Goal: Task Accomplishment & Management: Use online tool/utility

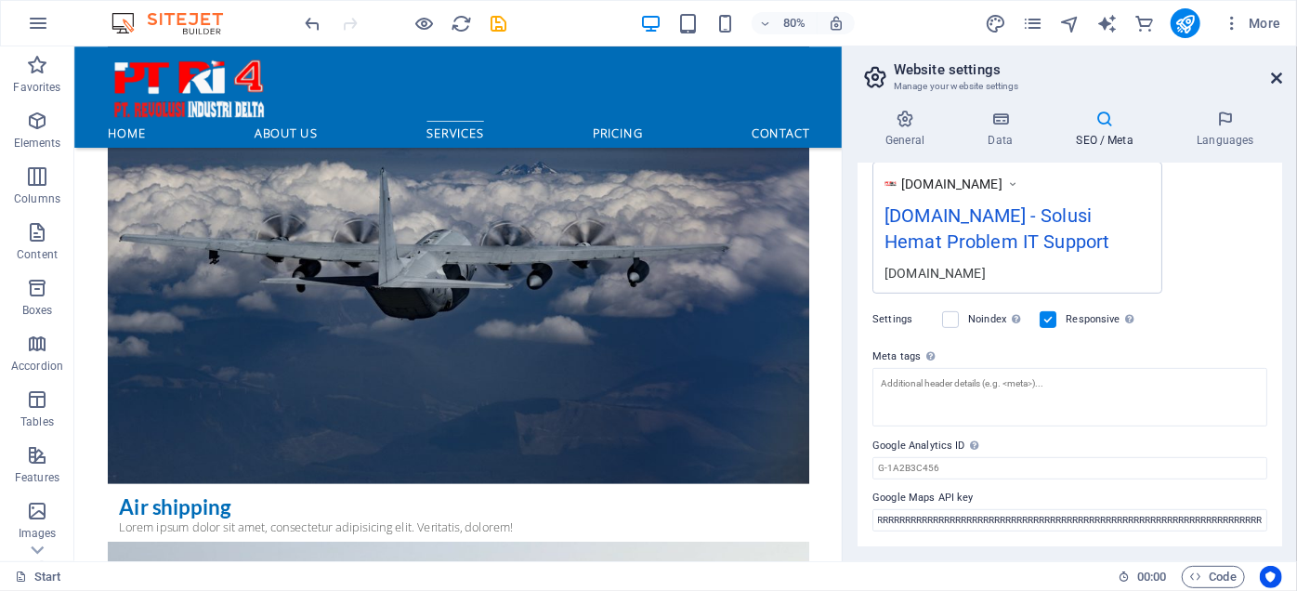
scroll to position [0, 3230]
type input "RRRRRRRRRRRRRRRRRRRRRRRRRRRRRRRRRRRRRRRRRRRRRRRRRRRRRRRRRRRRRRRRRRRRRRRRRRRRRRR…"
click at [1275, 75] on icon at bounding box center [1276, 78] width 11 height 15
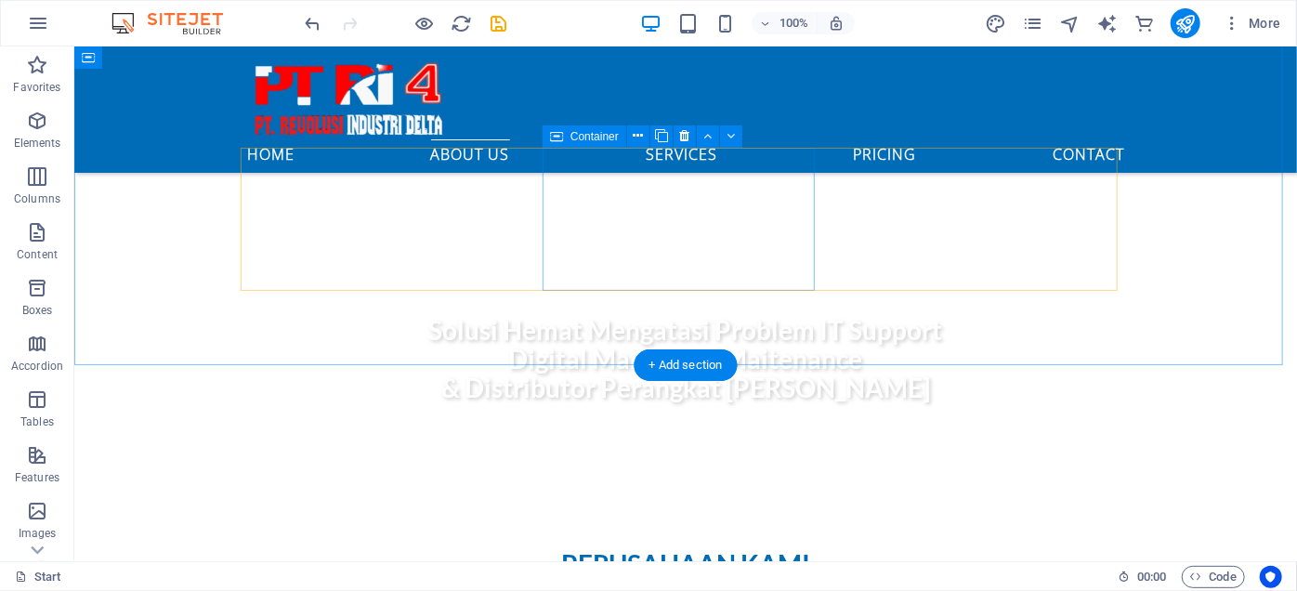
scroll to position [675, 0]
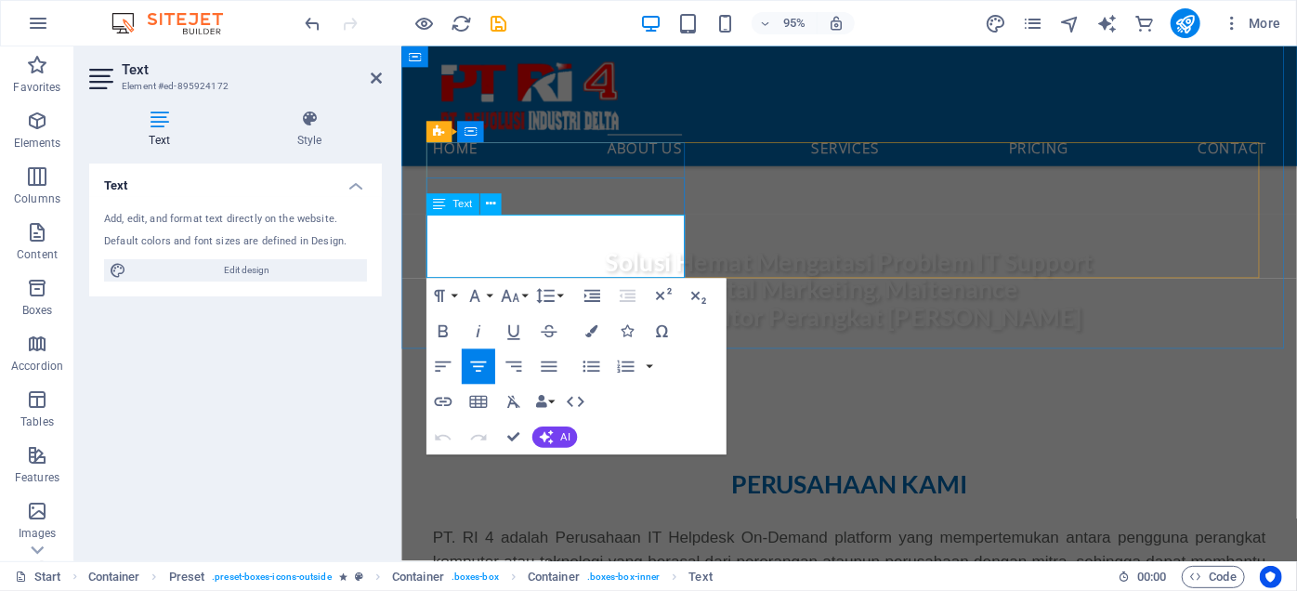
scroll to position [702, 0]
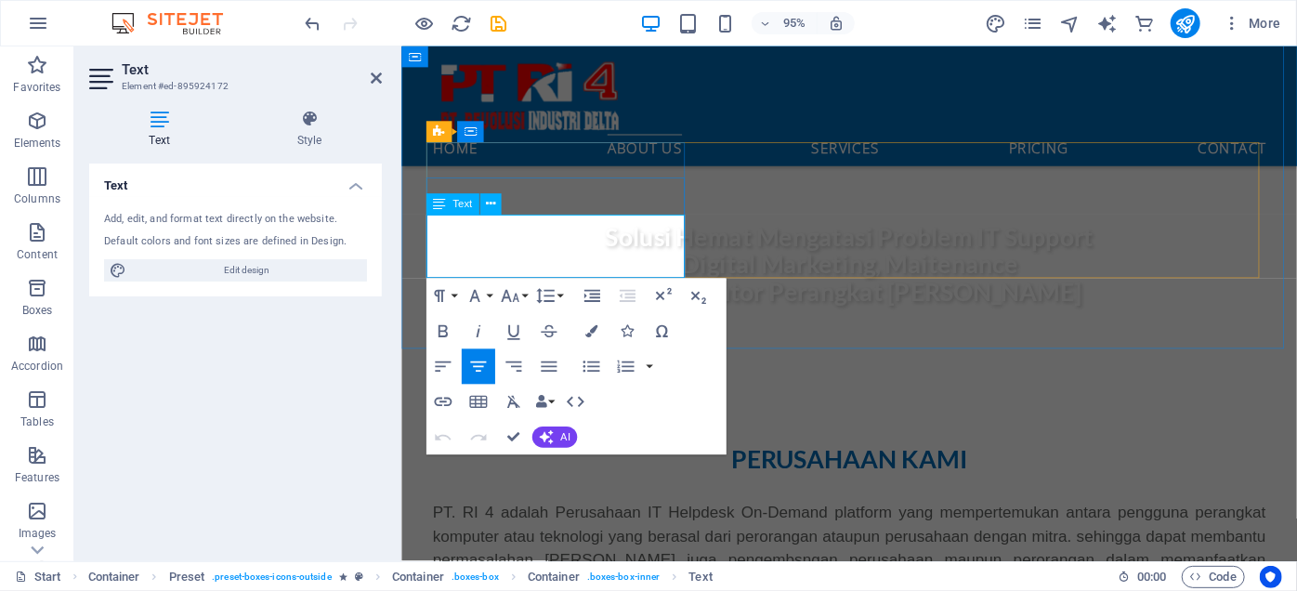
drag, startPoint x: 635, startPoint y: 283, endPoint x: 430, endPoint y: 236, distance: 210.7
click at [443, 320] on button "Bold" at bounding box center [442, 331] width 33 height 35
click at [483, 303] on icon "button" at bounding box center [474, 296] width 21 height 21
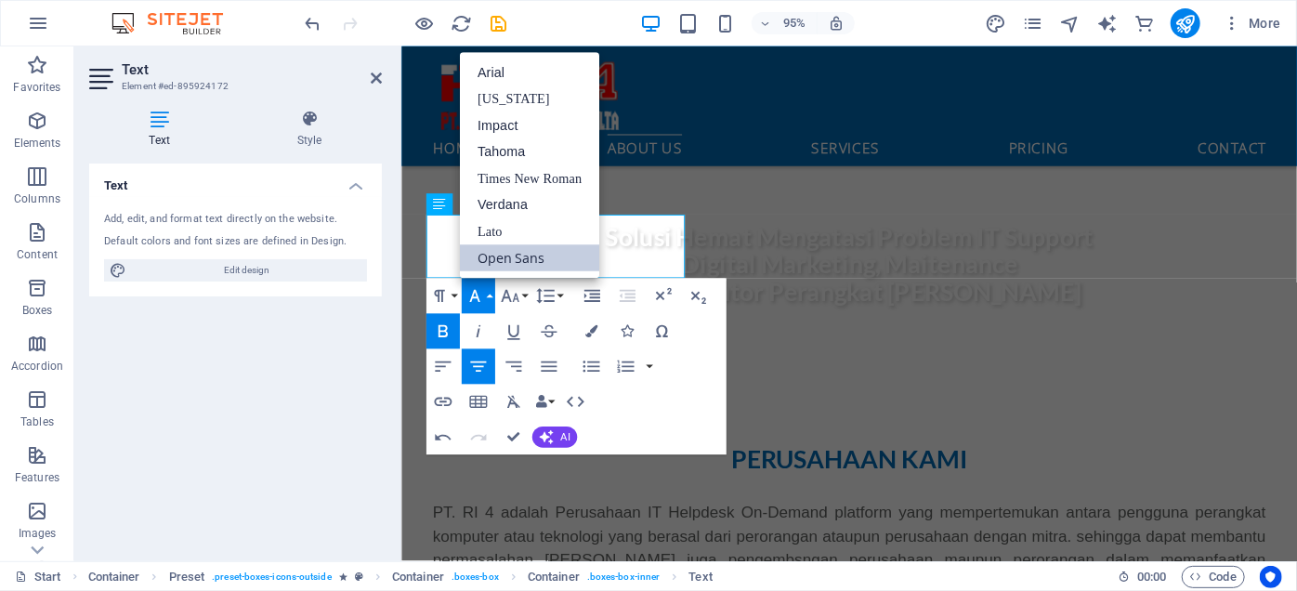
scroll to position [0, 0]
click at [483, 303] on icon "button" at bounding box center [474, 296] width 21 height 21
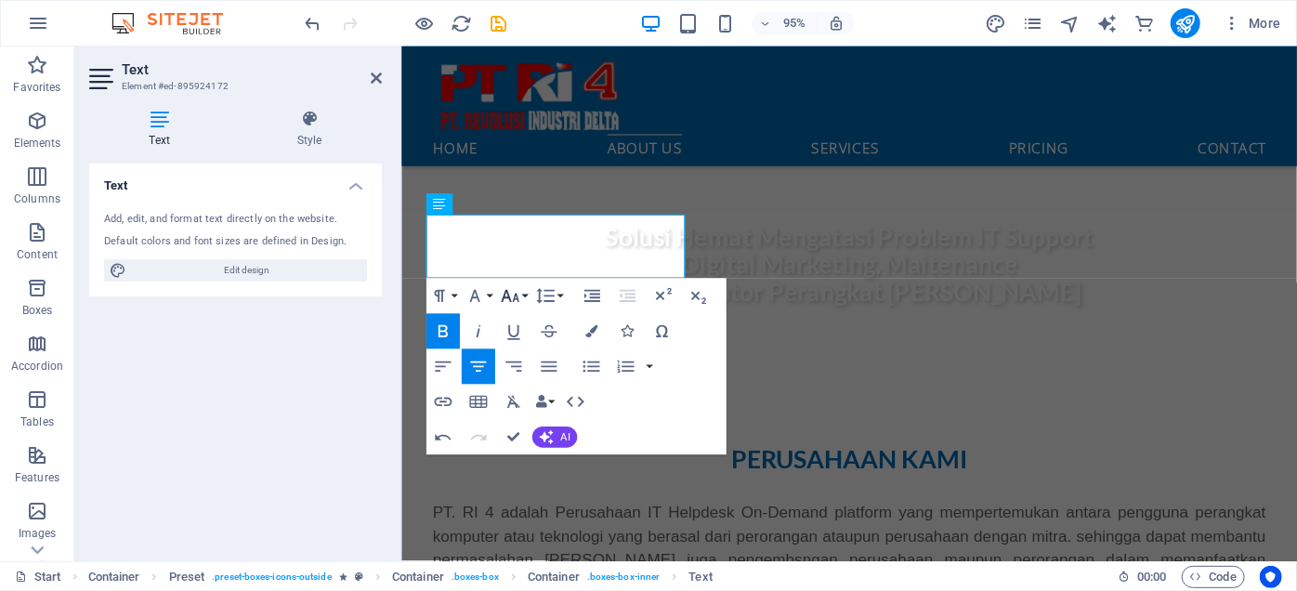
click at [522, 301] on button "Font Size" at bounding box center [513, 296] width 33 height 35
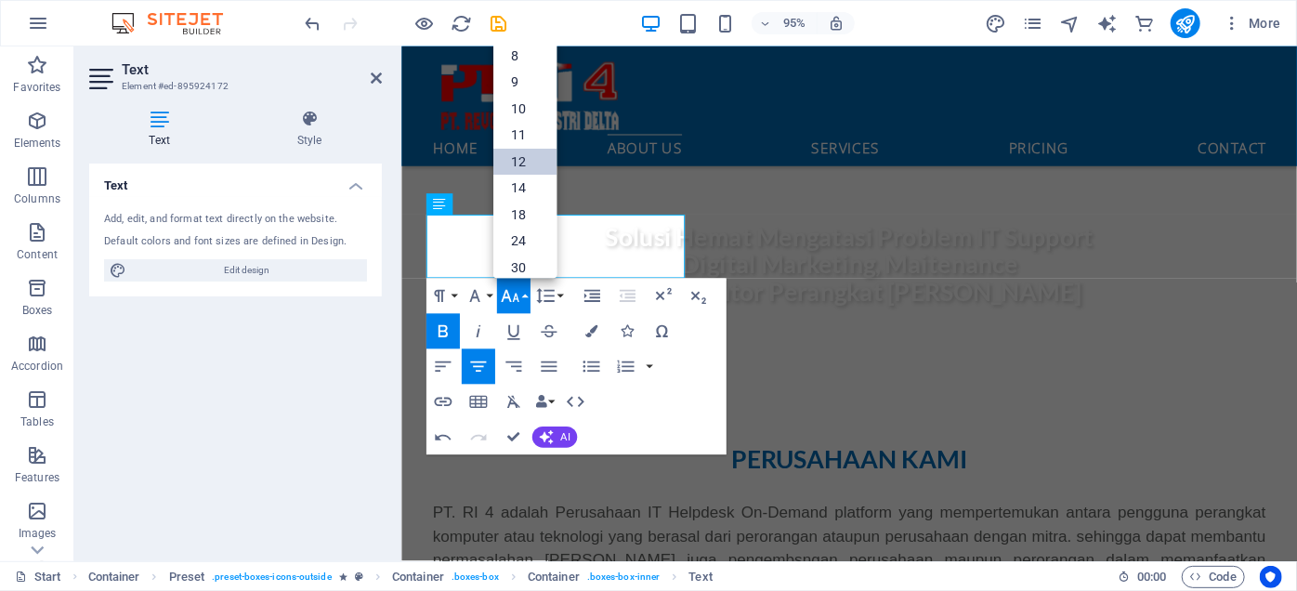
click at [528, 168] on link "12" at bounding box center [524, 163] width 63 height 27
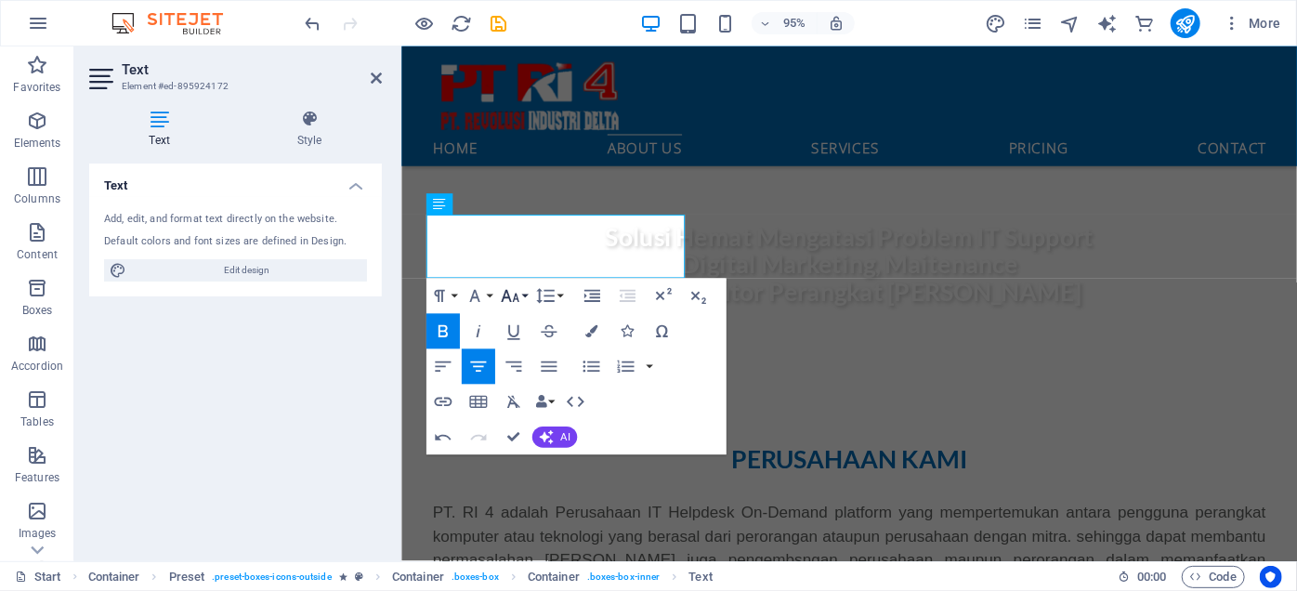
click at [524, 294] on button "Font Size" at bounding box center [513, 296] width 33 height 35
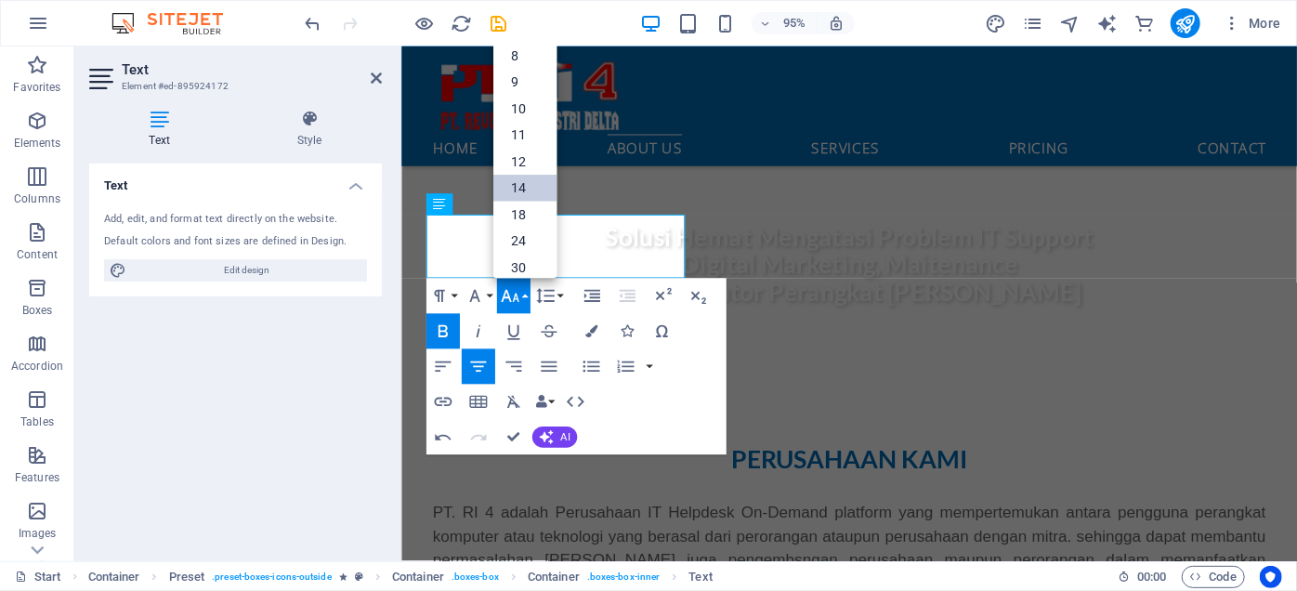
click at [532, 184] on link "14" at bounding box center [524, 189] width 63 height 27
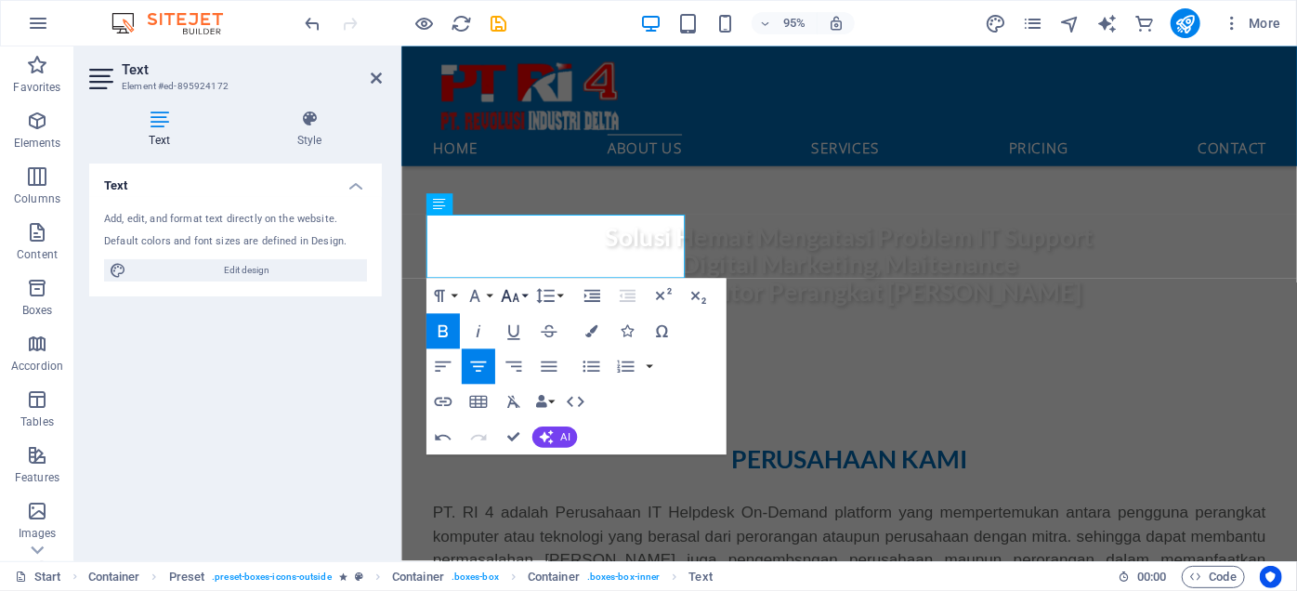
click at [527, 299] on button "Font Size" at bounding box center [513, 296] width 33 height 35
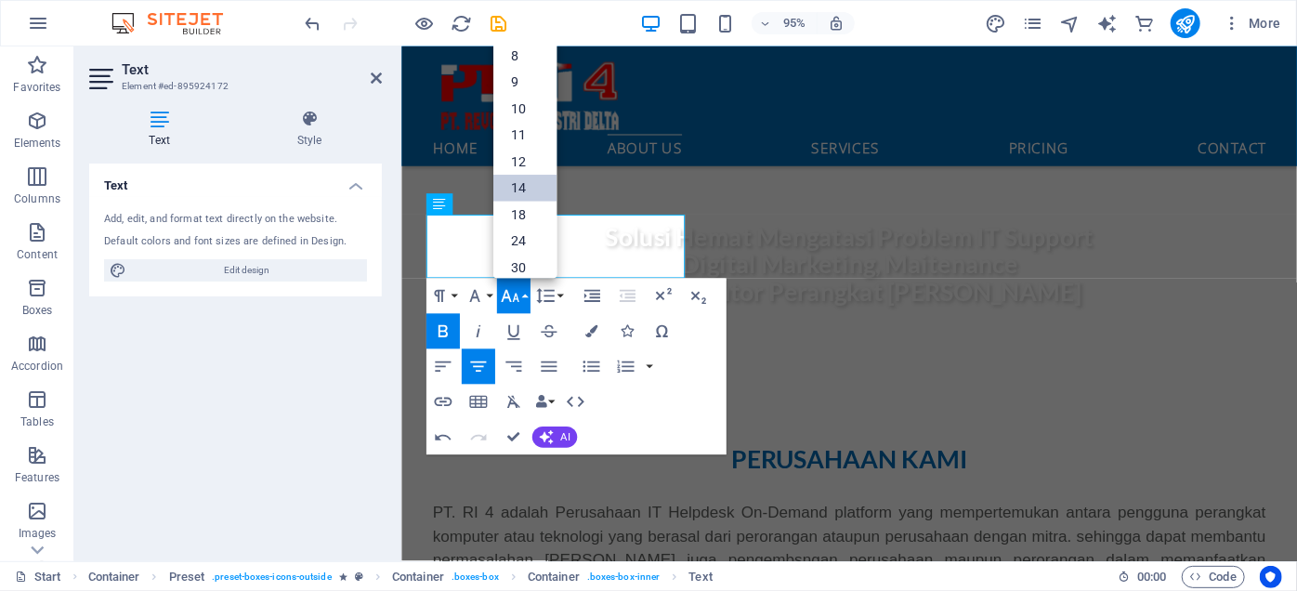
click at [530, 224] on link "18" at bounding box center [524, 216] width 63 height 27
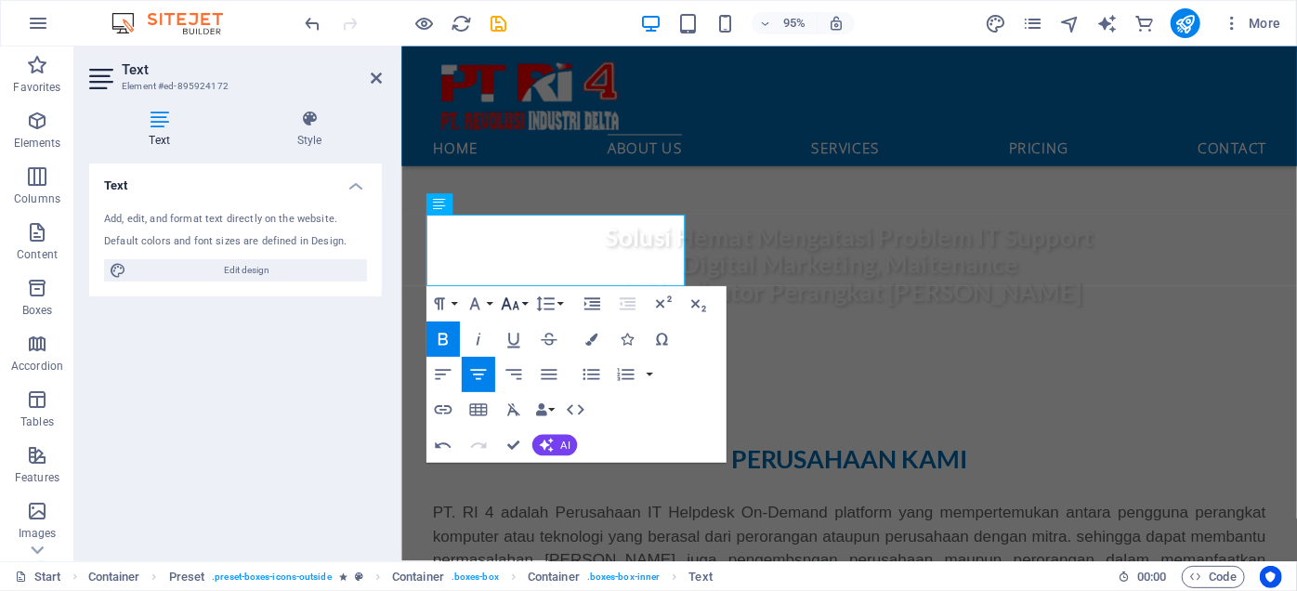
click at [524, 303] on button "Font Size" at bounding box center [513, 304] width 33 height 35
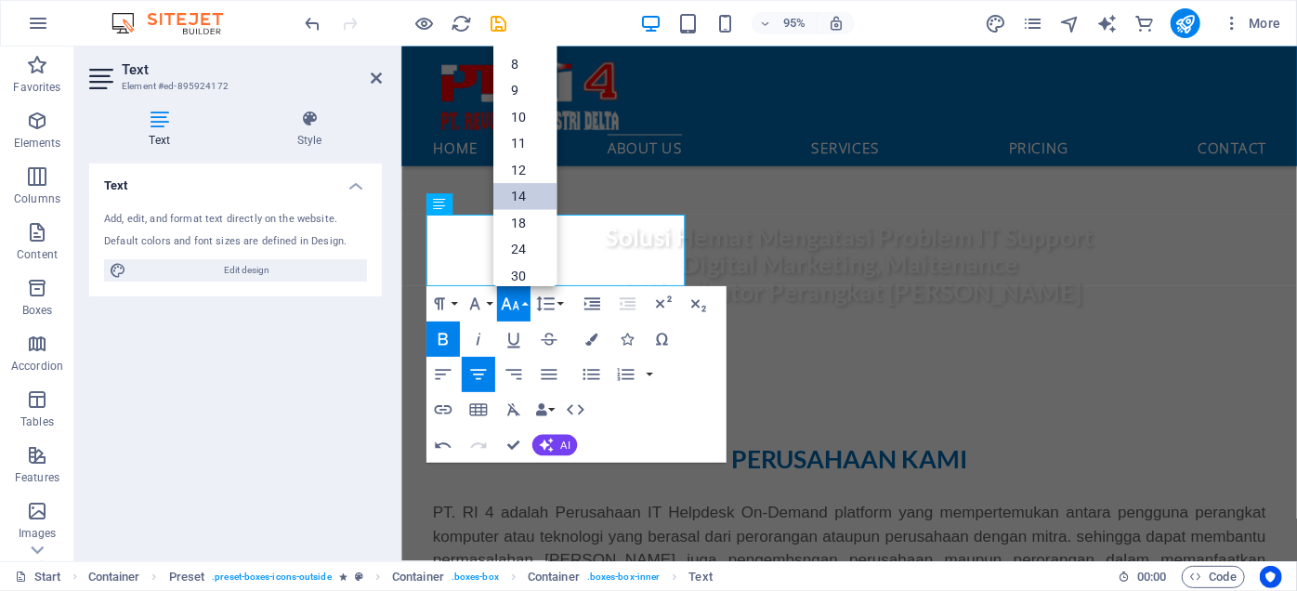
click at [528, 199] on link "14" at bounding box center [524, 197] width 63 height 27
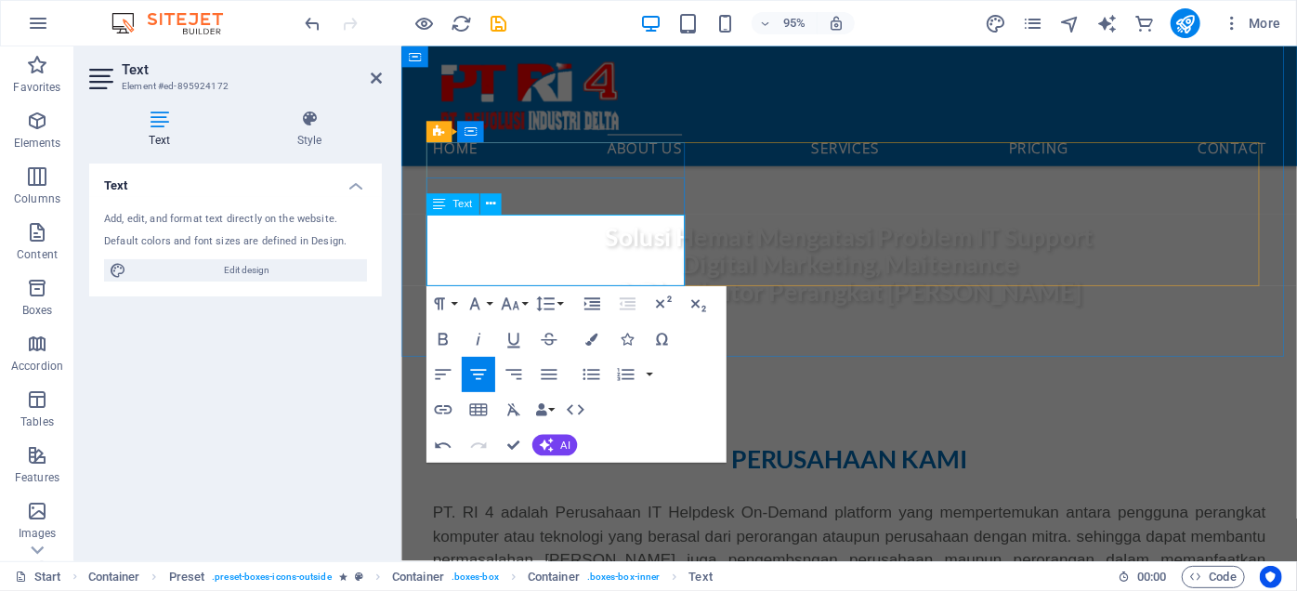
drag, startPoint x: 572, startPoint y: 235, endPoint x: 505, endPoint y: 234, distance: 66.9
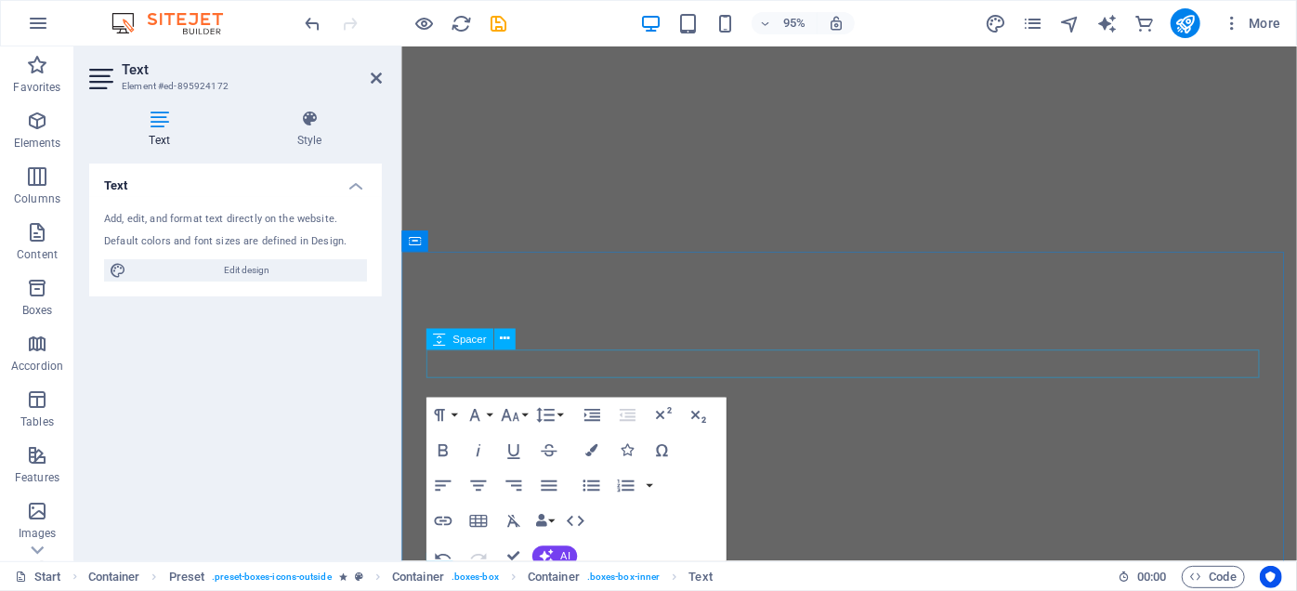
scroll to position [409, 0]
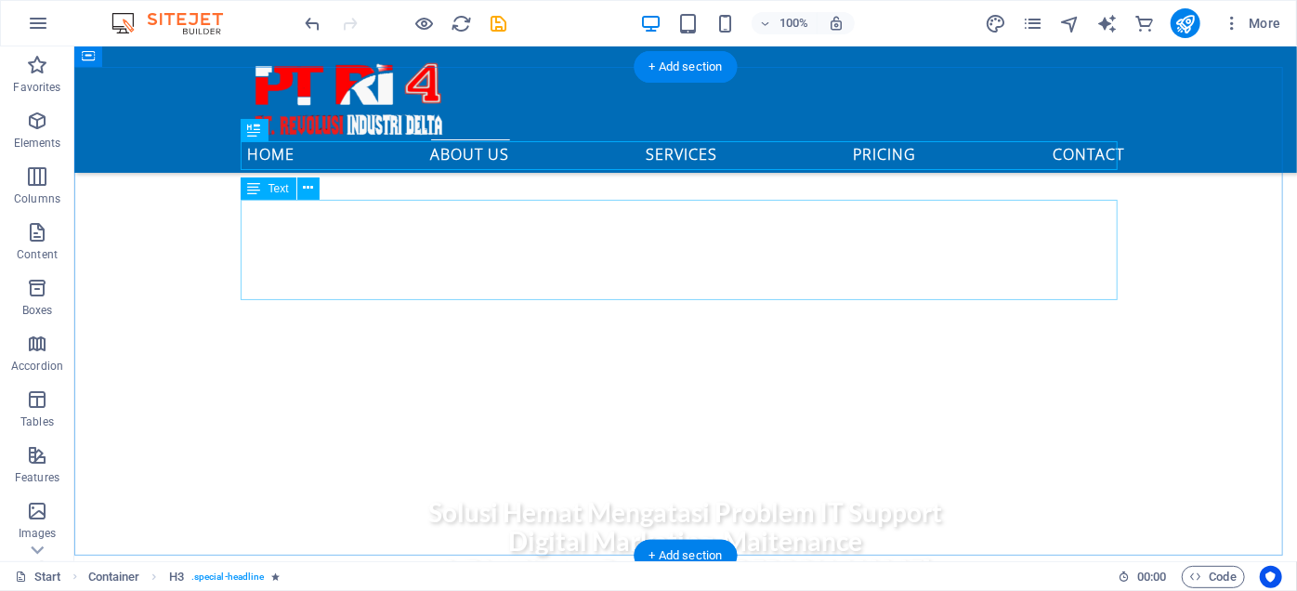
scroll to position [662, 0]
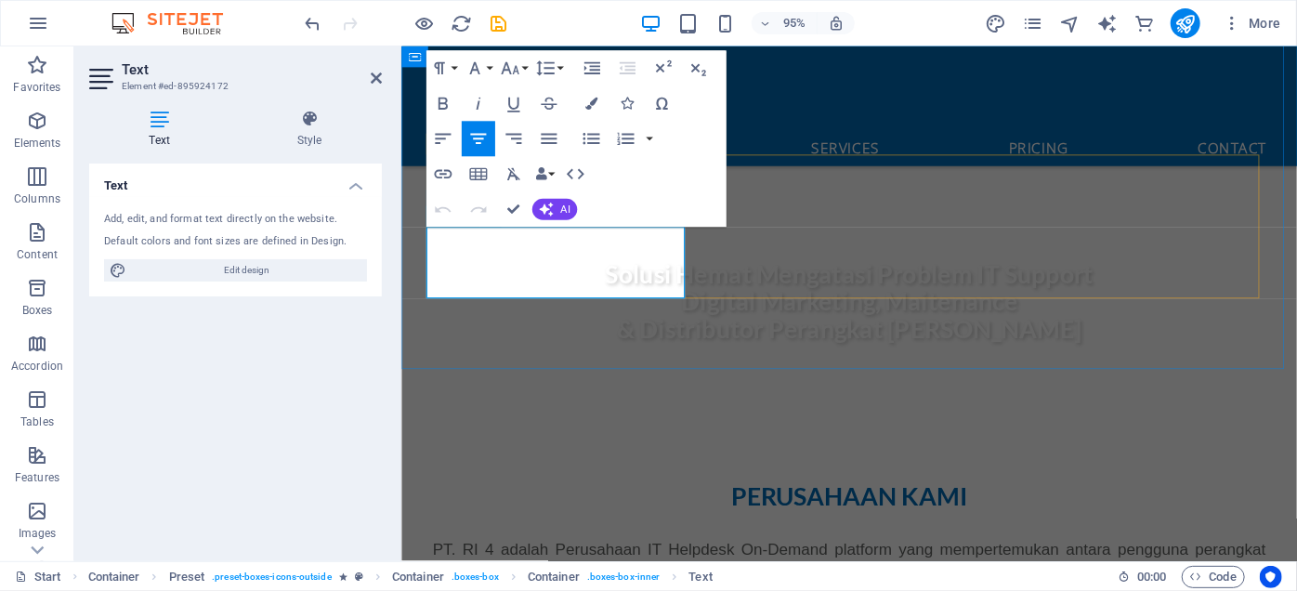
scroll to position [689, 0]
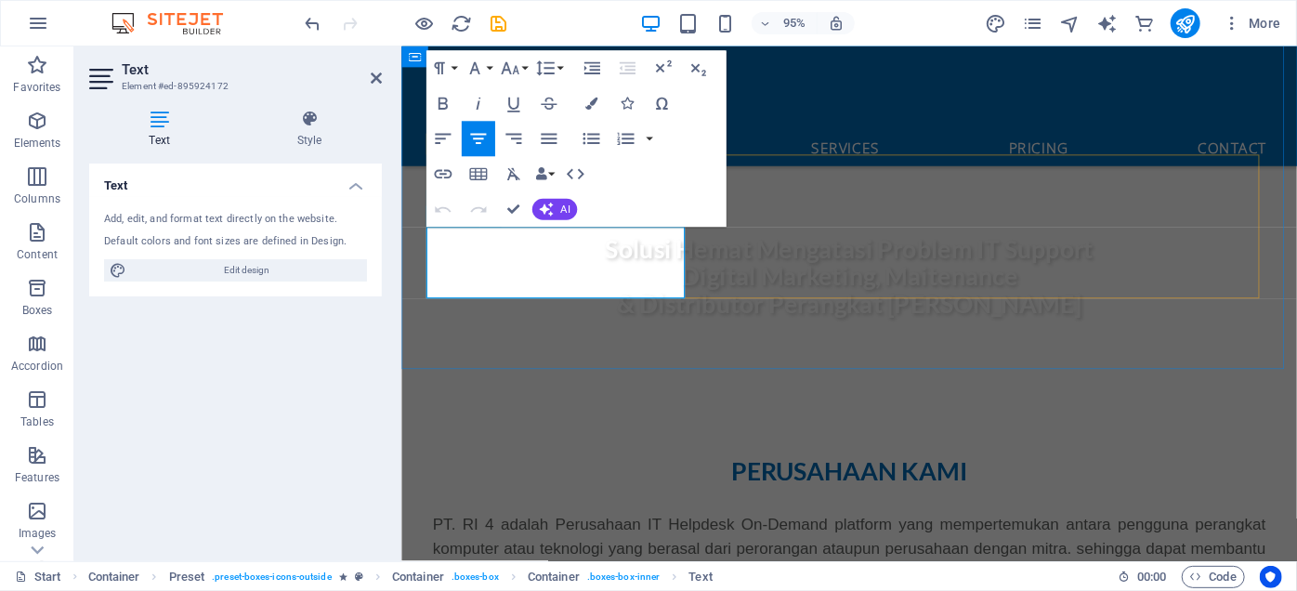
drag, startPoint x: 691, startPoint y: 297, endPoint x: 852, endPoint y: 270, distance: 163.0
click at [451, 97] on icon "button" at bounding box center [442, 104] width 21 height 21
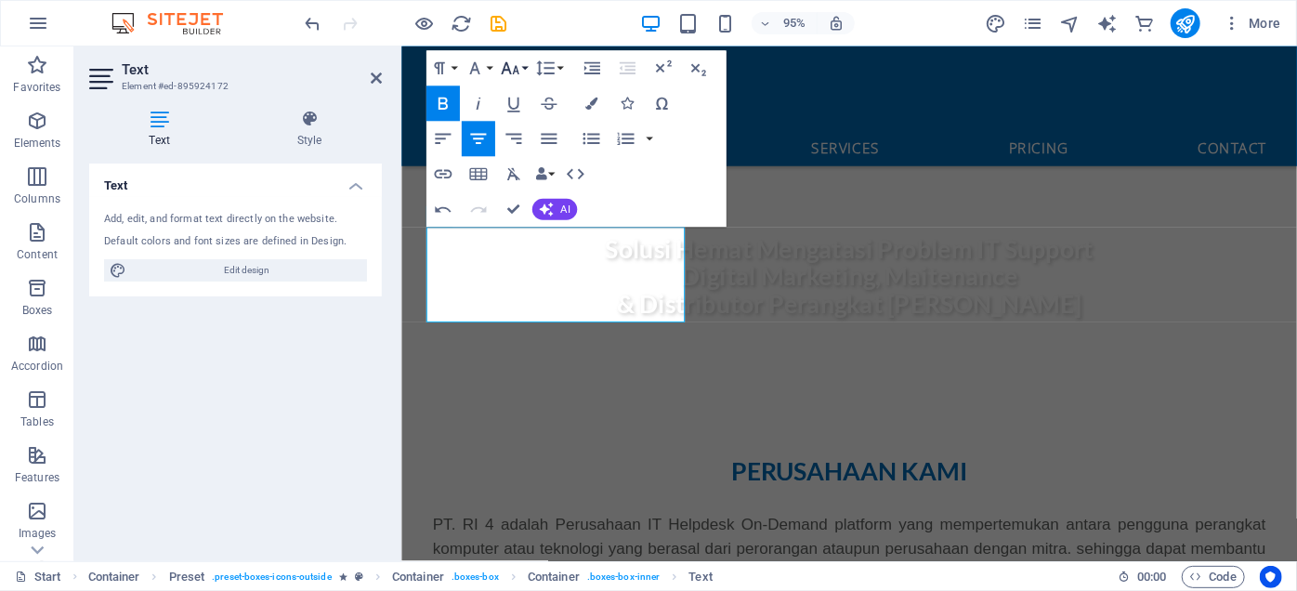
click at [525, 68] on button "Font Size" at bounding box center [513, 68] width 33 height 35
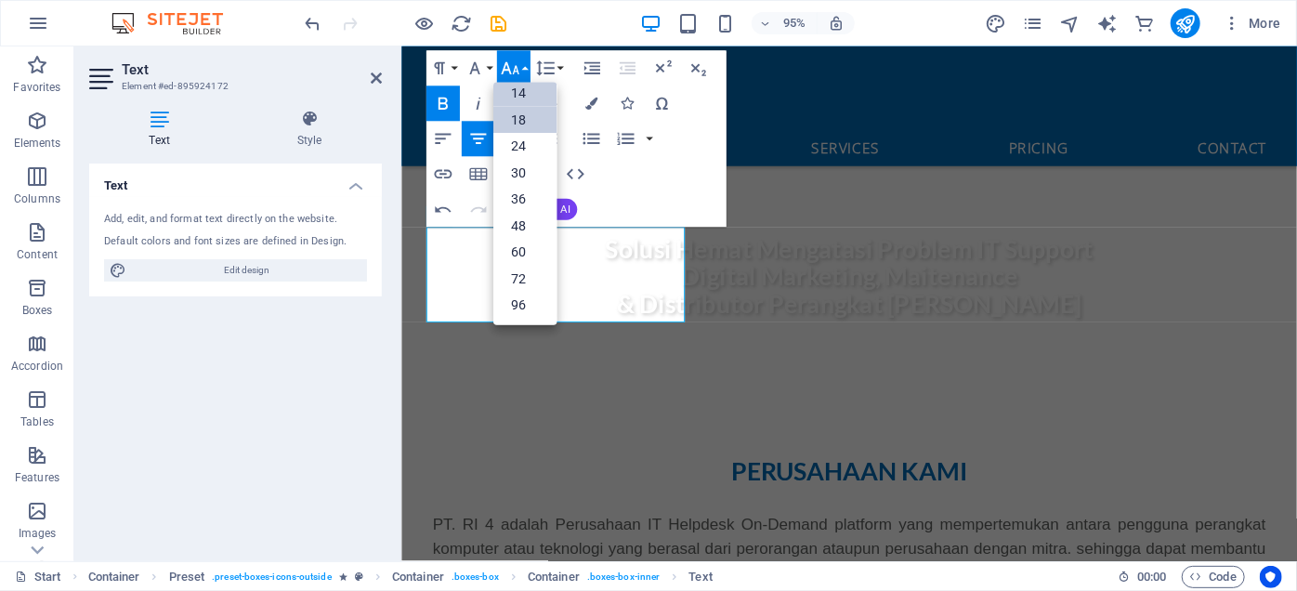
scroll to position [149, 0]
click at [514, 95] on link "14" at bounding box center [524, 94] width 63 height 27
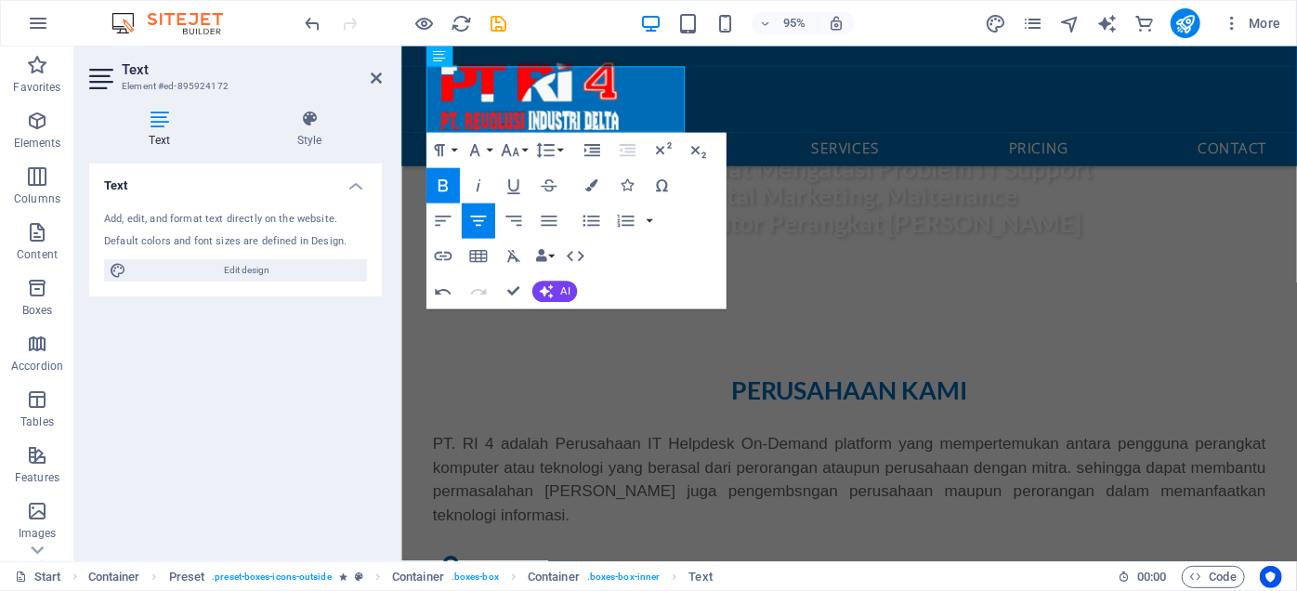
scroll to position [858, 0]
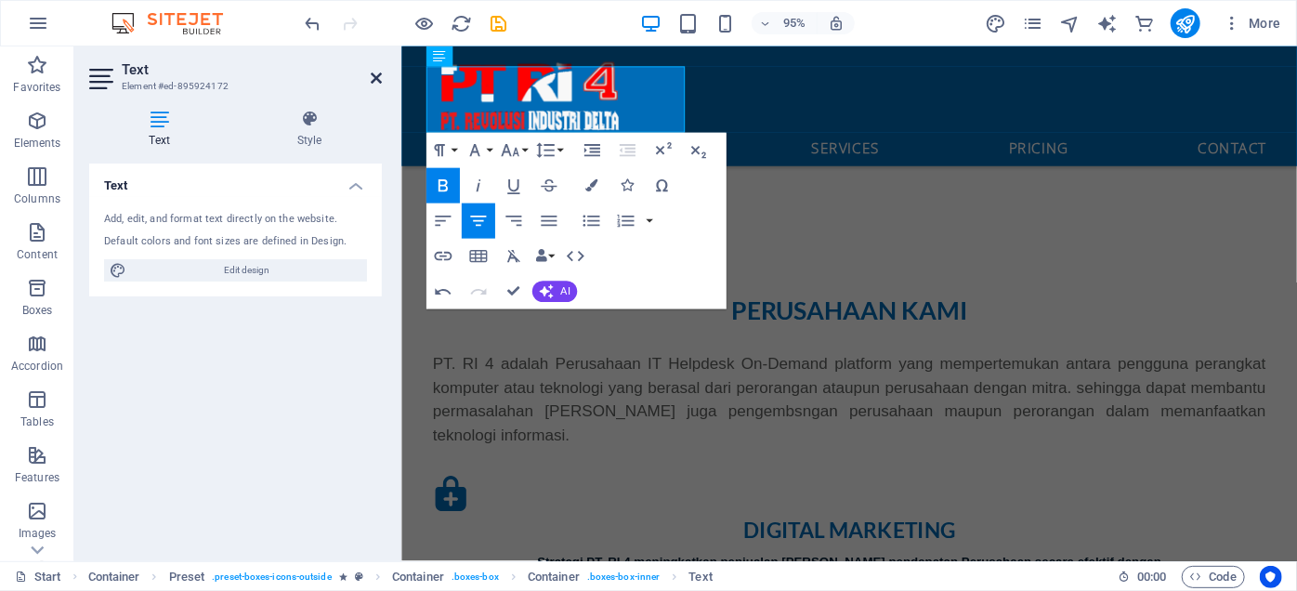
click at [381, 81] on icon at bounding box center [376, 78] width 11 height 15
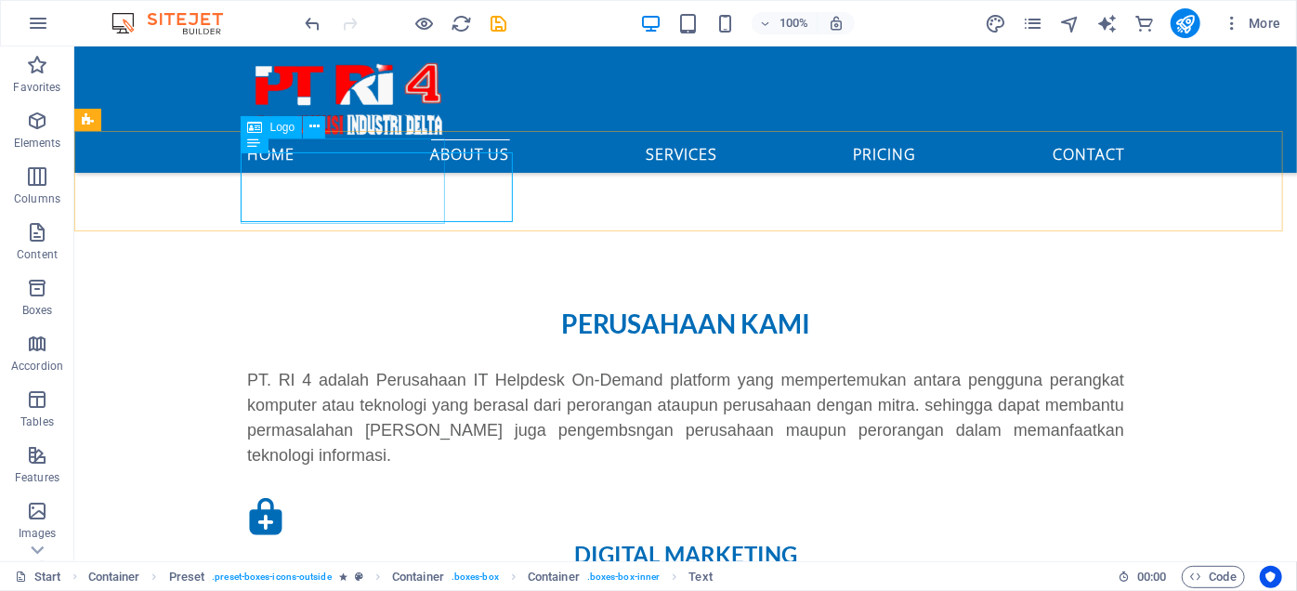
scroll to position [578, 0]
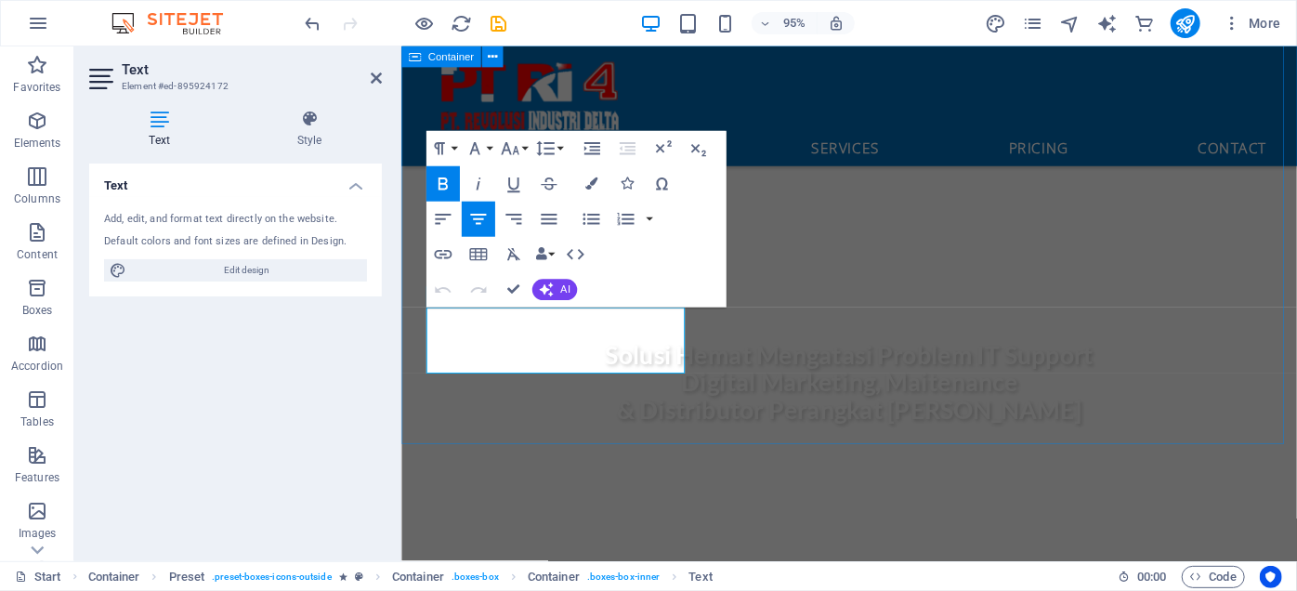
scroll to position [605, 0]
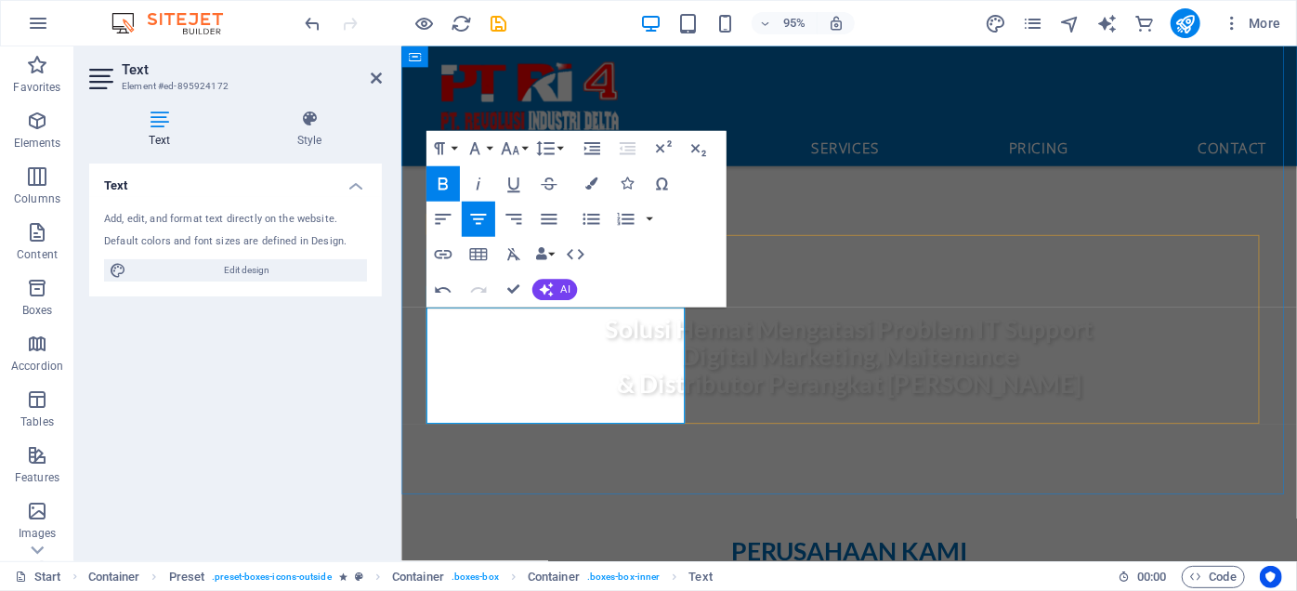
drag, startPoint x: 608, startPoint y: 434, endPoint x: 497, endPoint y: 381, distance: 123.4
click at [514, 150] on icon "button" at bounding box center [510, 149] width 18 height 12
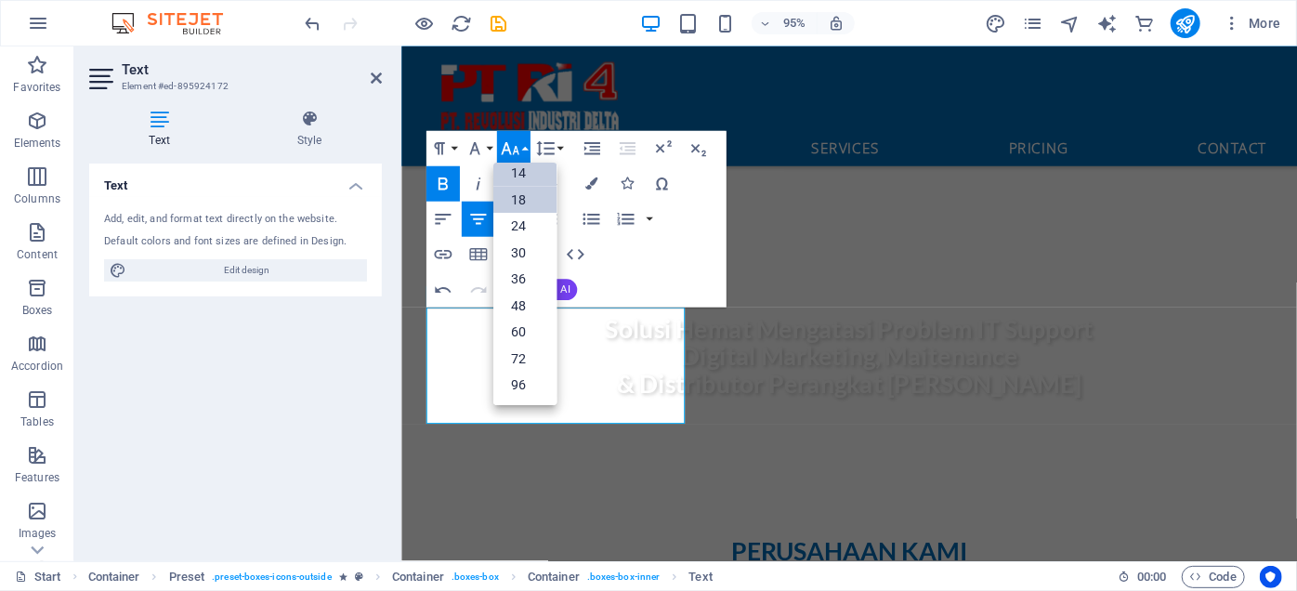
scroll to position [149, 0]
click at [517, 175] on link "14" at bounding box center [524, 175] width 63 height 26
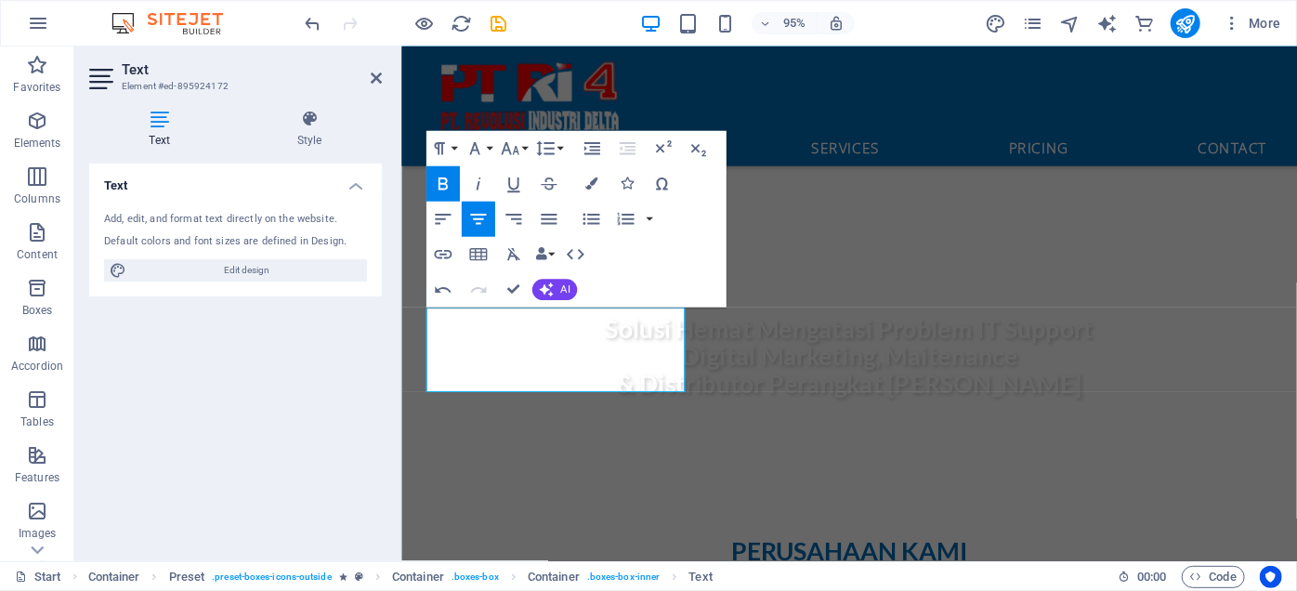
click at [451, 184] on icon "button" at bounding box center [442, 184] width 21 height 21
click at [443, 183] on icon "button" at bounding box center [442, 184] width 21 height 21
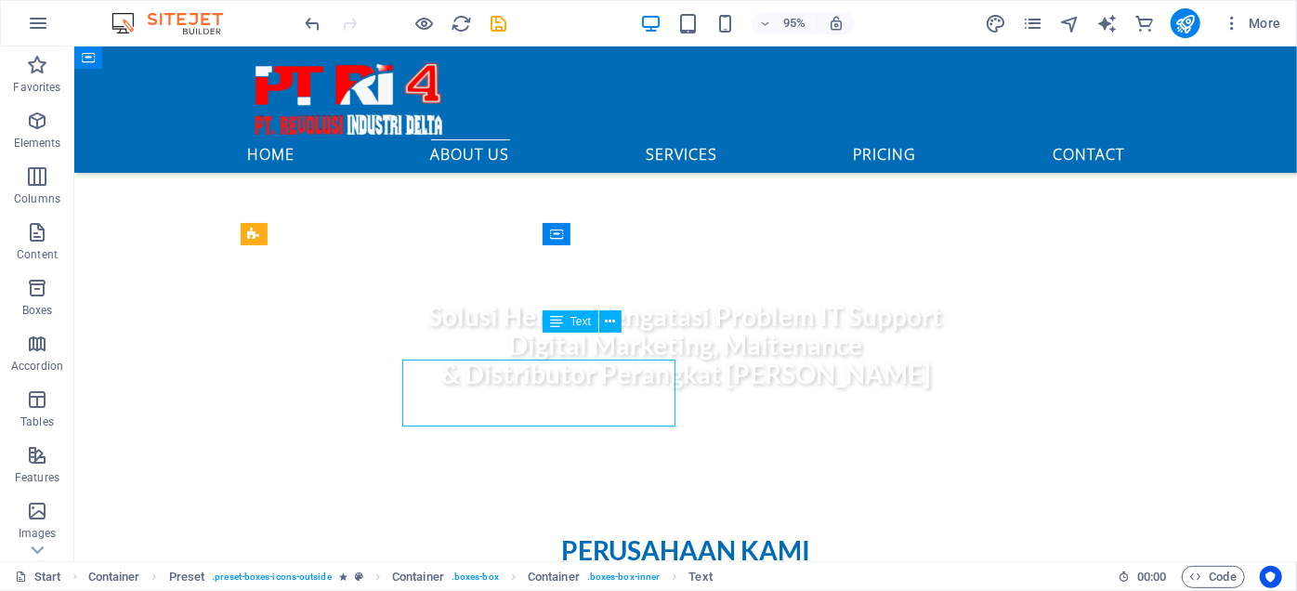
scroll to position [578, 0]
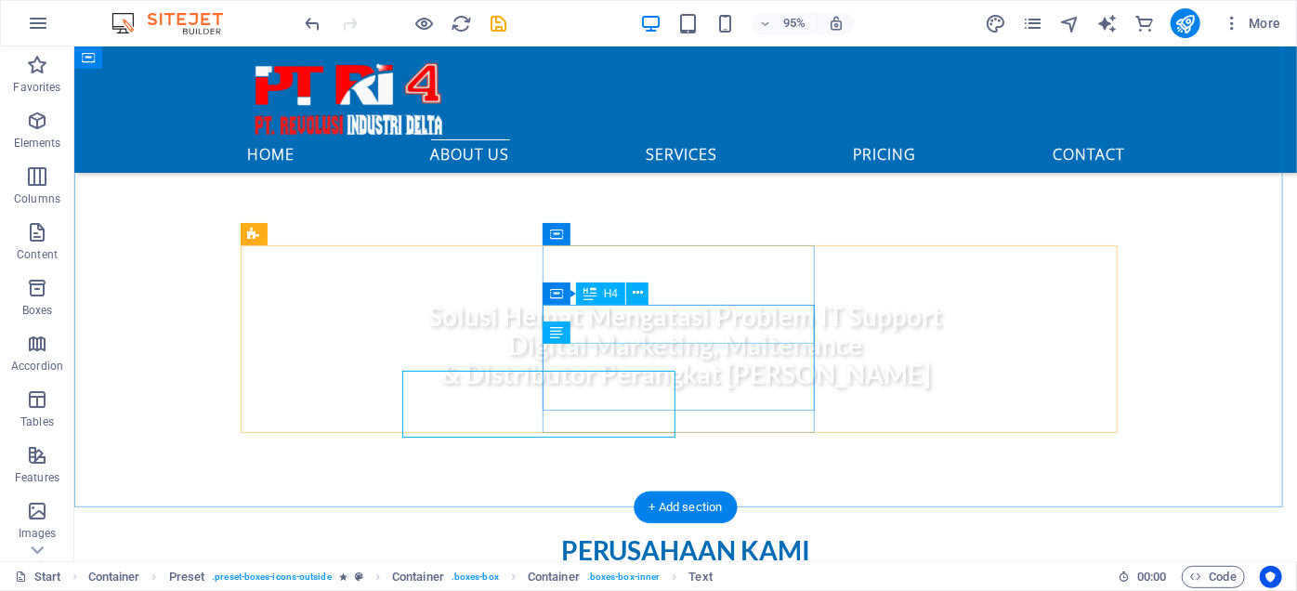
scroll to position [578, 0]
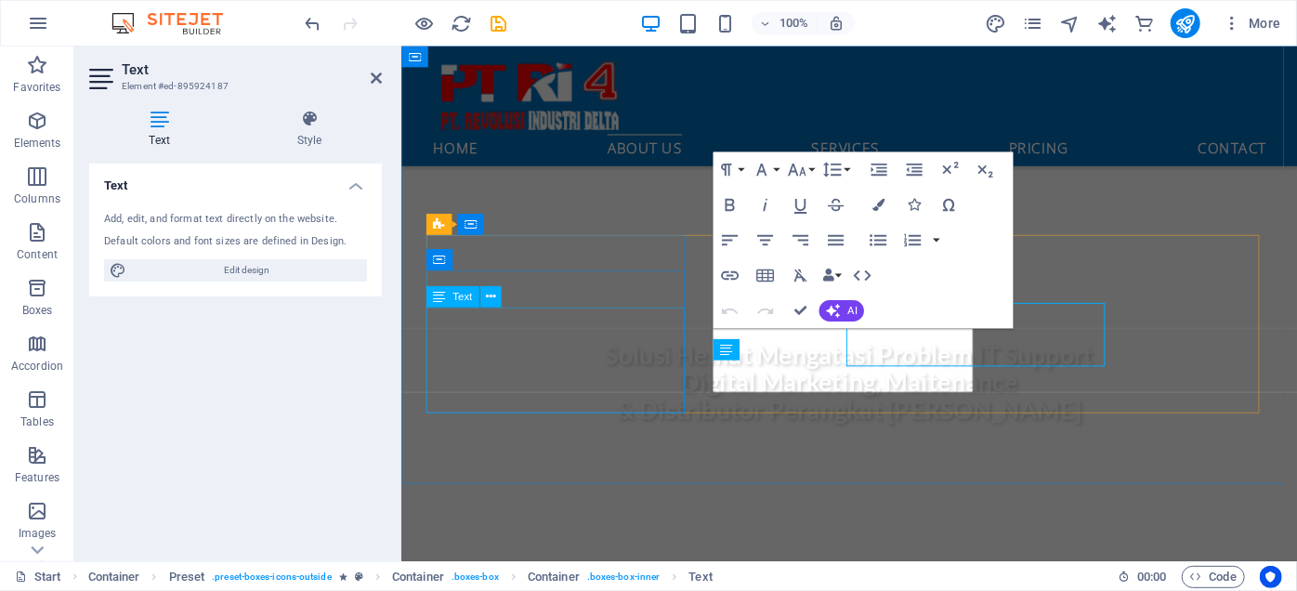
scroll to position [605, 0]
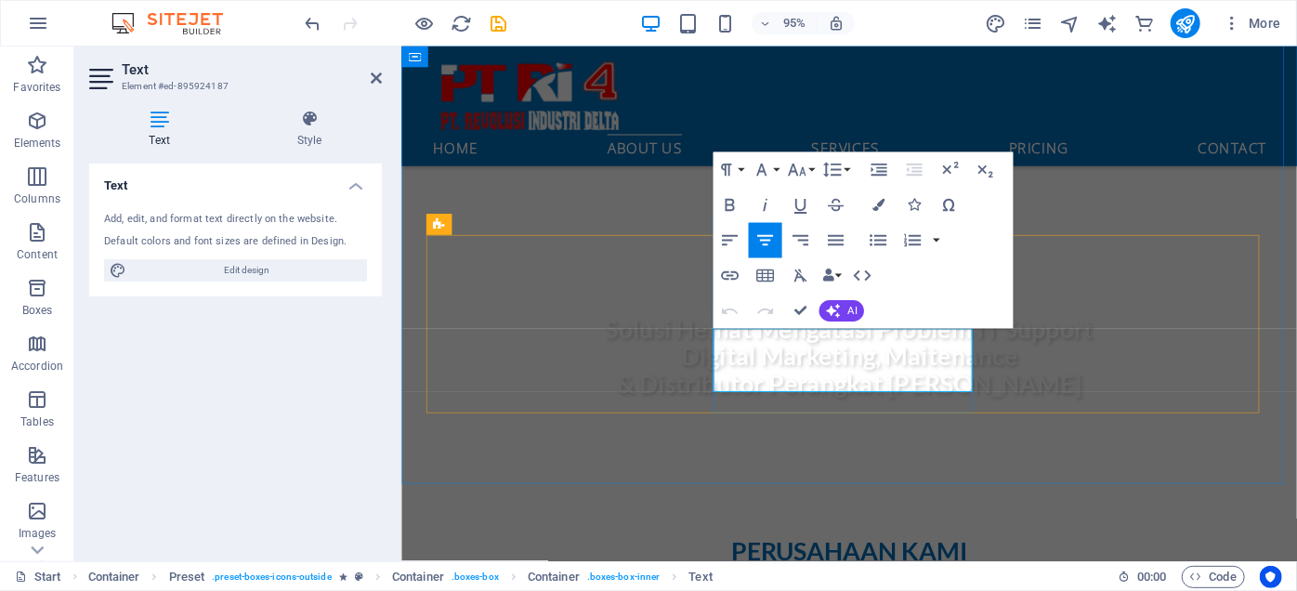
drag, startPoint x: 734, startPoint y: 357, endPoint x: 770, endPoint y: 363, distance: 36.8
drag, startPoint x: 732, startPoint y: 357, endPoint x: 933, endPoint y: 402, distance: 205.8
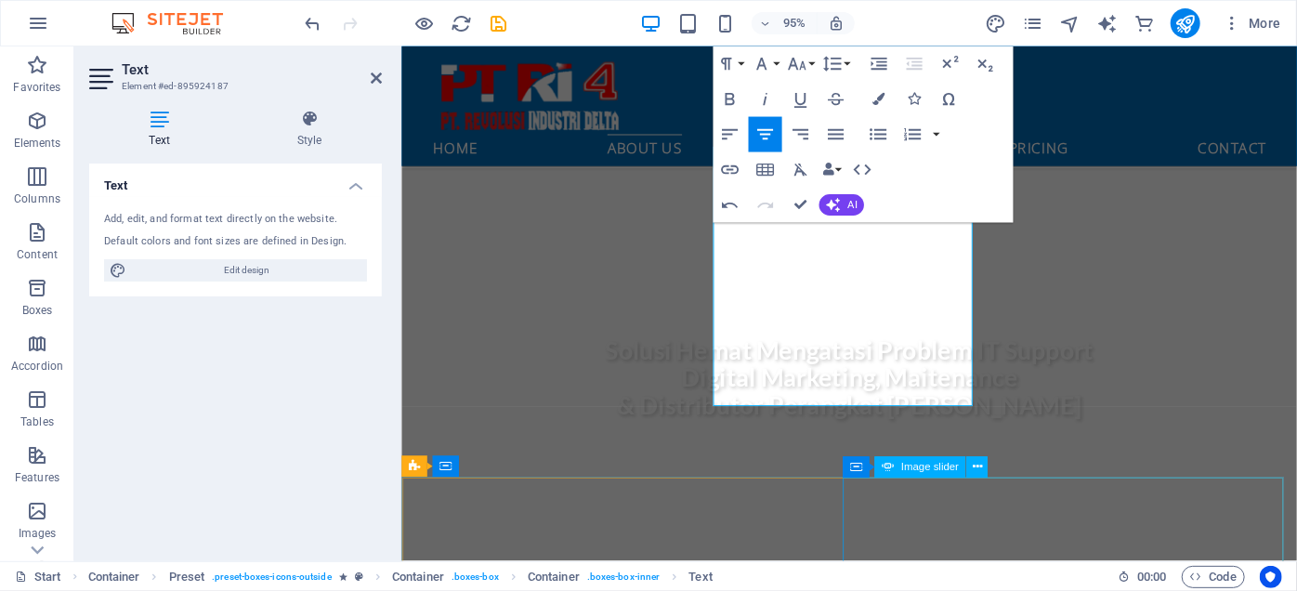
scroll to position [752, 0]
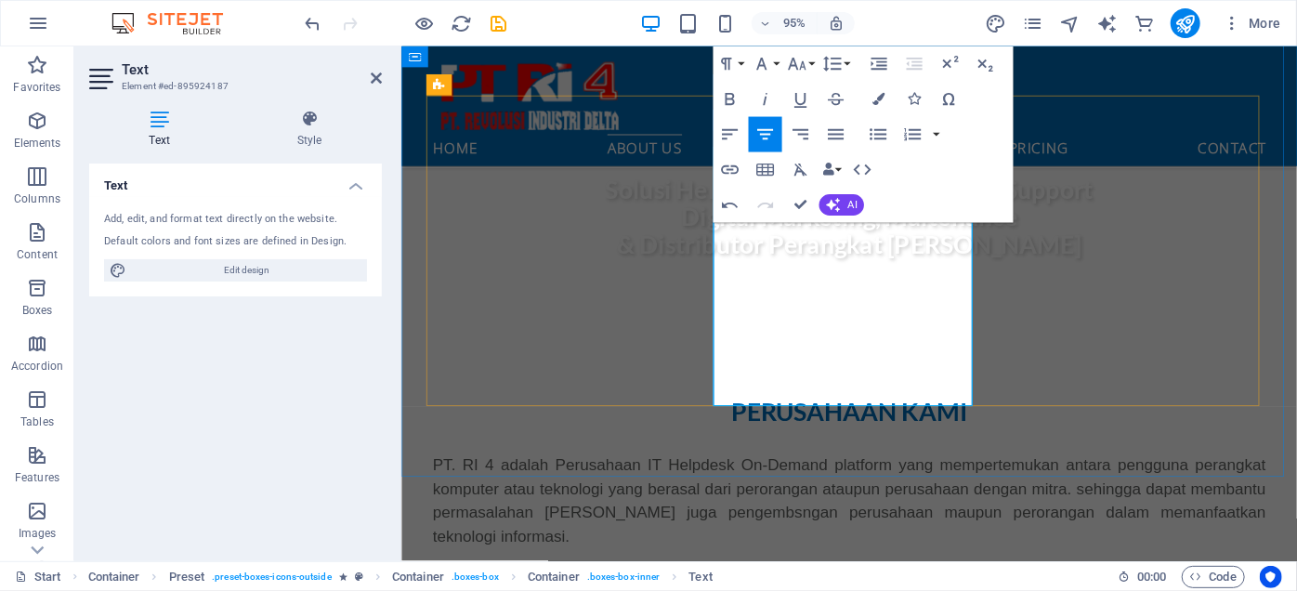
drag, startPoint x: 986, startPoint y: 414, endPoint x: 1141, endPoint y: 204, distance: 261.1
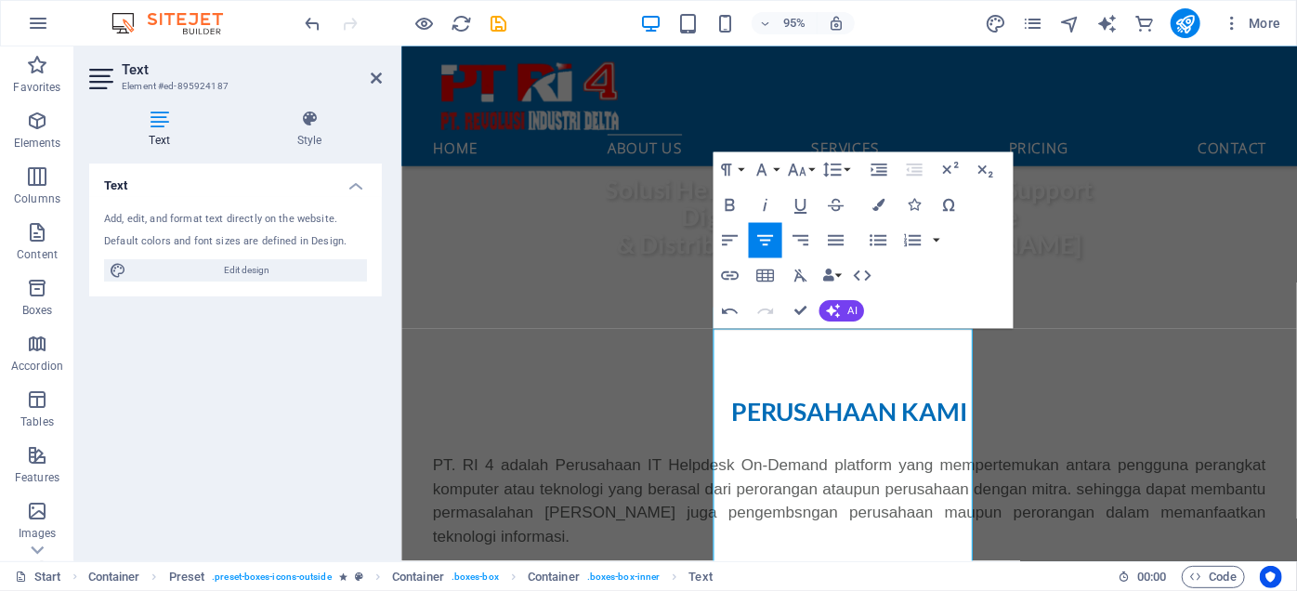
scroll to position [582, 0]
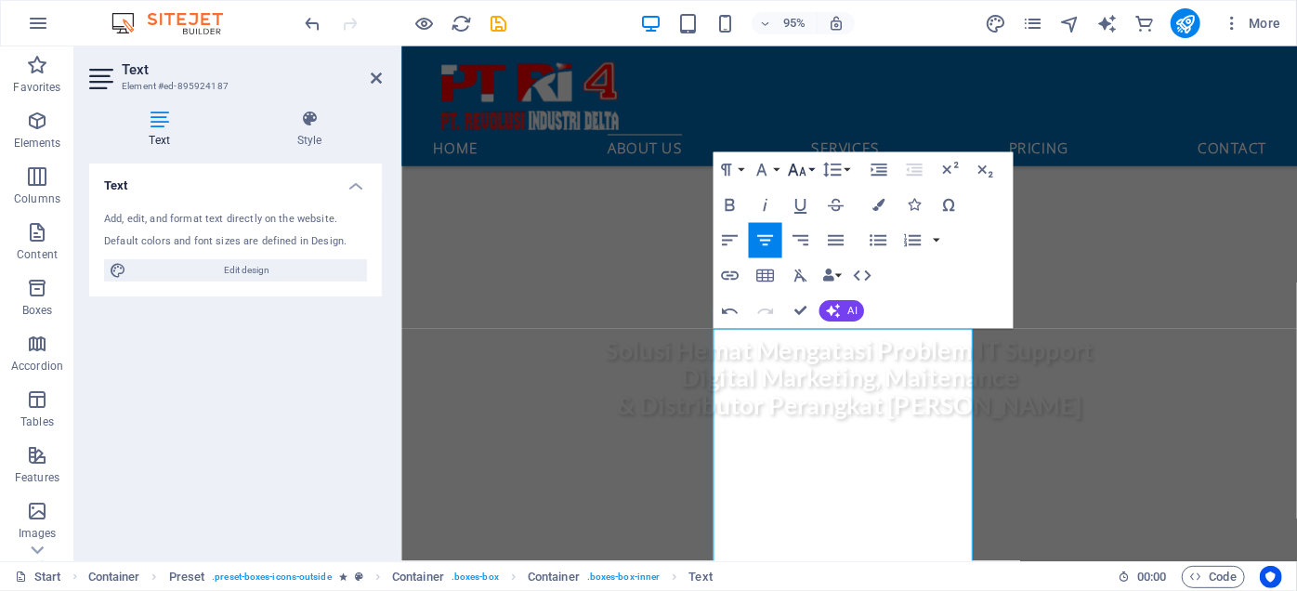
click at [801, 169] on icon "button" at bounding box center [797, 170] width 21 height 21
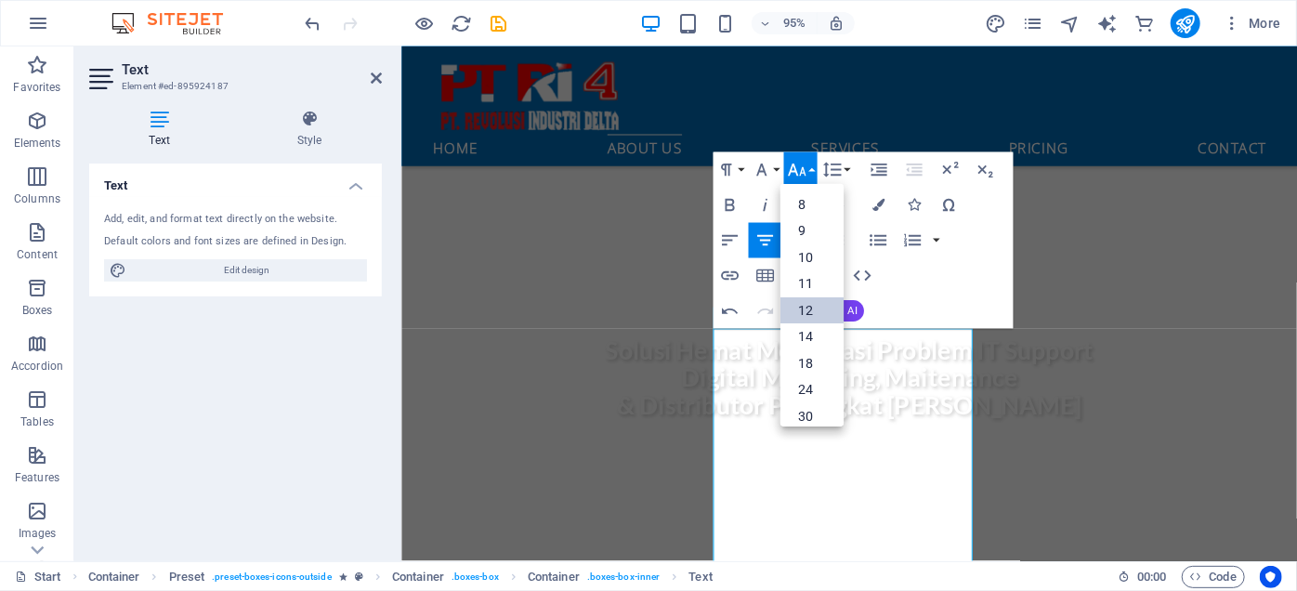
click at [810, 322] on link "12" at bounding box center [811, 310] width 63 height 27
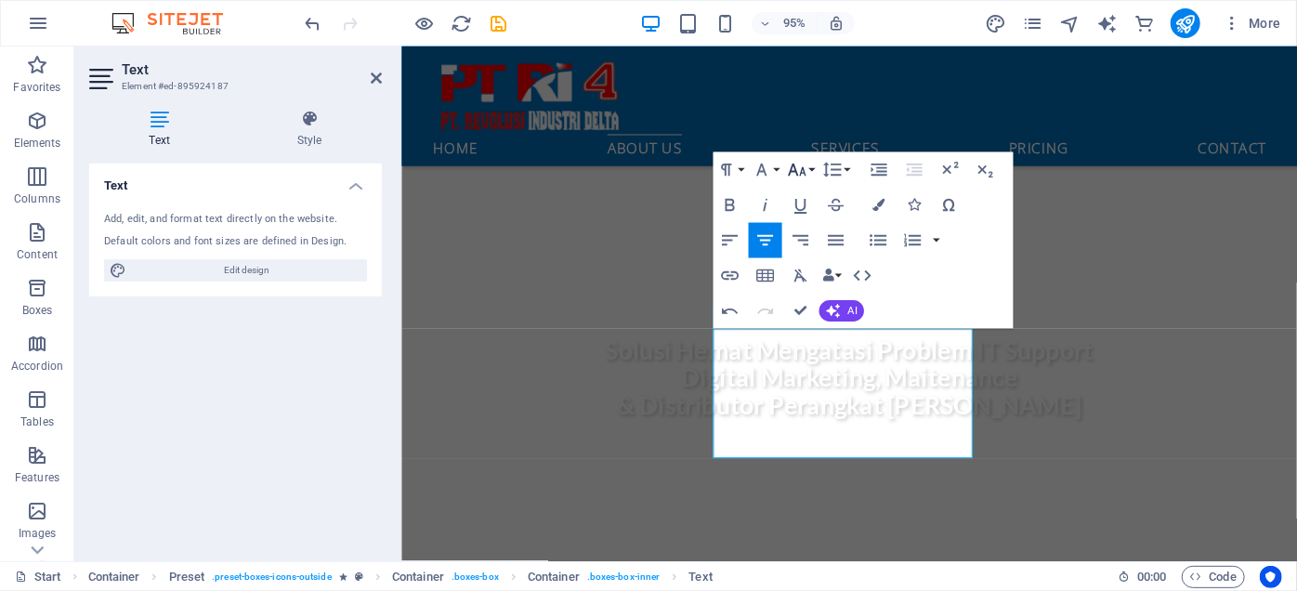
click at [798, 165] on icon "button" at bounding box center [797, 170] width 21 height 21
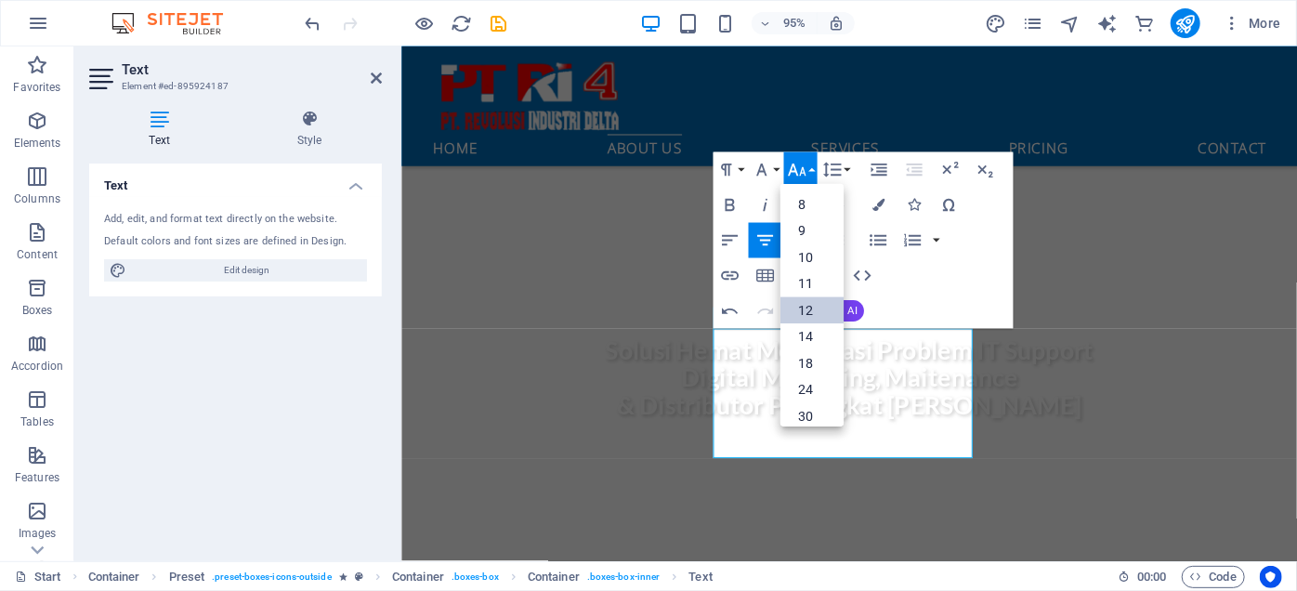
scroll to position [133, 0]
click at [805, 216] on link "14" at bounding box center [811, 211] width 63 height 27
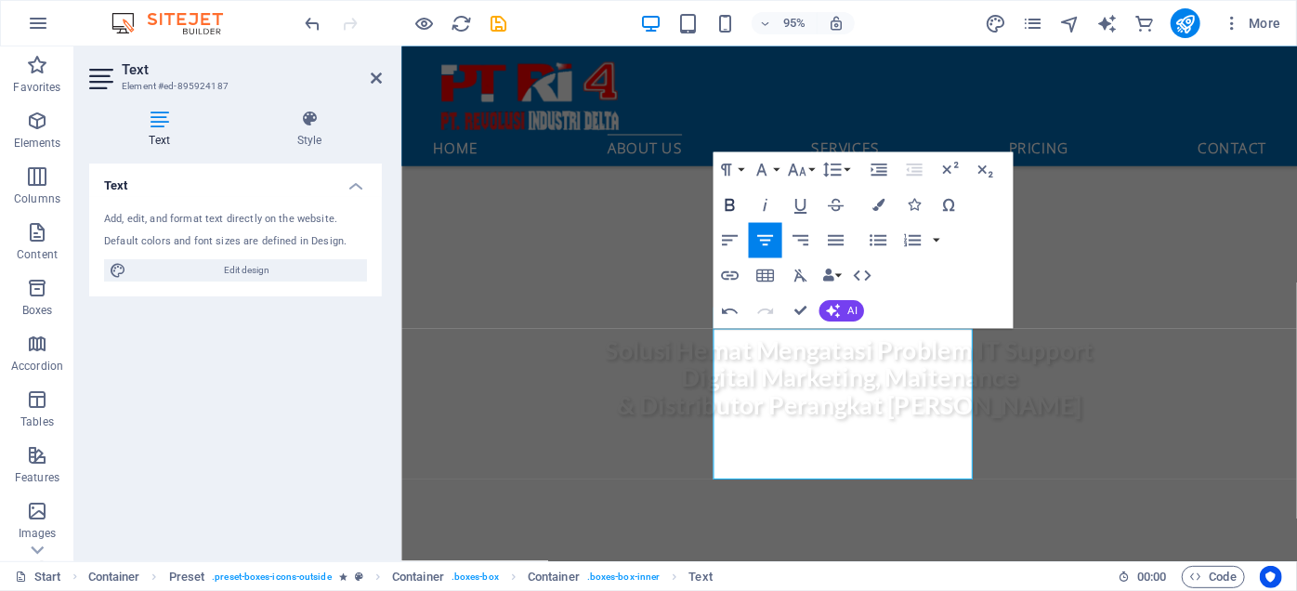
click at [729, 209] on icon "button" at bounding box center [729, 205] width 21 height 21
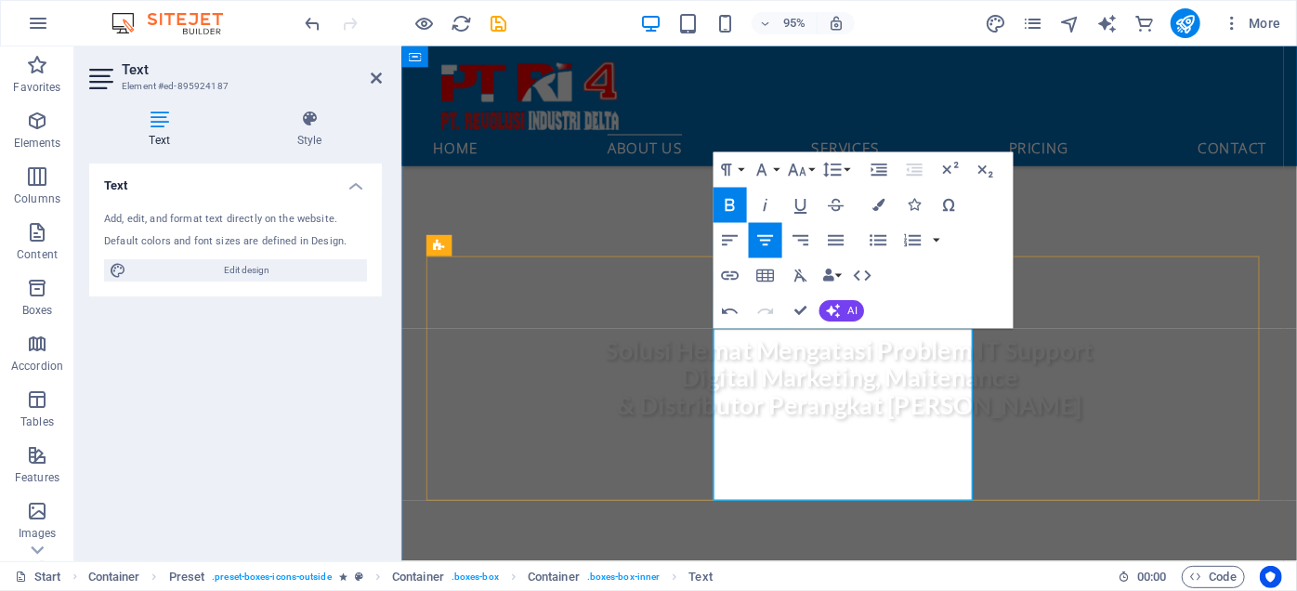
drag, startPoint x: 773, startPoint y: 353, endPoint x: 831, endPoint y: 347, distance: 57.9
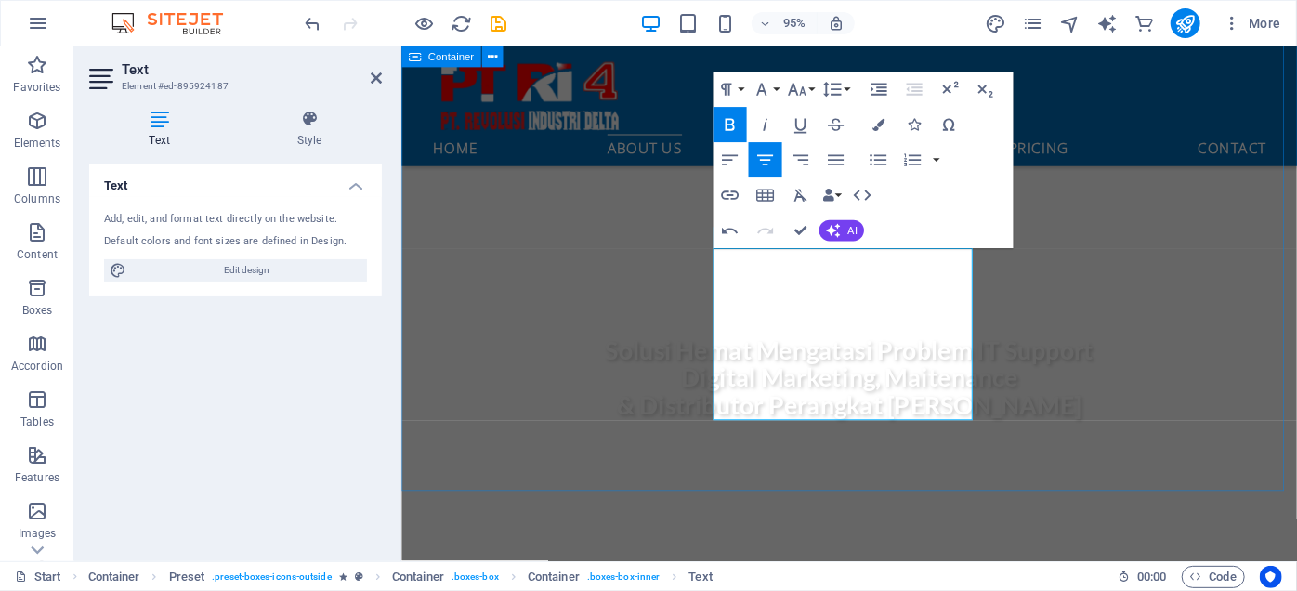
scroll to position [667, 0]
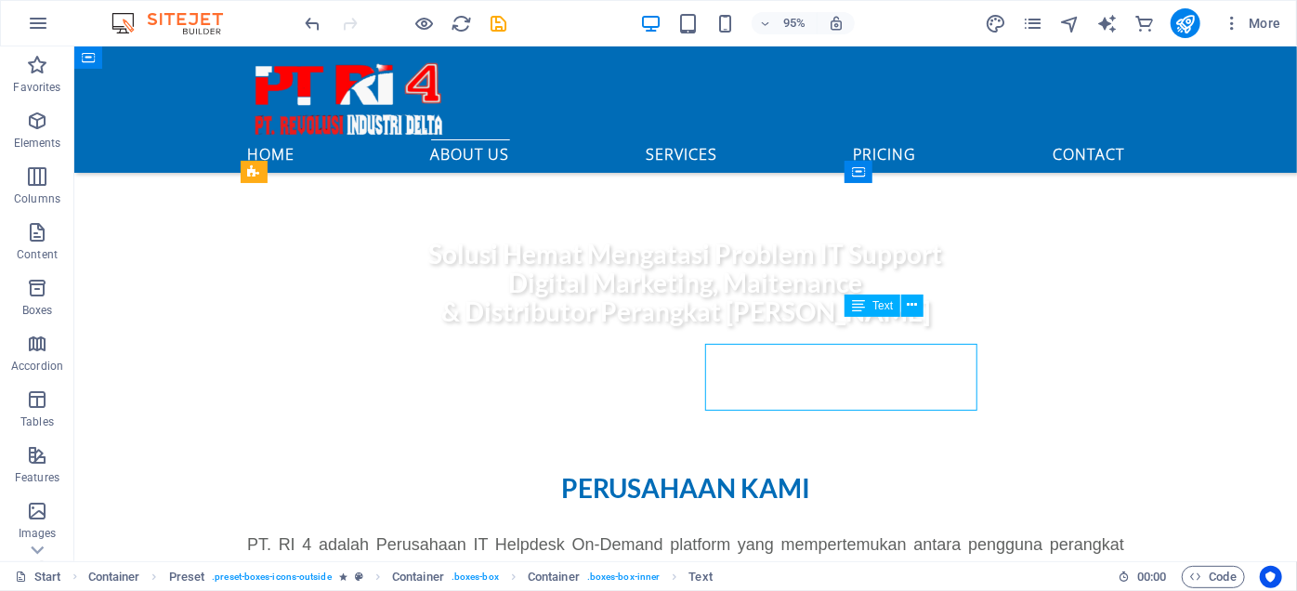
scroll to position [640, 0]
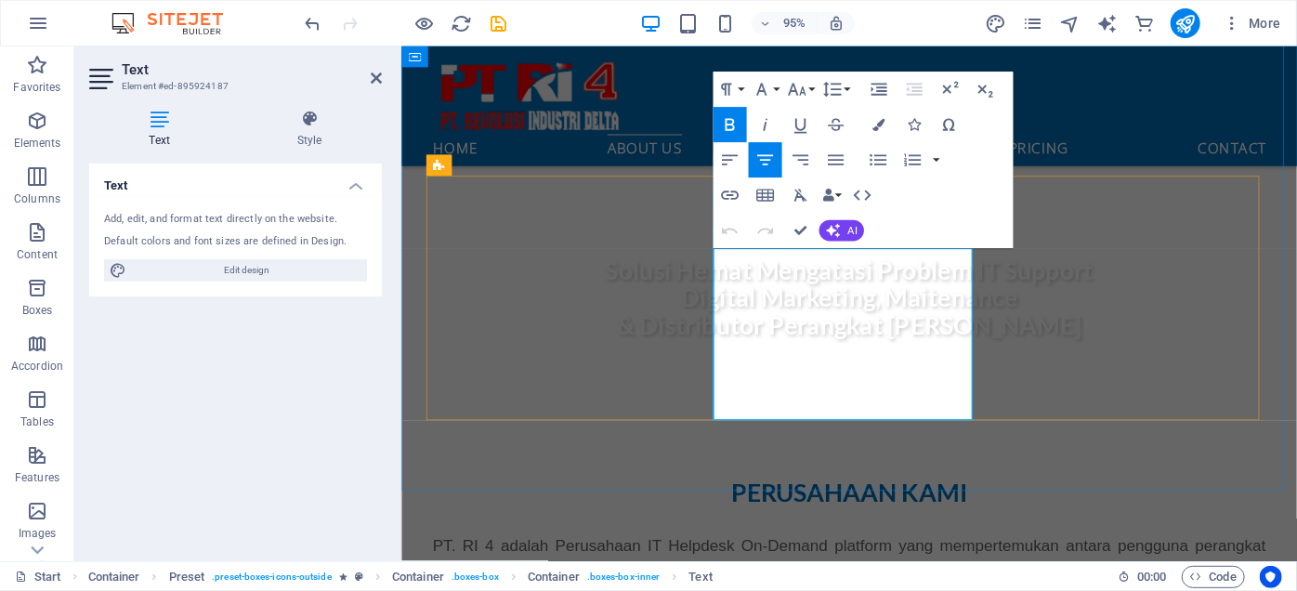
drag, startPoint x: 862, startPoint y: 315, endPoint x: 986, endPoint y: 338, distance: 125.7
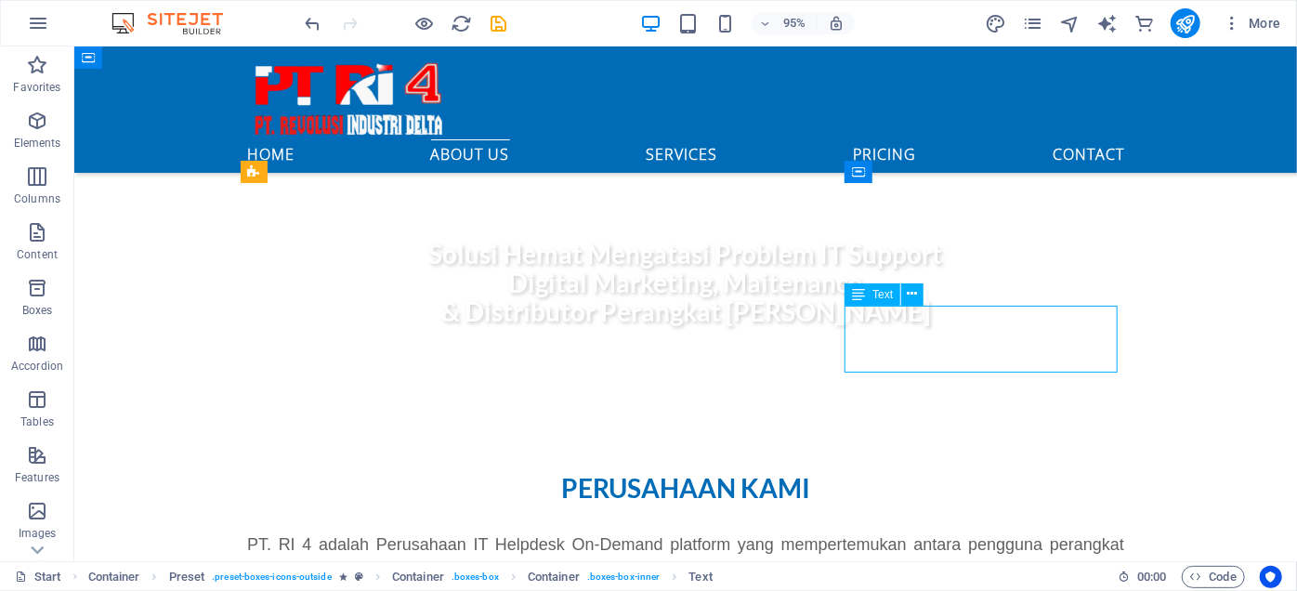
scroll to position [640, 0]
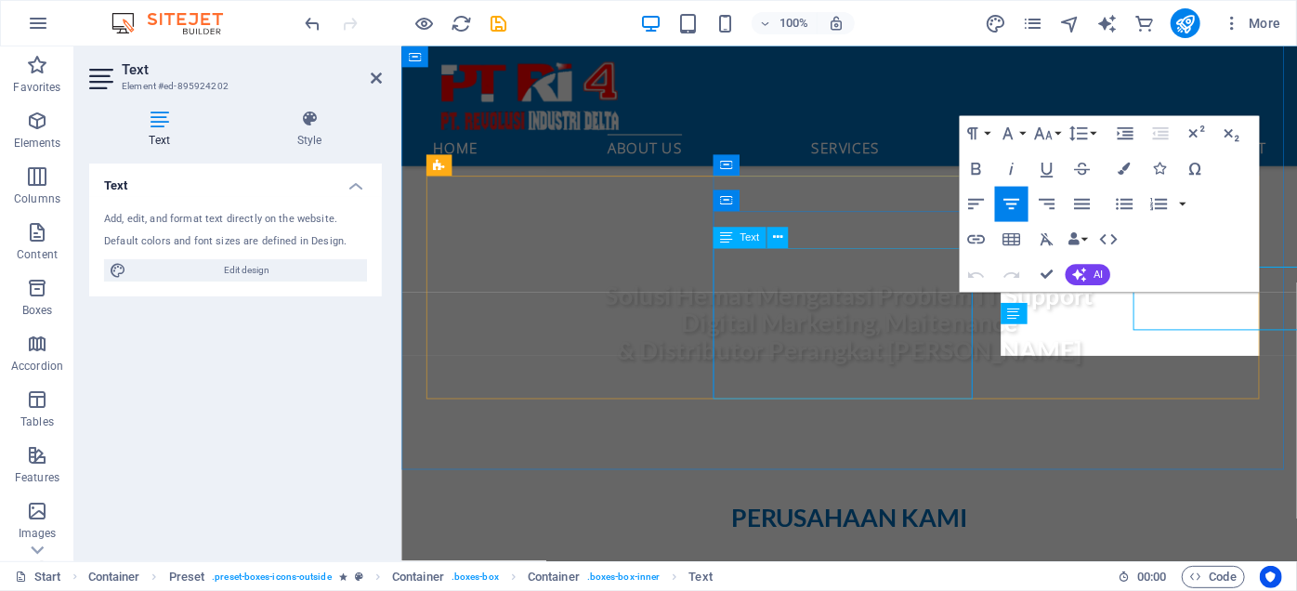
scroll to position [667, 0]
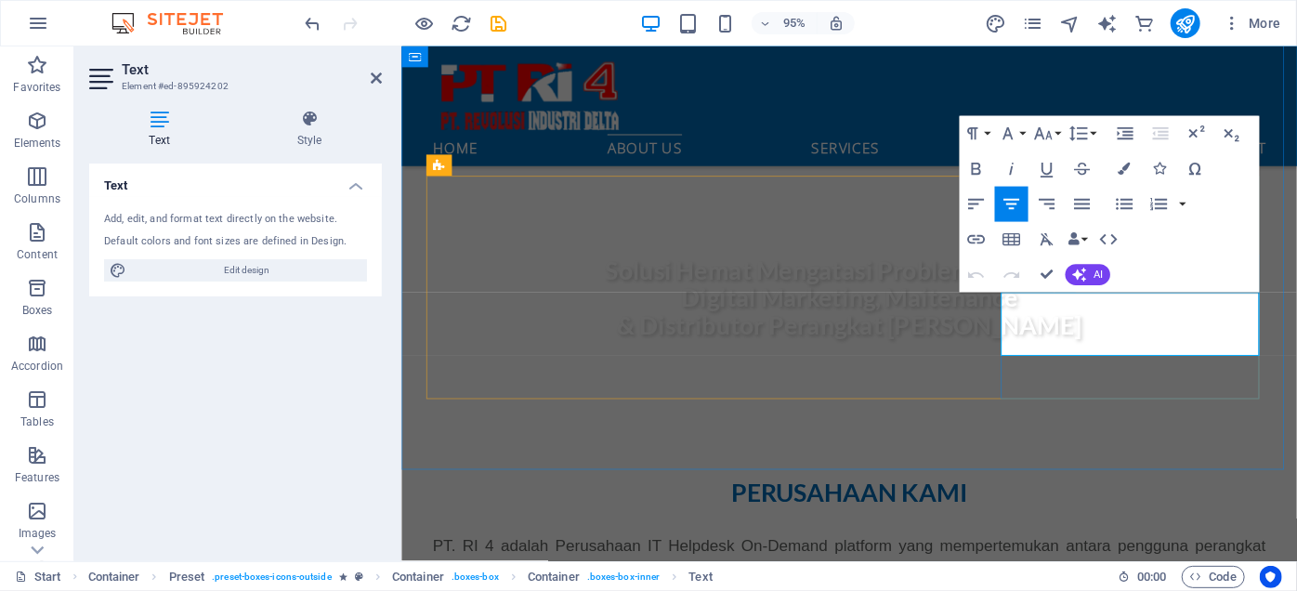
drag, startPoint x: 1239, startPoint y: 360, endPoint x: 1031, endPoint y: 314, distance: 213.0
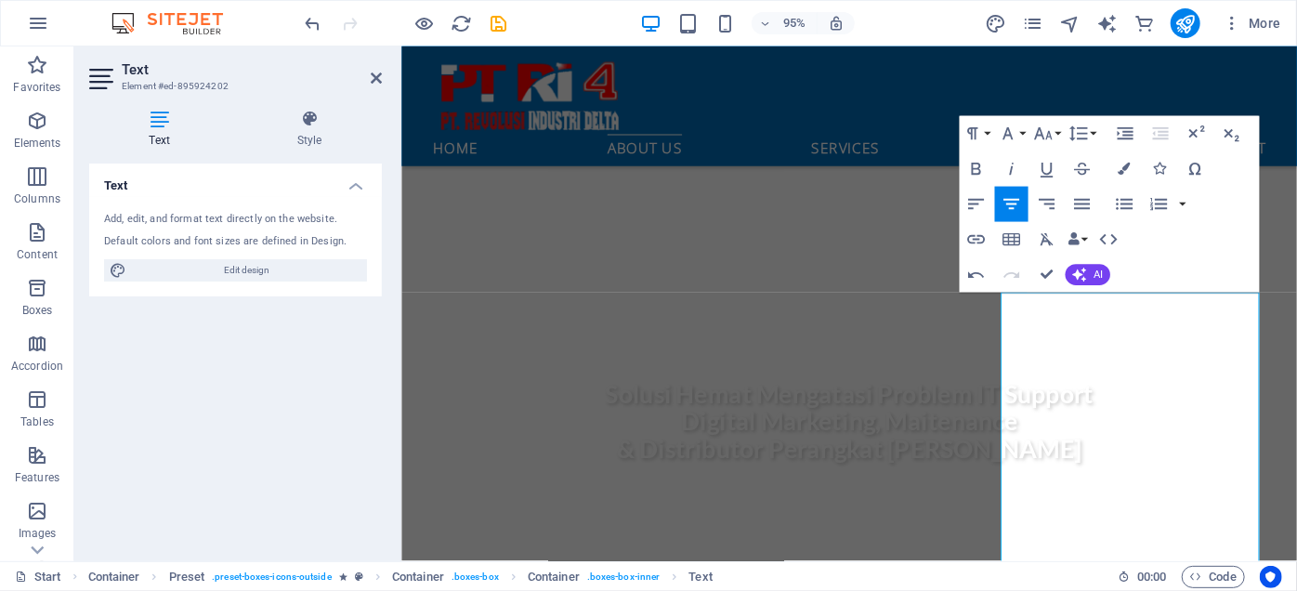
scroll to position [621, 0]
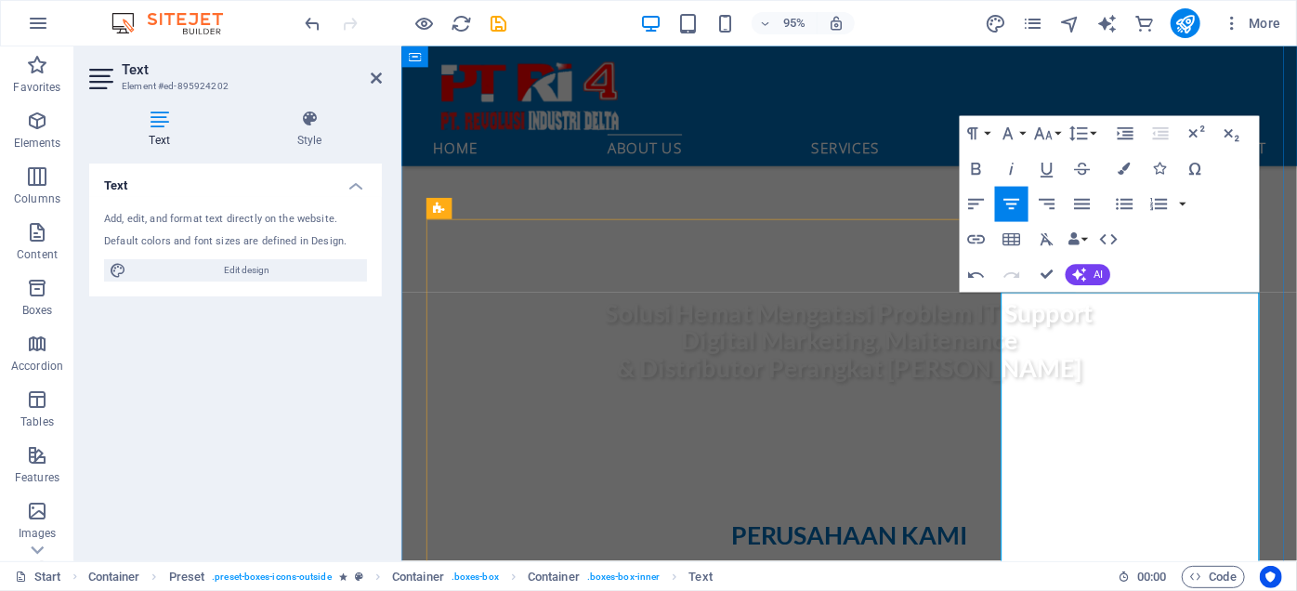
click at [1051, 137] on icon "button" at bounding box center [1042, 133] width 21 height 21
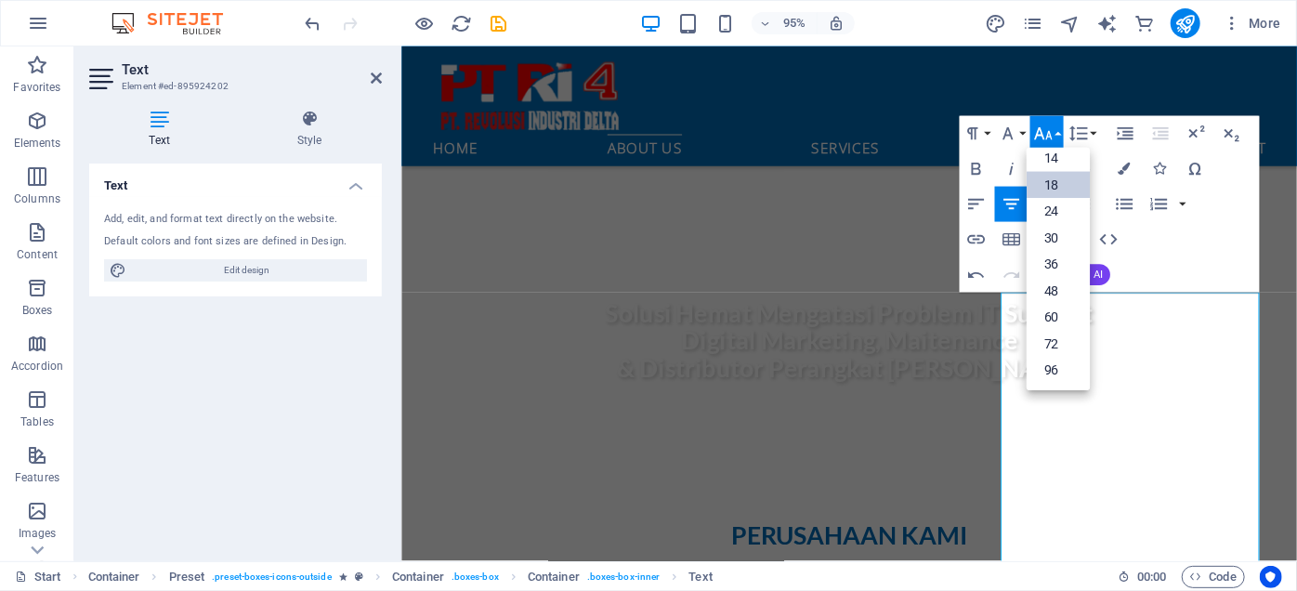
scroll to position [149, 0]
click at [1057, 158] on link "14" at bounding box center [1057, 159] width 63 height 27
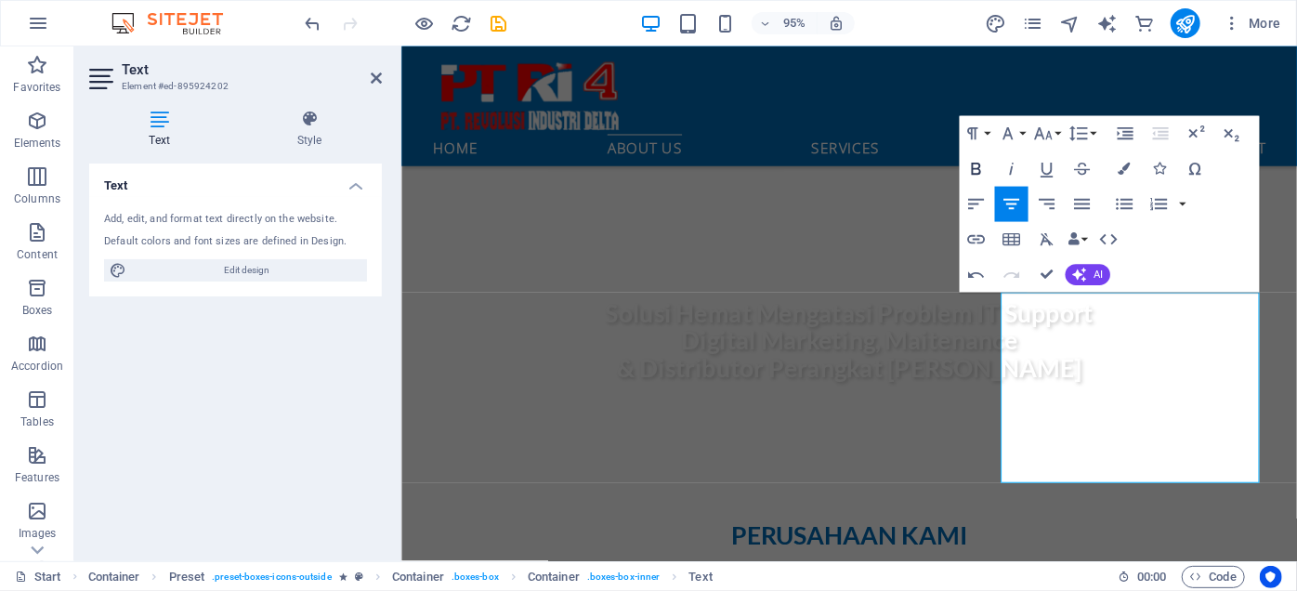
click at [985, 175] on icon "button" at bounding box center [975, 168] width 21 height 21
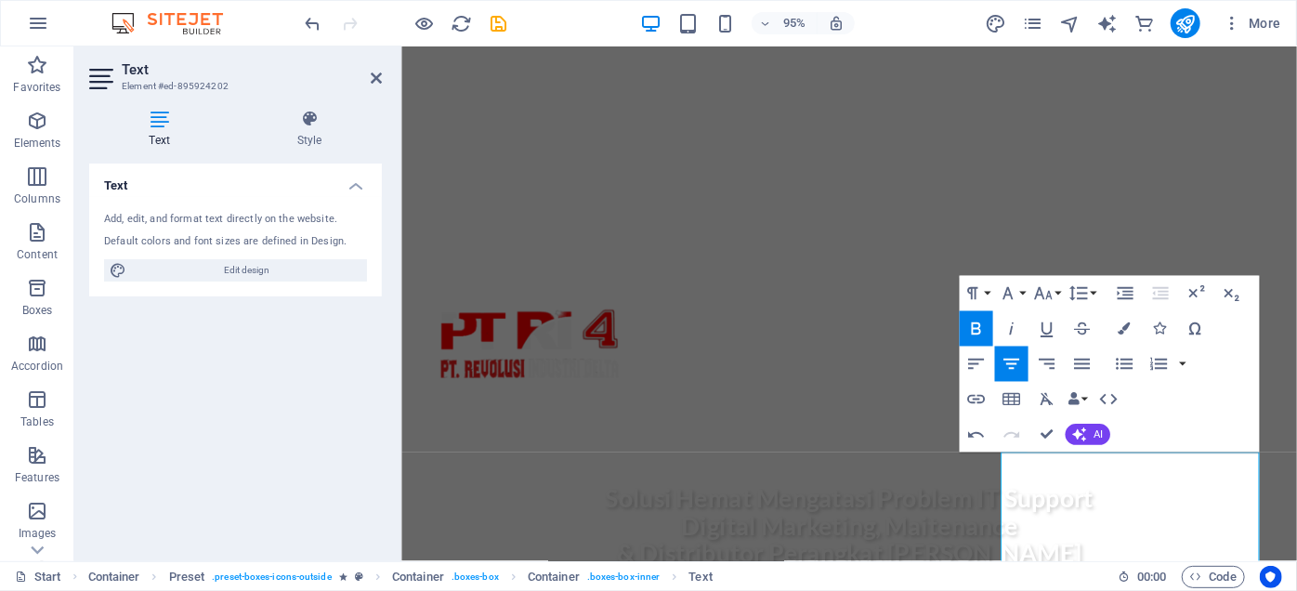
scroll to position [537, 0]
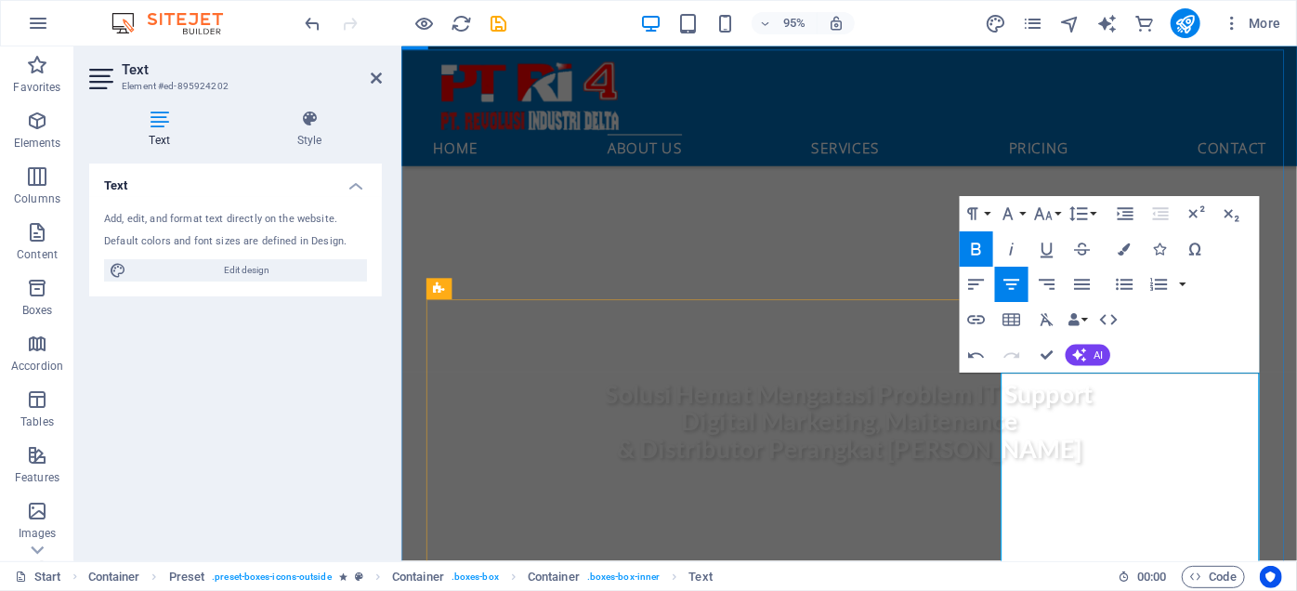
scroll to position [621, 0]
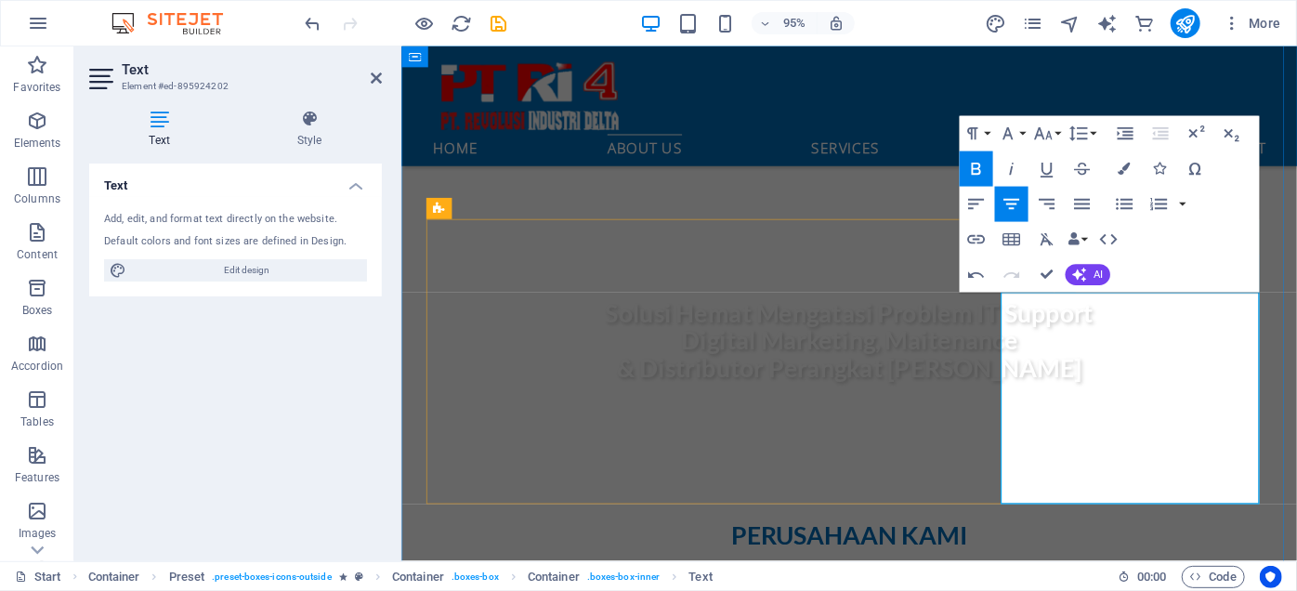
drag, startPoint x: 1252, startPoint y: 355, endPoint x: 1267, endPoint y: 366, distance: 18.6
drag, startPoint x: 1259, startPoint y: 360, endPoint x: 1197, endPoint y: 392, distance: 69.4
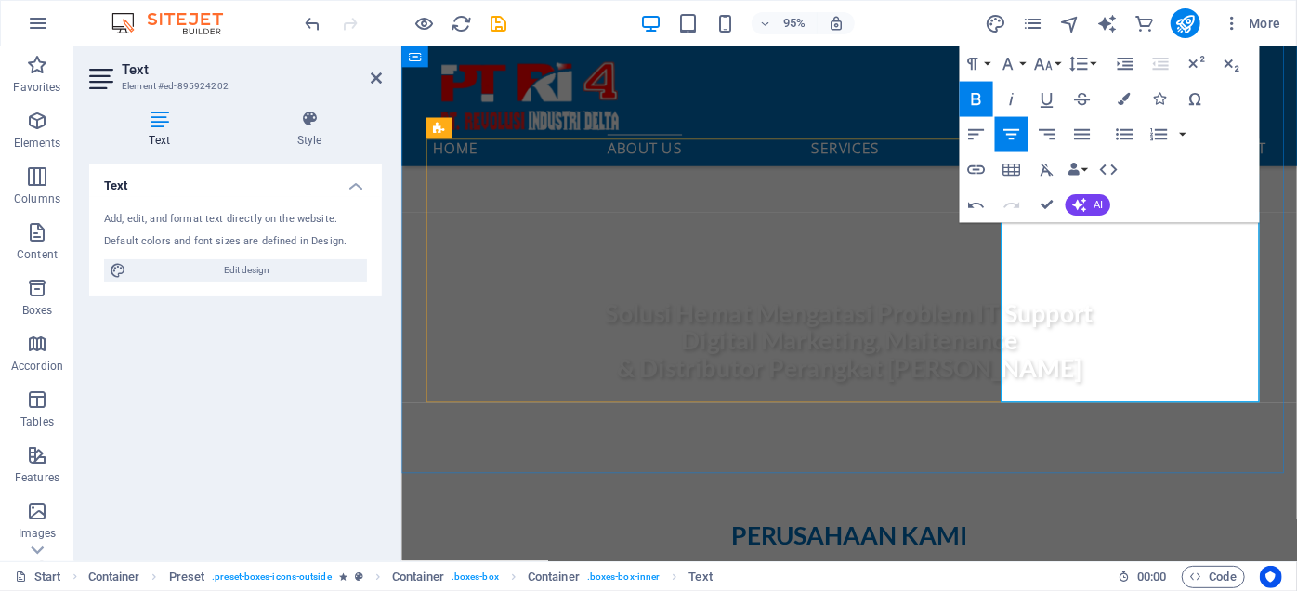
scroll to position [706, 0]
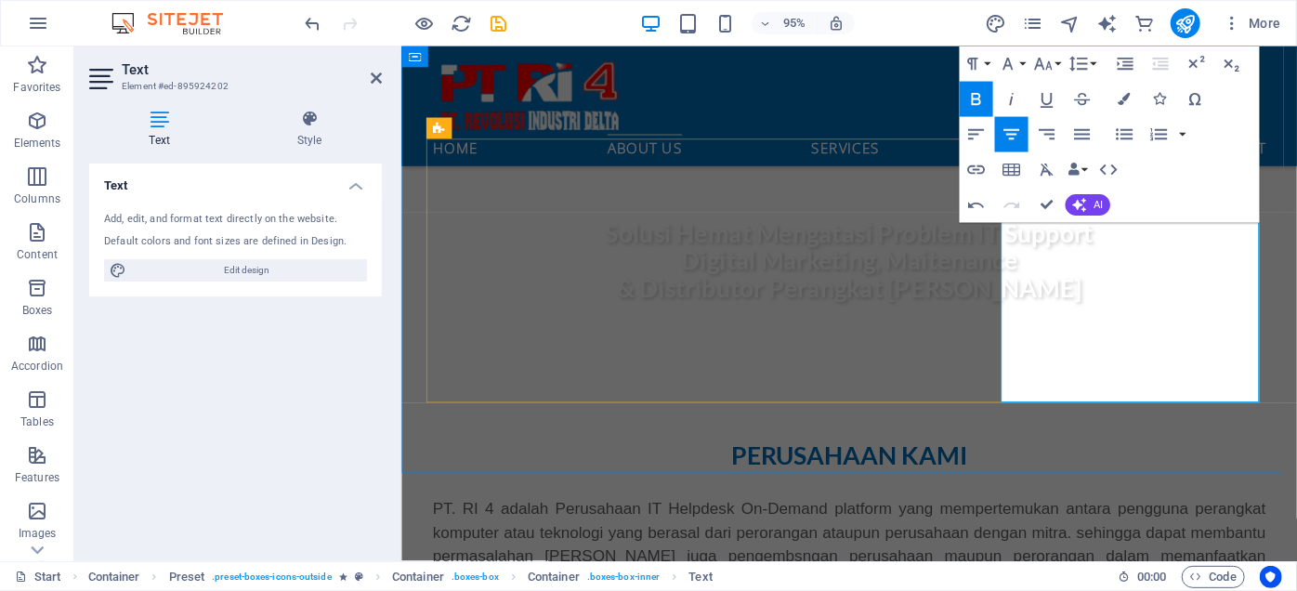
drag, startPoint x: 1247, startPoint y: 298, endPoint x: 1104, endPoint y: 318, distance: 144.4
drag, startPoint x: 1104, startPoint y: 364, endPoint x: 1111, endPoint y: 324, distance: 40.6
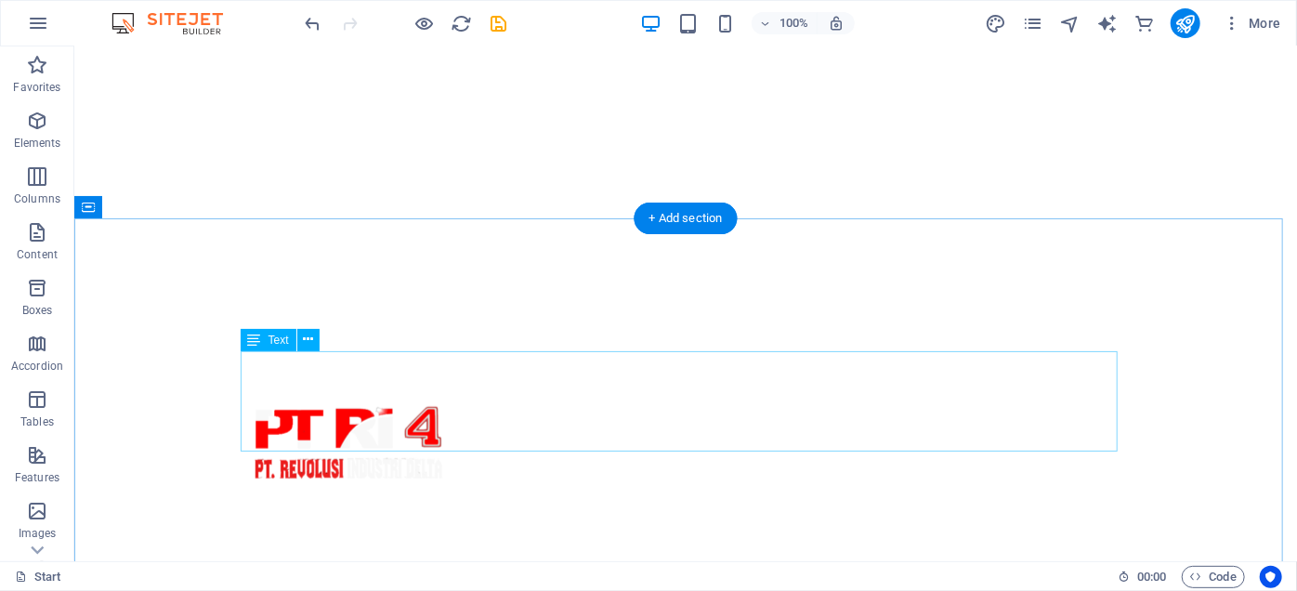
scroll to position [511, 0]
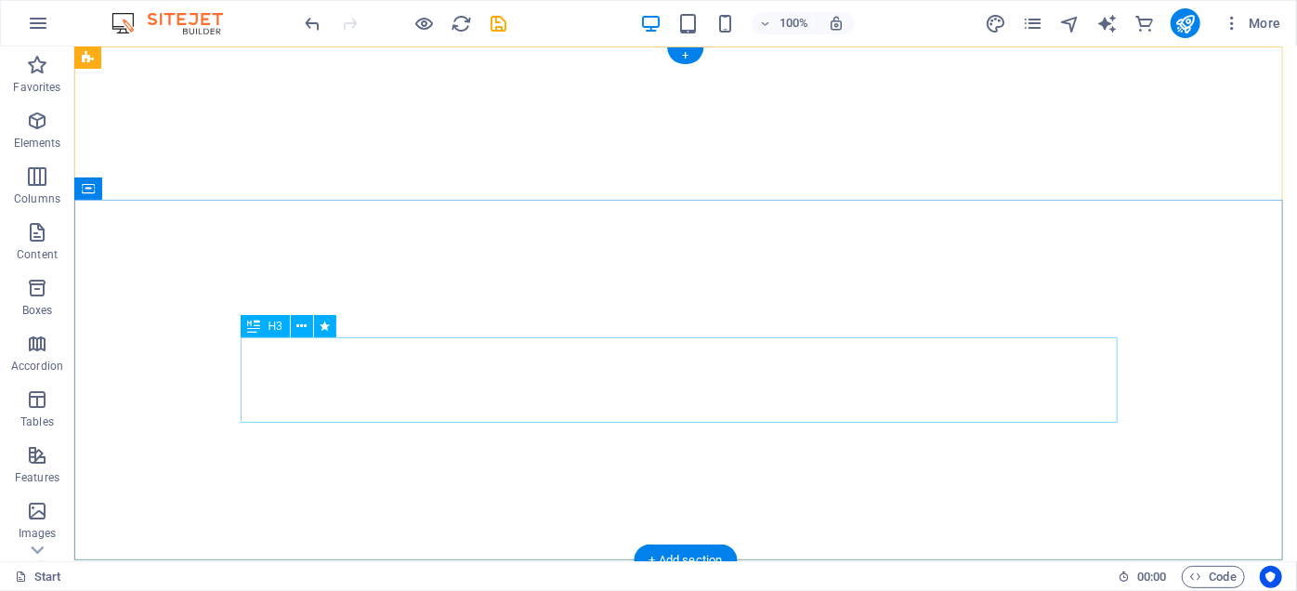
scroll to position [0, 0]
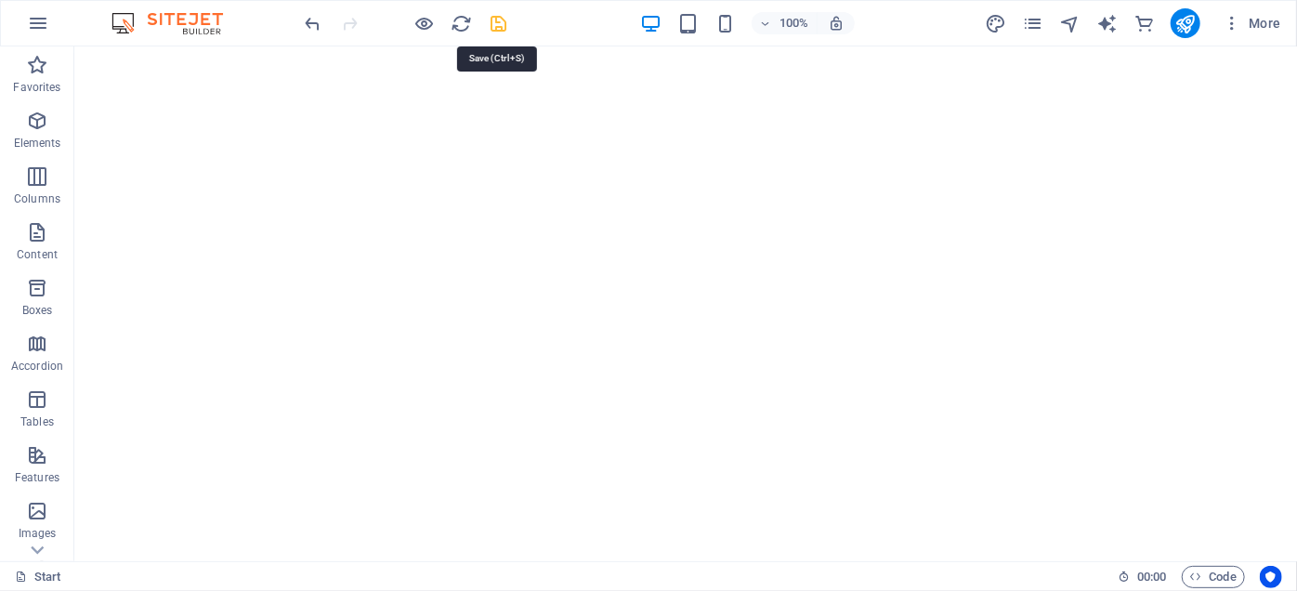
click at [504, 20] on icon "save" at bounding box center [499, 23] width 21 height 21
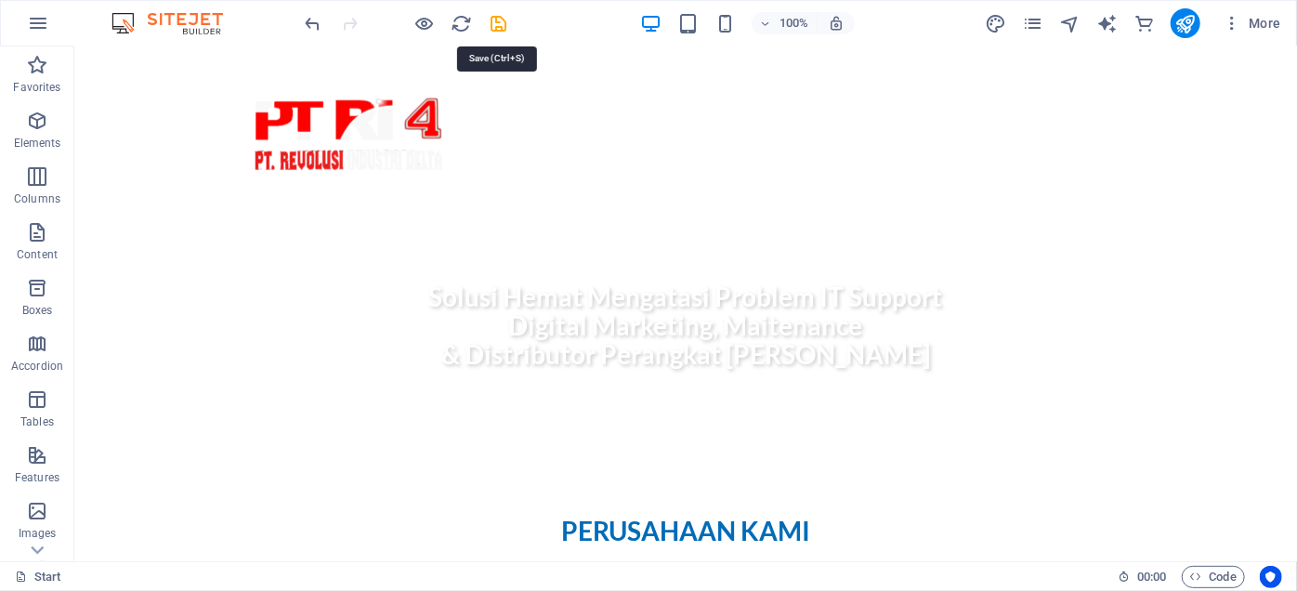
select select "px"
select select "preset-boxes-icons-outside"
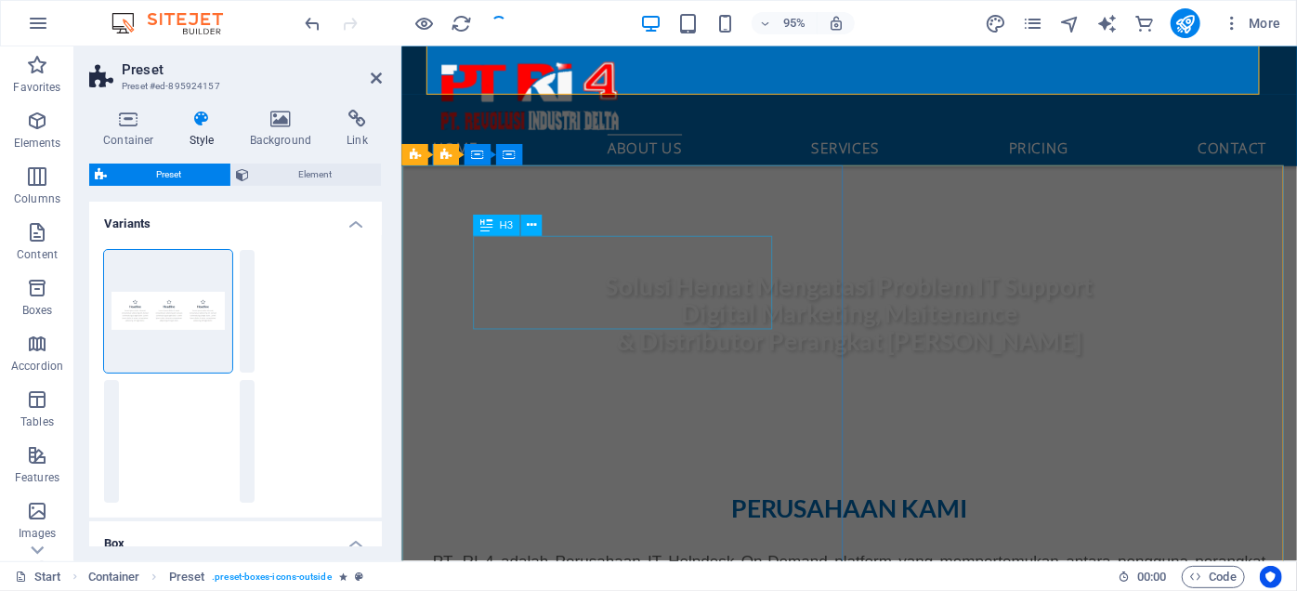
scroll to position [988, 0]
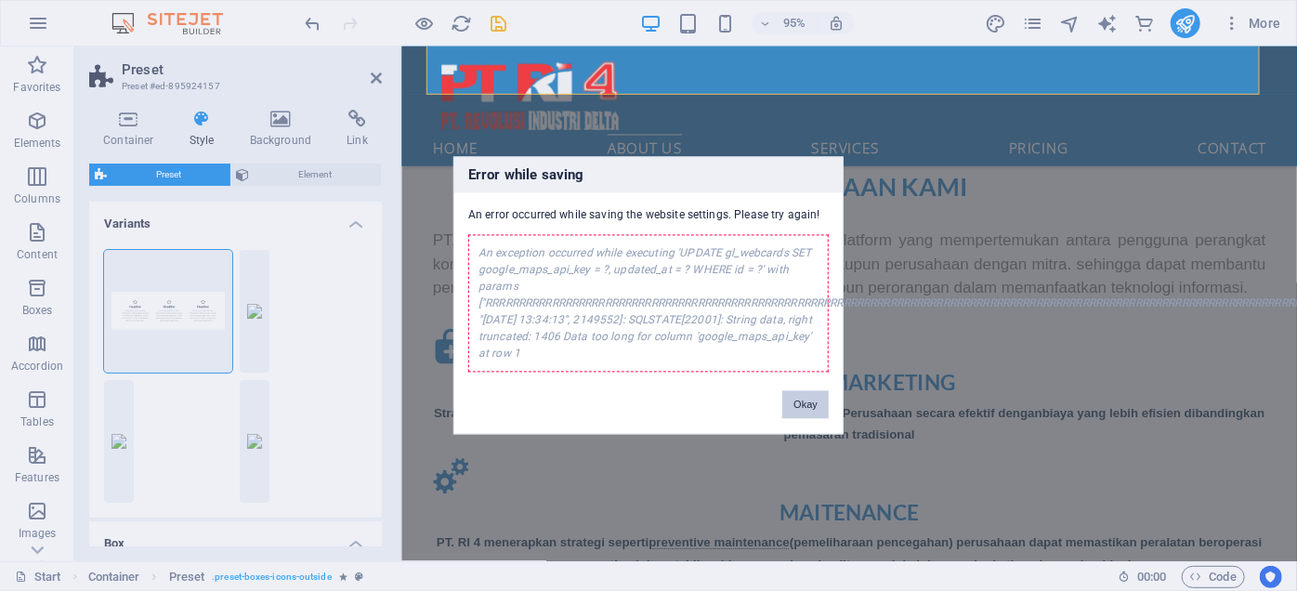
click at [809, 404] on button "Okay" at bounding box center [805, 405] width 46 height 28
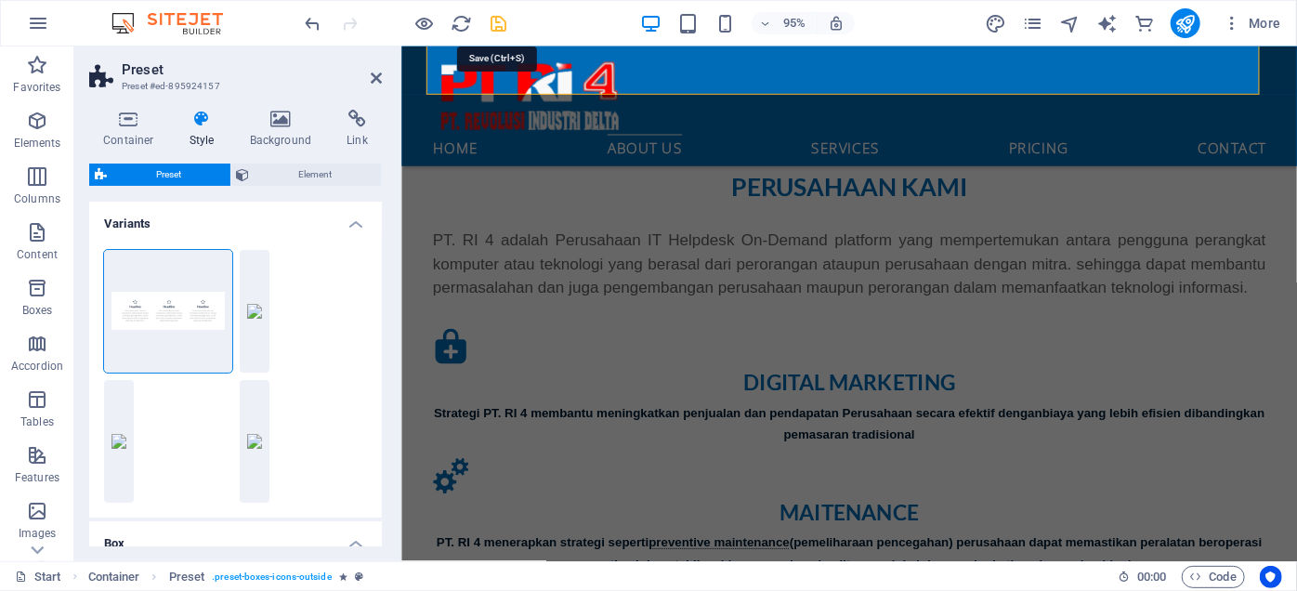
click at [498, 19] on icon "save" at bounding box center [499, 23] width 21 height 21
select select "px"
select select "preset-boxes-icons-outside"
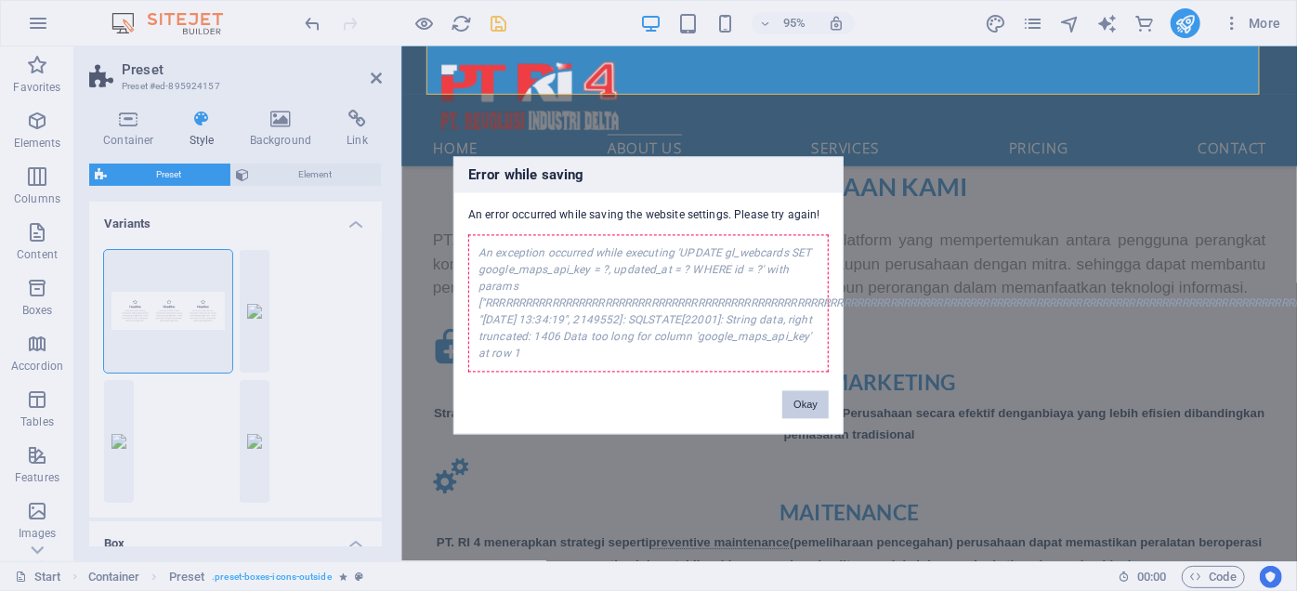
click at [792, 409] on button "Okay" at bounding box center [805, 405] width 46 height 28
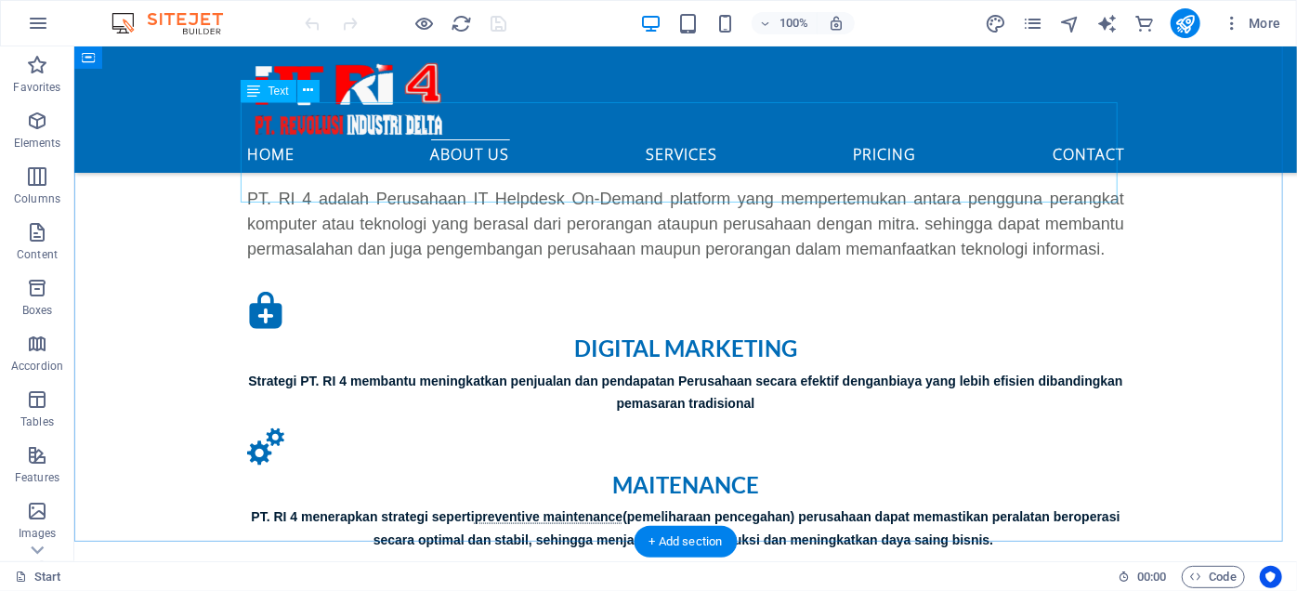
scroll to position [591, 0]
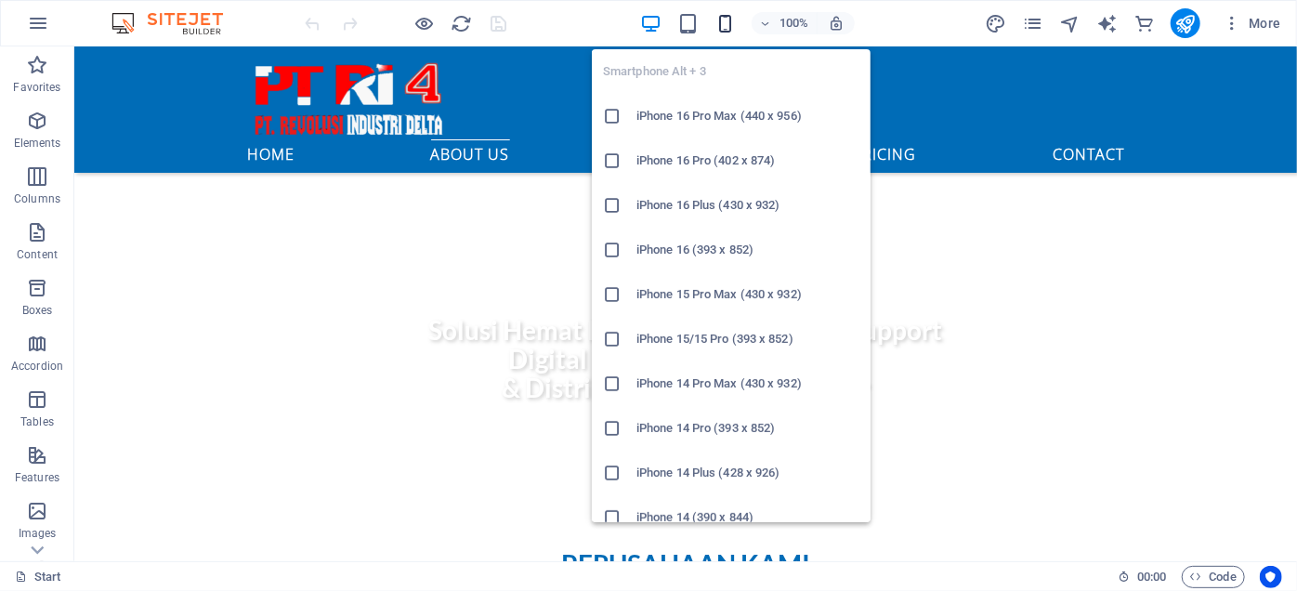
click at [728, 28] on icon "button" at bounding box center [724, 23] width 21 height 21
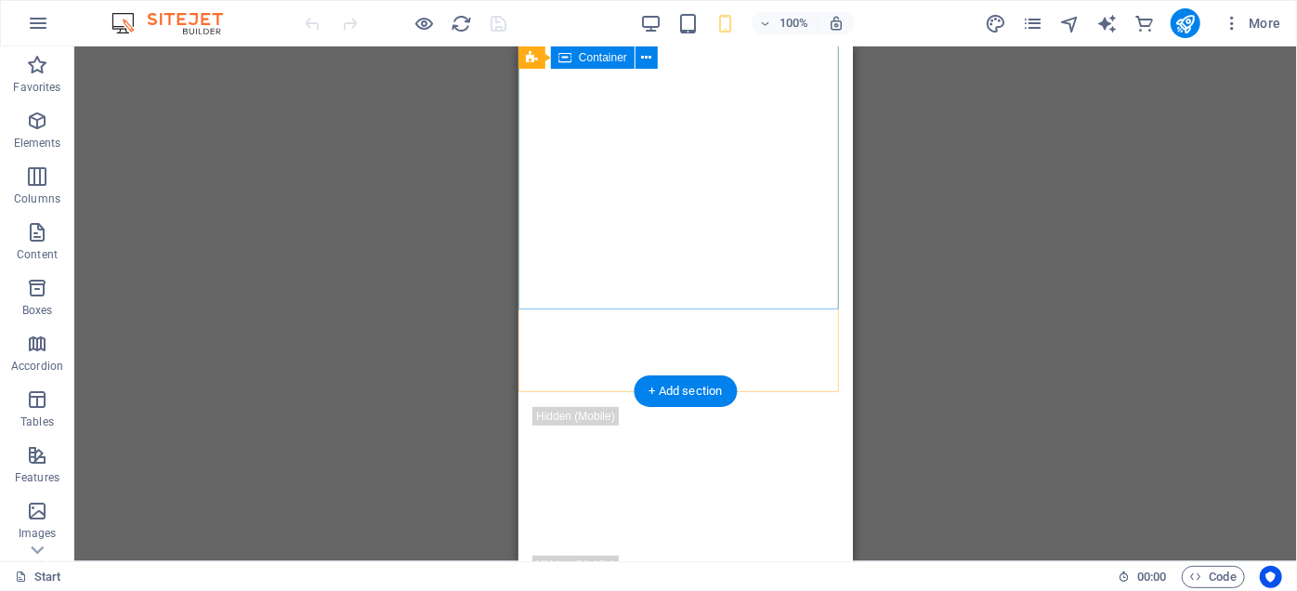
scroll to position [0, 0]
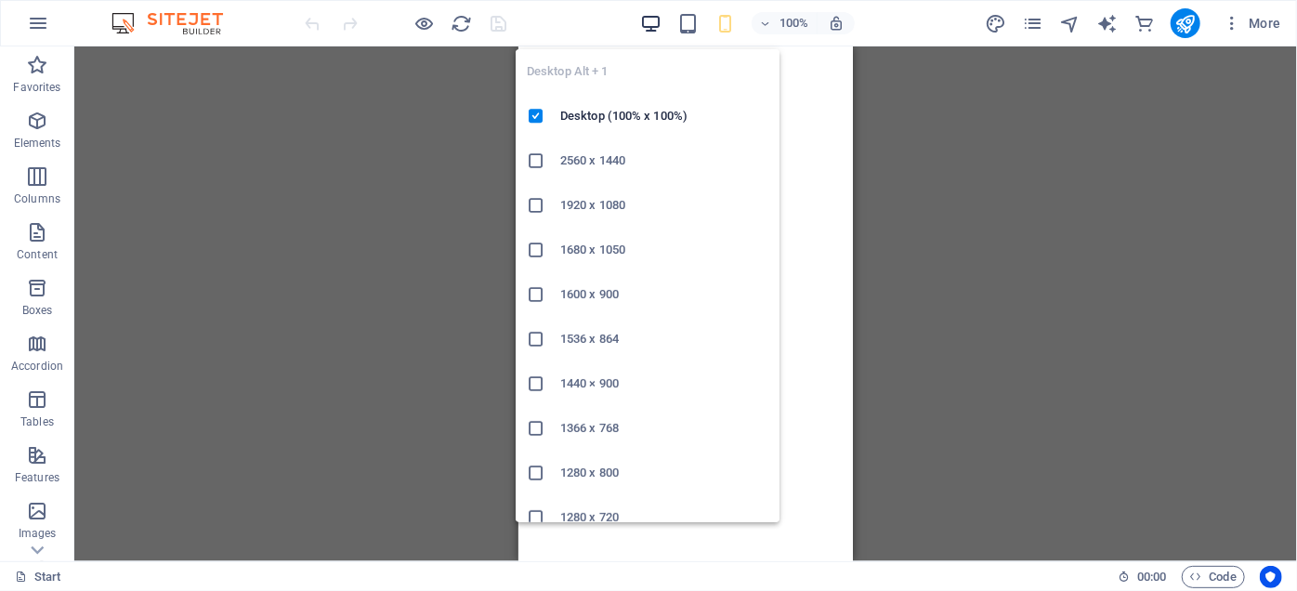
click at [651, 20] on icon "button" at bounding box center [650, 23] width 21 height 21
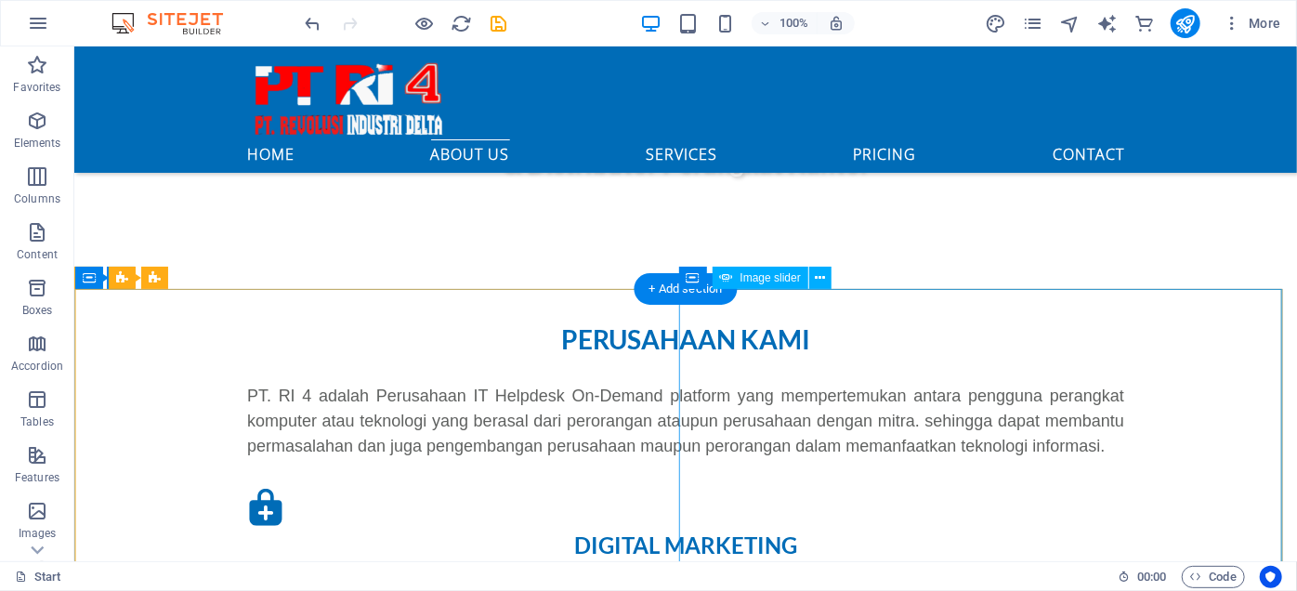
scroll to position [1013, 0]
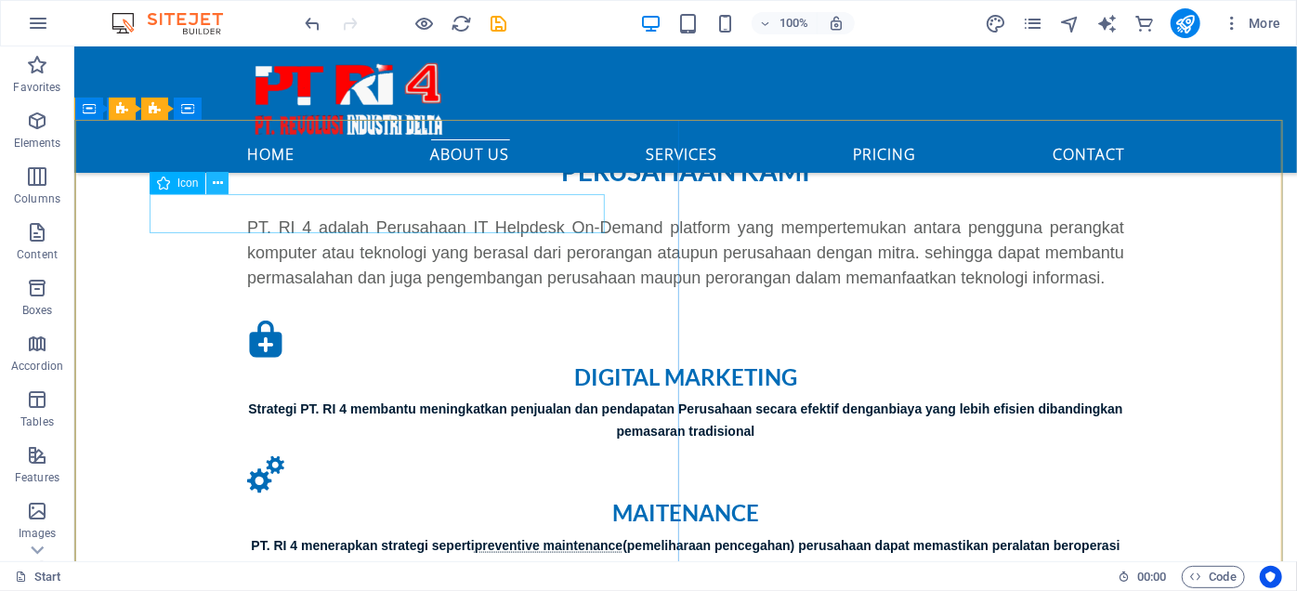
click at [221, 184] on icon at bounding box center [218, 184] width 10 height 20
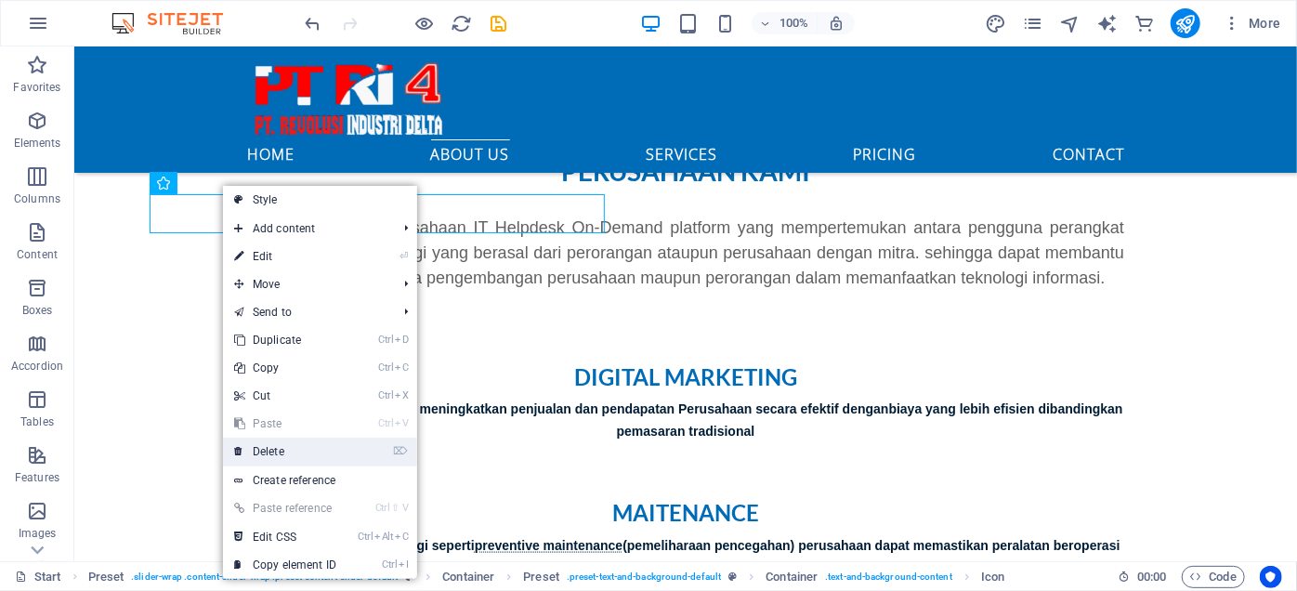
click at [289, 450] on link "⌦ Delete" at bounding box center [285, 452] width 124 height 28
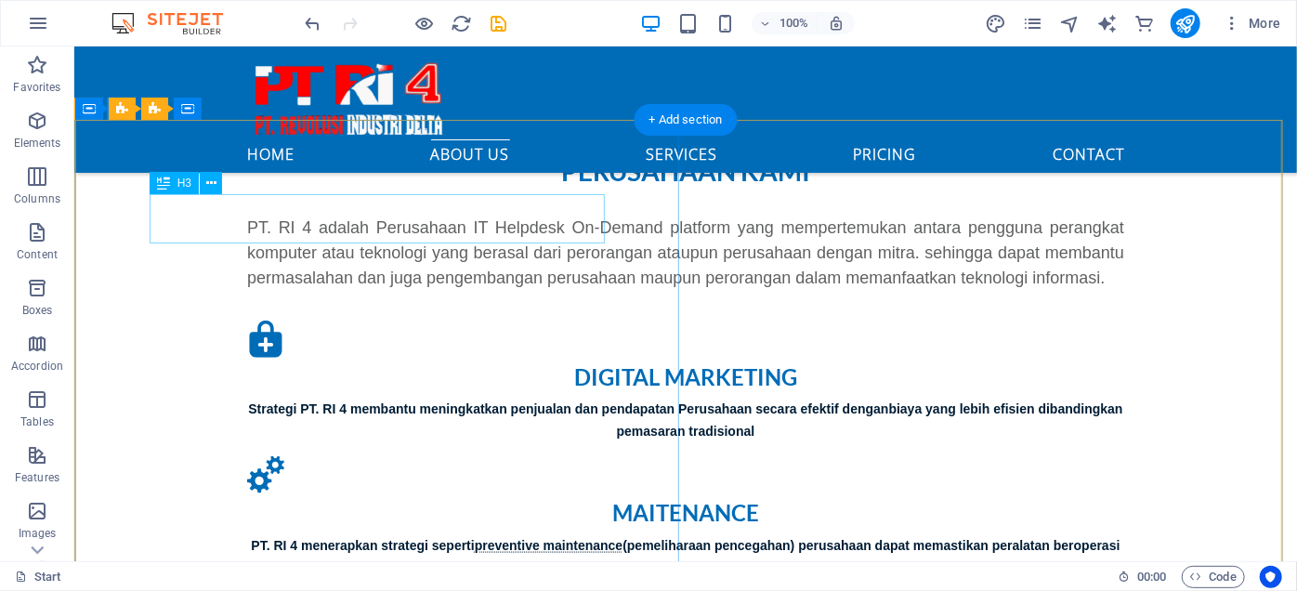
scroll to position [844, 0]
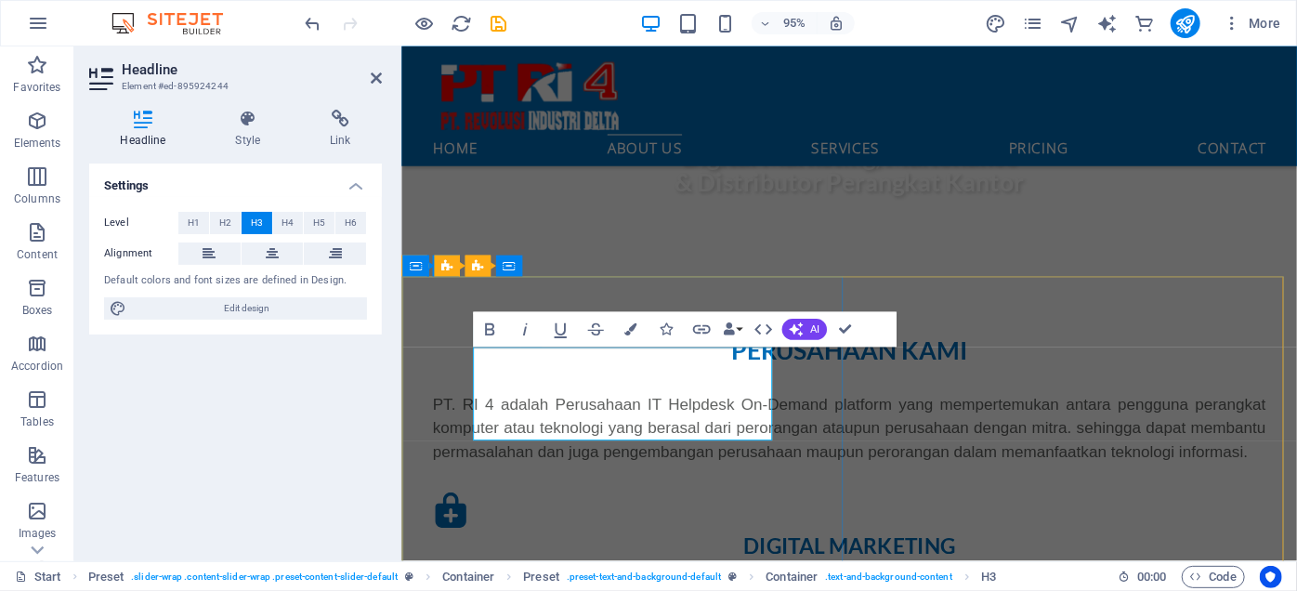
scroll to position [871, 0]
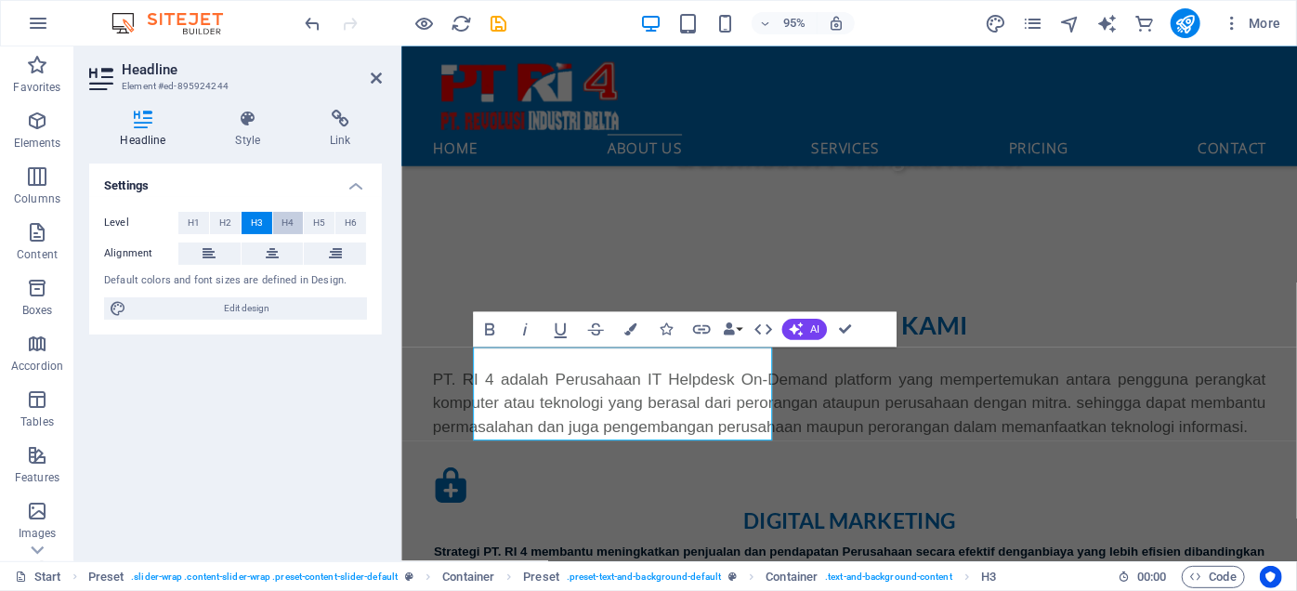
click at [294, 229] on button "H4" at bounding box center [288, 223] width 31 height 22
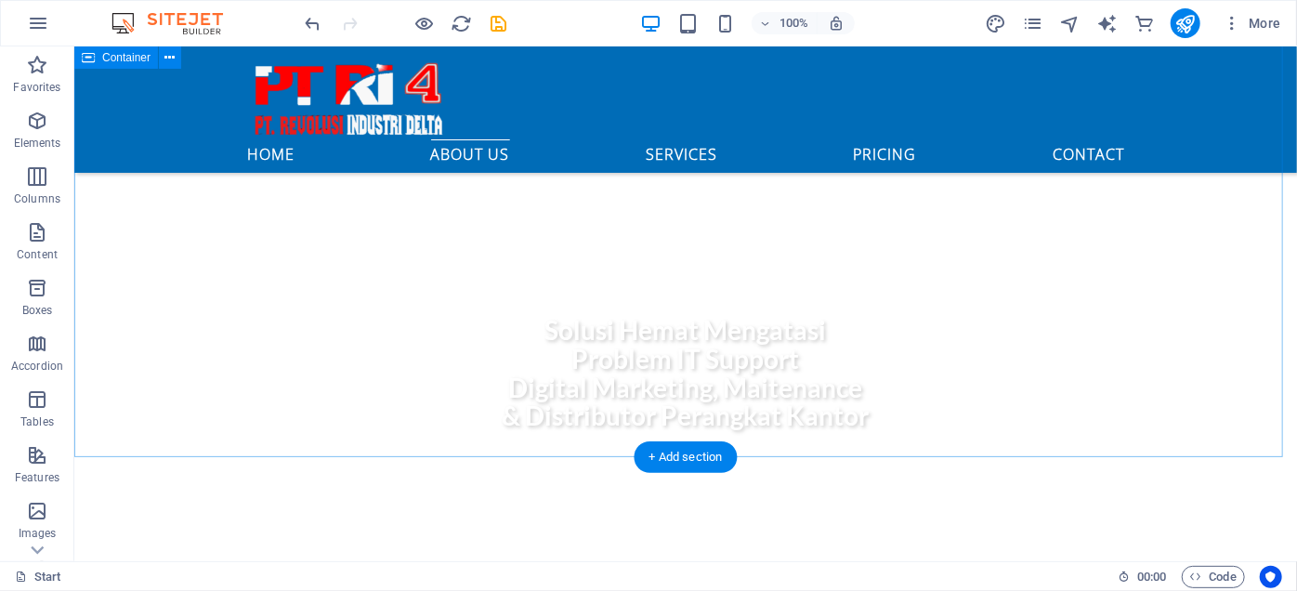
scroll to position [675, 0]
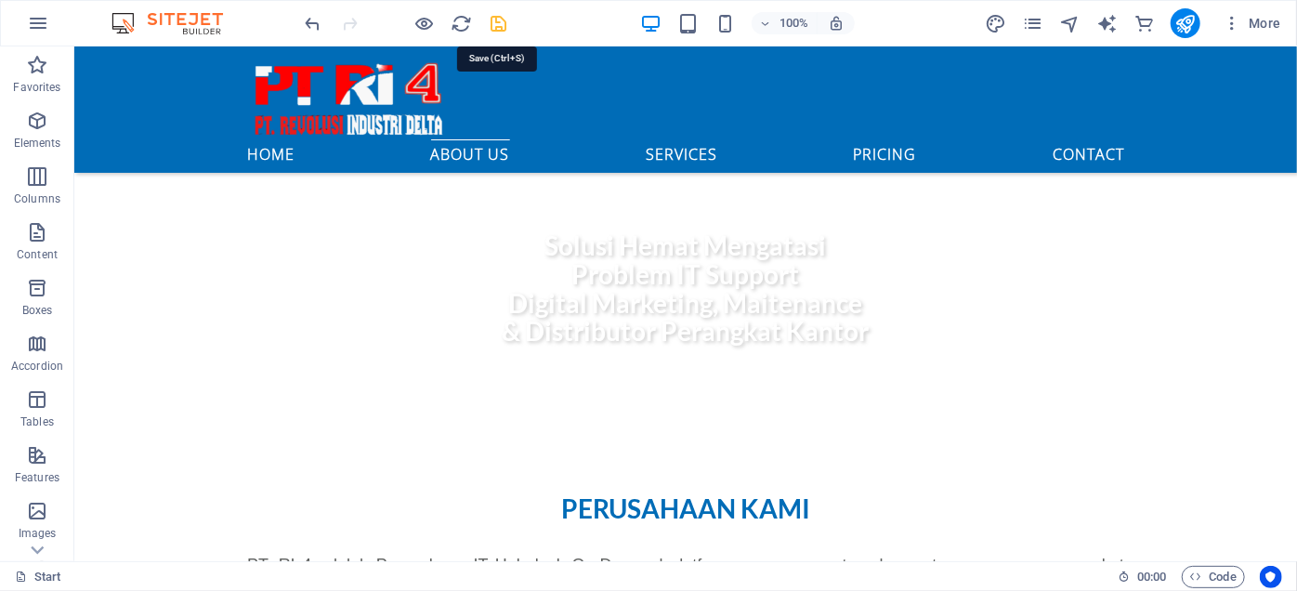
click at [507, 23] on icon "save" at bounding box center [499, 23] width 21 height 21
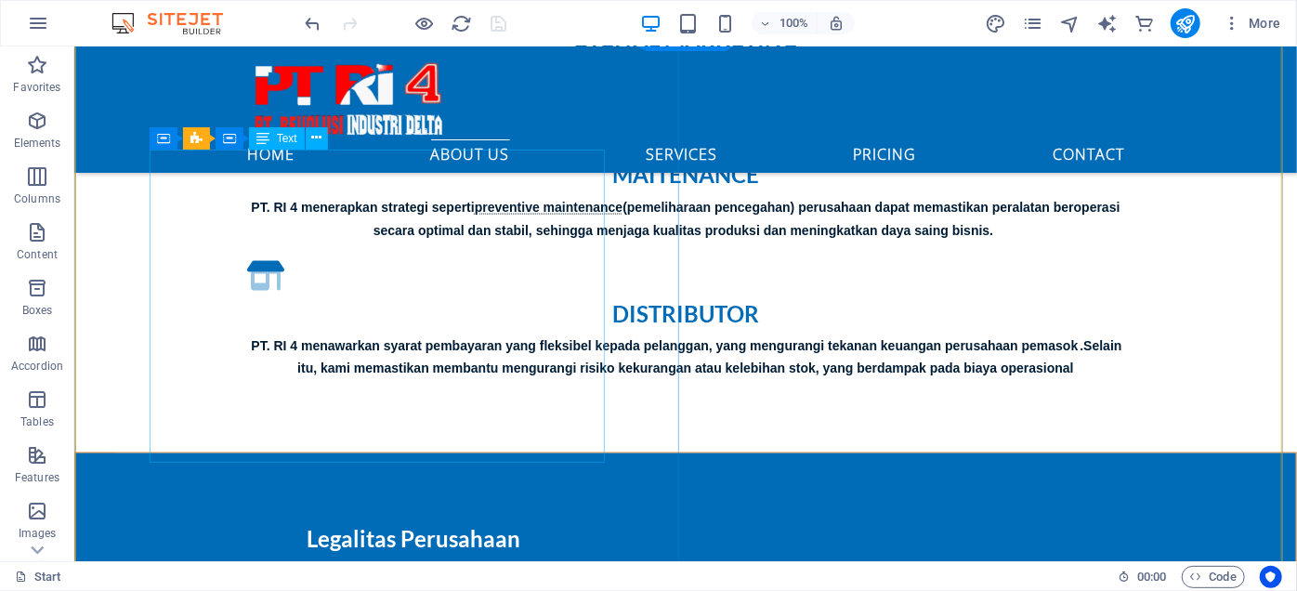
scroll to position [1013, 0]
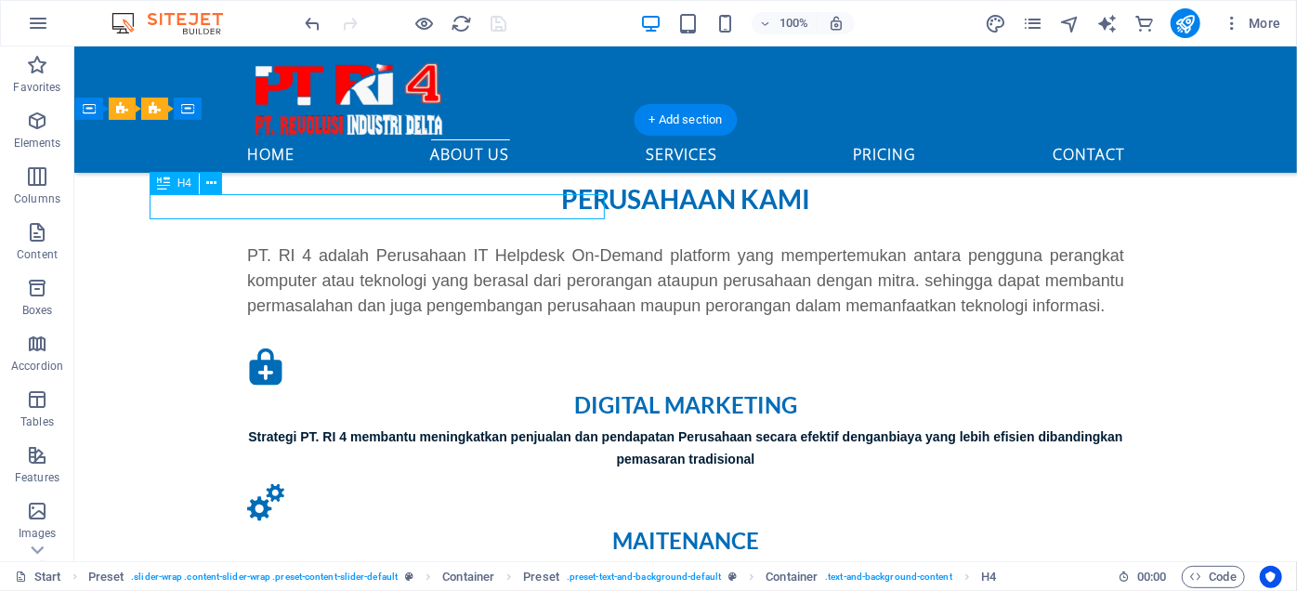
scroll to position [1040, 0]
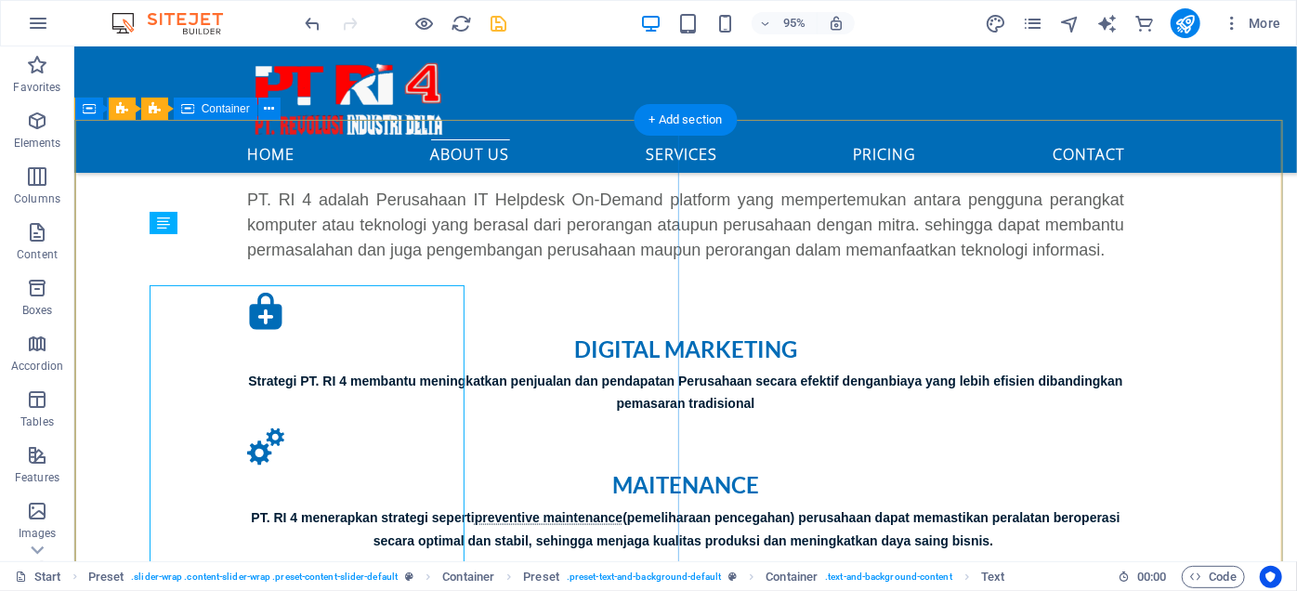
scroll to position [1013, 0]
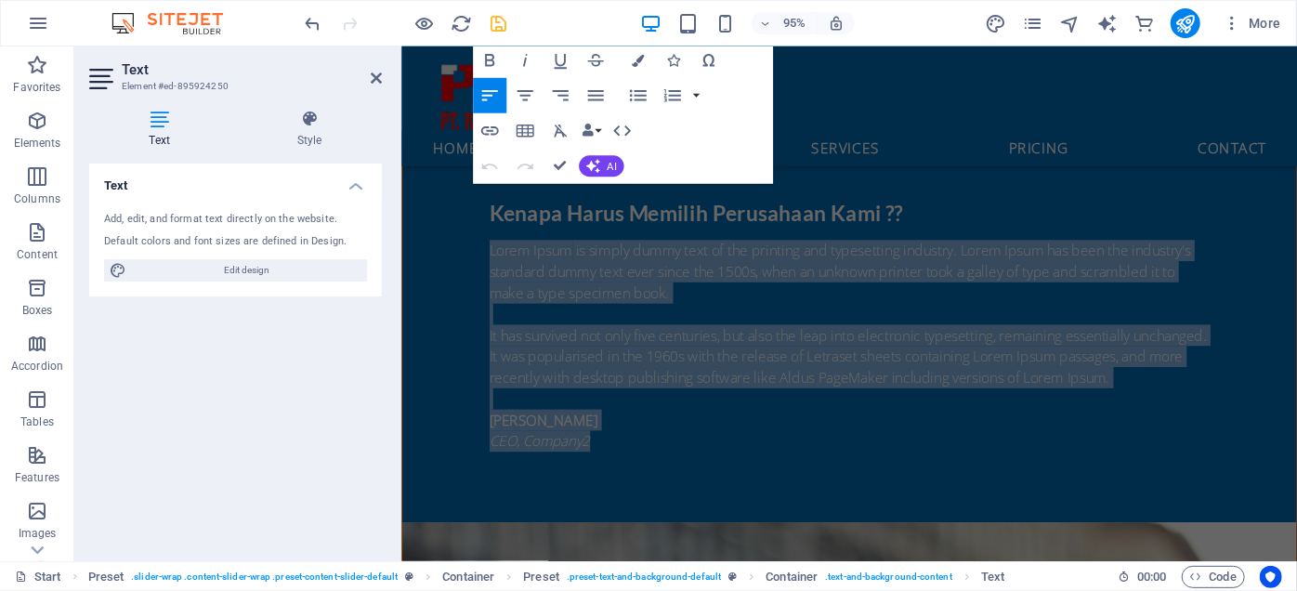
scroll to position [1602, 0]
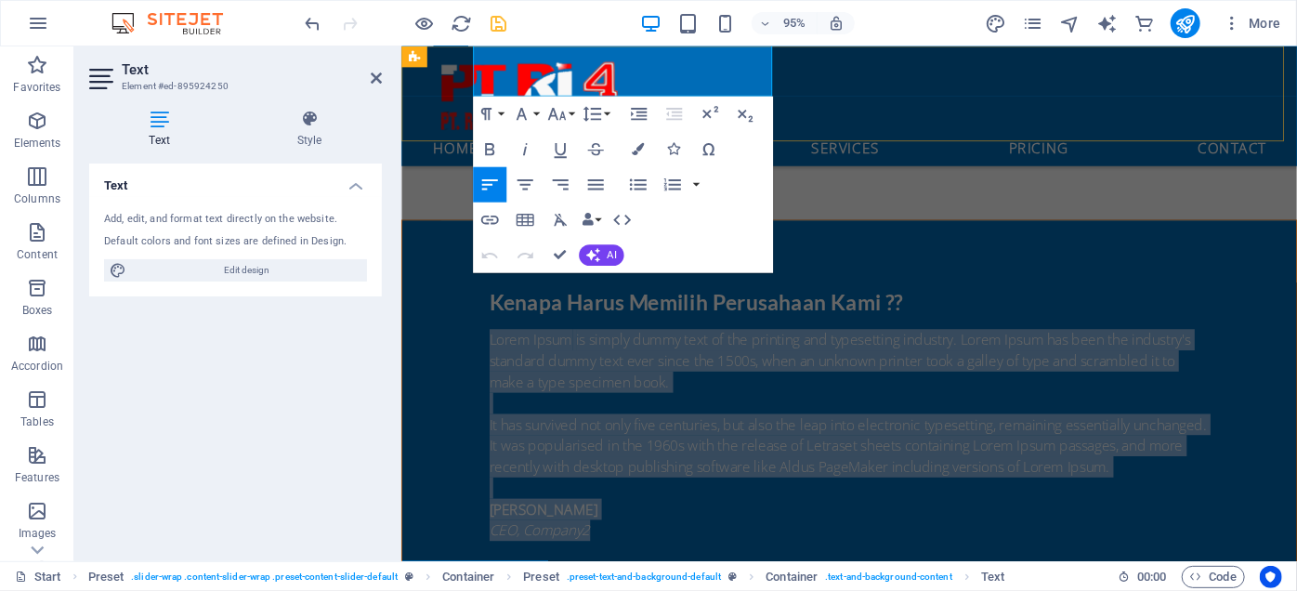
drag, startPoint x: 475, startPoint y: 266, endPoint x: 643, endPoint y: 96, distance: 239.1
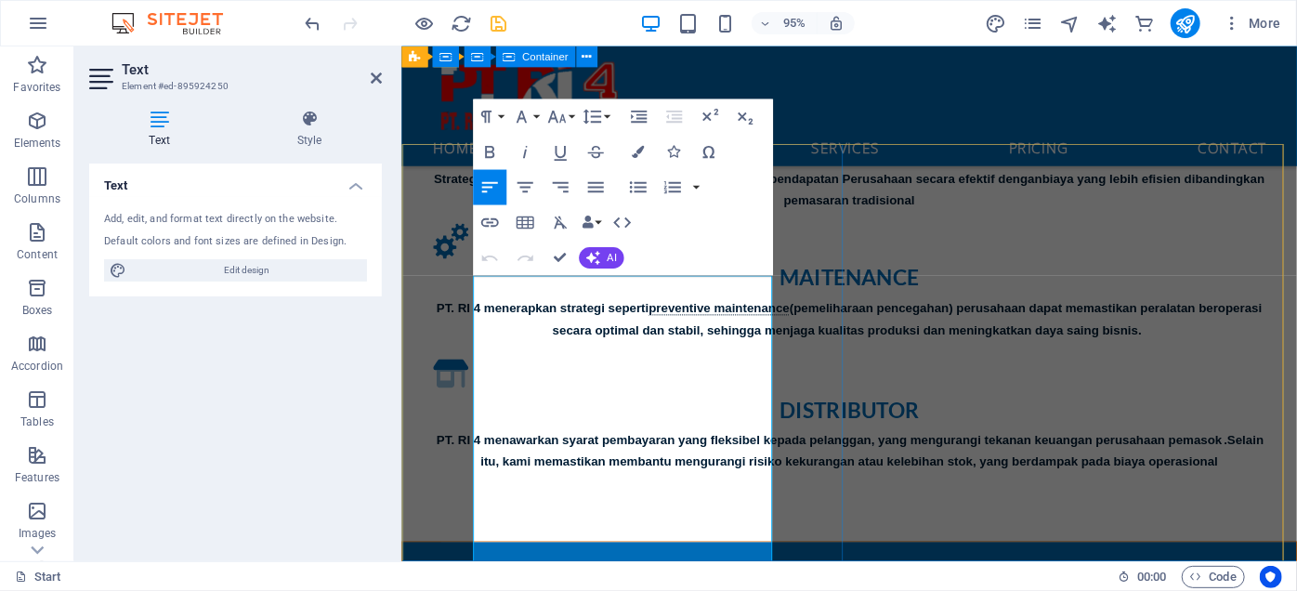
scroll to position [926, 0]
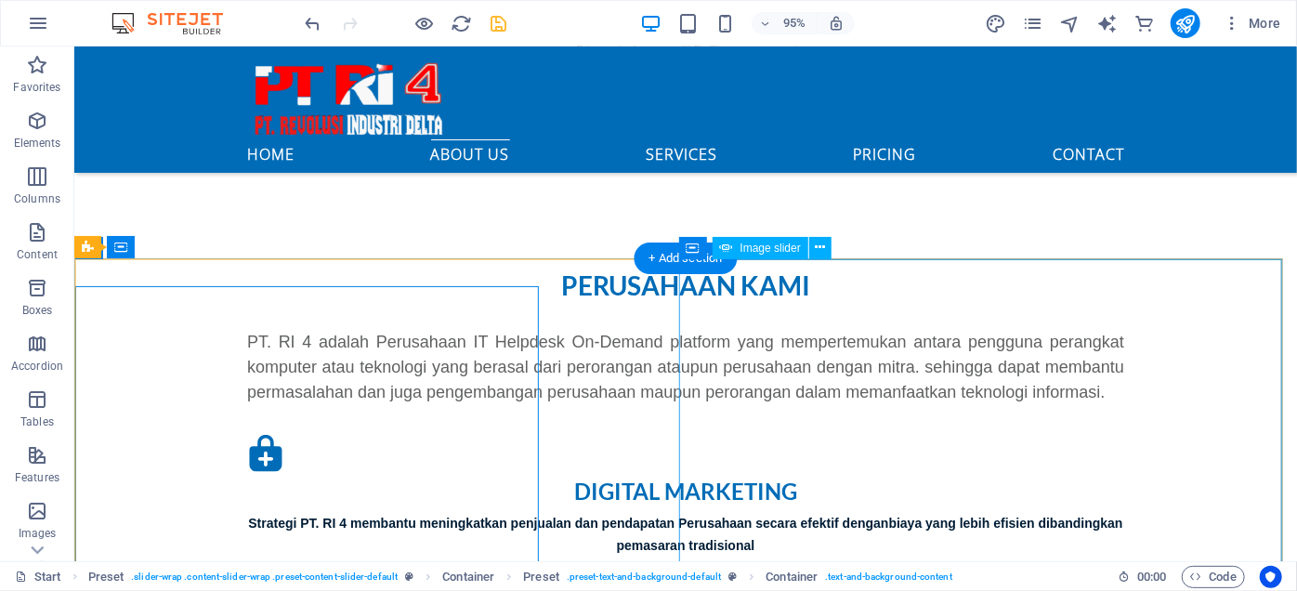
scroll to position [874, 0]
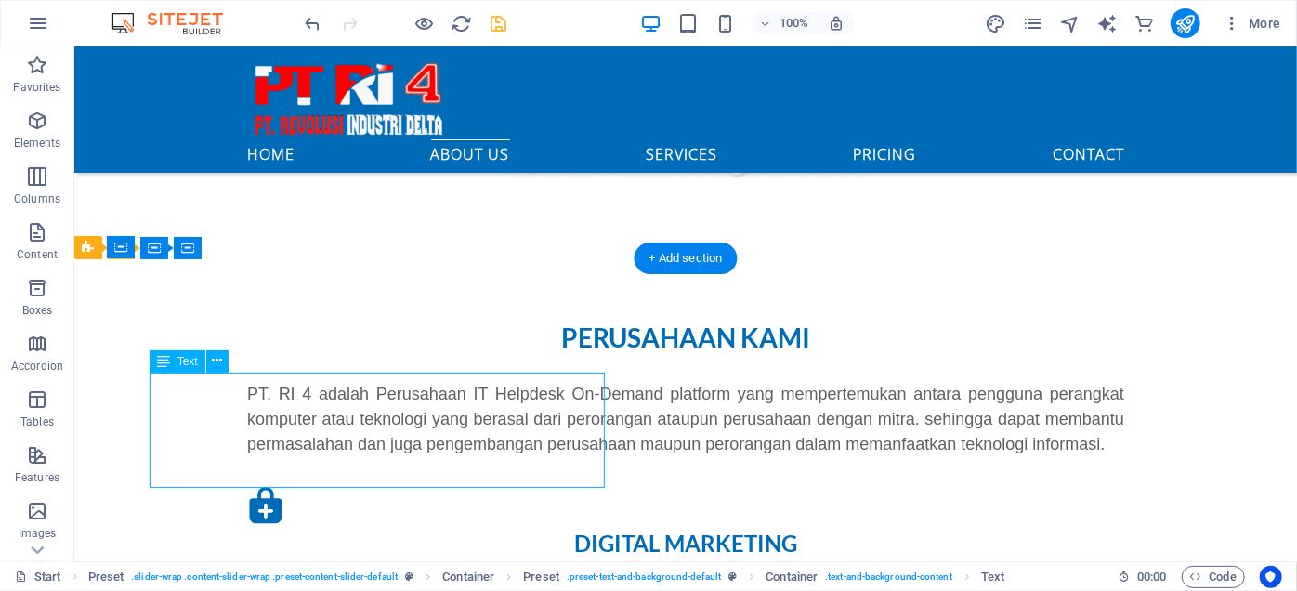
scroll to position [901, 0]
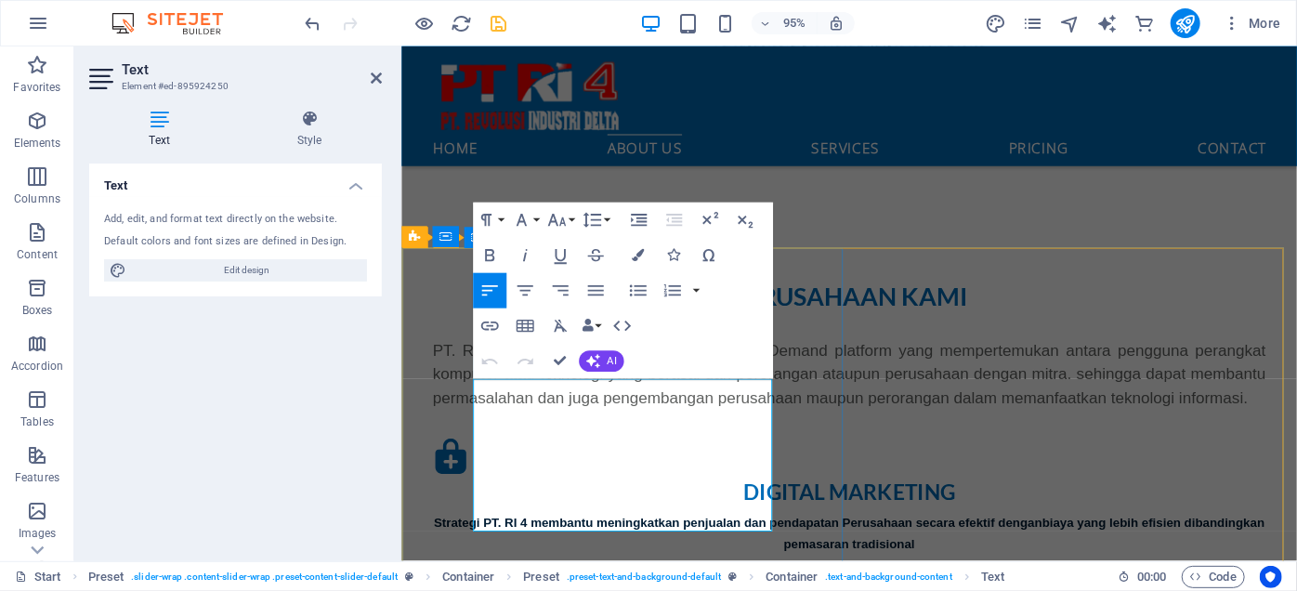
drag, startPoint x: 651, startPoint y: 411, endPoint x: 536, endPoint y: 403, distance: 115.4
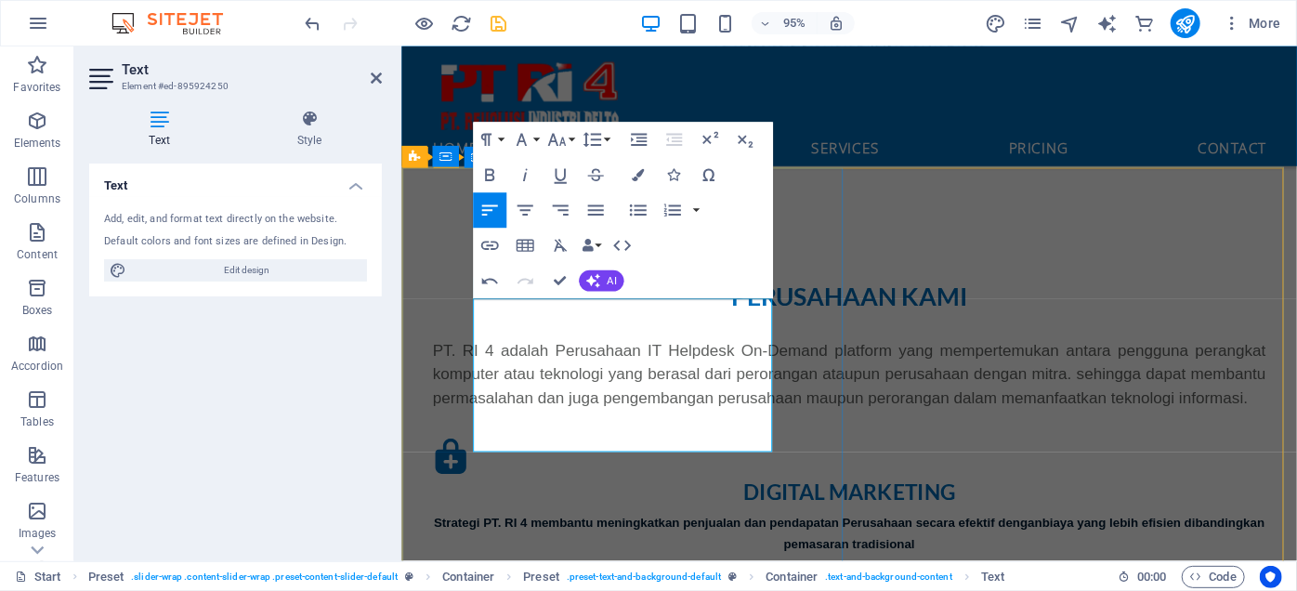
scroll to position [986, 0]
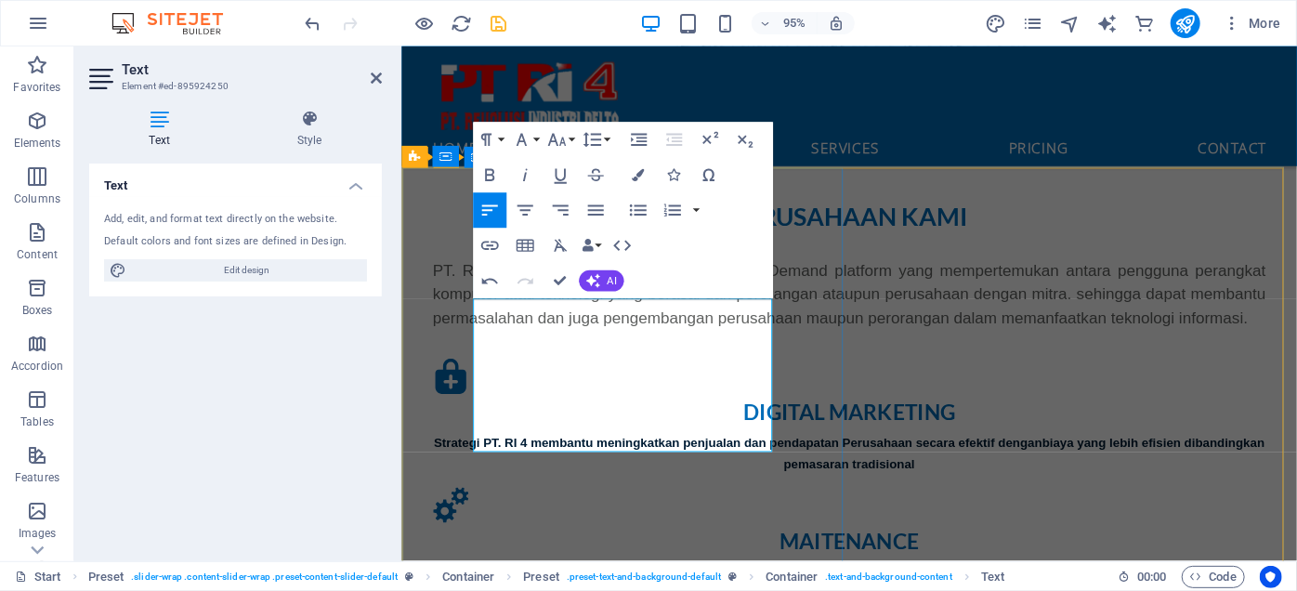
drag, startPoint x: 533, startPoint y: 323, endPoint x: 718, endPoint y: 388, distance: 196.0
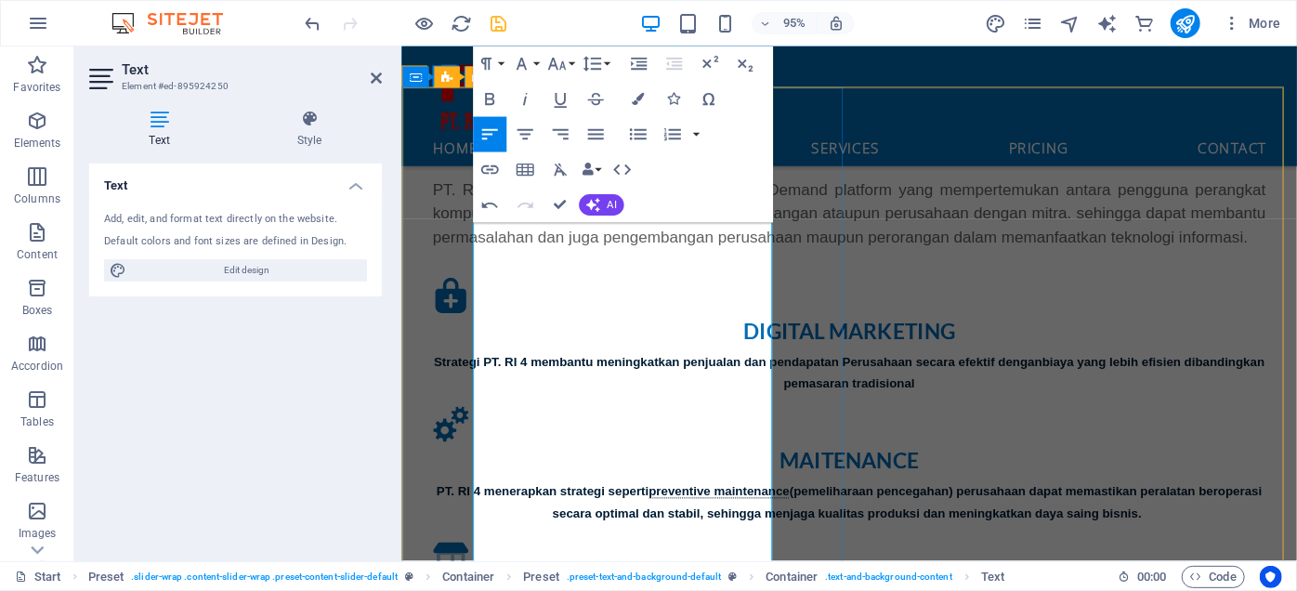
scroll to position [1155, 0]
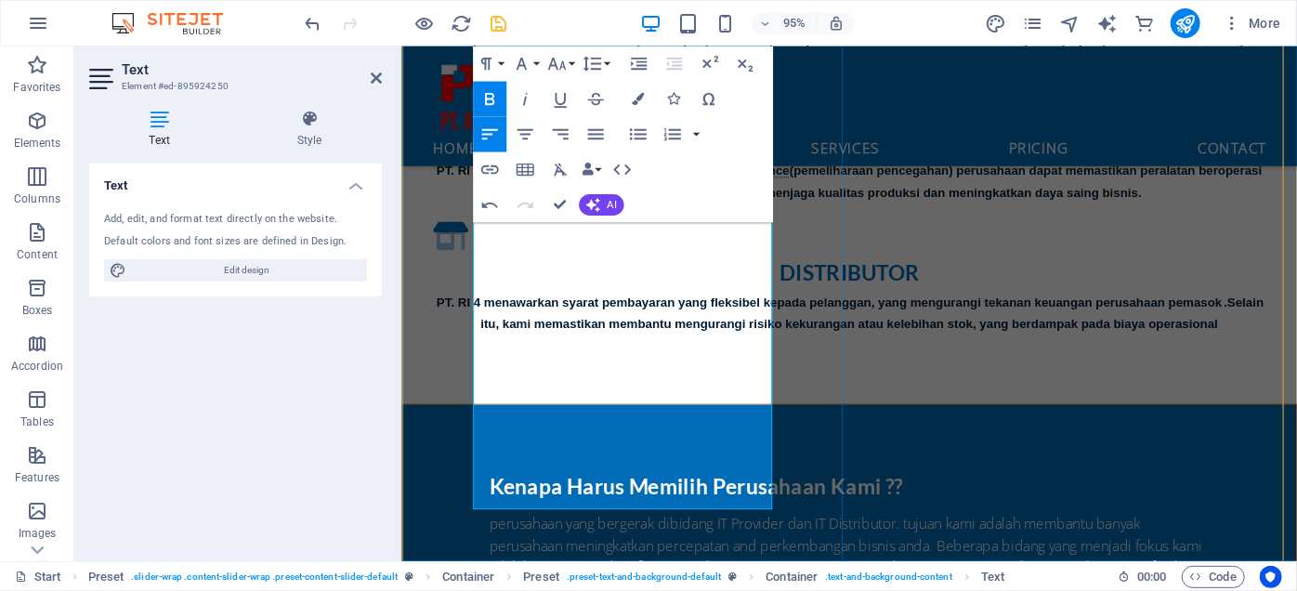
scroll to position [1577, 0]
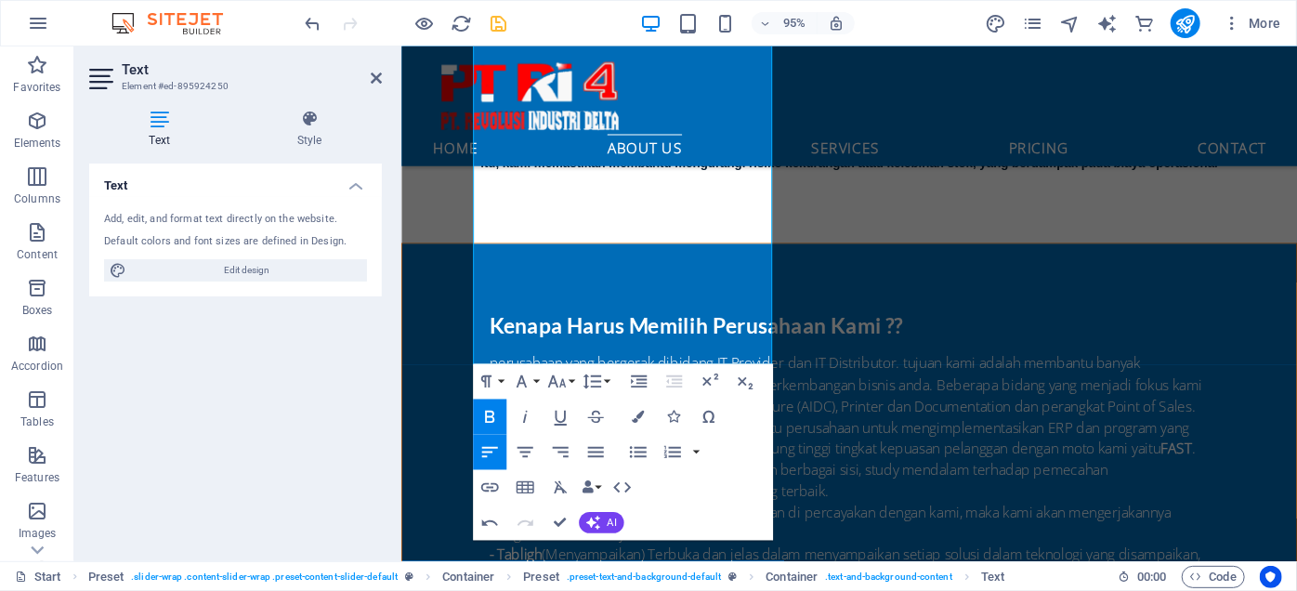
scroll to position [1746, 0]
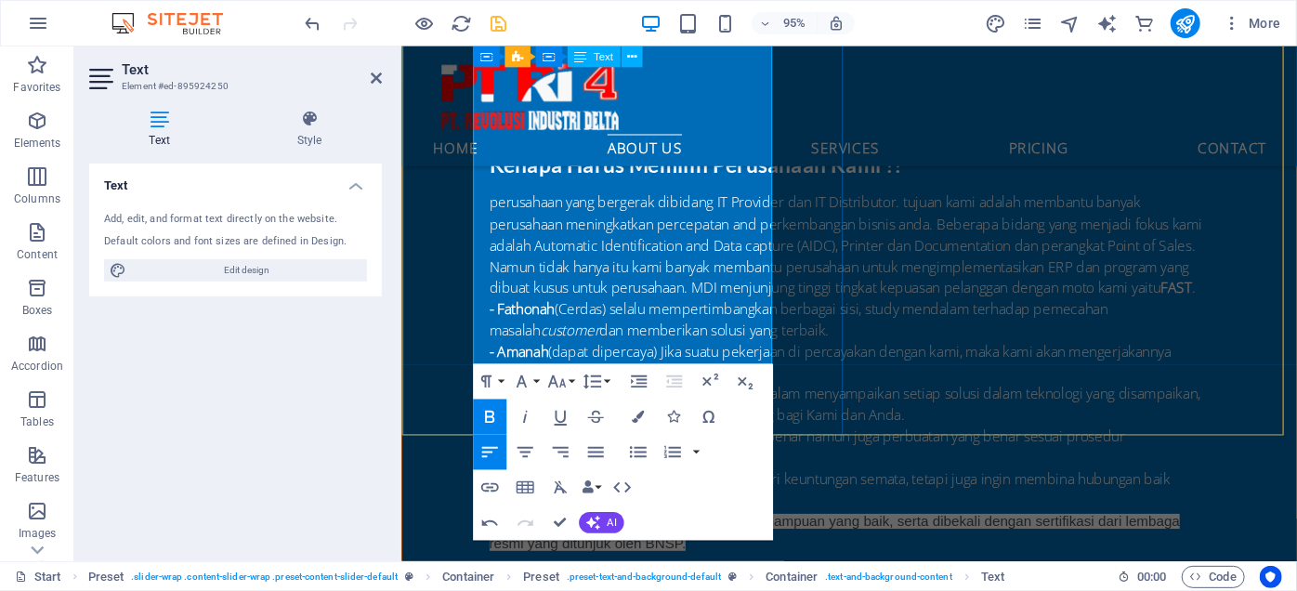
click at [493, 218] on span "i teknisi yang mempunyai komptensi dan kemampuan yang baik, serta dibekali deng…" at bounding box center [493, 211] width 0 height 16
click at [571, 490] on p "​ bukan hanya bidang usaha yang hanya mencari keuntungan semata, tetapi juga in…" at bounding box center [872, 513] width 758 height 46
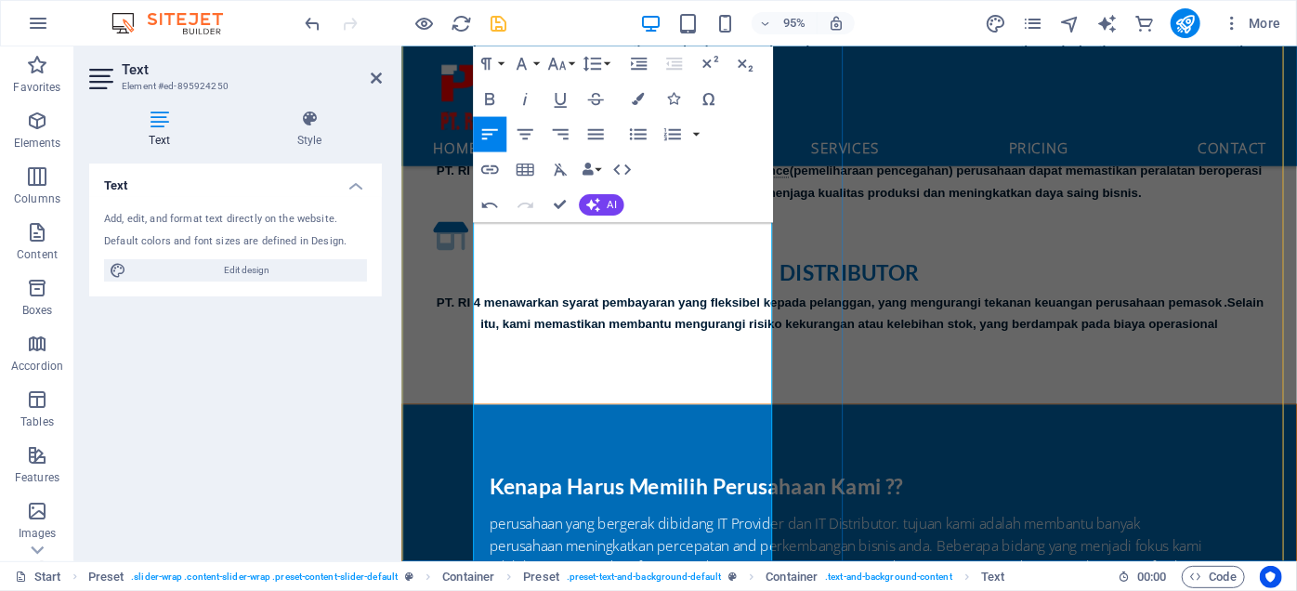
scroll to position [1577, 0]
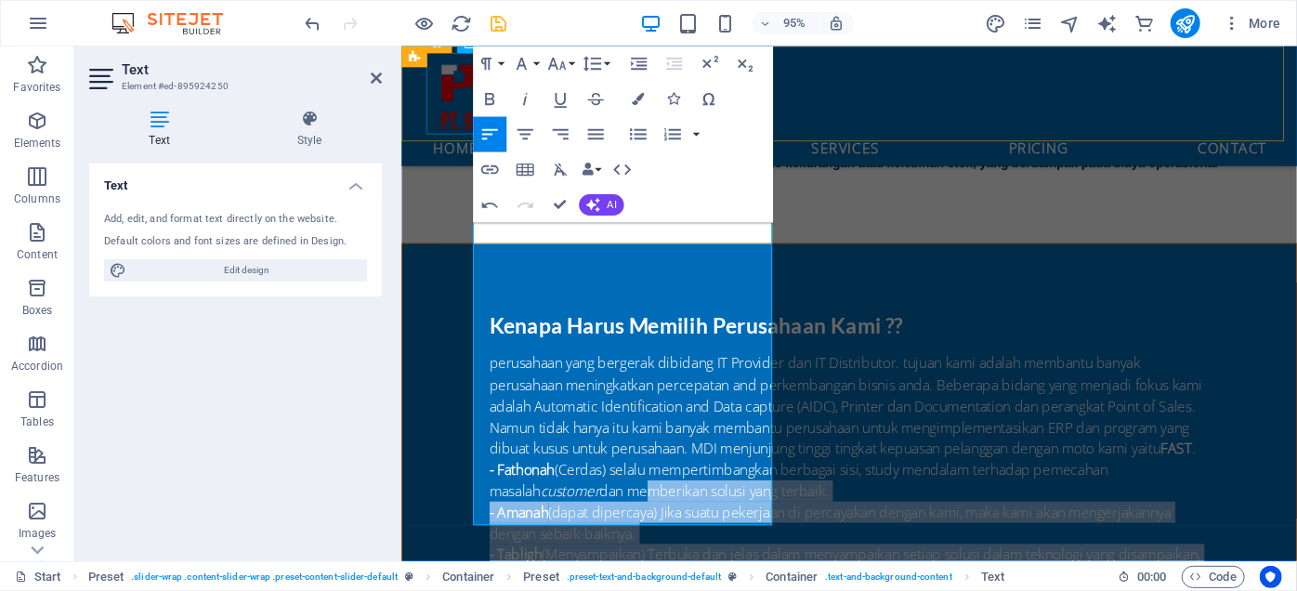
drag, startPoint x: 546, startPoint y: 447, endPoint x: 879, endPoint y: 127, distance: 461.2
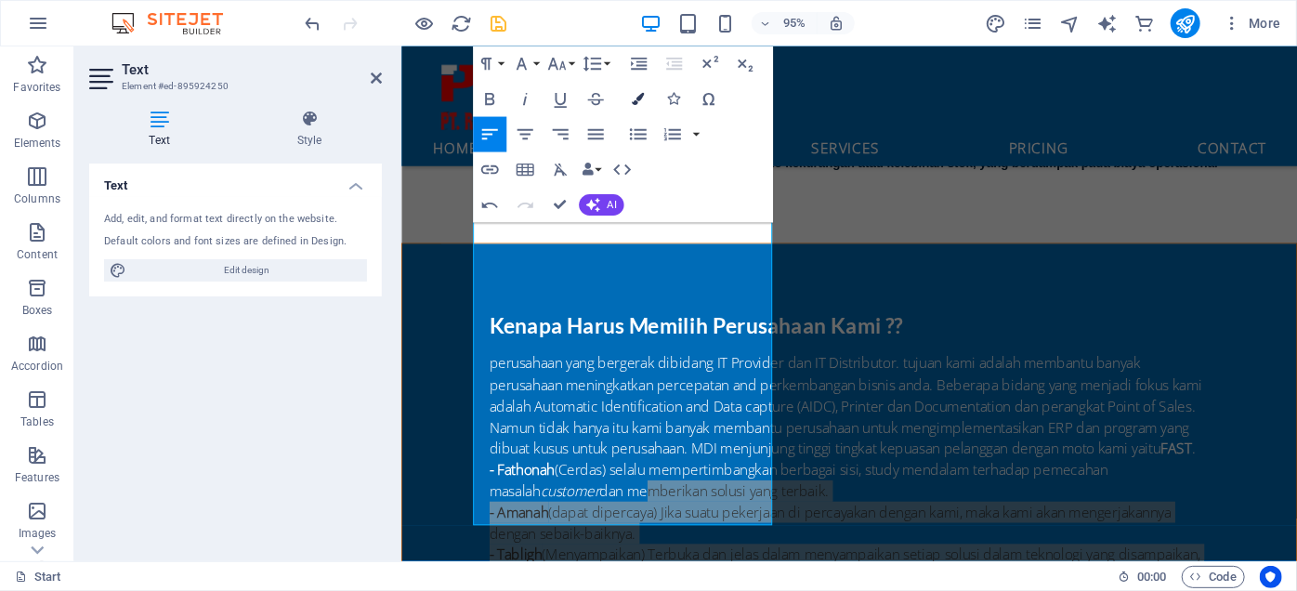
click at [635, 99] on icon "button" at bounding box center [638, 99] width 12 height 12
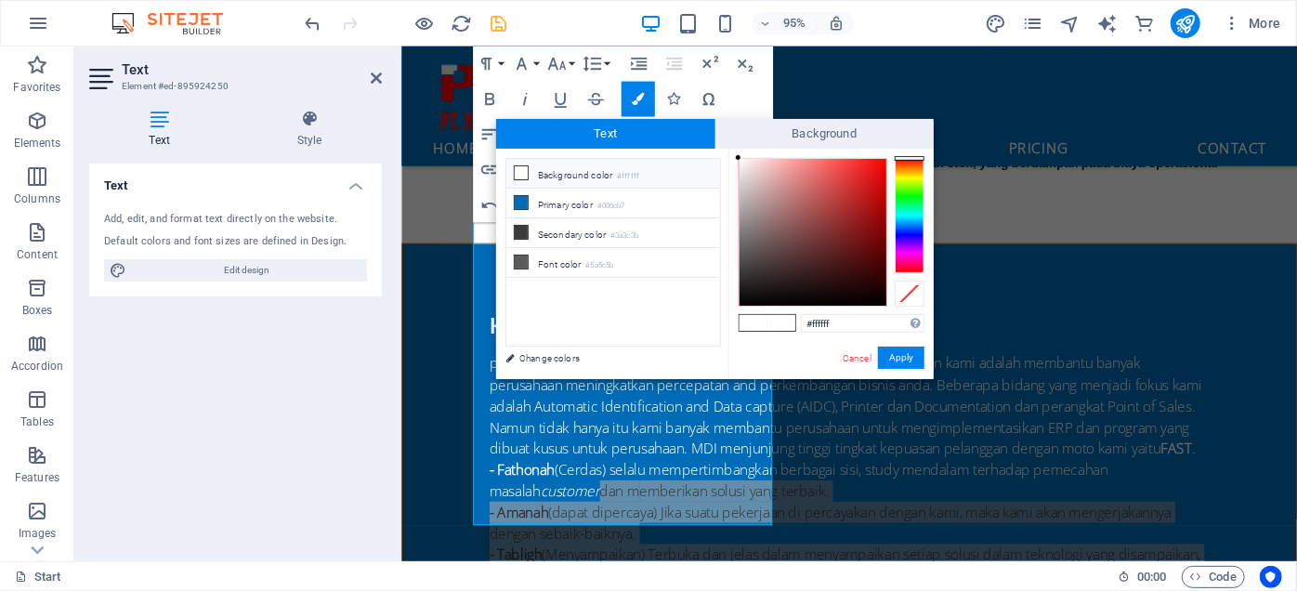
click at [530, 175] on li "Background color #ffffff" at bounding box center [613, 174] width 214 height 30
click at [522, 172] on icon at bounding box center [521, 172] width 13 height 13
drag, startPoint x: 889, startPoint y: 359, endPoint x: 468, endPoint y: 294, distance: 425.8
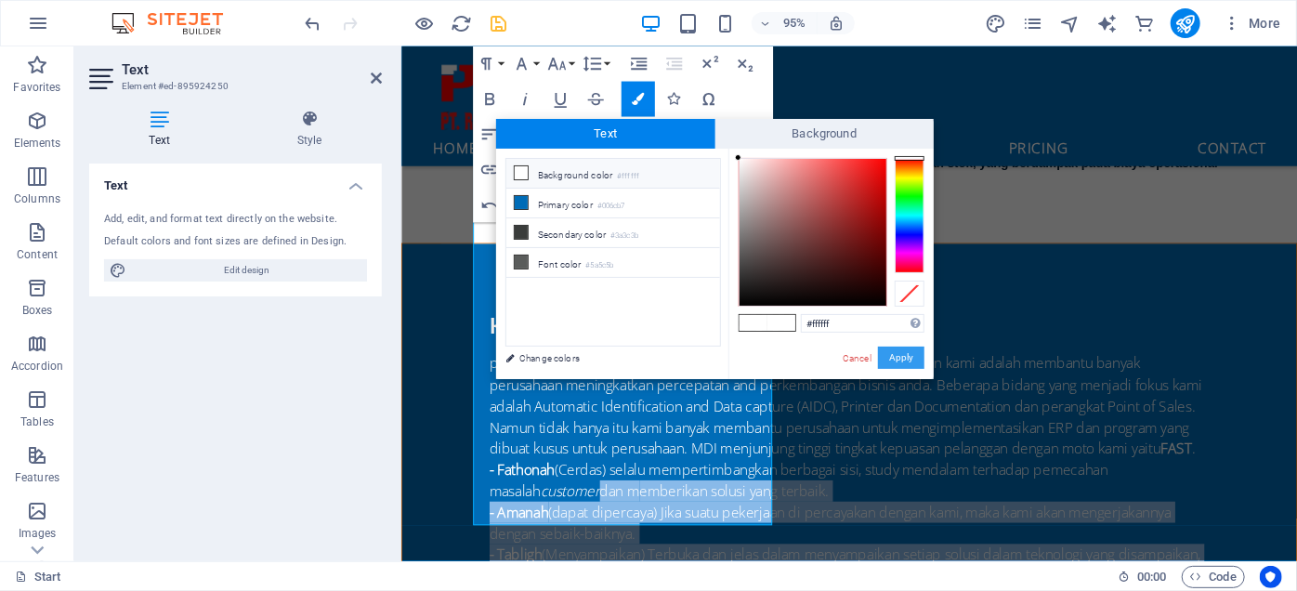
click at [889, 359] on button "Apply" at bounding box center [901, 358] width 46 height 22
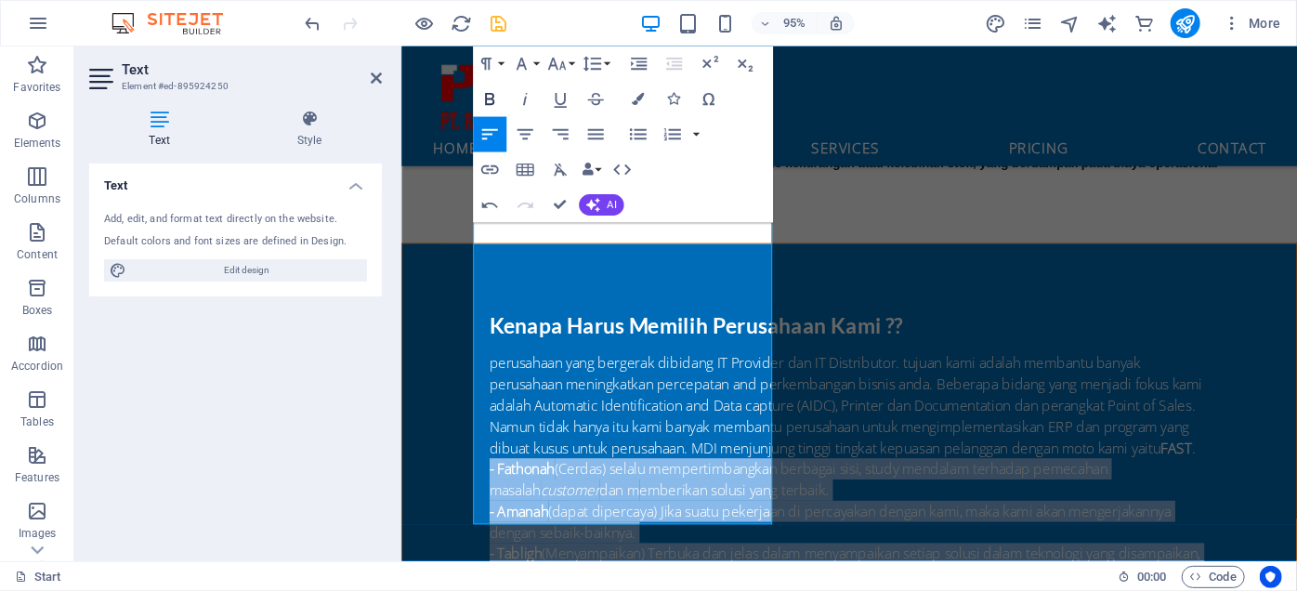
click at [498, 95] on icon "button" at bounding box center [488, 99] width 21 height 21
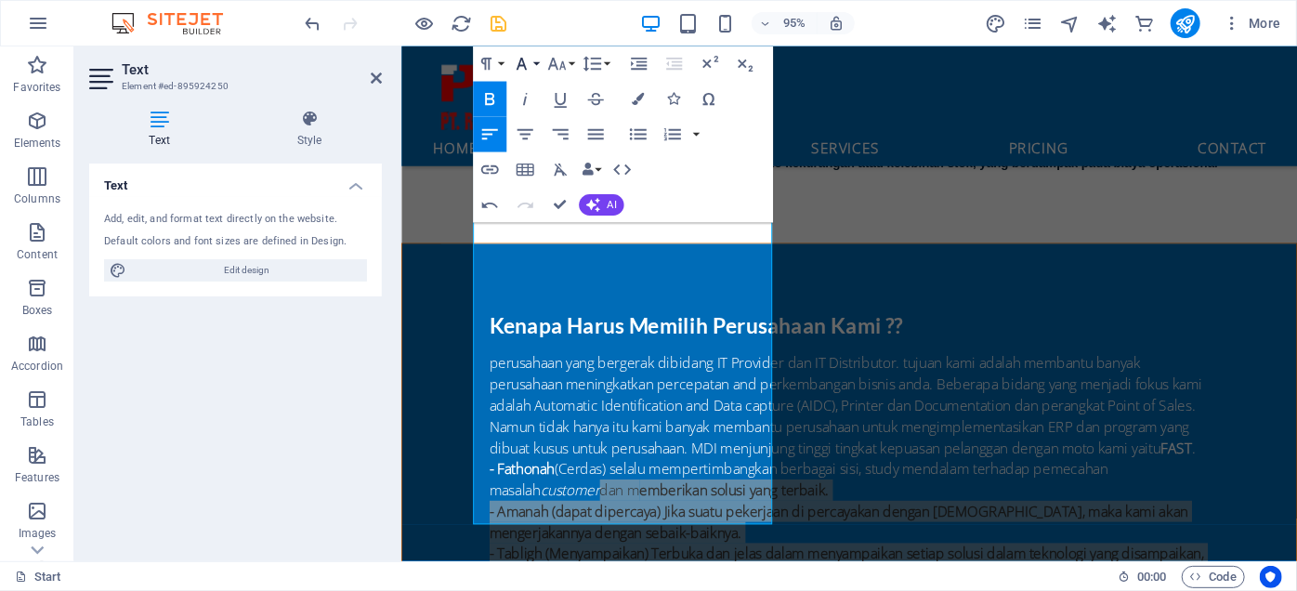
click at [526, 65] on icon "button" at bounding box center [521, 64] width 21 height 21
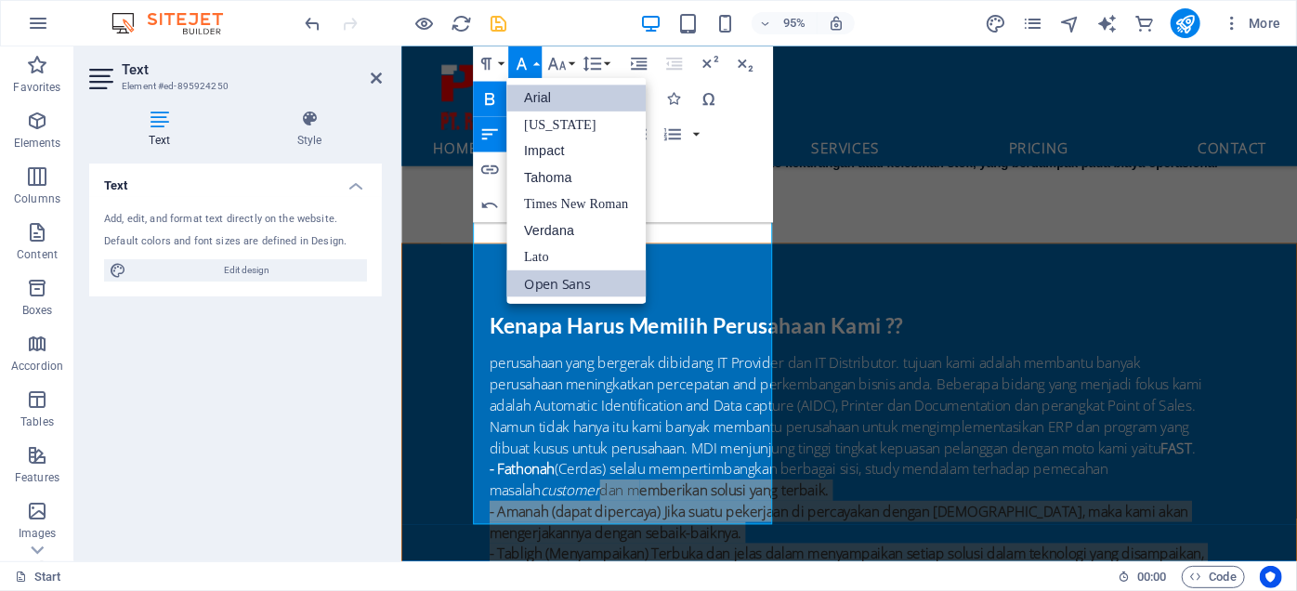
scroll to position [0, 0]
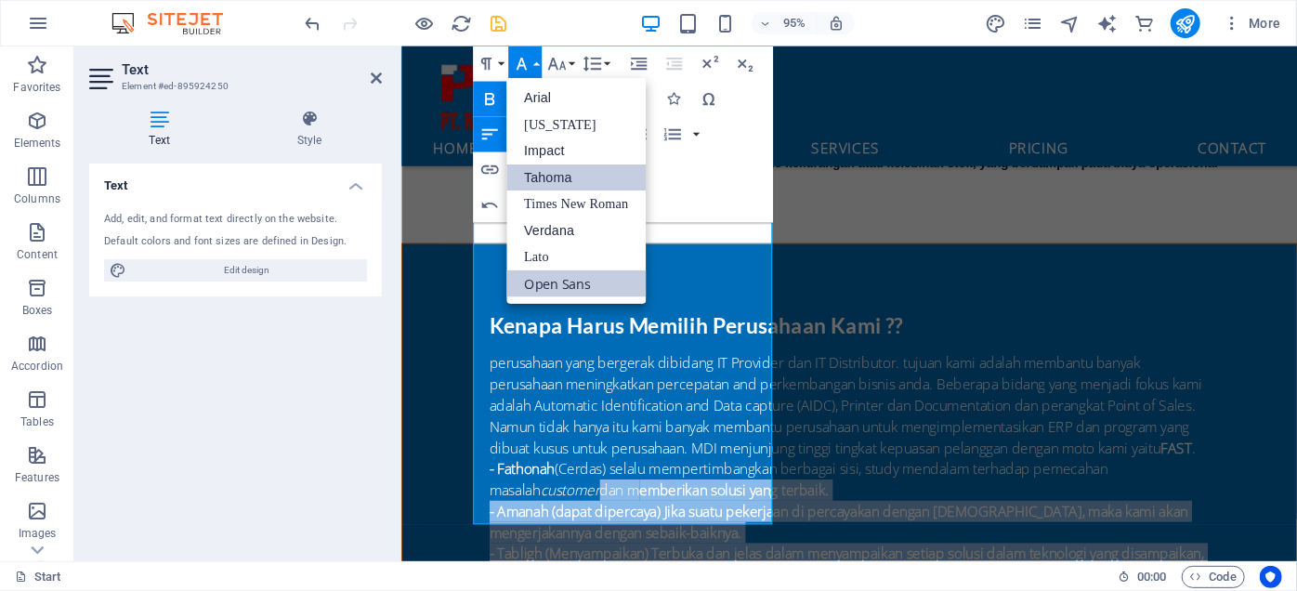
click at [557, 182] on link "Tahoma" at bounding box center [575, 177] width 139 height 27
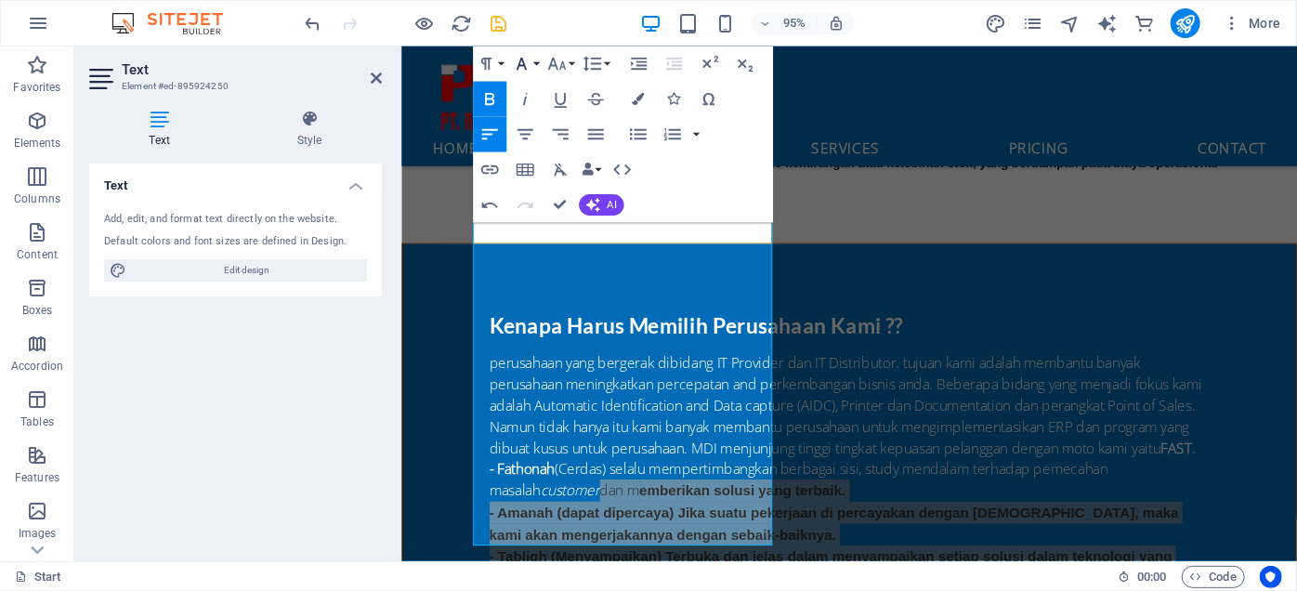
click at [526, 67] on icon "button" at bounding box center [521, 64] width 21 height 21
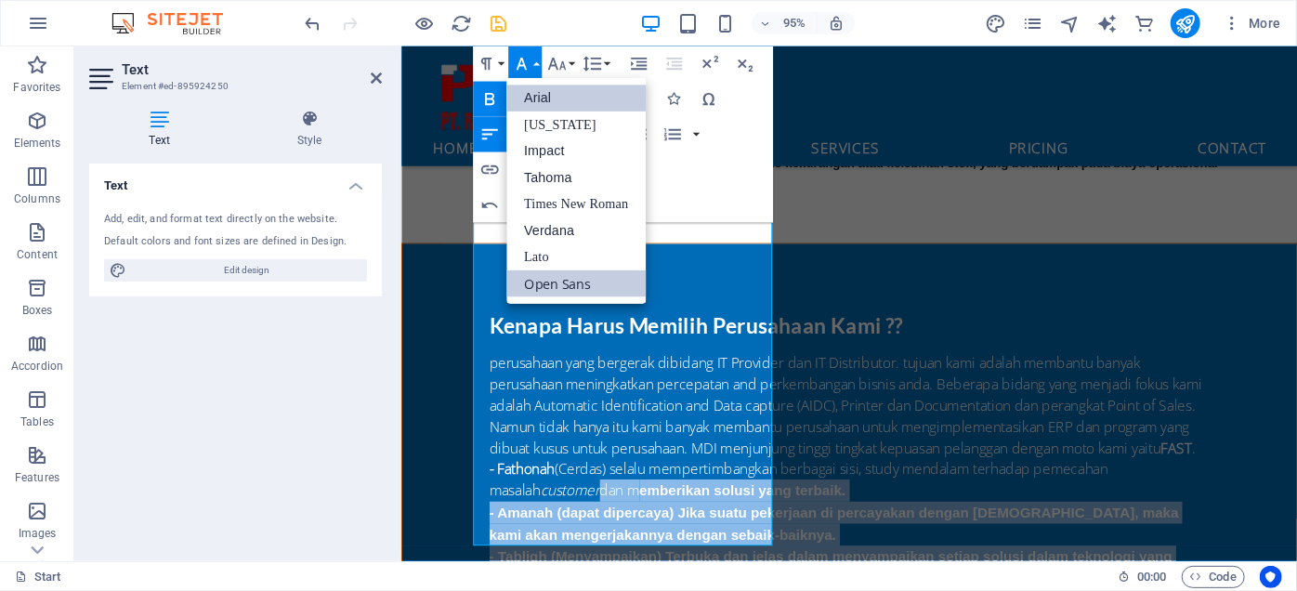
click at [553, 97] on link "Arial" at bounding box center [575, 98] width 139 height 26
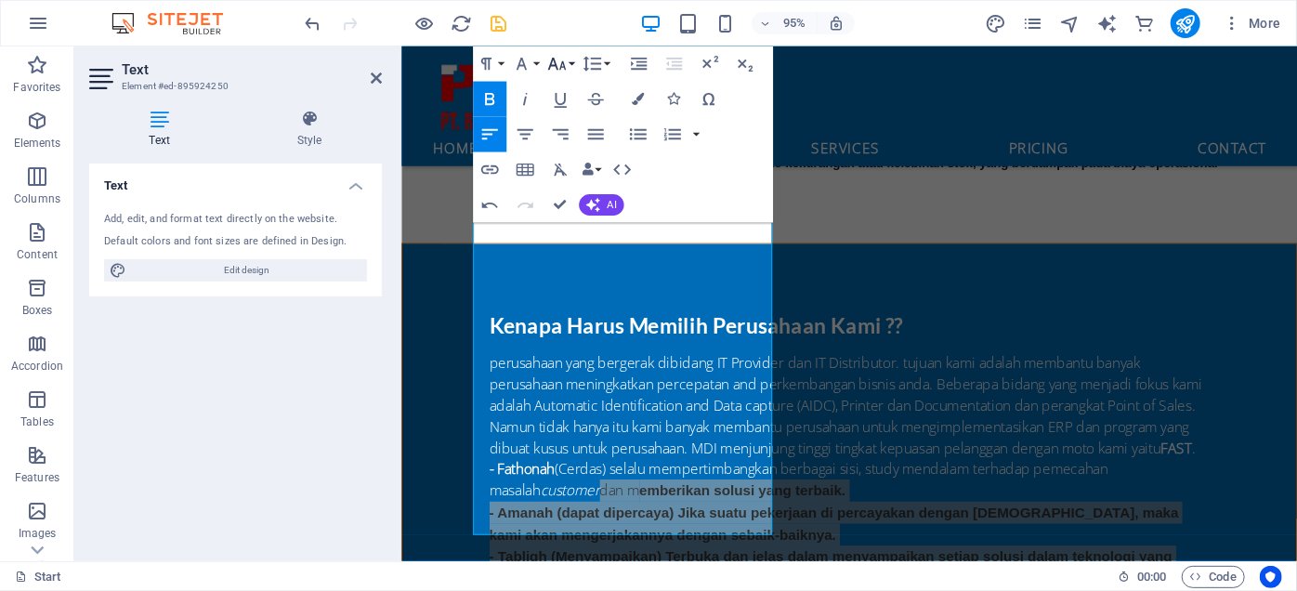
click at [559, 63] on icon "button" at bounding box center [556, 64] width 21 height 21
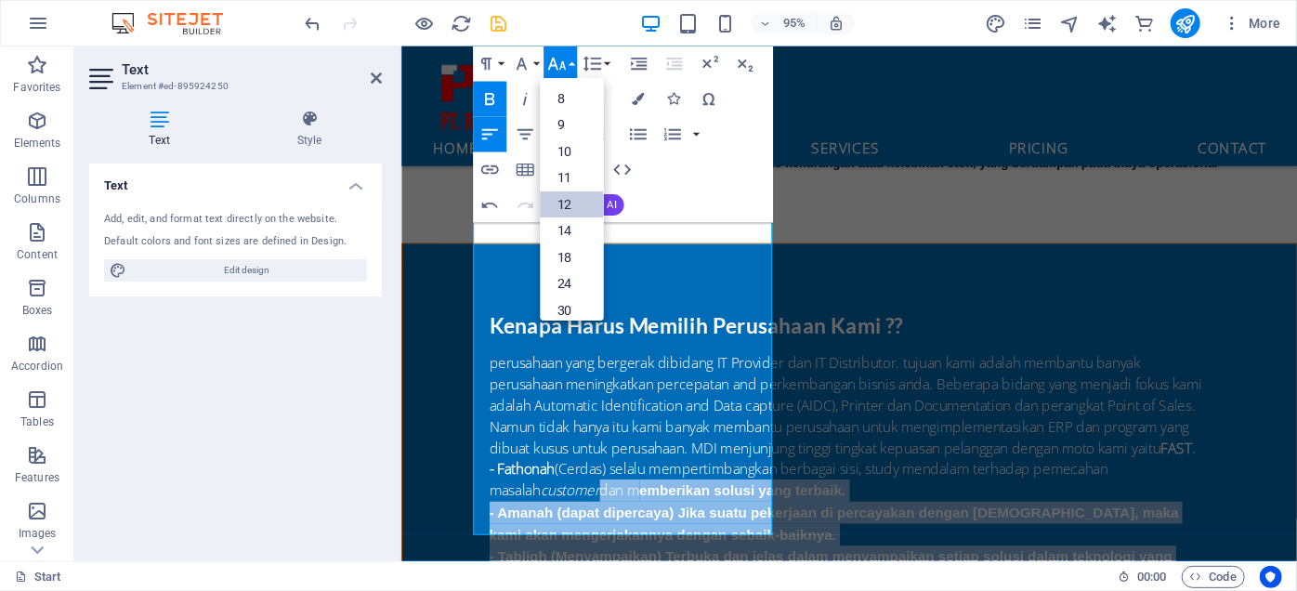
click at [569, 203] on link "12" at bounding box center [571, 204] width 63 height 27
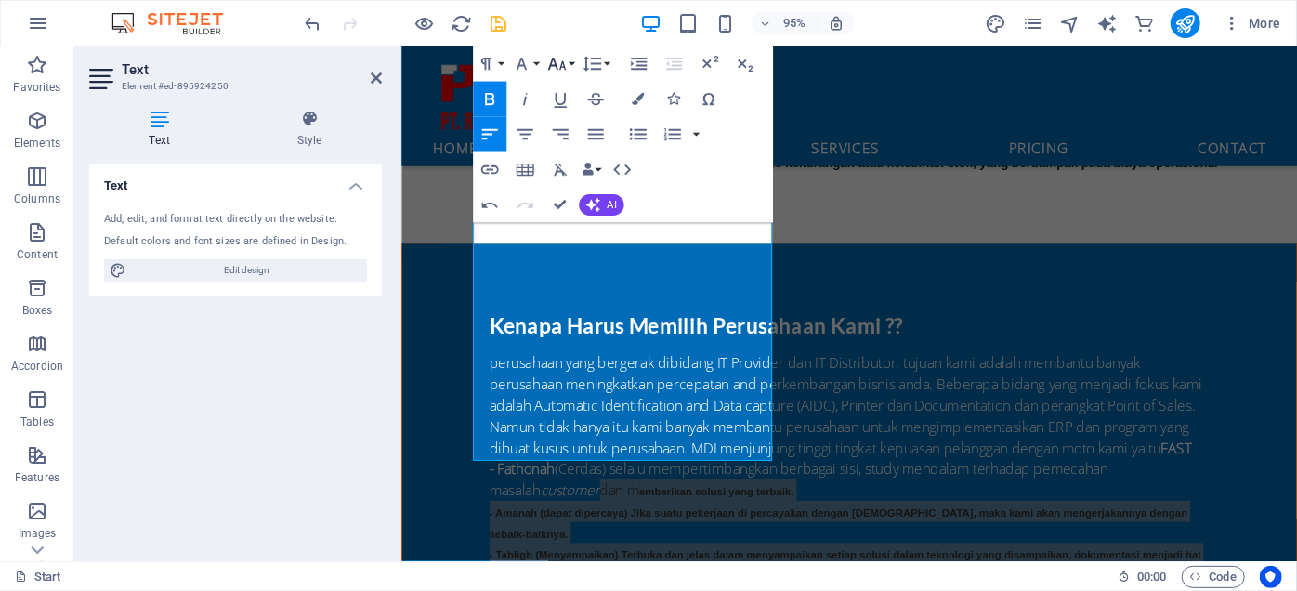
click at [559, 65] on icon "button" at bounding box center [556, 64] width 21 height 21
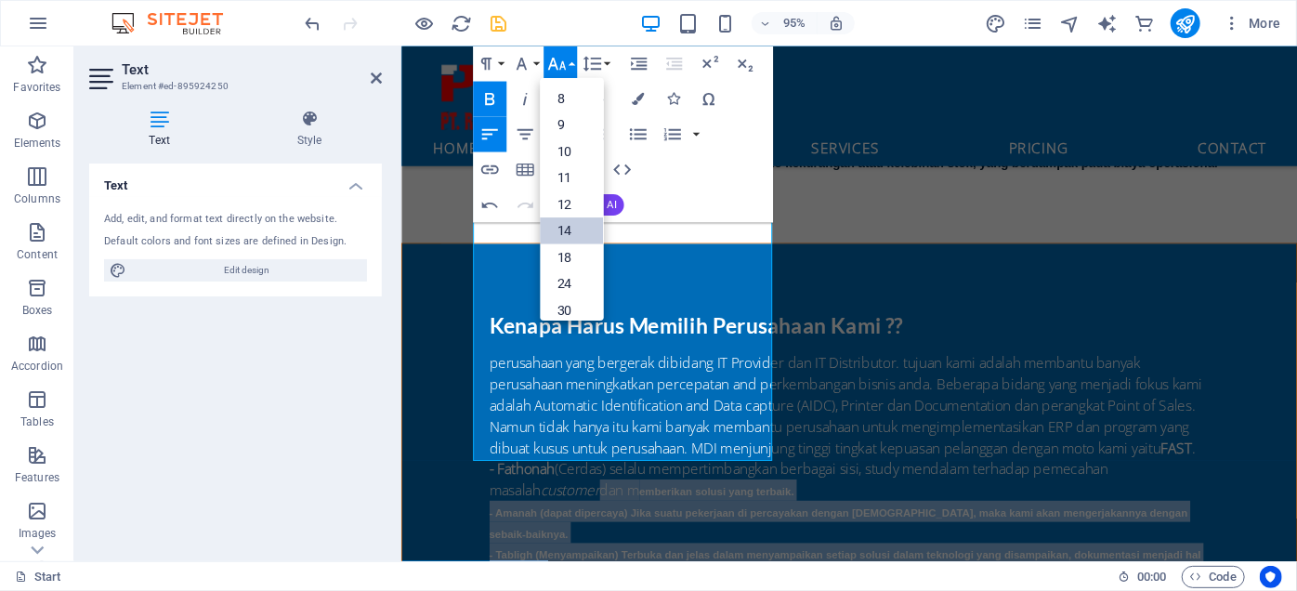
click at [576, 224] on link "14" at bounding box center [571, 230] width 63 height 26
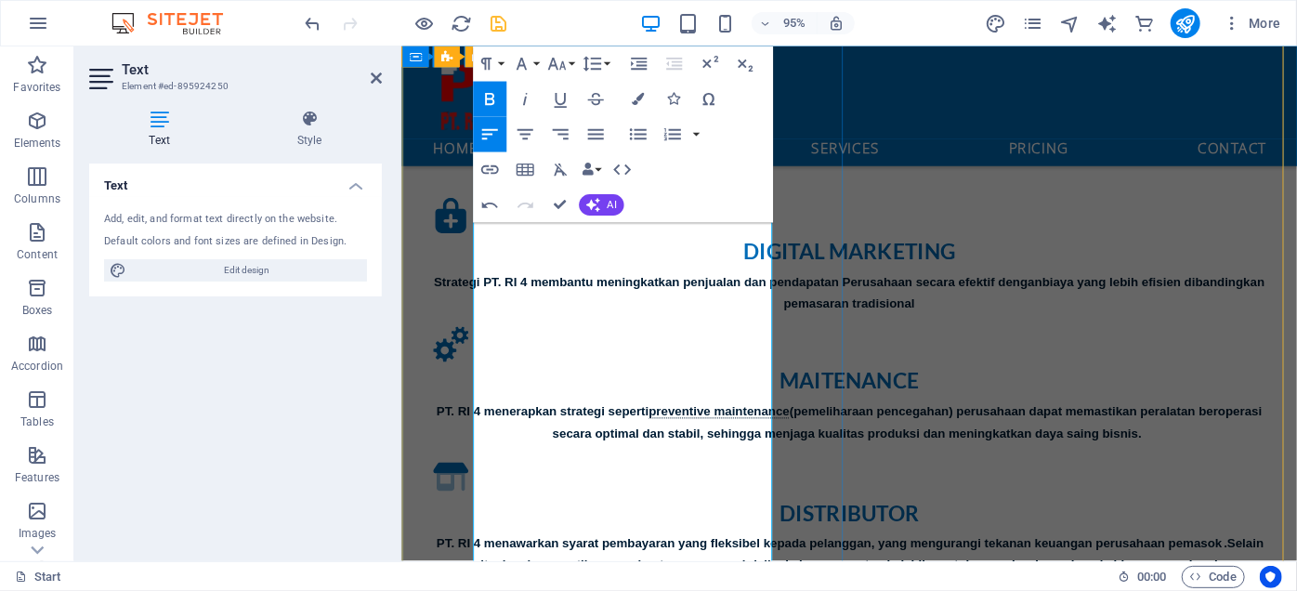
scroll to position [1324, 0]
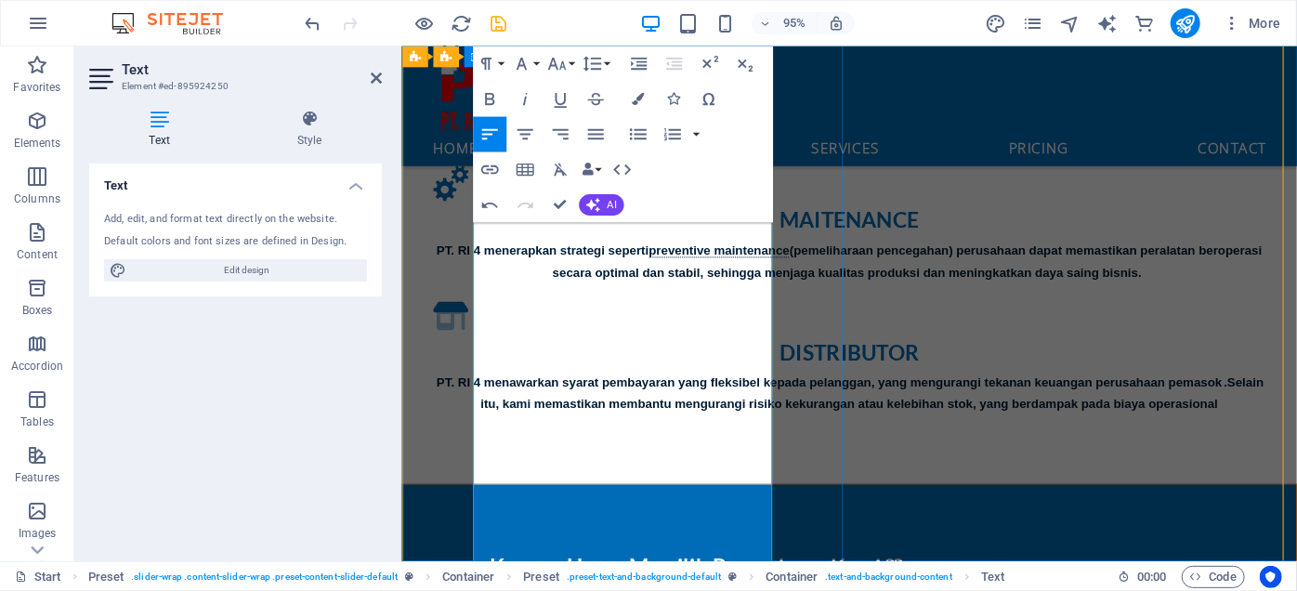
drag, startPoint x: 486, startPoint y: 339, endPoint x: 454, endPoint y: 203, distance: 140.2
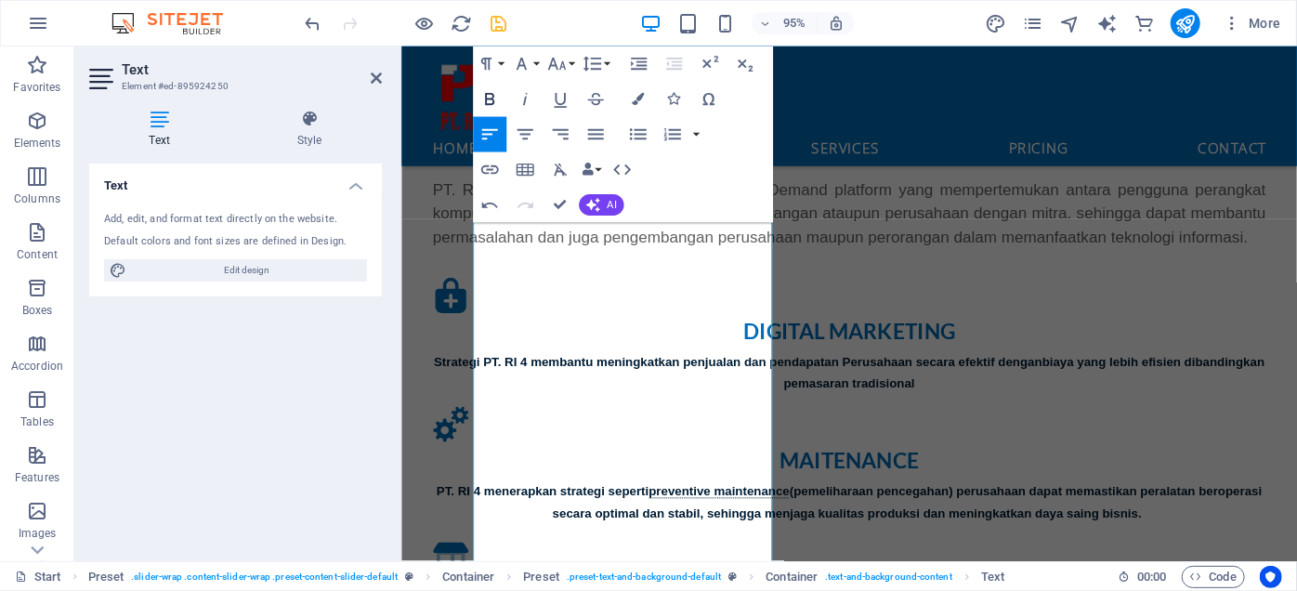
click at [485, 89] on icon "button" at bounding box center [488, 99] width 21 height 21
click at [564, 60] on icon "button" at bounding box center [556, 64] width 21 height 21
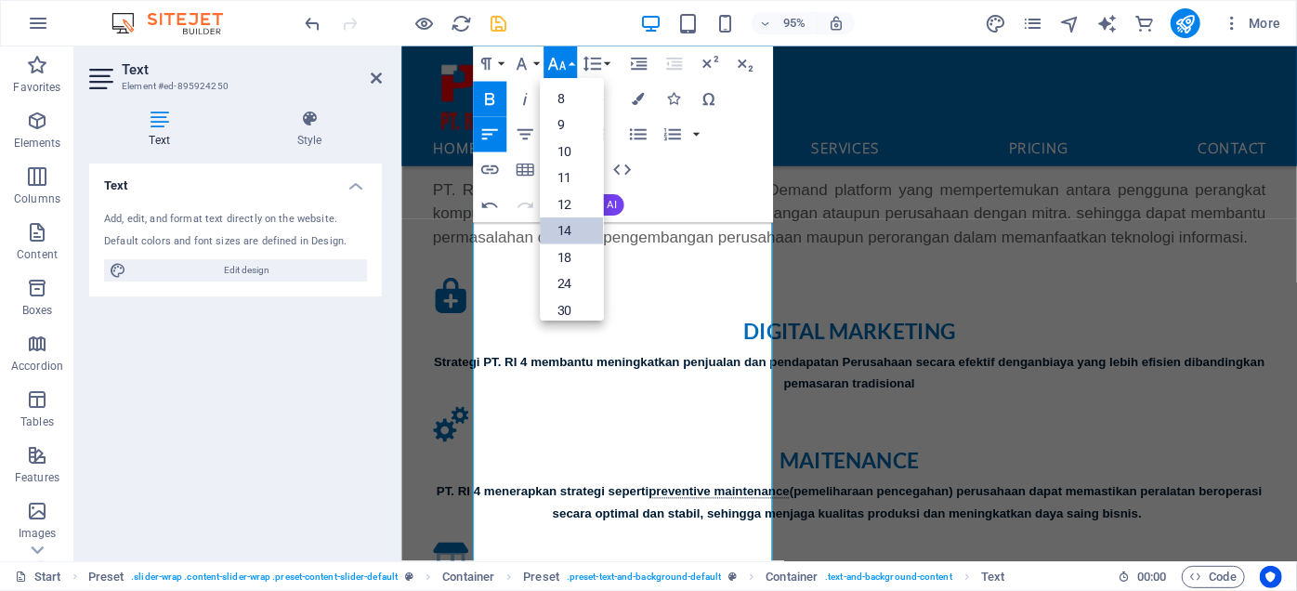
click at [572, 228] on link "14" at bounding box center [571, 230] width 63 height 26
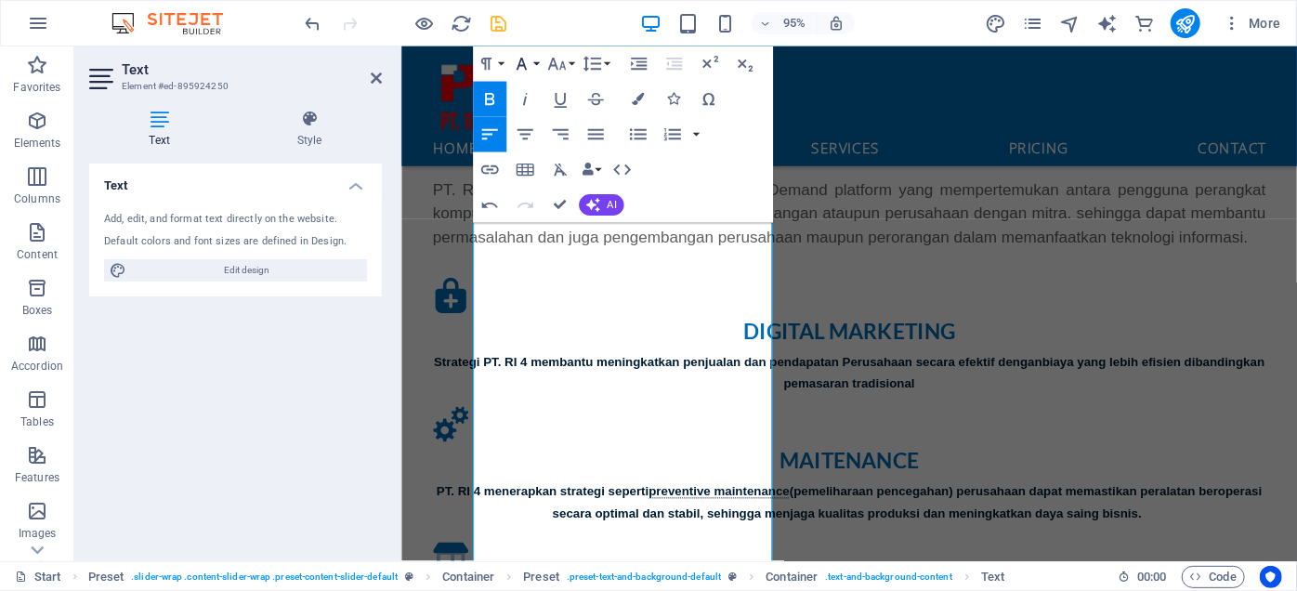
click at [528, 65] on icon "button" at bounding box center [521, 64] width 21 height 21
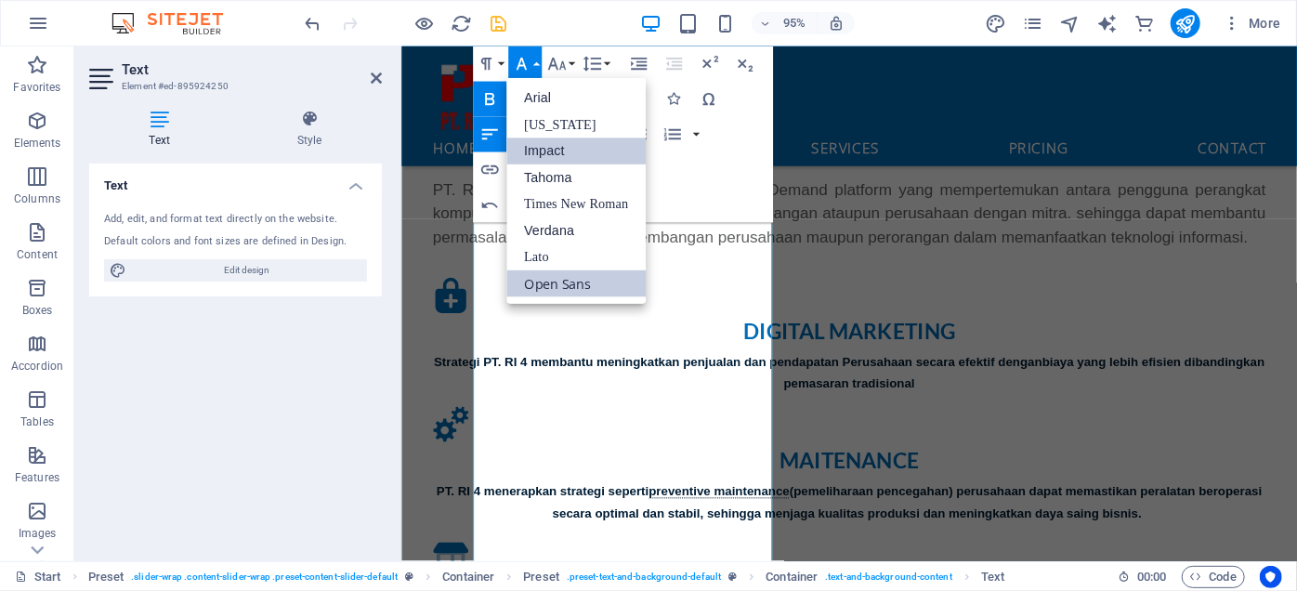
scroll to position [0, 0]
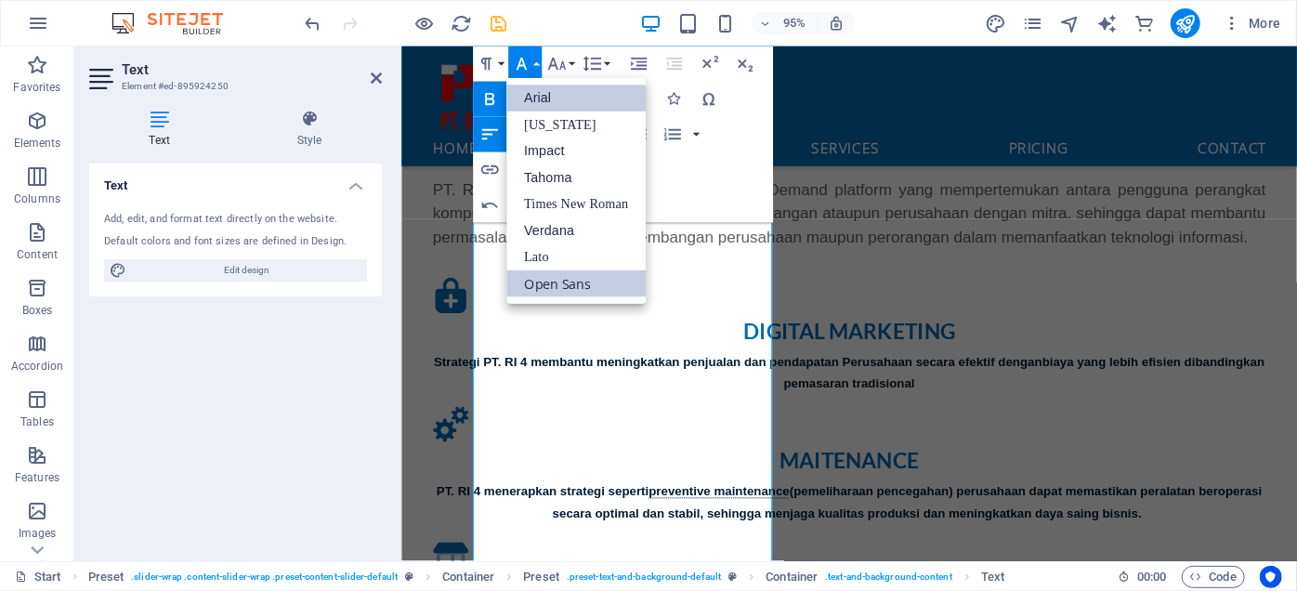
click at [540, 105] on link "Arial" at bounding box center [575, 98] width 139 height 26
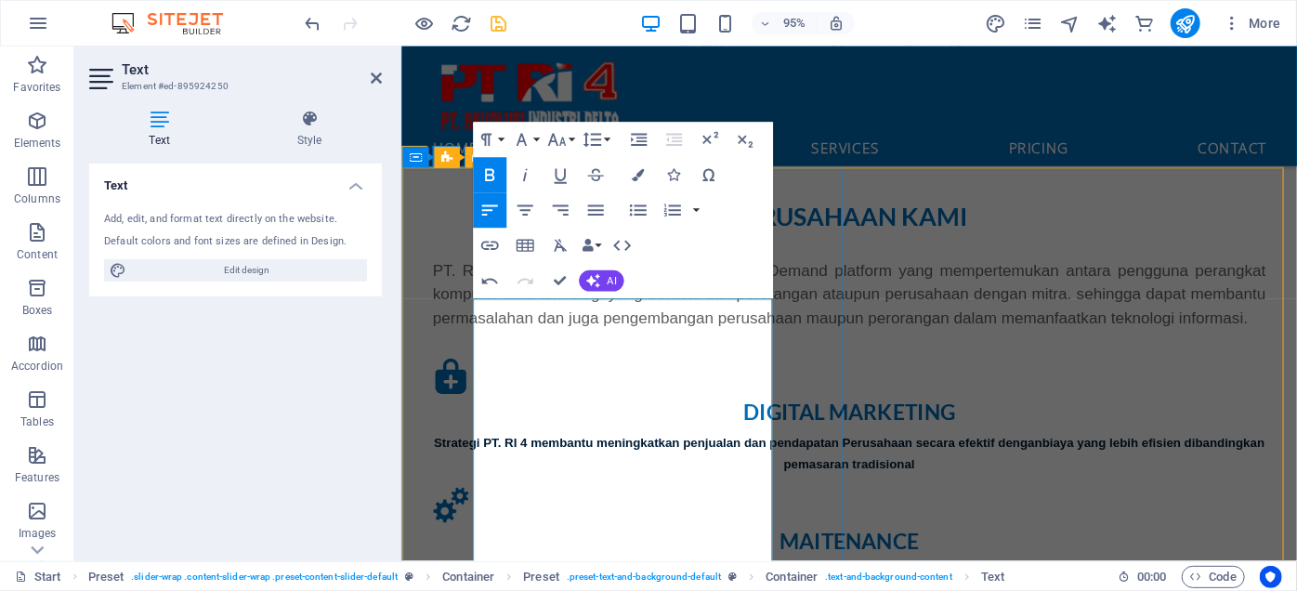
scroll to position [1155, 0]
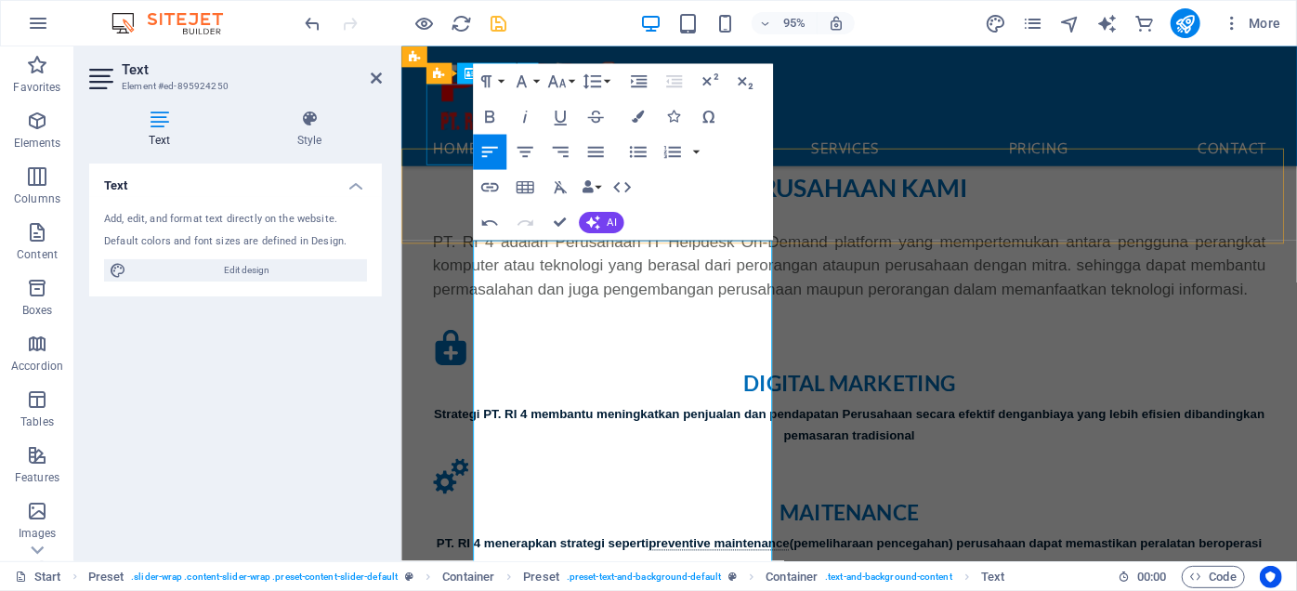
scroll to position [960, 0]
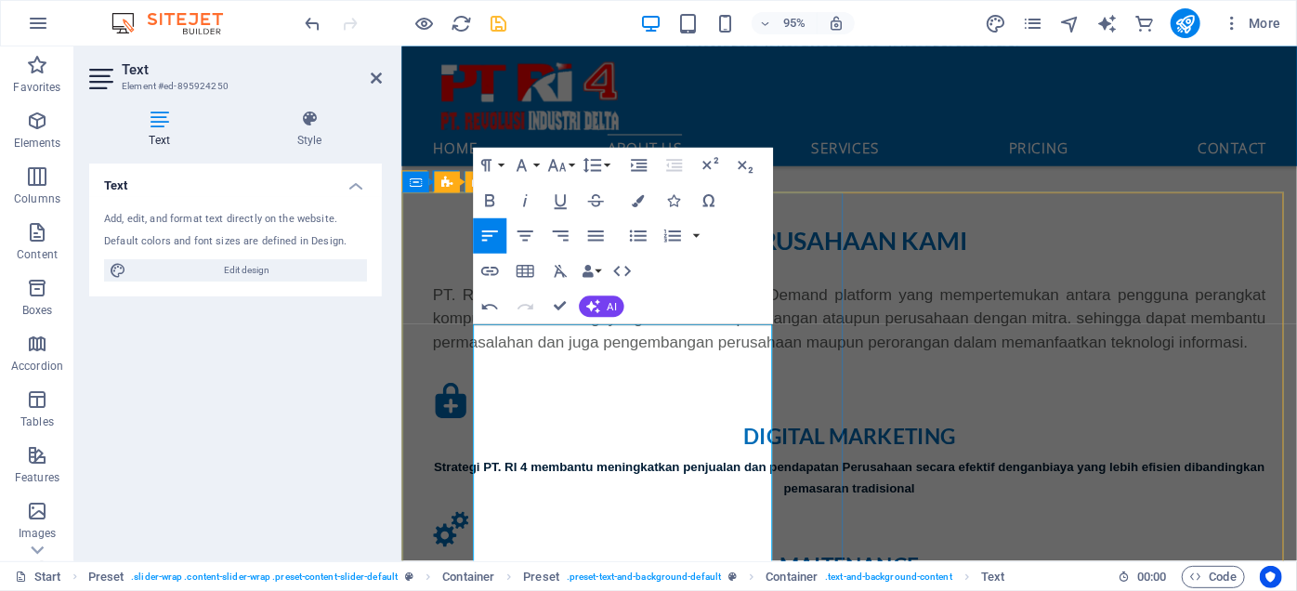
drag, startPoint x: 788, startPoint y: 354, endPoint x: 469, endPoint y: 313, distance: 321.3
click at [488, 198] on icon "button" at bounding box center [488, 200] width 21 height 21
click at [532, 167] on button "Font Family" at bounding box center [524, 165] width 33 height 35
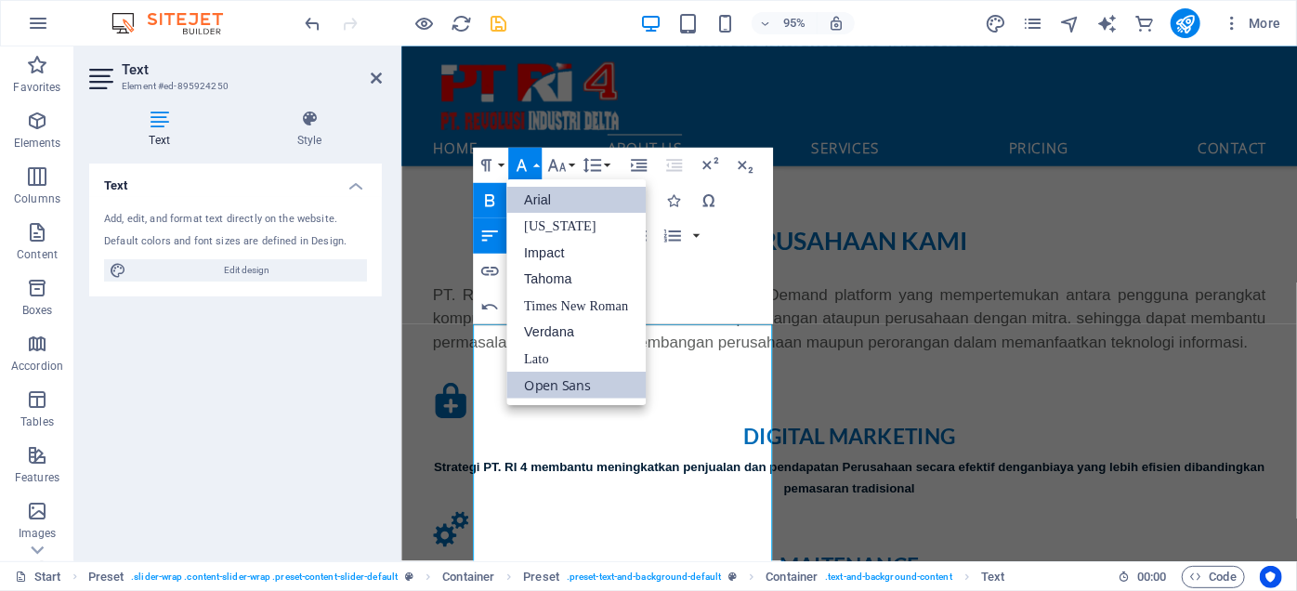
scroll to position [0, 0]
click at [531, 203] on link "Arial" at bounding box center [575, 200] width 139 height 27
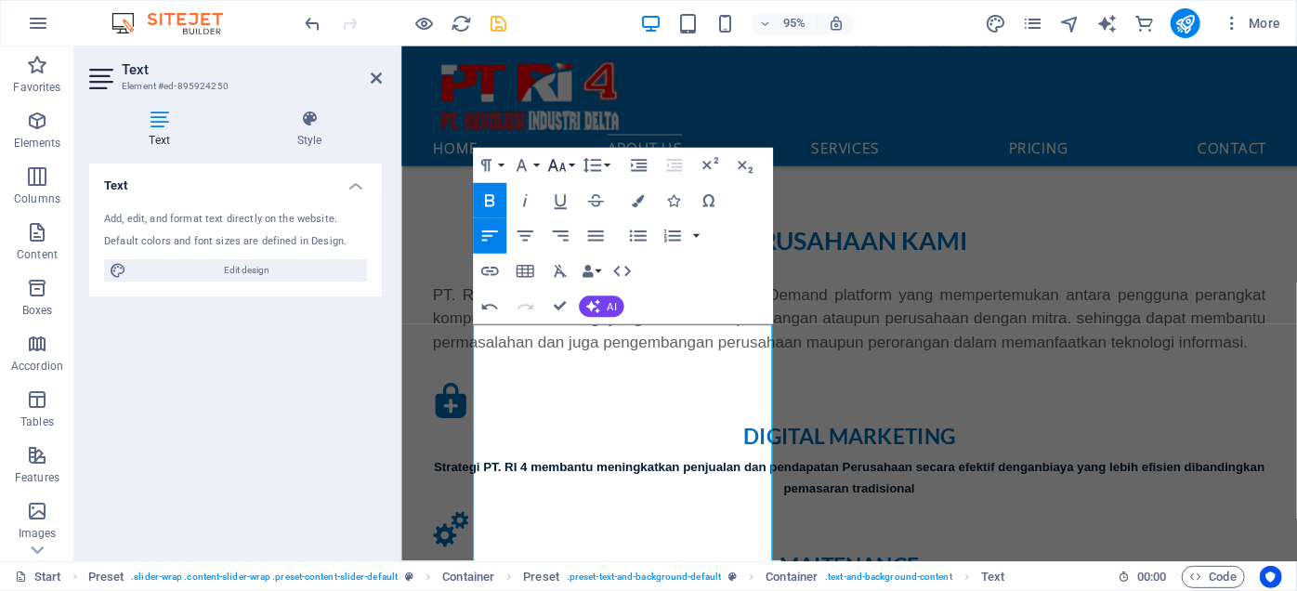
click at [557, 163] on icon "button" at bounding box center [556, 165] width 21 height 21
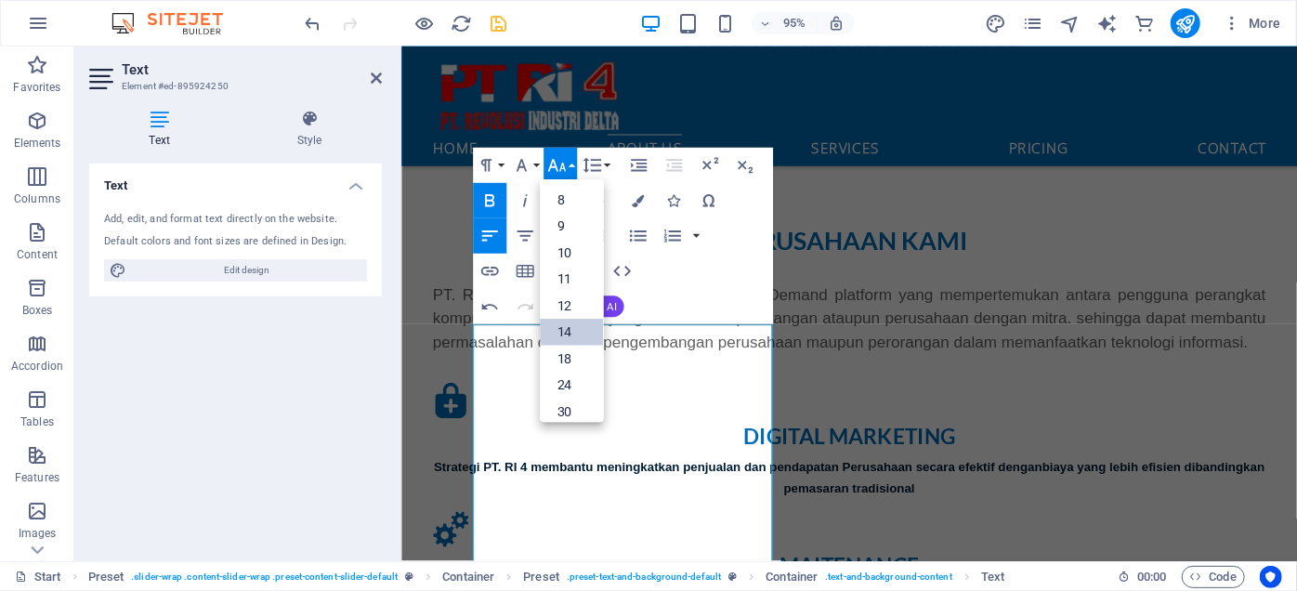
click at [568, 334] on link "14" at bounding box center [571, 332] width 63 height 27
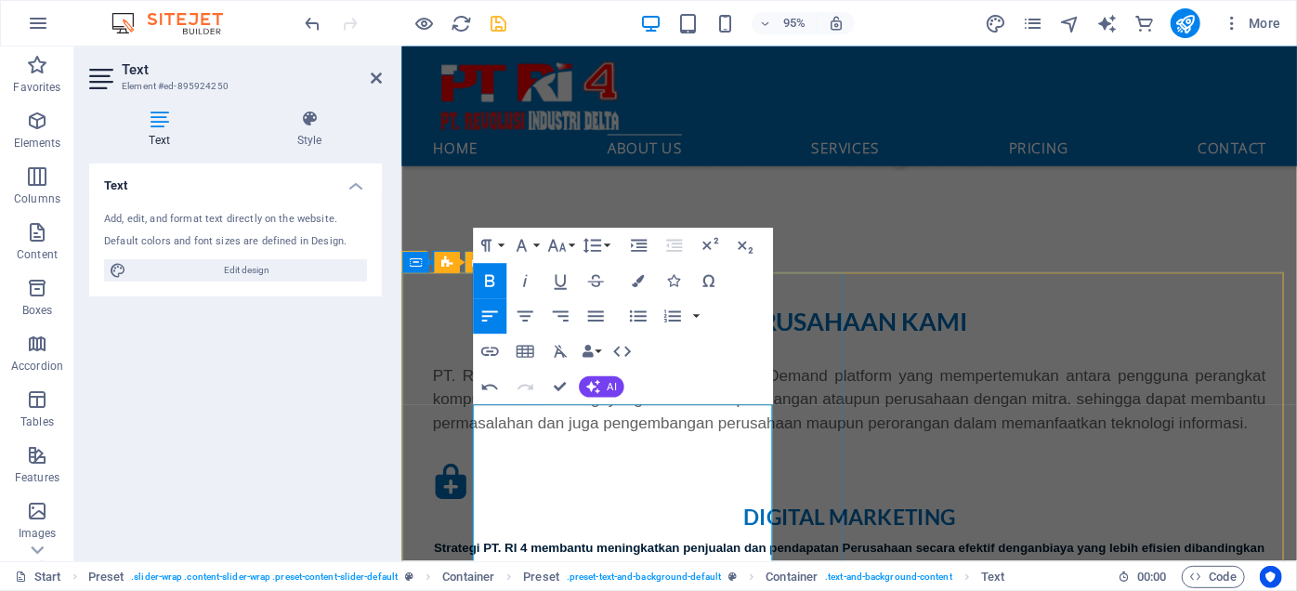
scroll to position [960, 0]
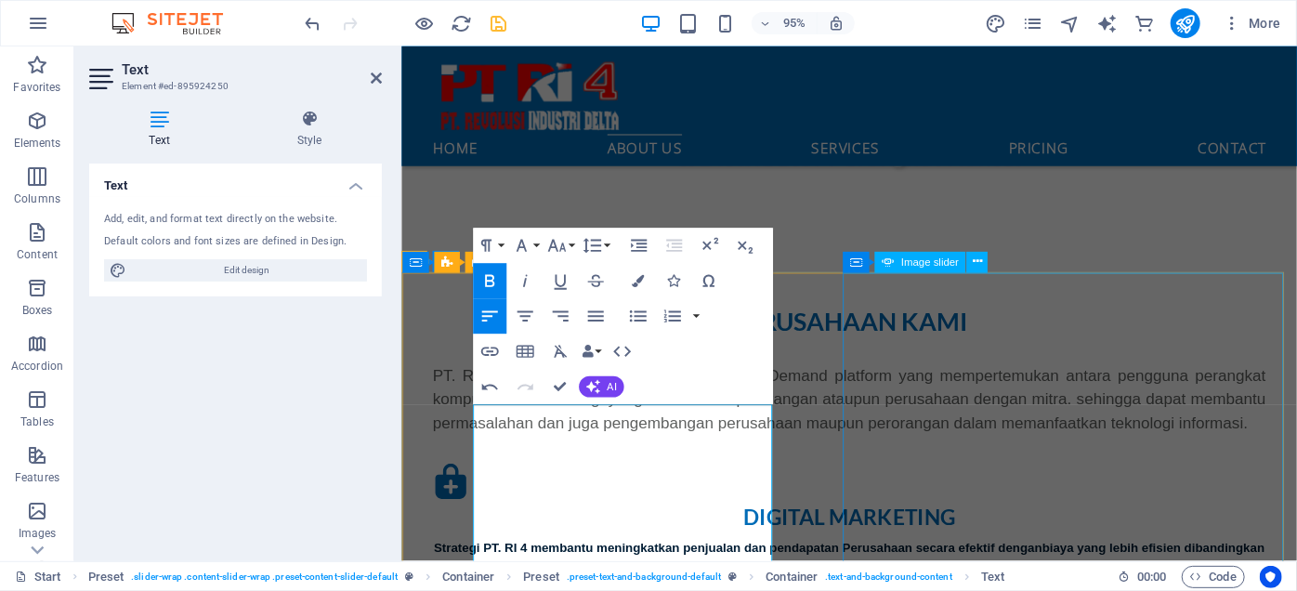
scroll to position [1044, 0]
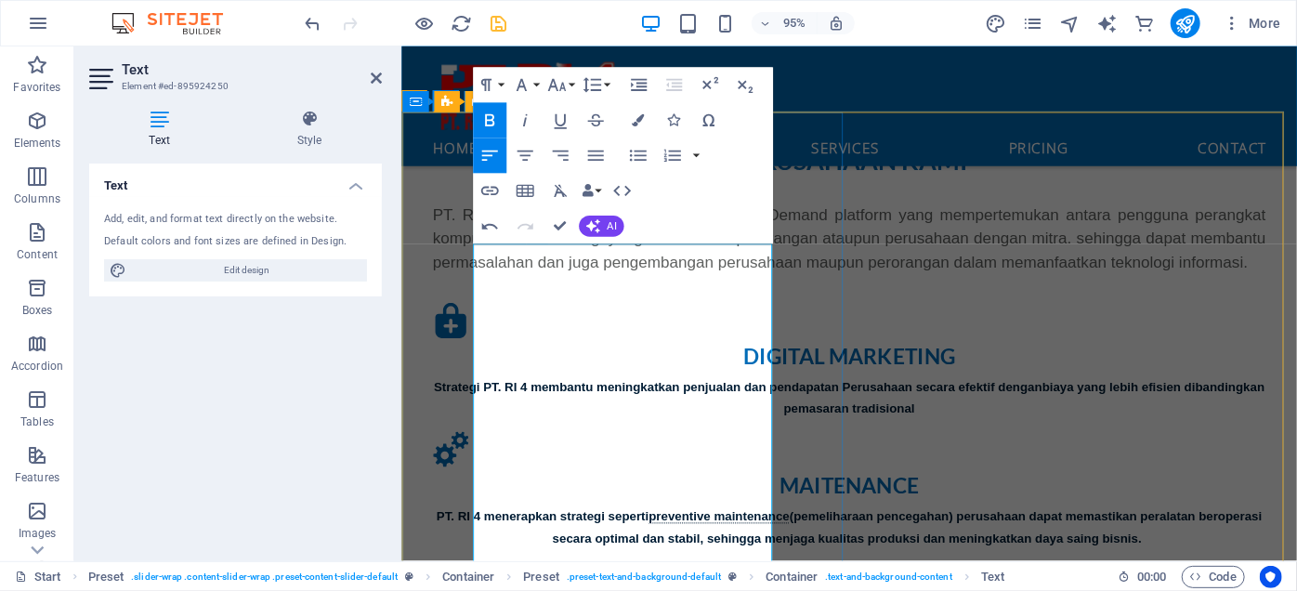
drag, startPoint x: 582, startPoint y: 268, endPoint x: 480, endPoint y: 270, distance: 101.3
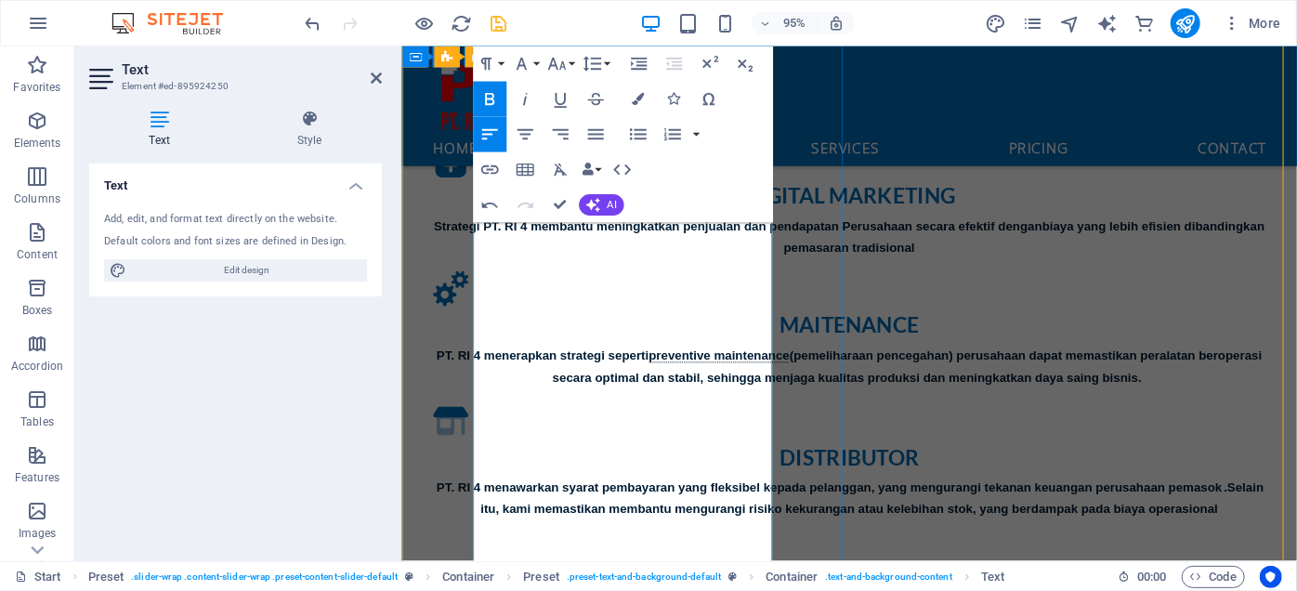
scroll to position [1129, 0]
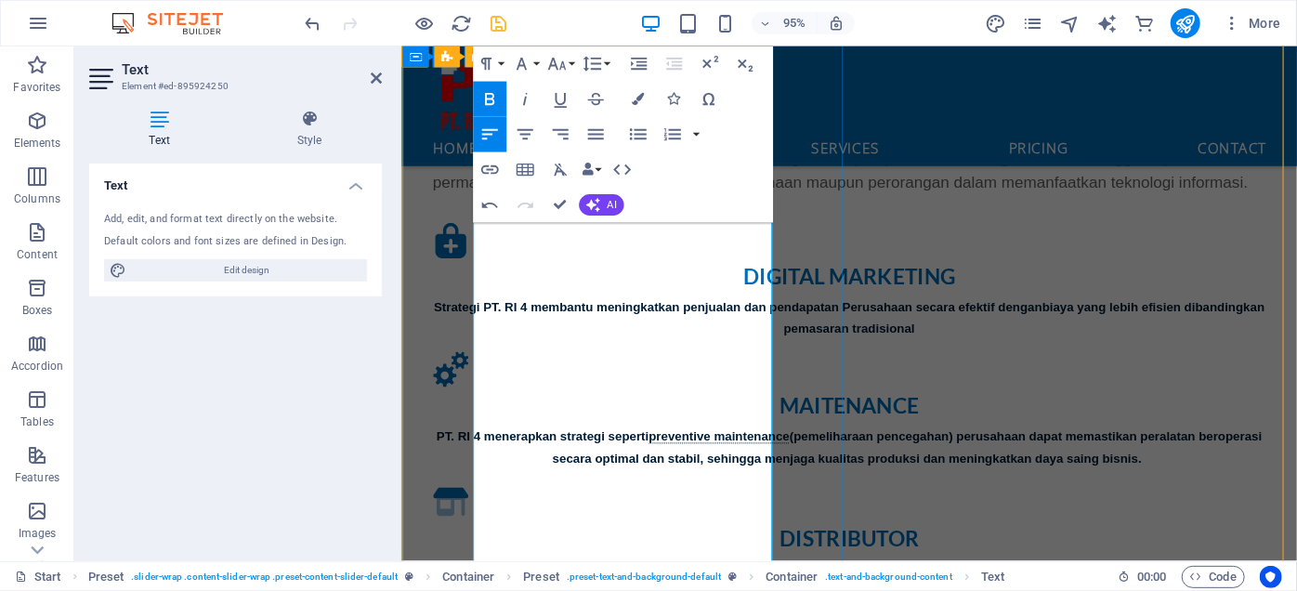
drag, startPoint x: 673, startPoint y: 406, endPoint x: 469, endPoint y: 277, distance: 241.0
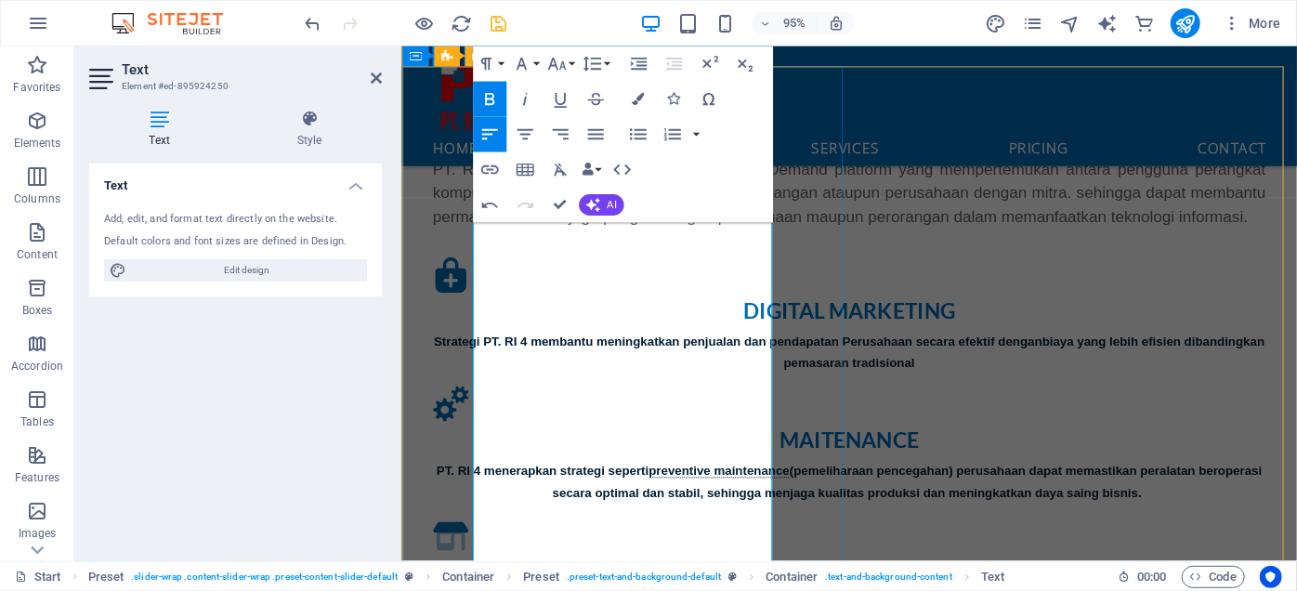
scroll to position [1008, 0]
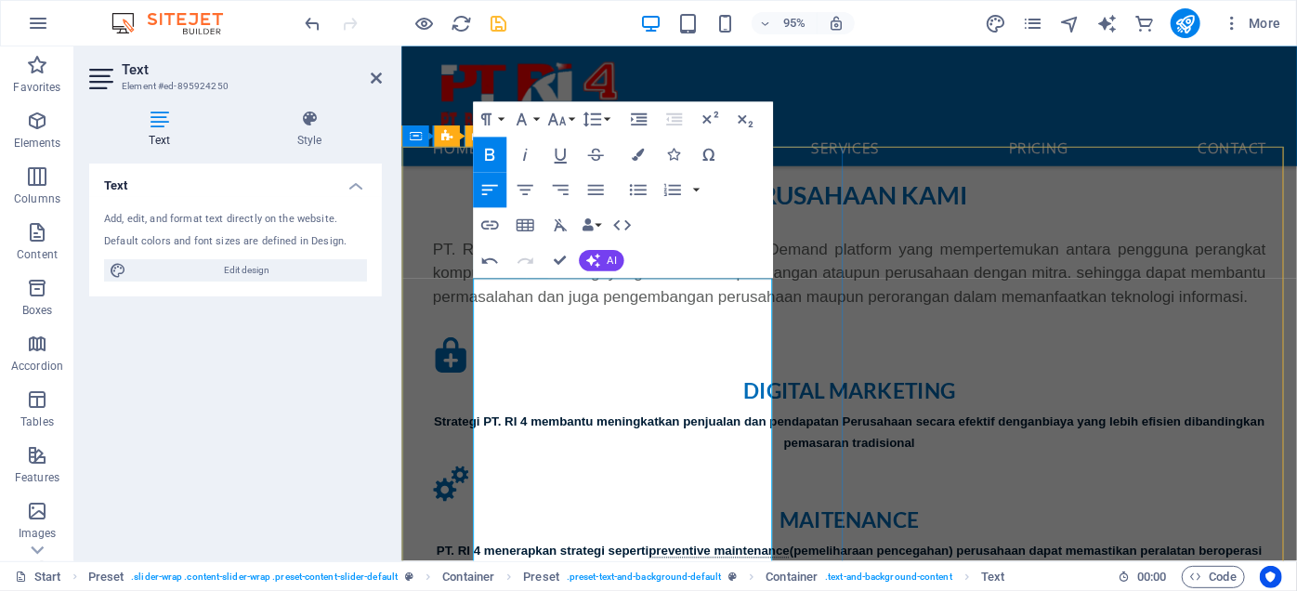
drag, startPoint x: 607, startPoint y: 413, endPoint x: 594, endPoint y: 416, distance: 13.3
drag, startPoint x: 605, startPoint y: 419, endPoint x: 582, endPoint y: 421, distance: 23.3
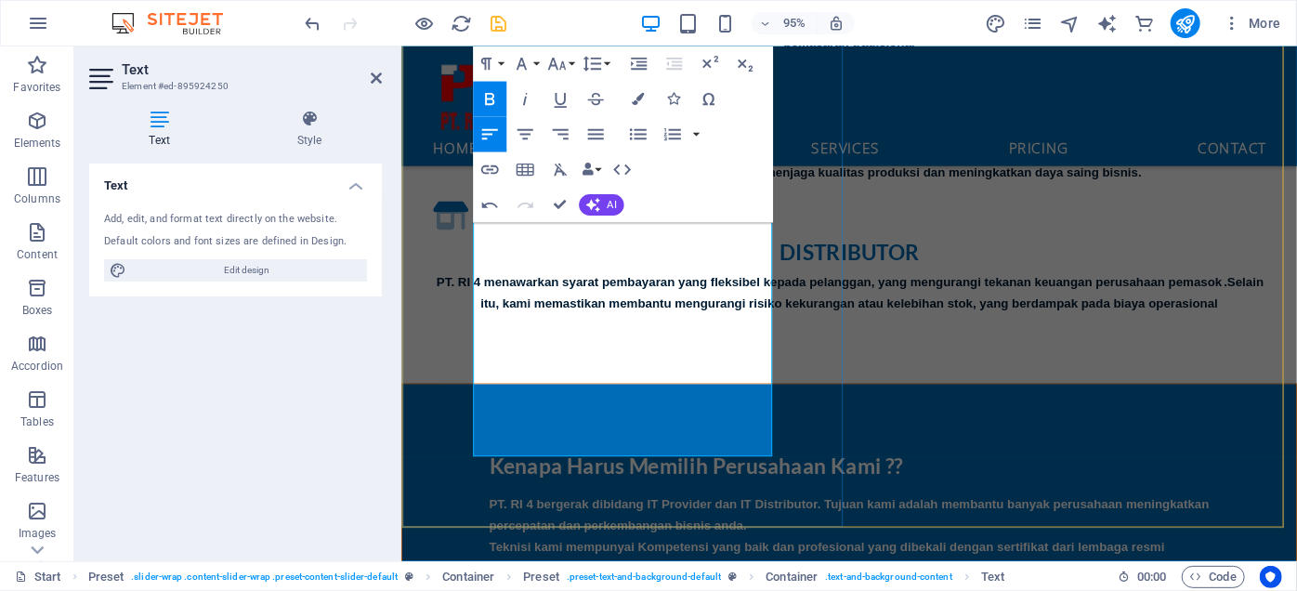
scroll to position [1514, 0]
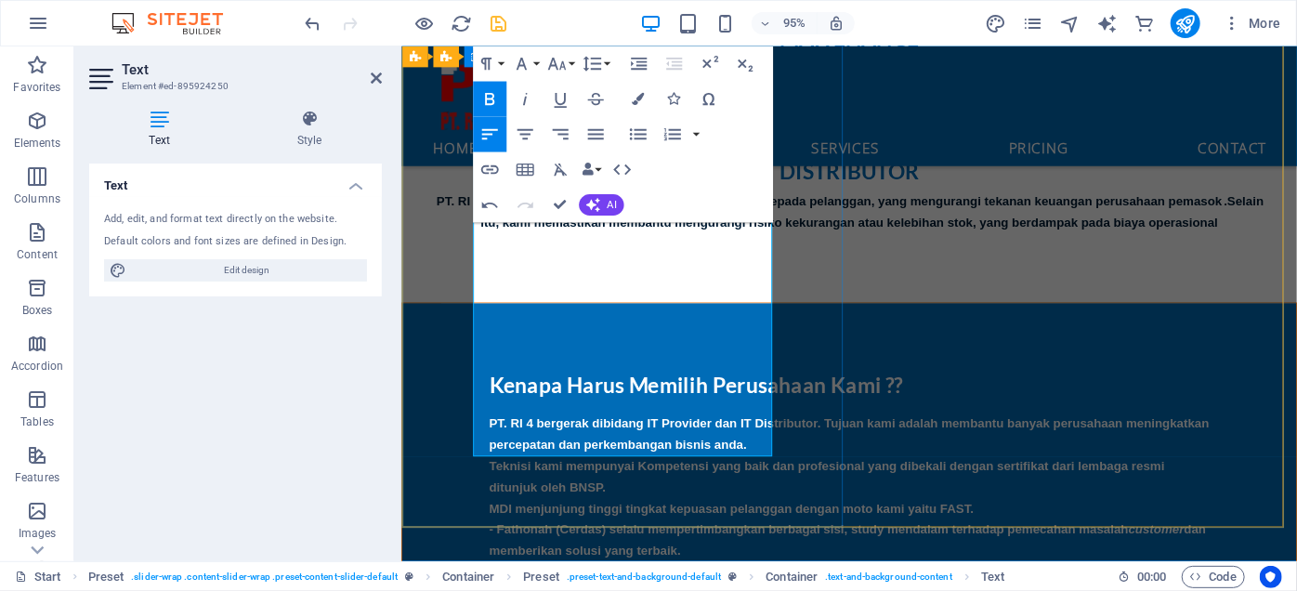
drag, startPoint x: 547, startPoint y: 461, endPoint x: 466, endPoint y: 391, distance: 106.7
click at [466, 391] on div "Kenapa Harus Memilih Perusahaan Kami ?? PT. RI 4 bergerak dibidang IT Provider …" at bounding box center [871, 601] width 941 height 569
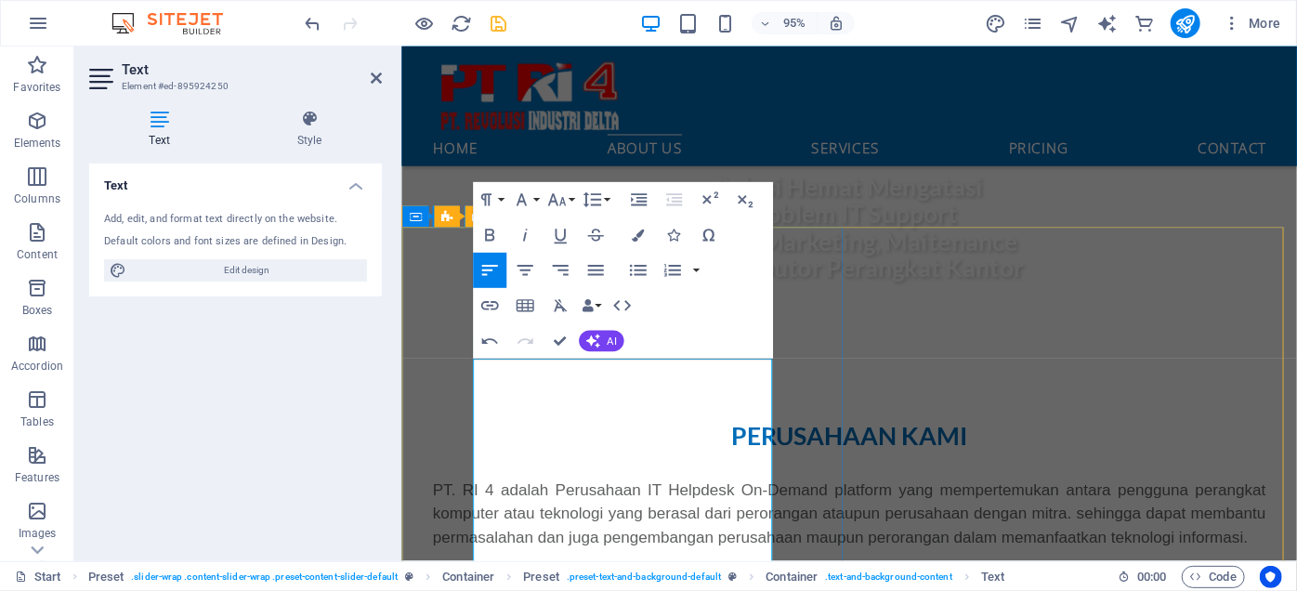
scroll to position [1008, 0]
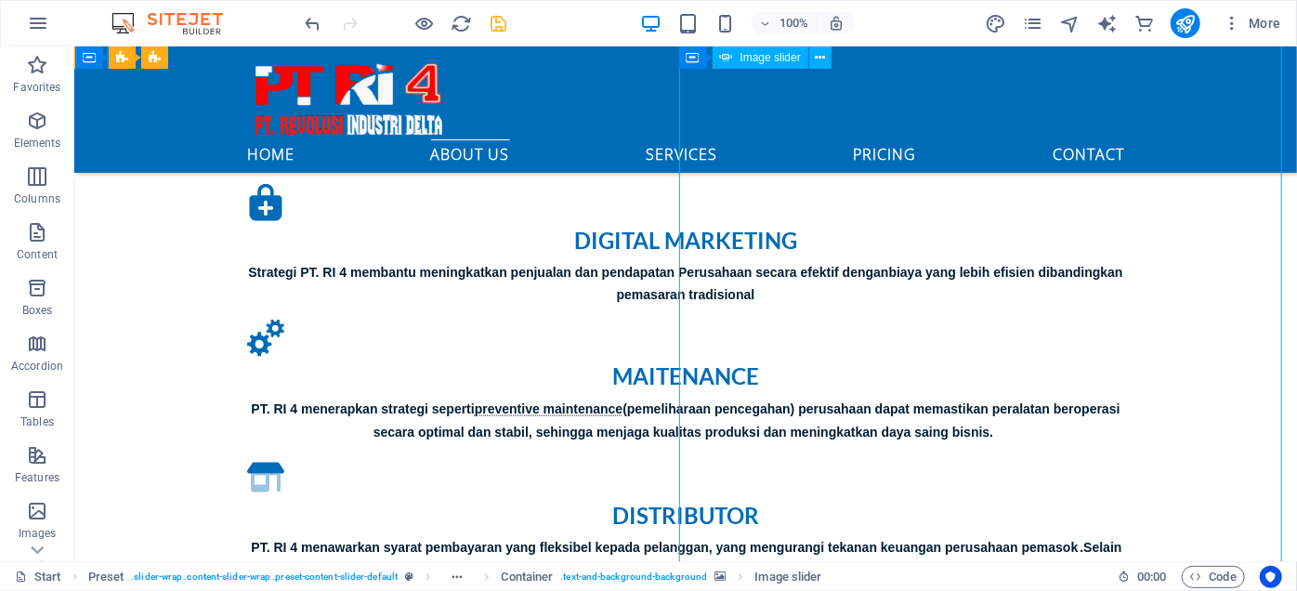
scroll to position [981, 0]
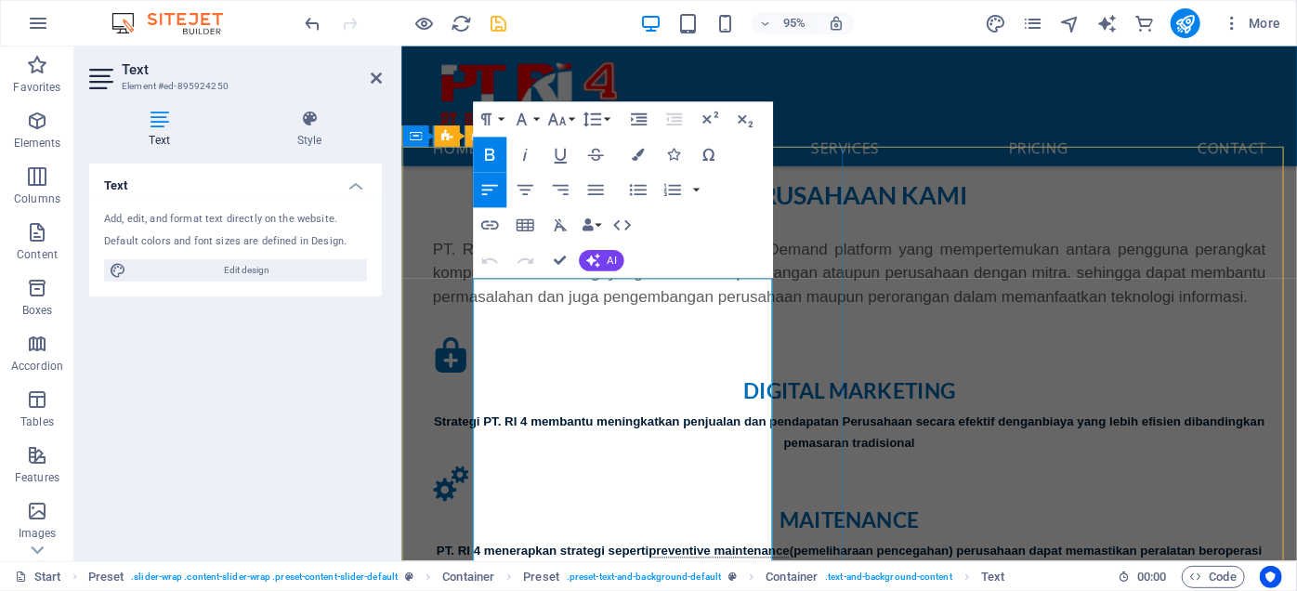
scroll to position [1092, 0]
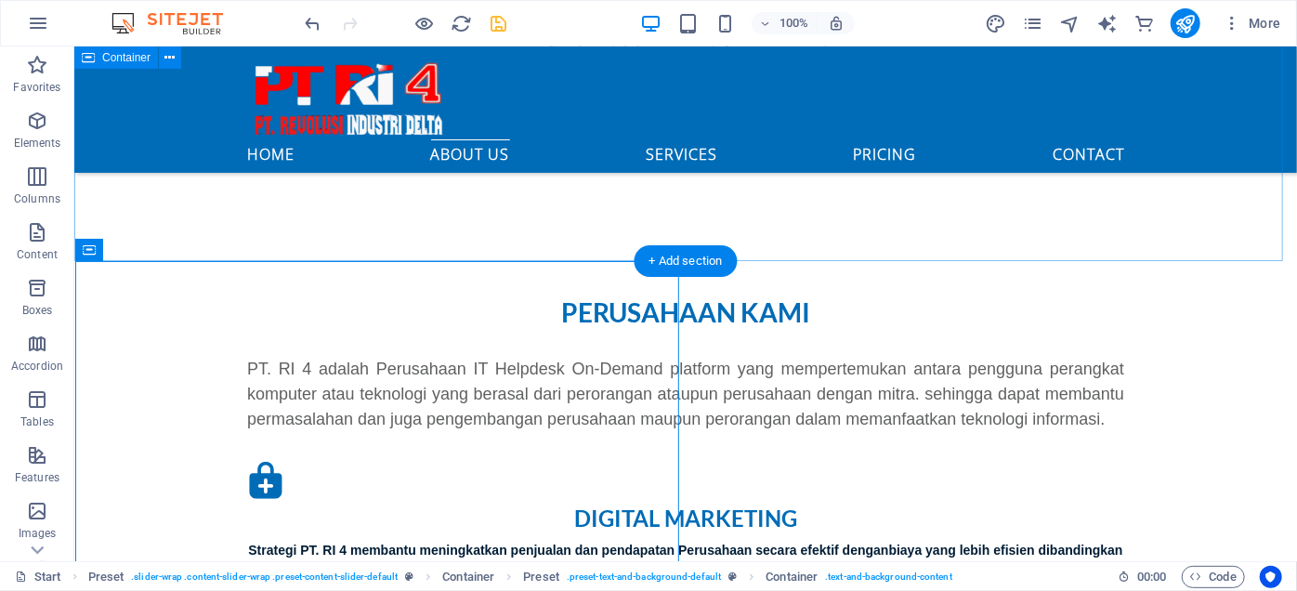
scroll to position [788, 0]
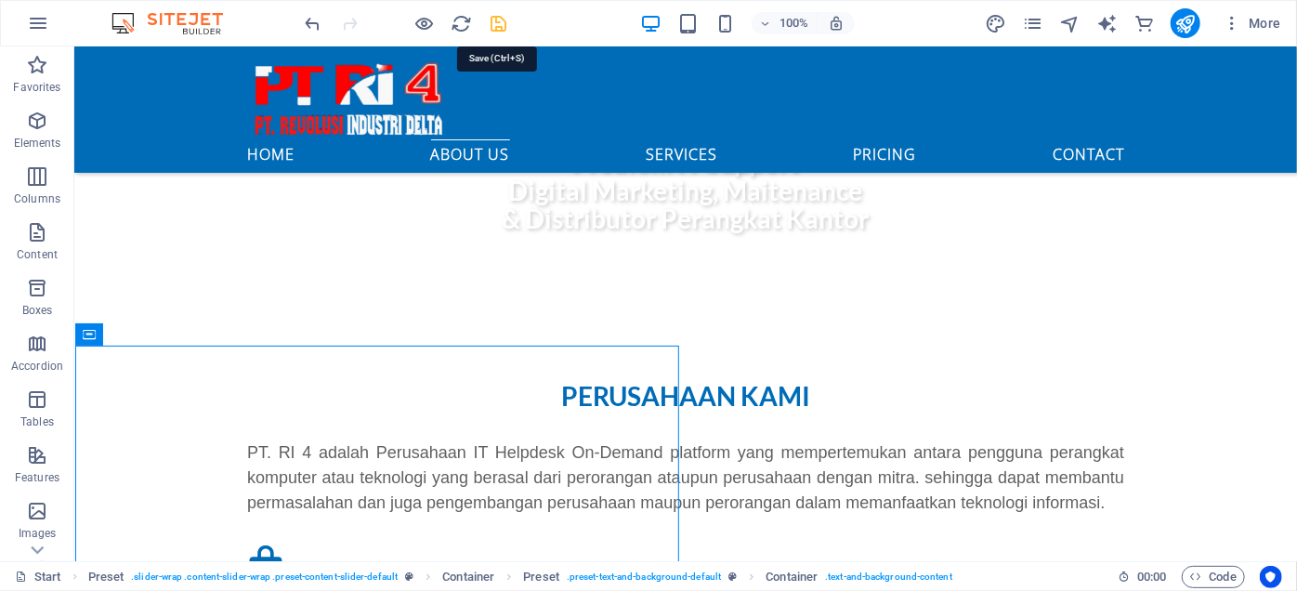
click at [496, 21] on icon "save" at bounding box center [499, 23] width 21 height 21
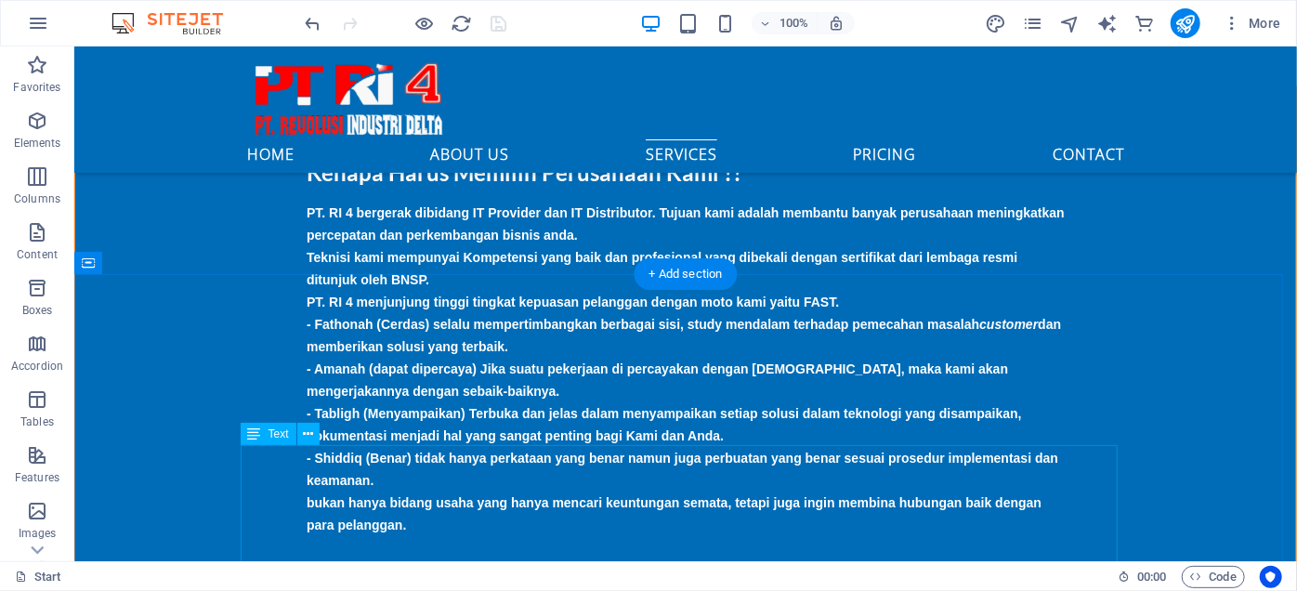
scroll to position [1885, 0]
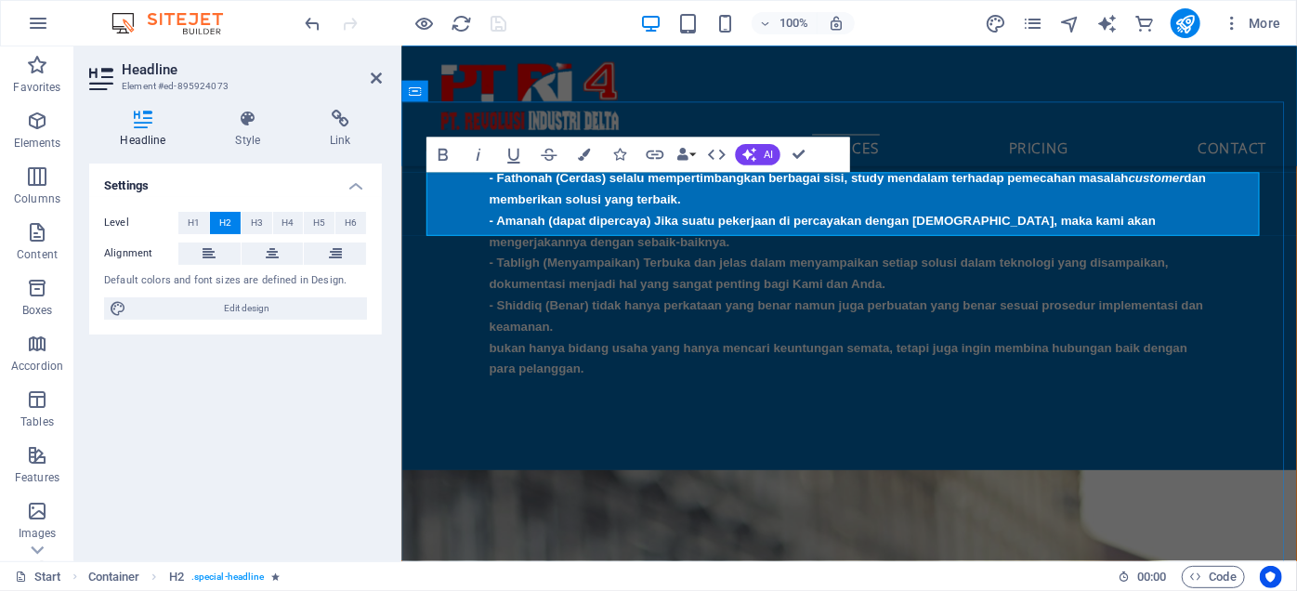
scroll to position [1894, 0]
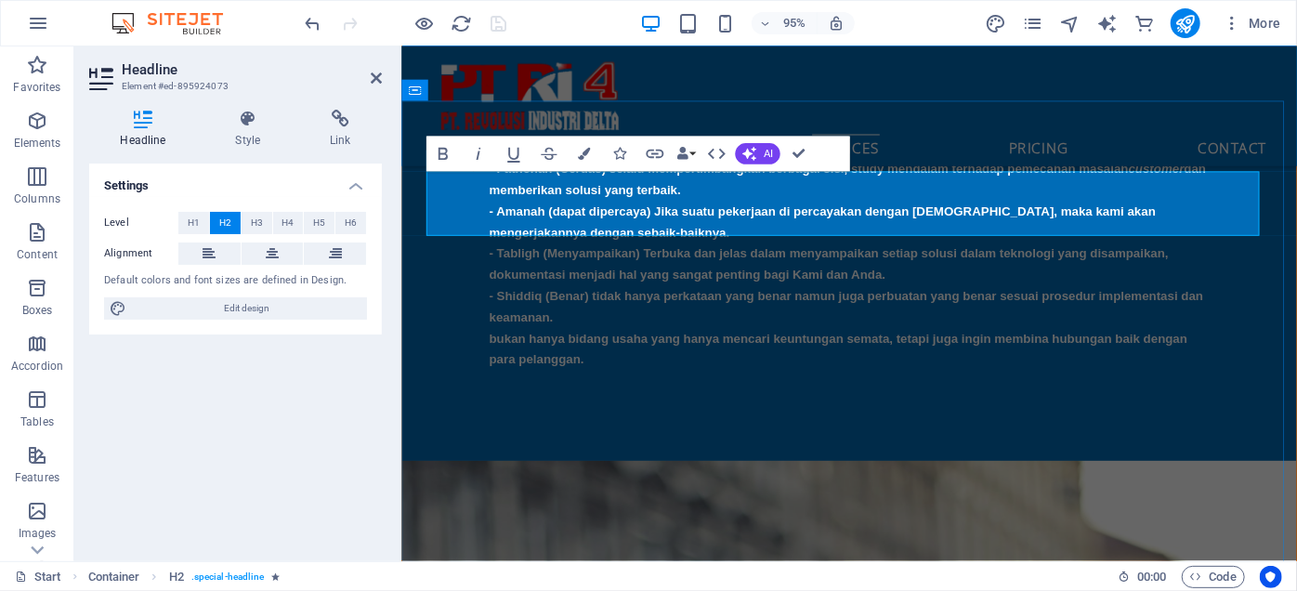
drag, startPoint x: 1109, startPoint y: 202, endPoint x: 595, endPoint y: 225, distance: 514.3
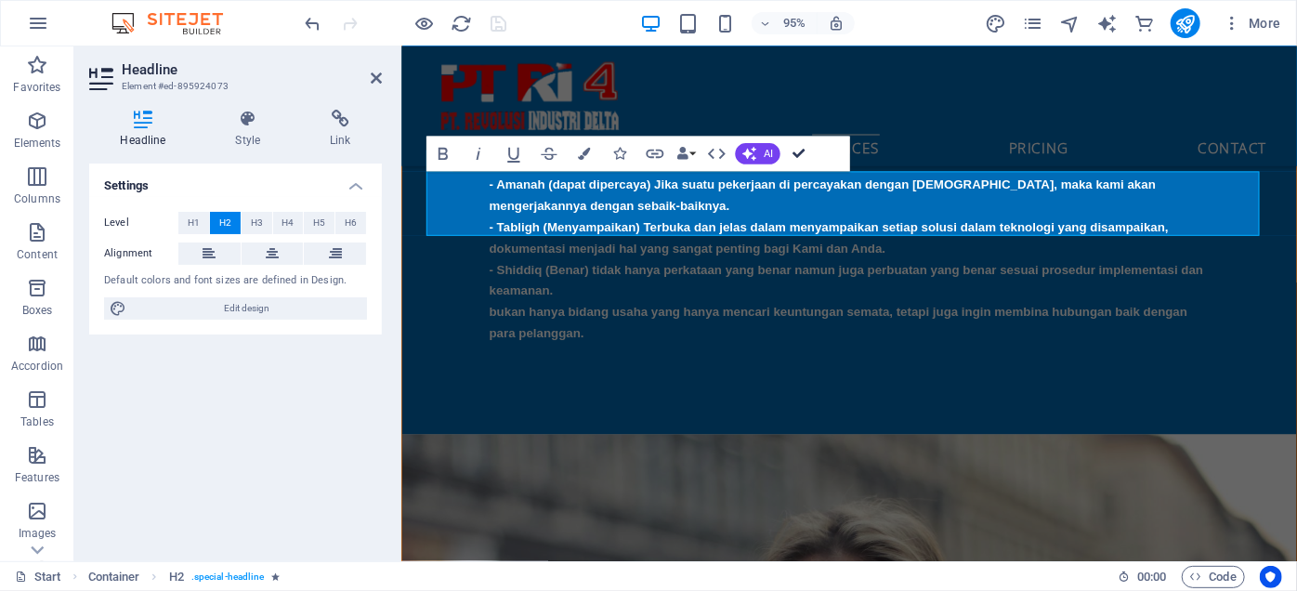
scroll to position [1688, 0]
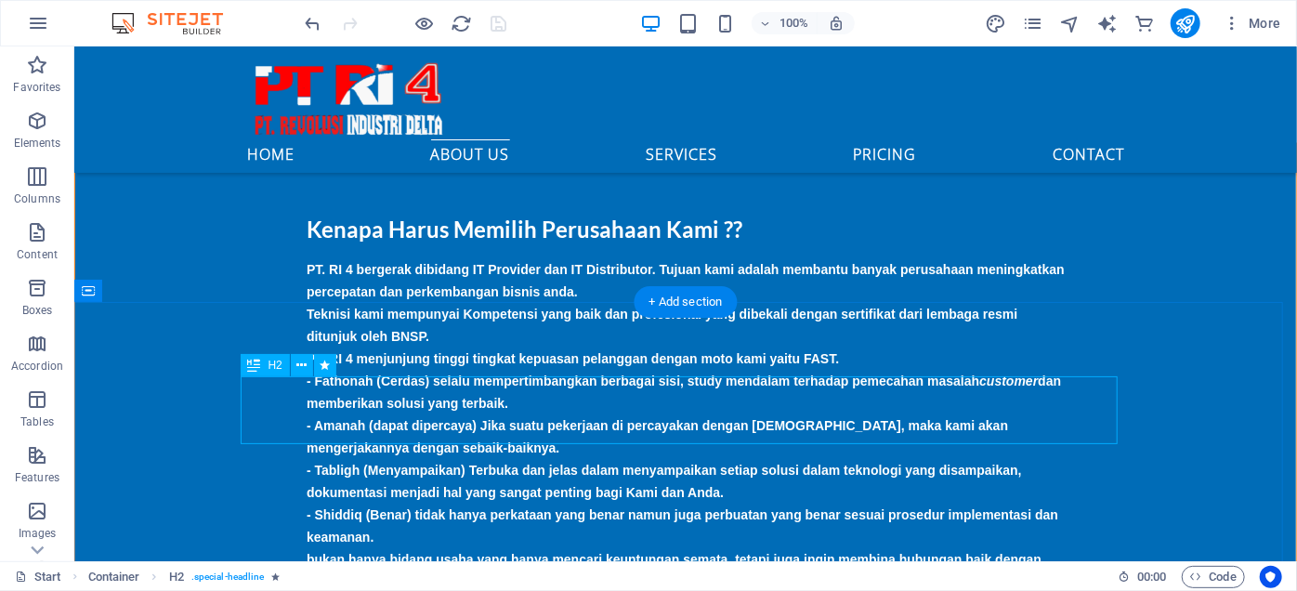
scroll to position [1696, 0]
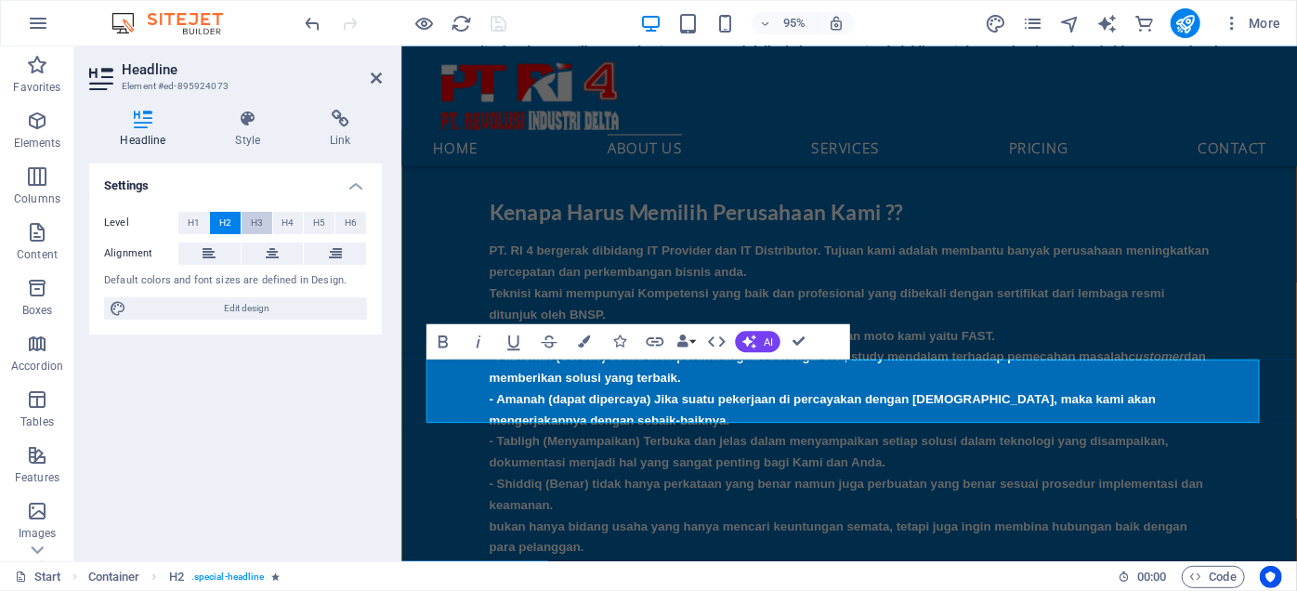
click at [269, 226] on button "H3" at bounding box center [257, 223] width 31 height 22
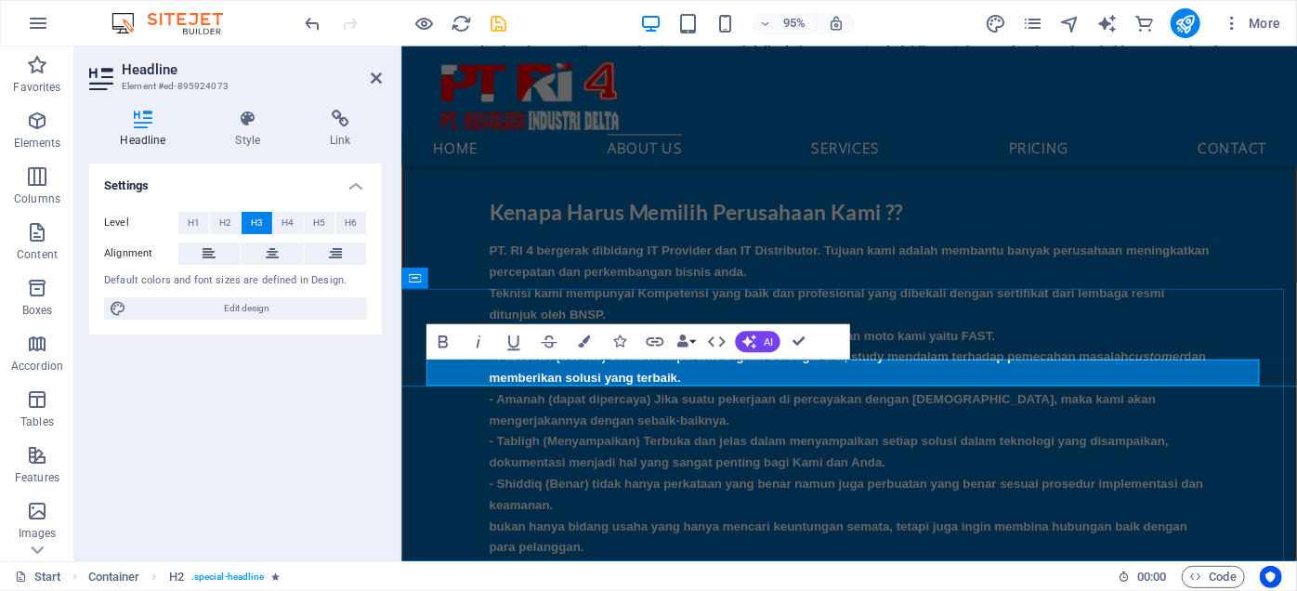
drag, startPoint x: 948, startPoint y: 392, endPoint x: 785, endPoint y: 400, distance: 162.8
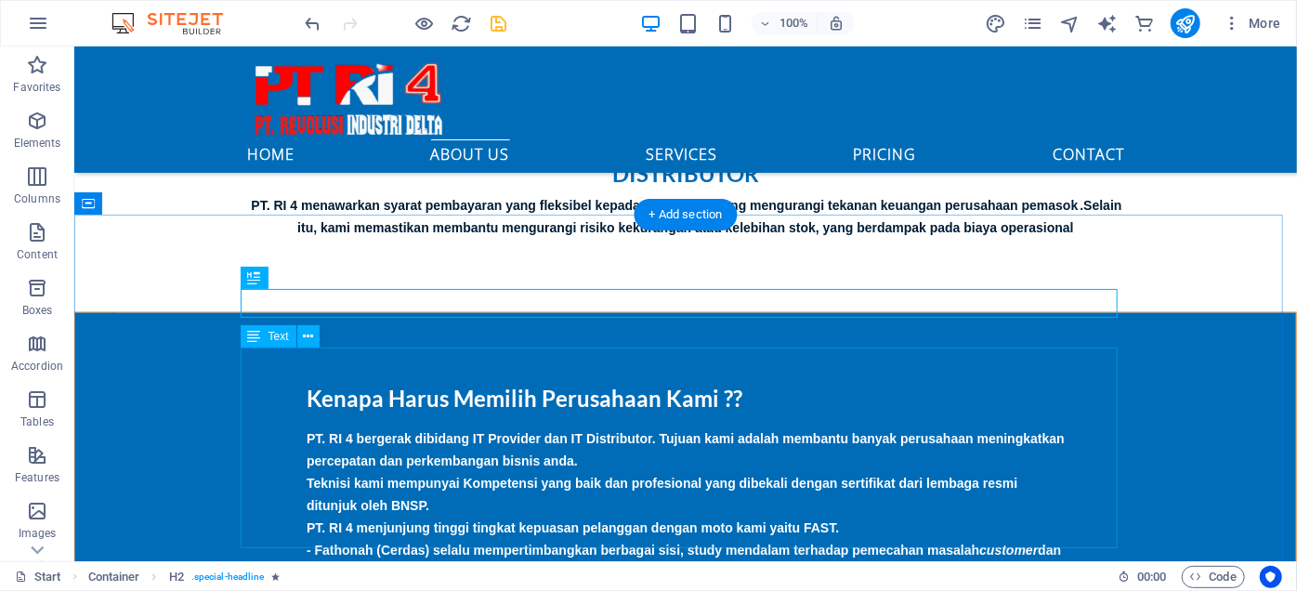
scroll to position [1775, 0]
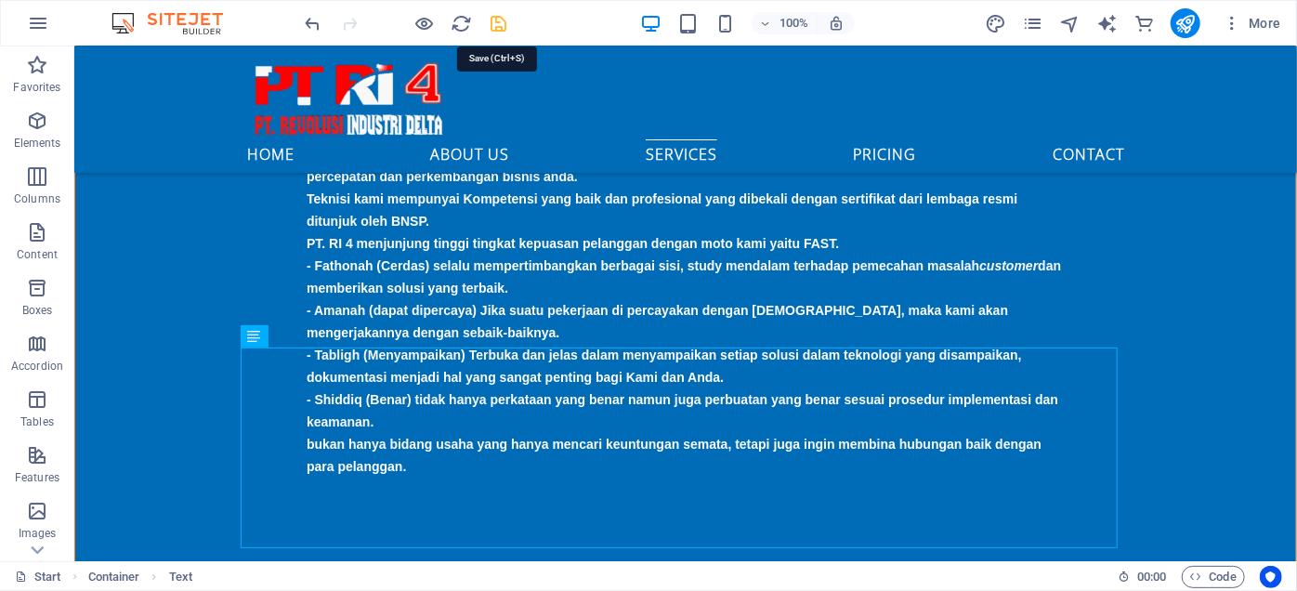
click at [506, 26] on icon "save" at bounding box center [499, 23] width 21 height 21
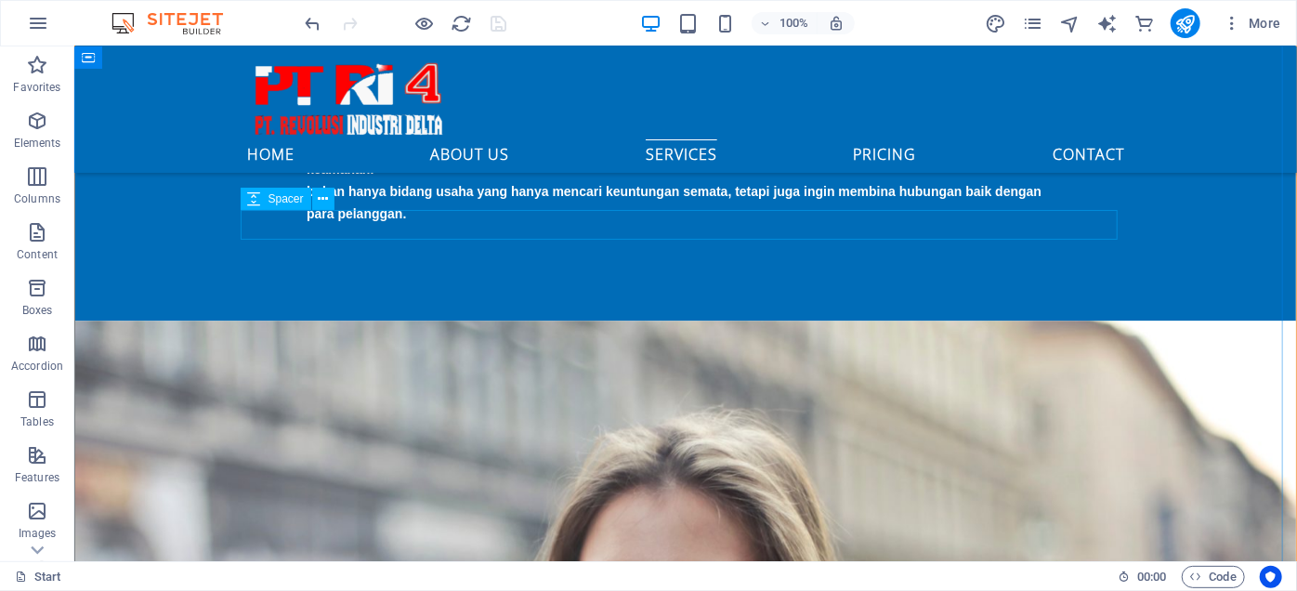
scroll to position [2197, 0]
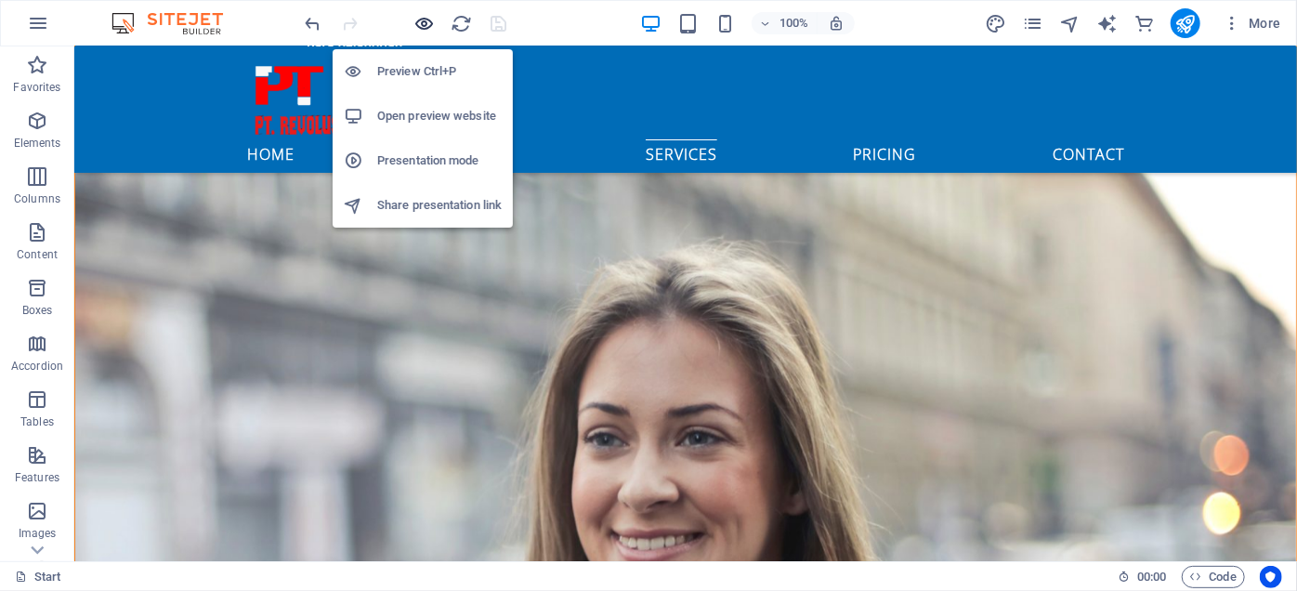
click at [429, 15] on icon "button" at bounding box center [424, 23] width 21 height 21
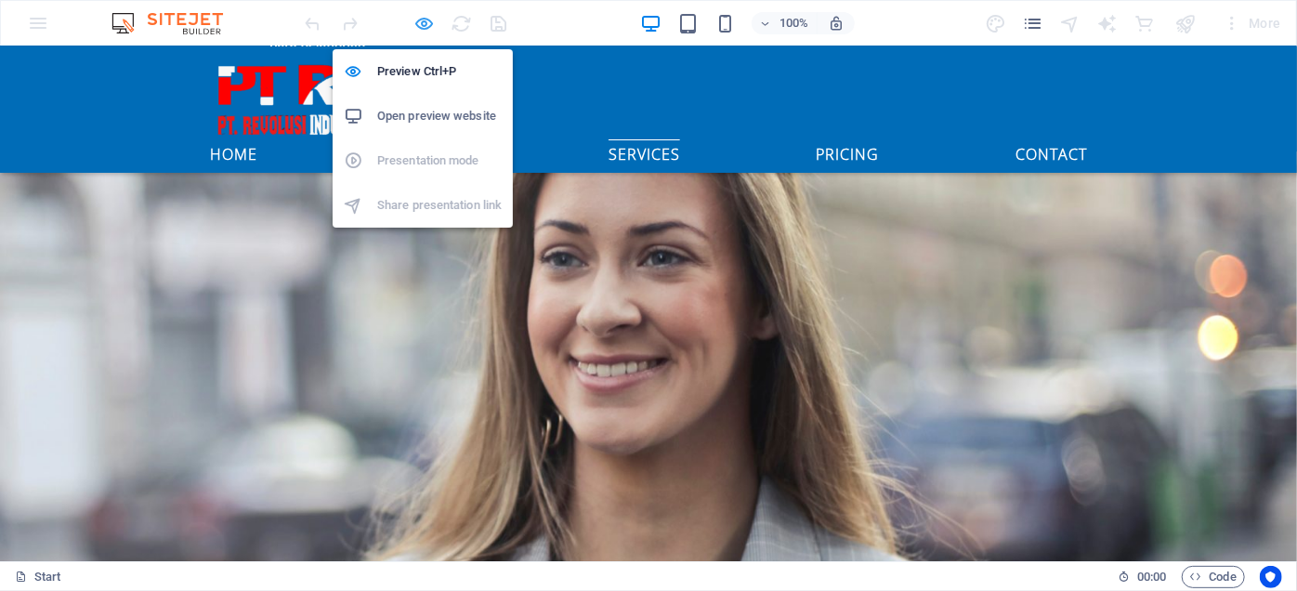
scroll to position [2250, 0]
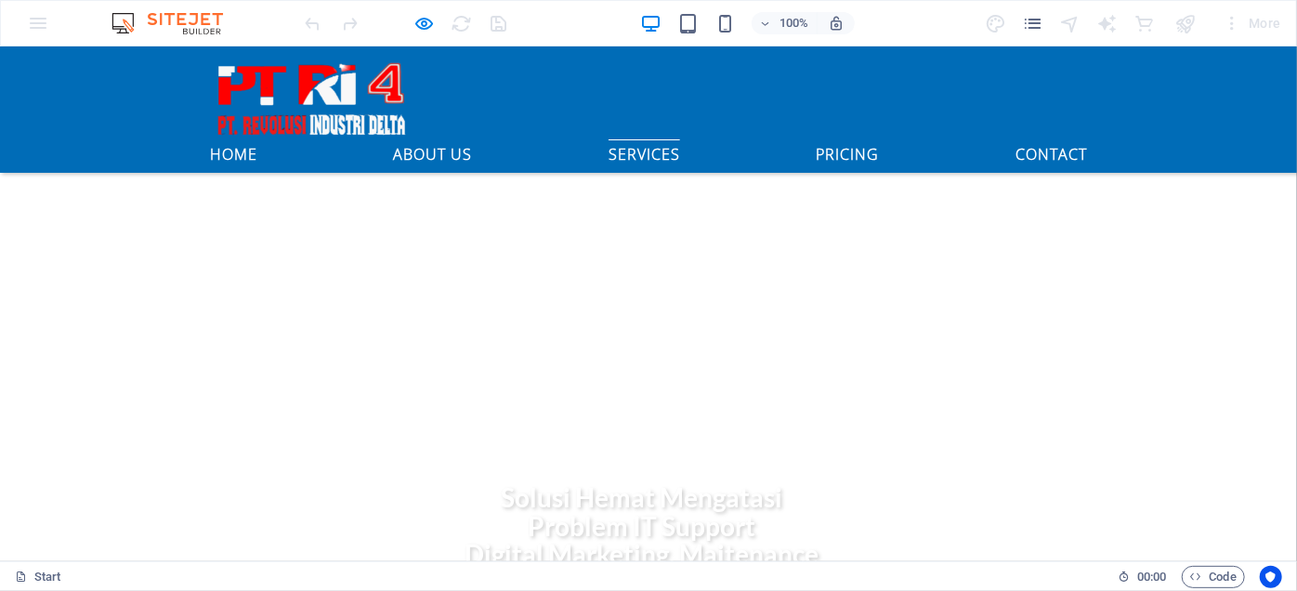
scroll to position [0, 0]
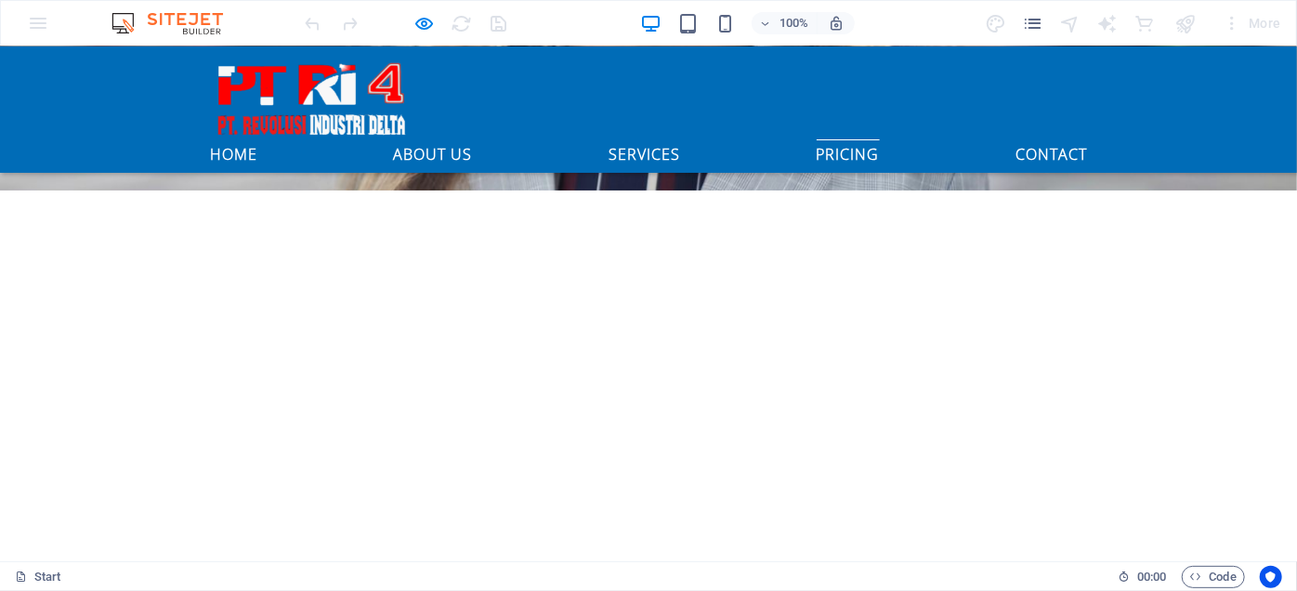
scroll to position [2419, 0]
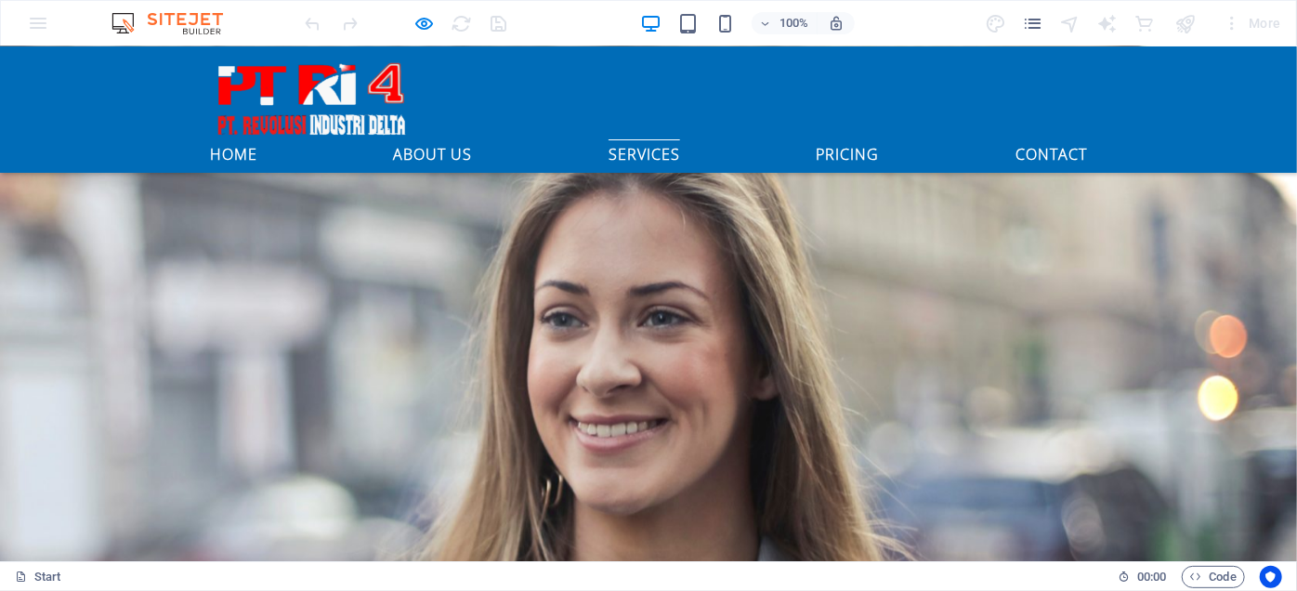
scroll to position [2588, 0]
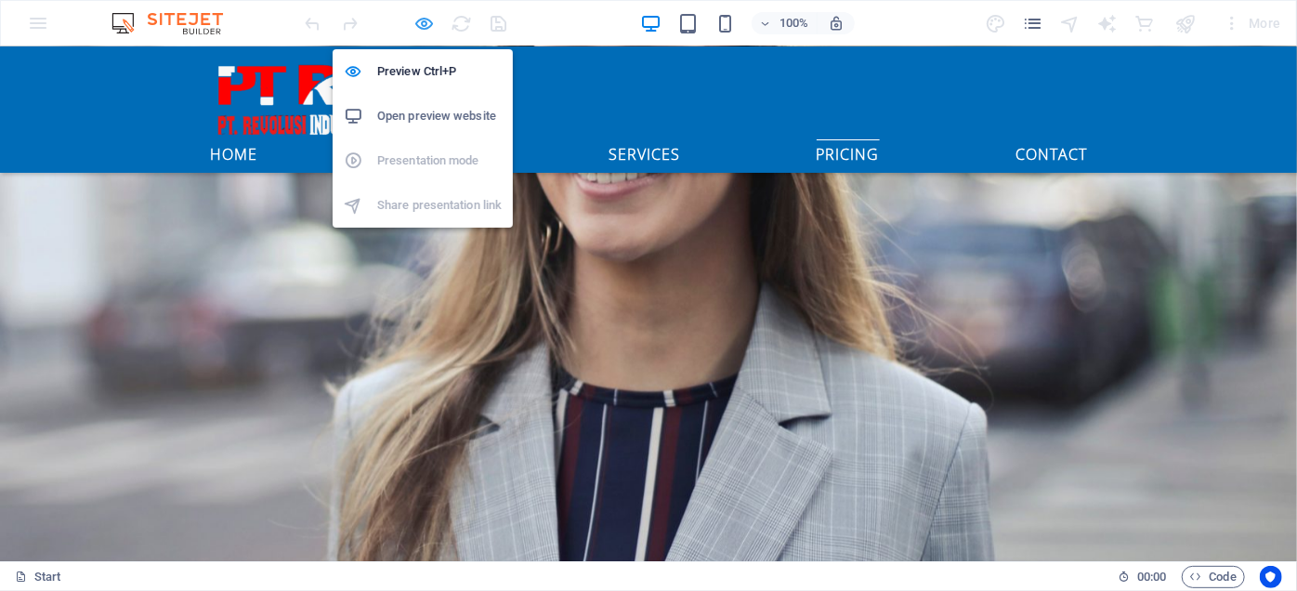
click at [414, 21] on icon "button" at bounding box center [424, 23] width 21 height 21
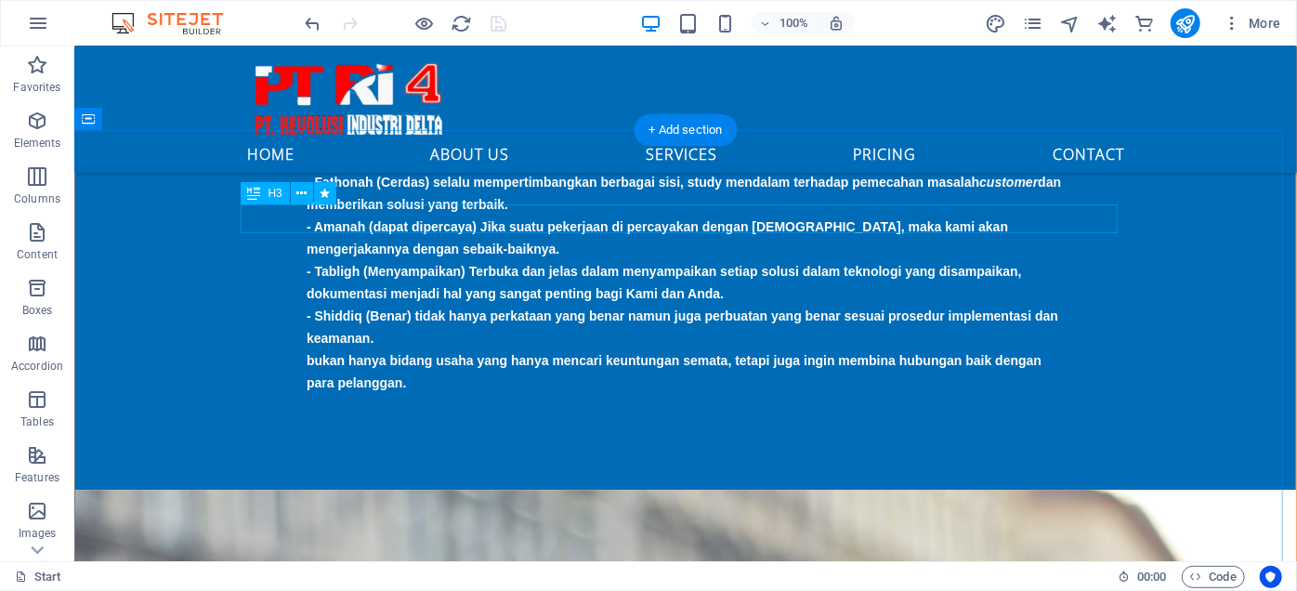
scroll to position [2029, 0]
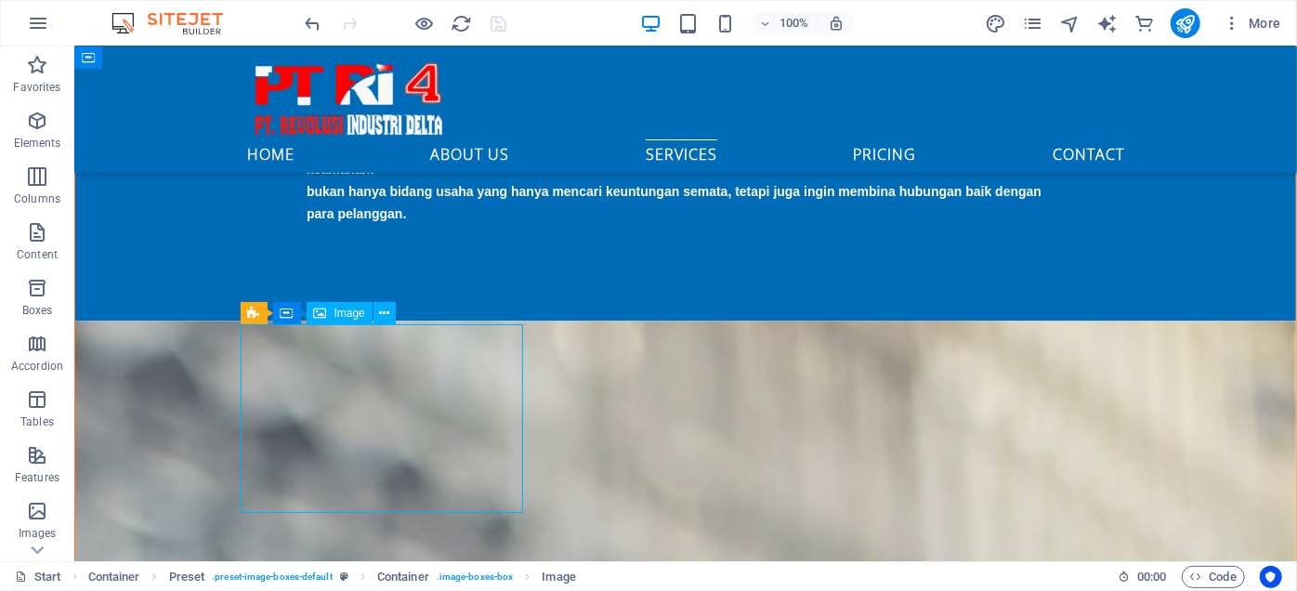
select select "%"
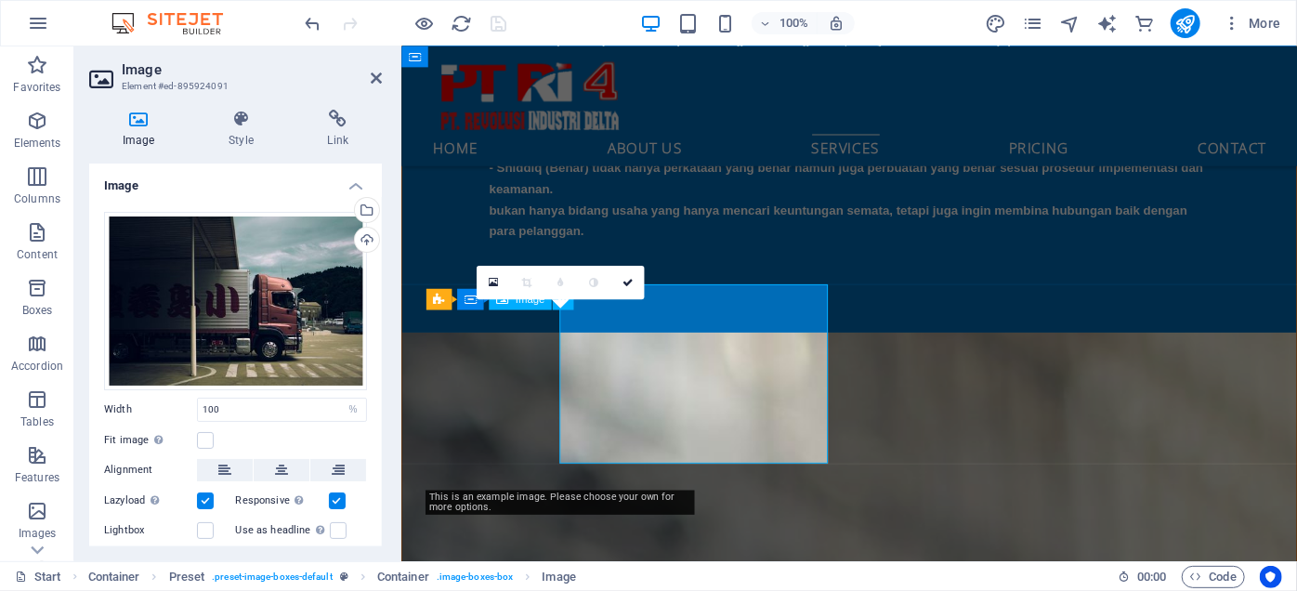
scroll to position [2037, 0]
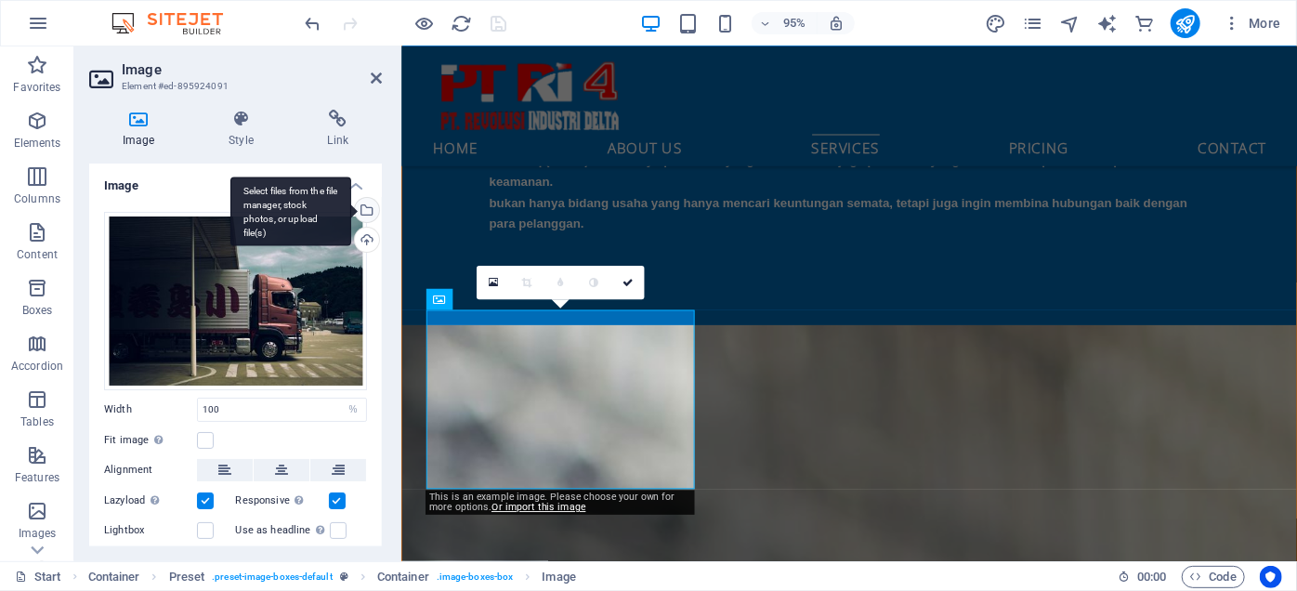
click at [364, 212] on div "Select files from the file manager, stock photos, or upload file(s)" at bounding box center [365, 212] width 28 height 28
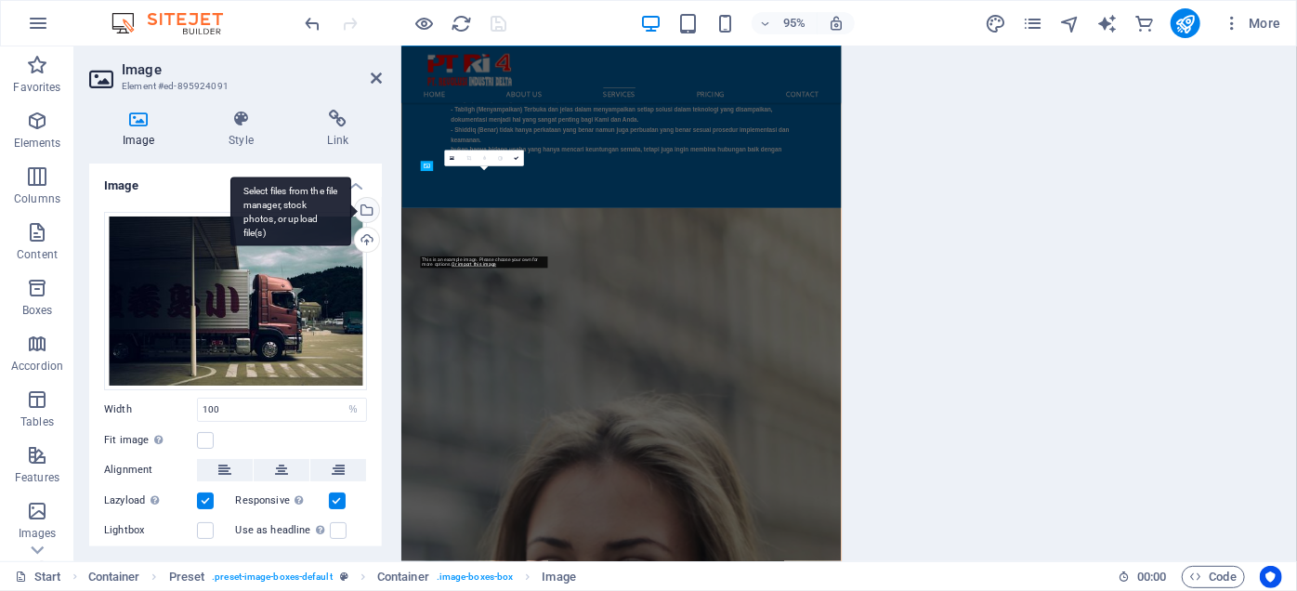
scroll to position [2617, 0]
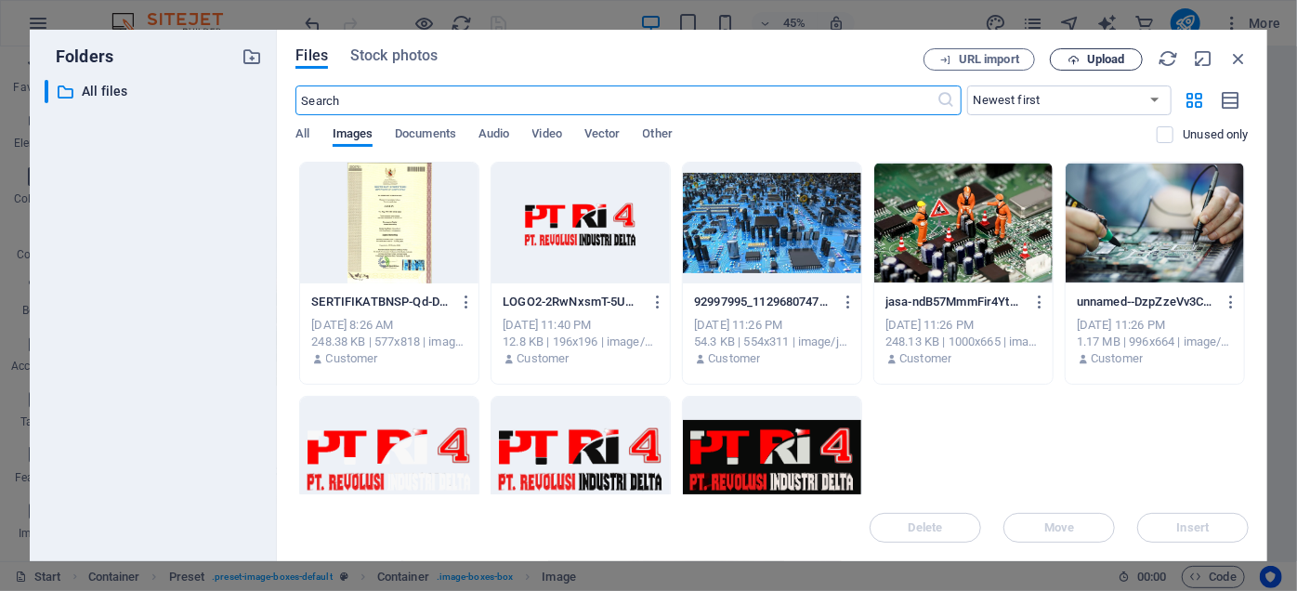
click at [1071, 59] on icon "button" at bounding box center [1073, 60] width 12 height 12
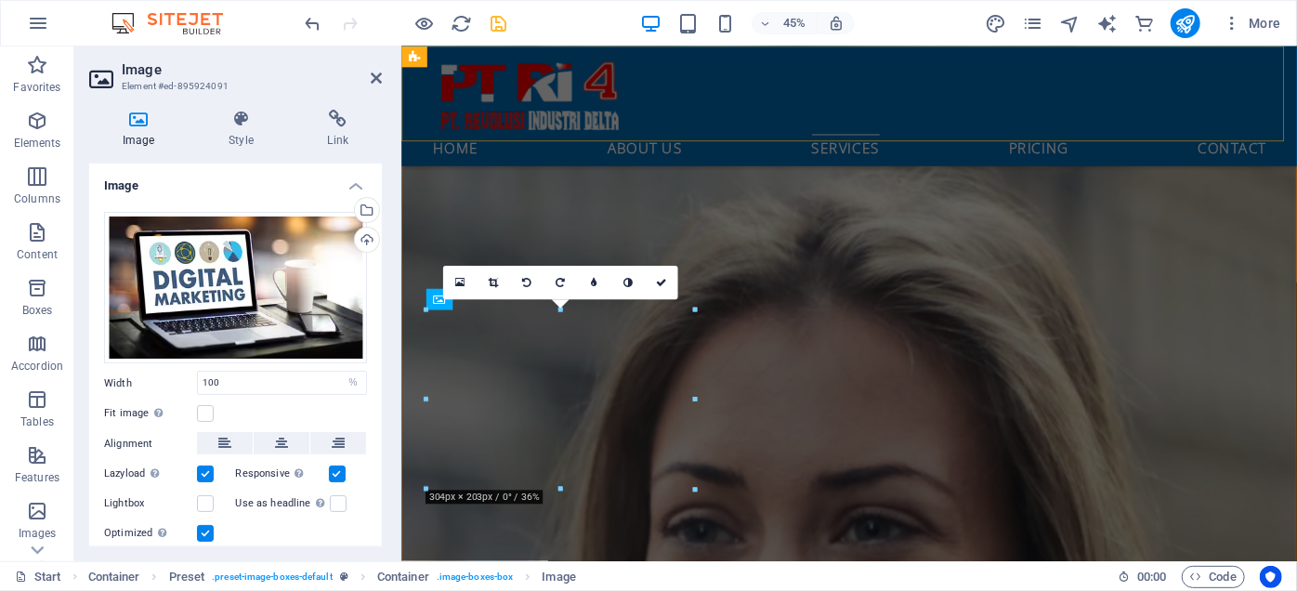
scroll to position [2037, 0]
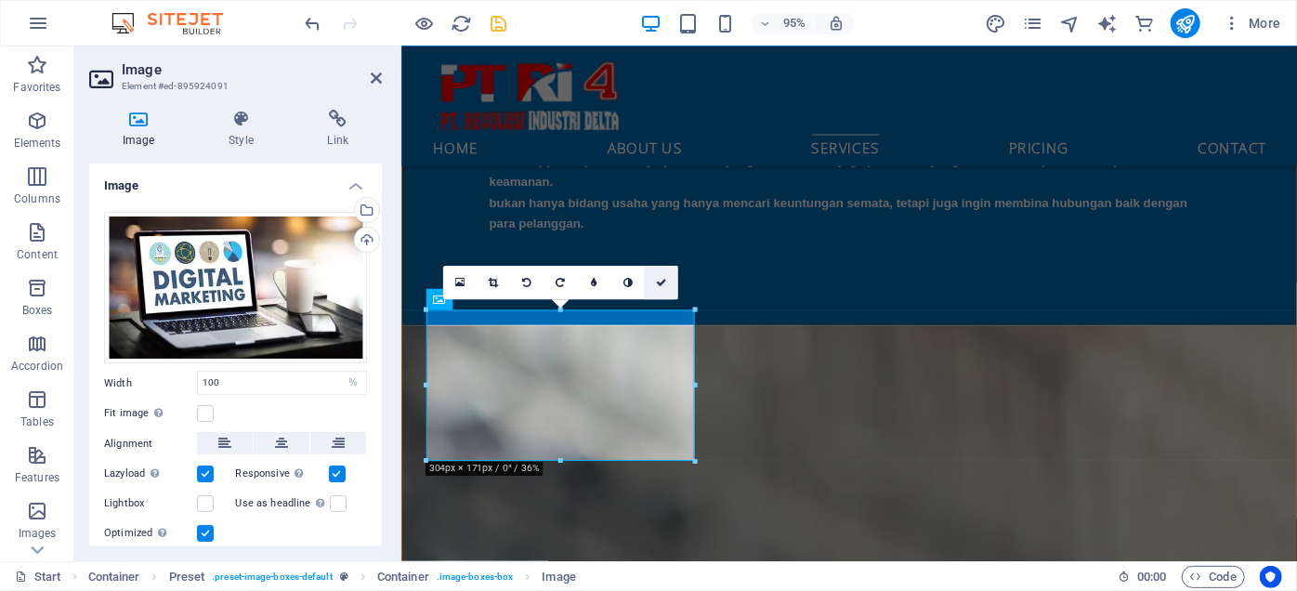
click at [666, 276] on link at bounding box center [660, 283] width 33 height 33
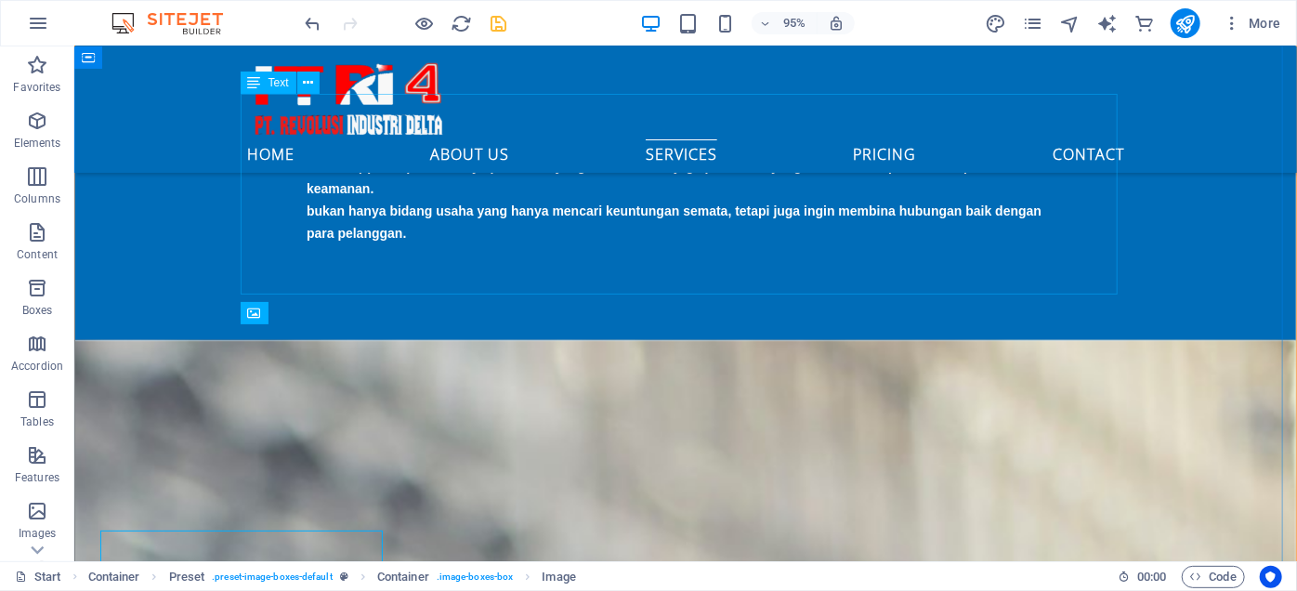
scroll to position [2029, 0]
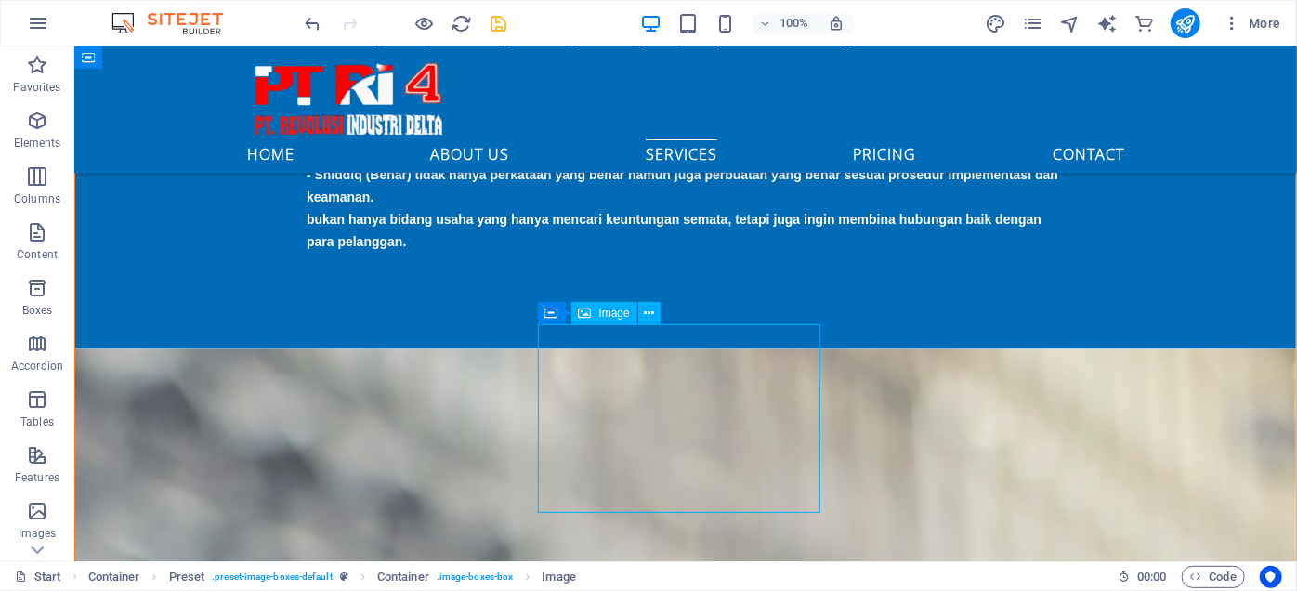
select select "%"
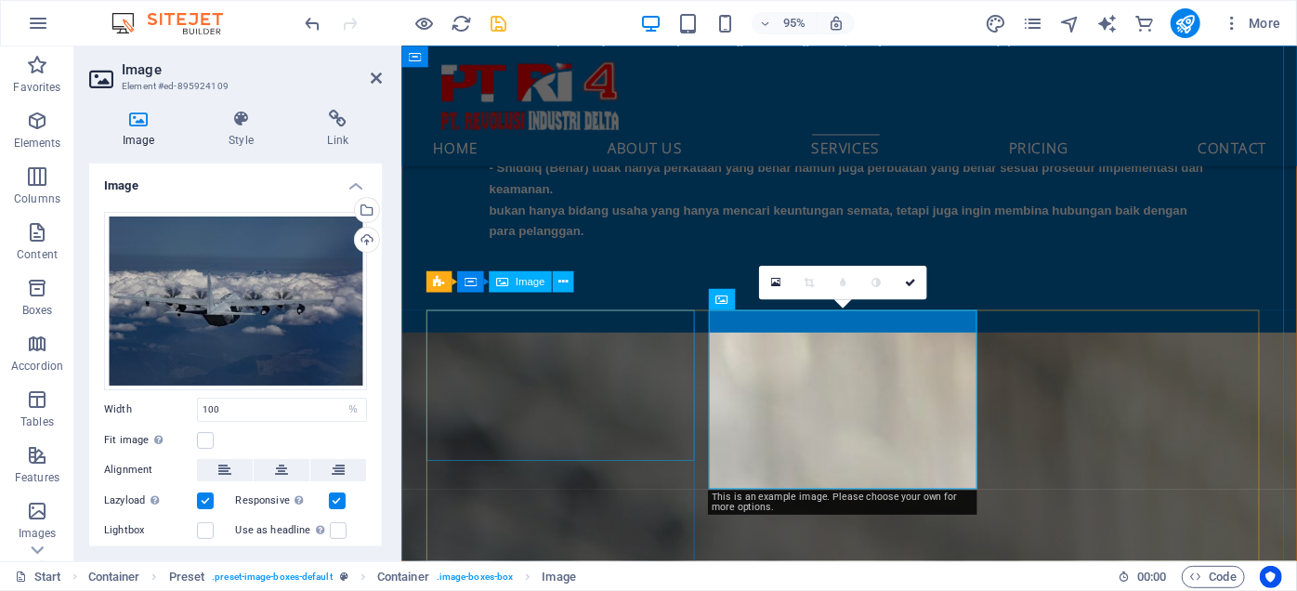
scroll to position [2037, 0]
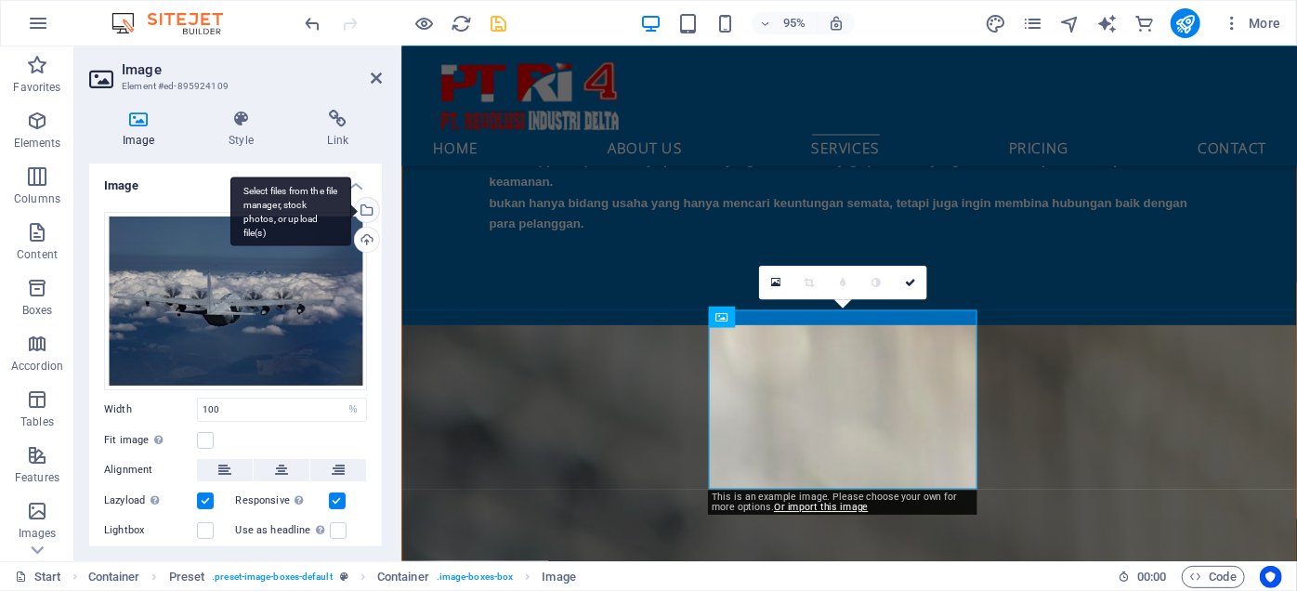
click at [351, 211] on div "Select files from the file manager, stock photos, or upload file(s)" at bounding box center [290, 212] width 121 height 70
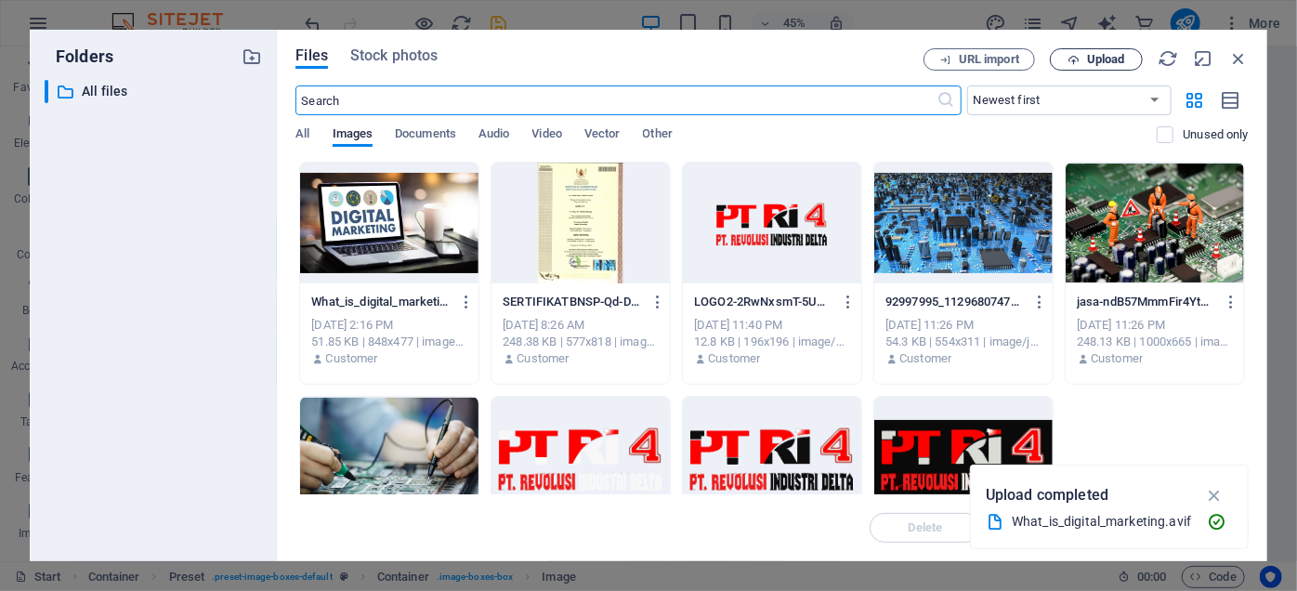
click at [1071, 60] on icon "button" at bounding box center [1073, 60] width 12 height 12
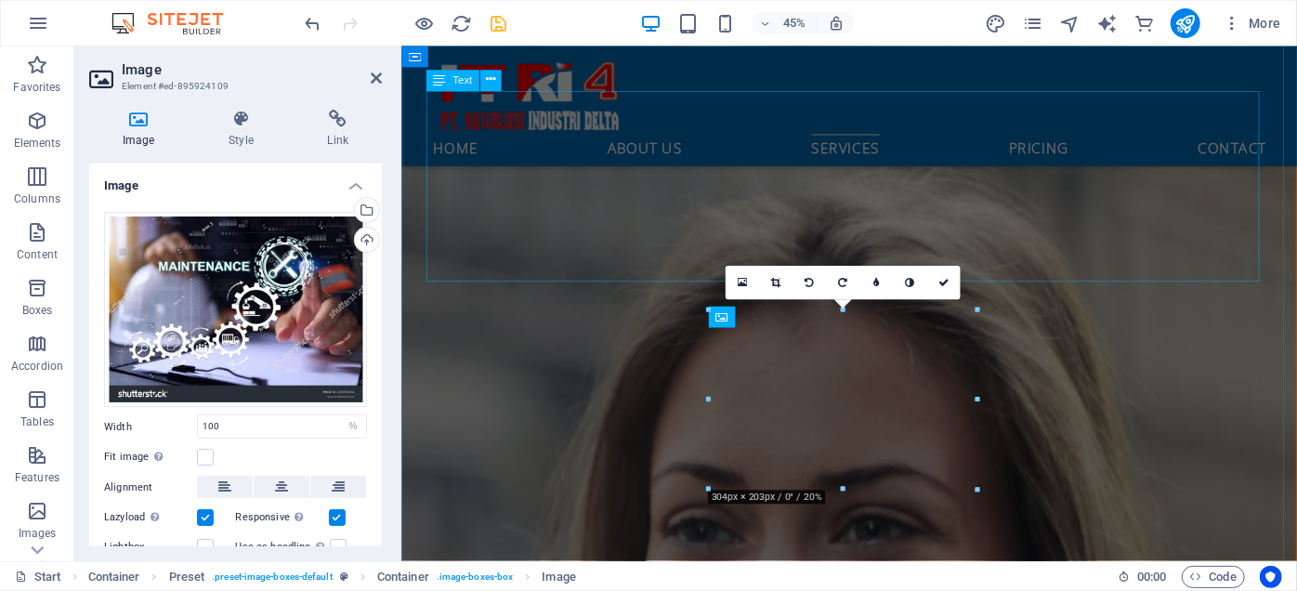
scroll to position [2037, 0]
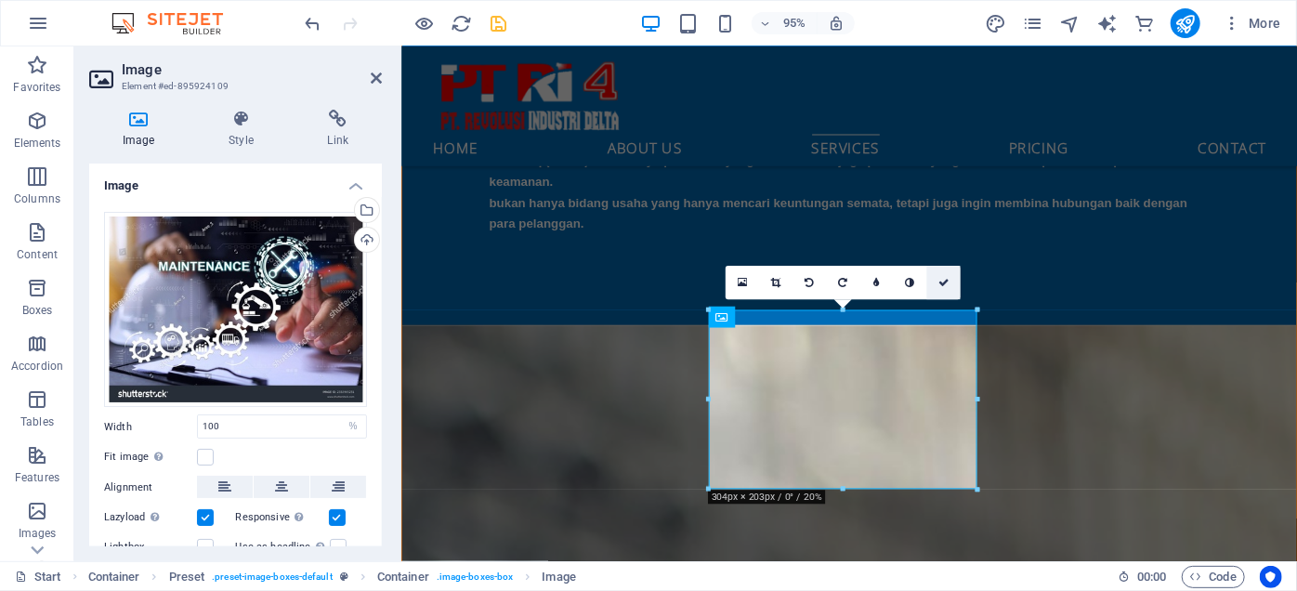
click at [938, 275] on link at bounding box center [942, 283] width 33 height 33
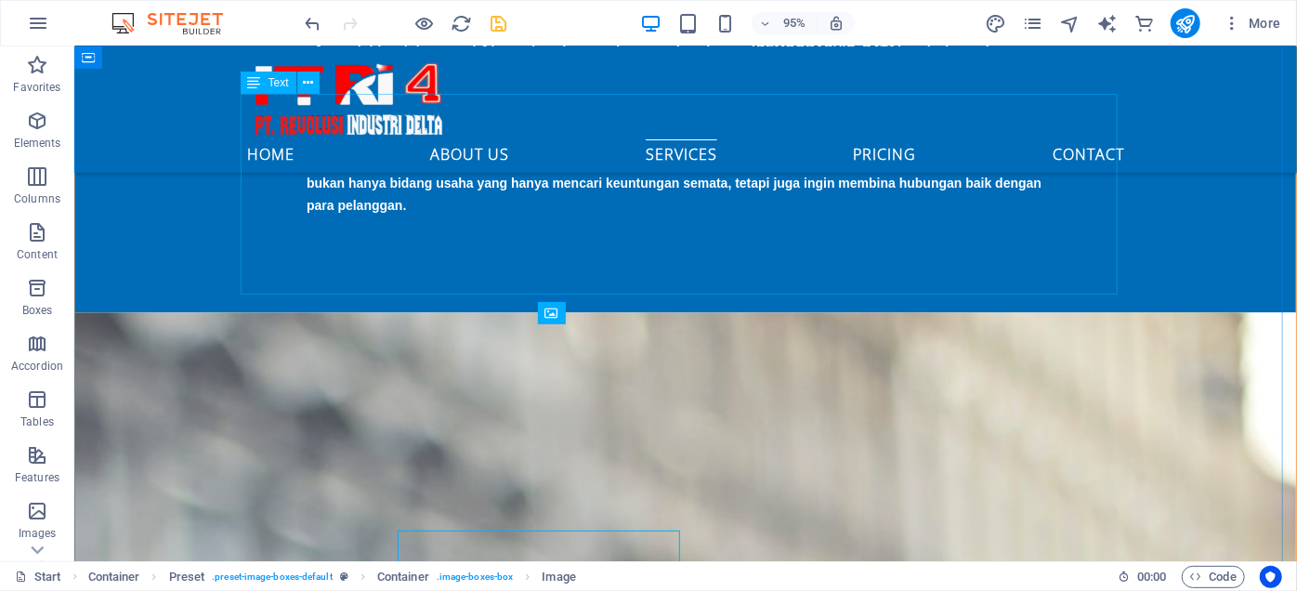
scroll to position [2029, 0]
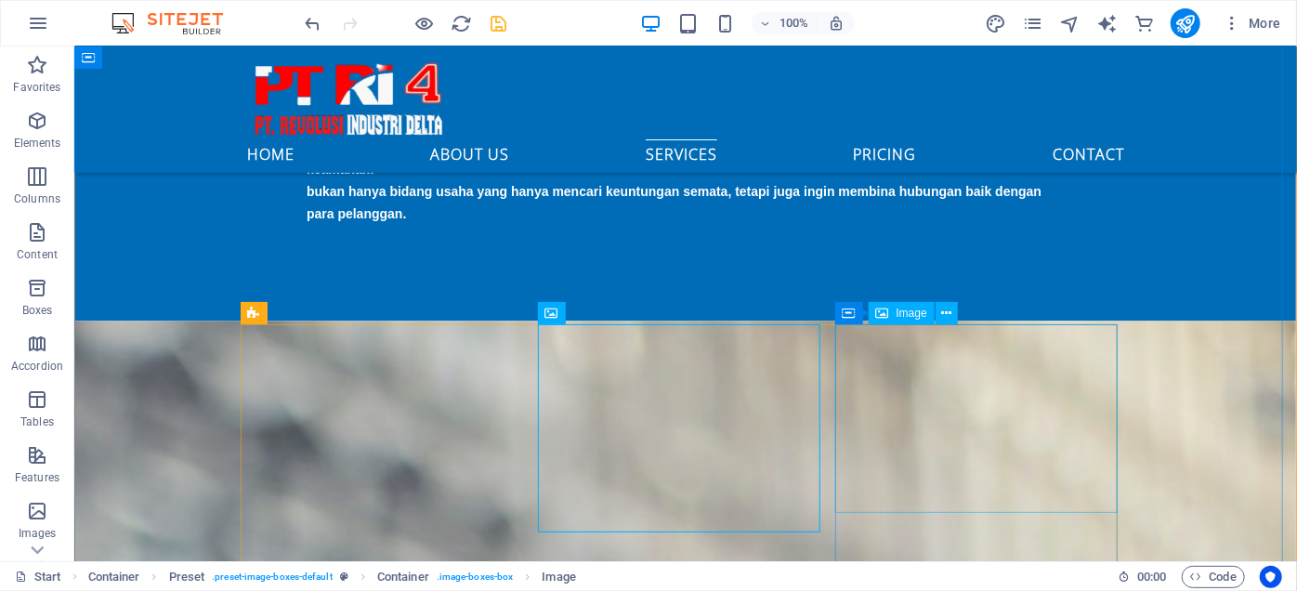
select select "%"
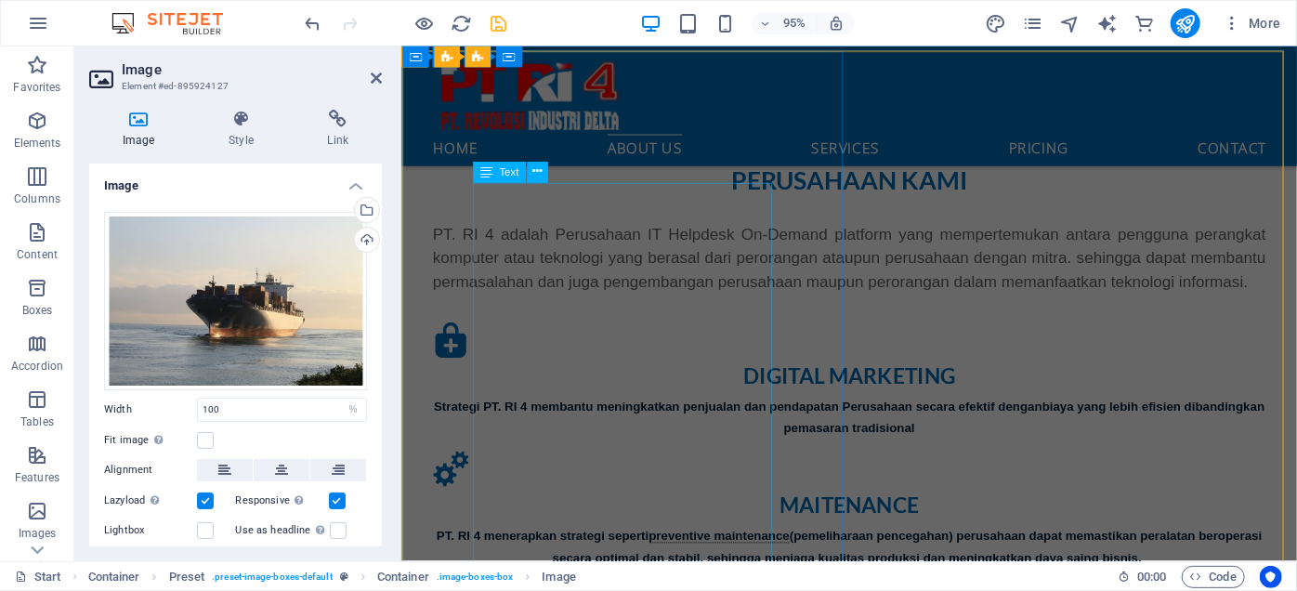
scroll to position [939, 0]
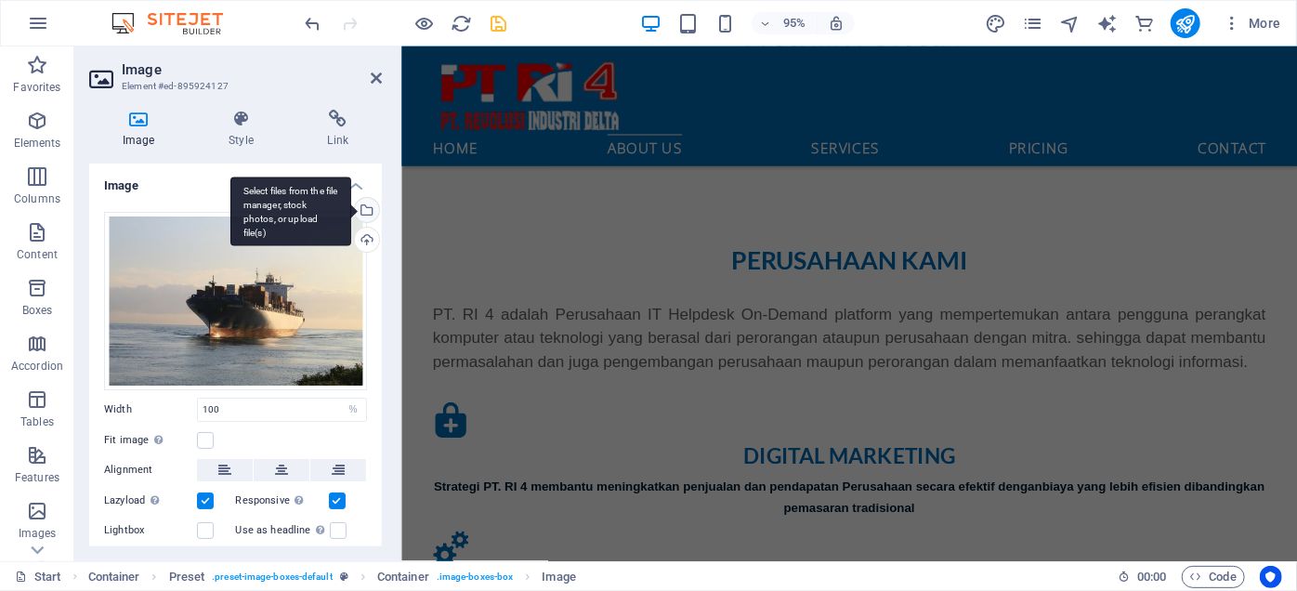
click at [351, 208] on div "Select files from the file manager, stock photos, or upload file(s)" at bounding box center [290, 212] width 121 height 70
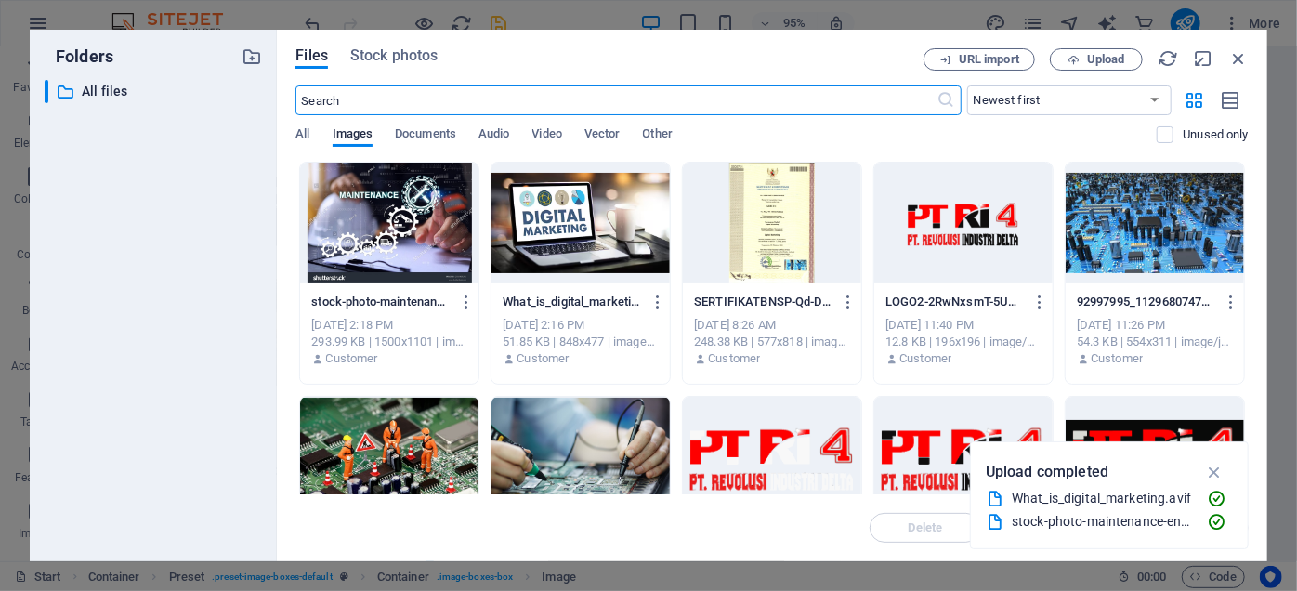
scroll to position [2417, 0]
click at [1078, 55] on icon "button" at bounding box center [1073, 60] width 12 height 12
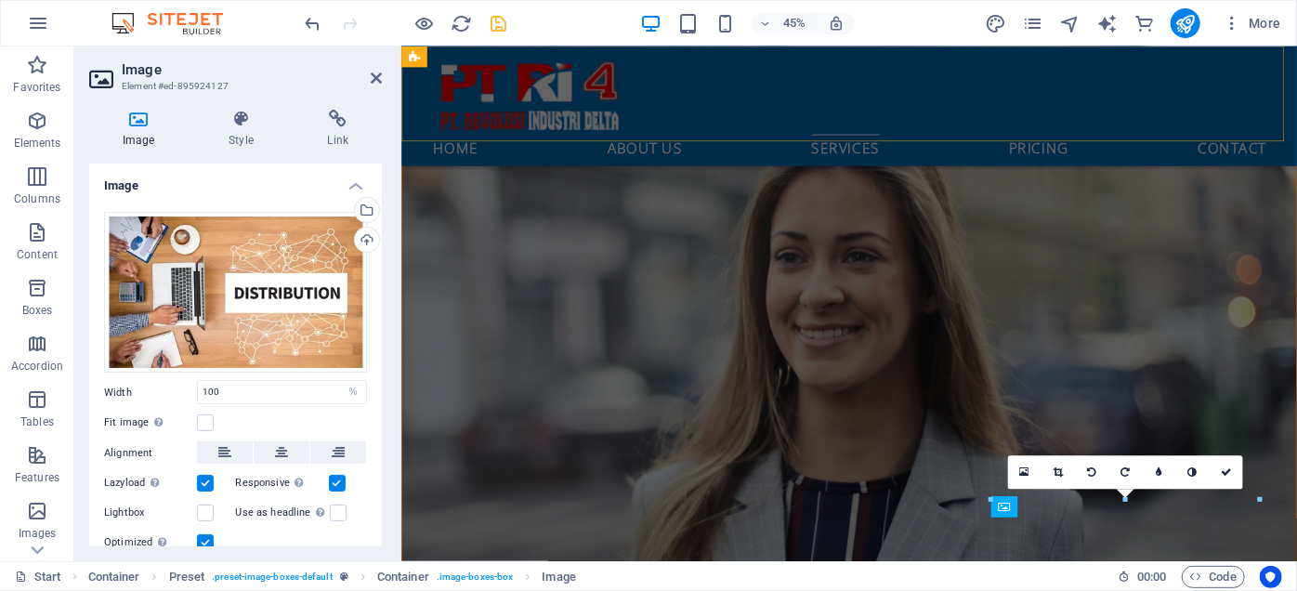
scroll to position [1838, 0]
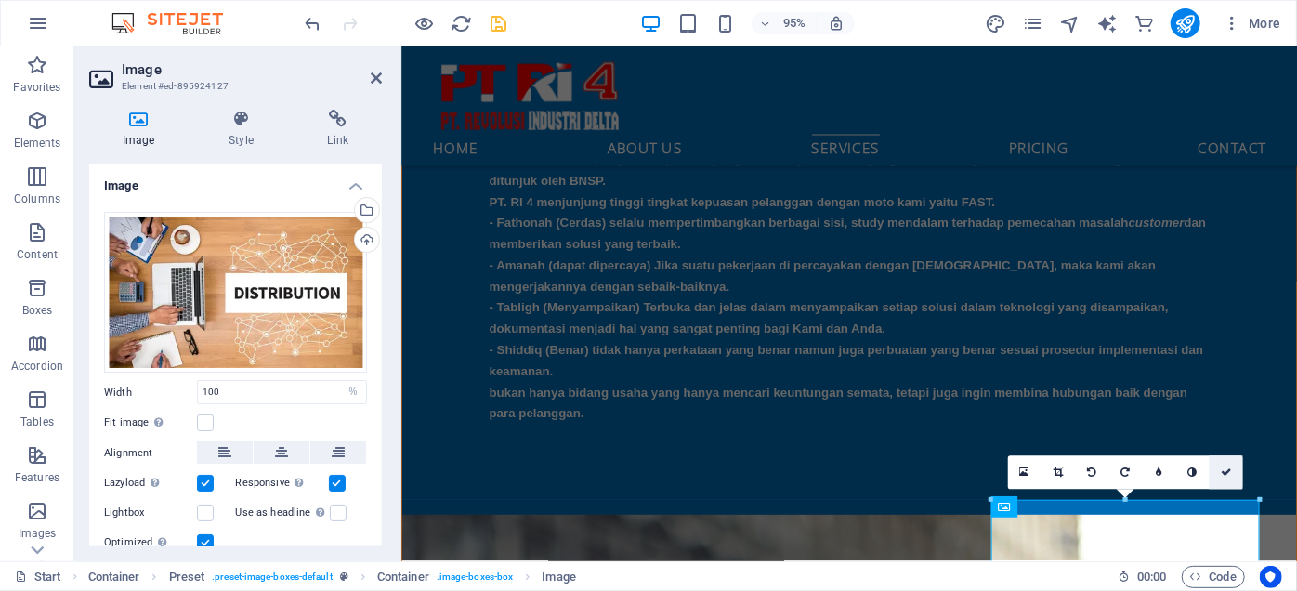
drag, startPoint x: 1231, startPoint y: 477, endPoint x: 1135, endPoint y: 398, distance: 124.1
click at [1231, 477] on icon at bounding box center [1226, 472] width 11 height 10
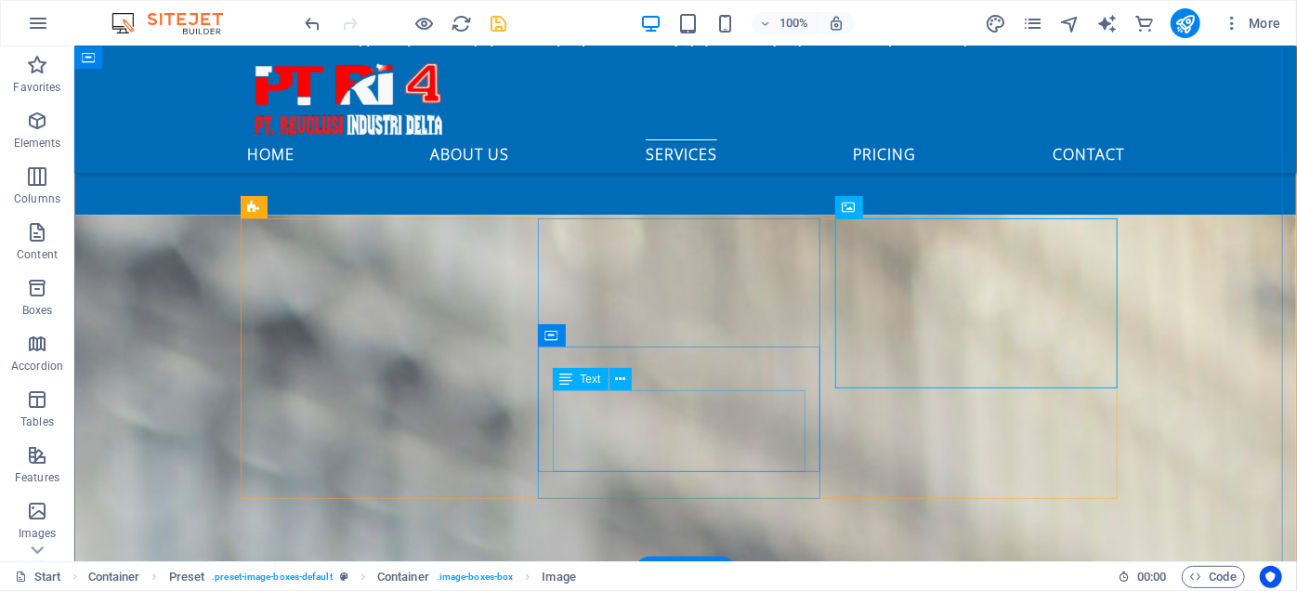
scroll to position [2304, 0]
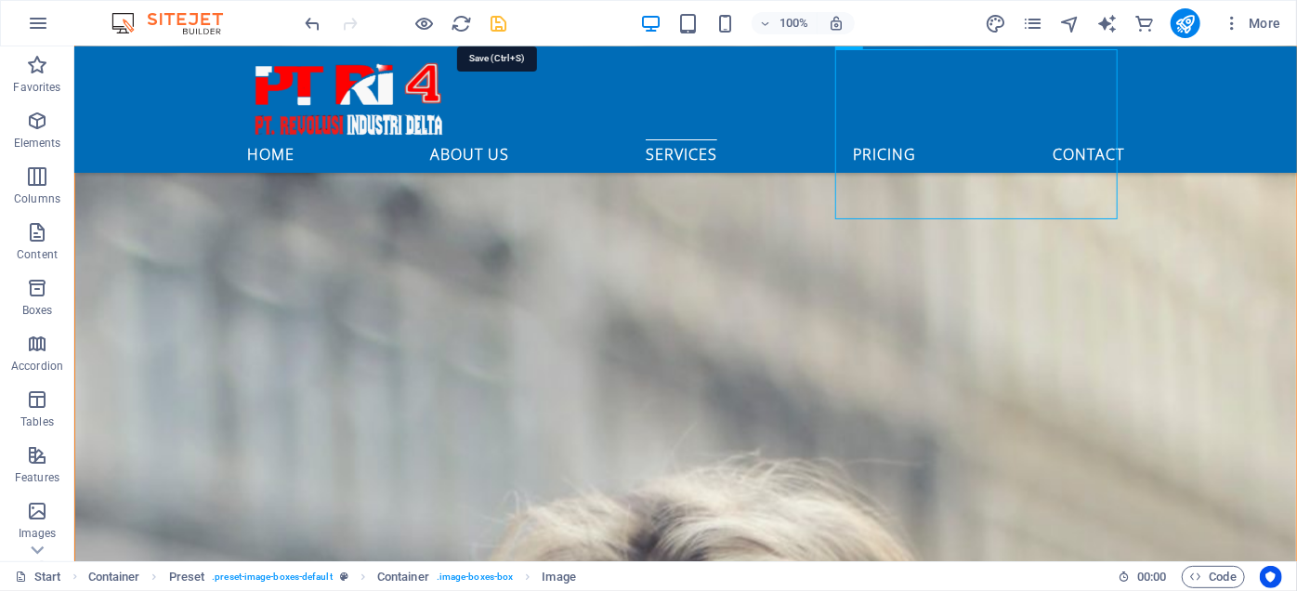
click at [500, 25] on icon "save" at bounding box center [499, 23] width 21 height 21
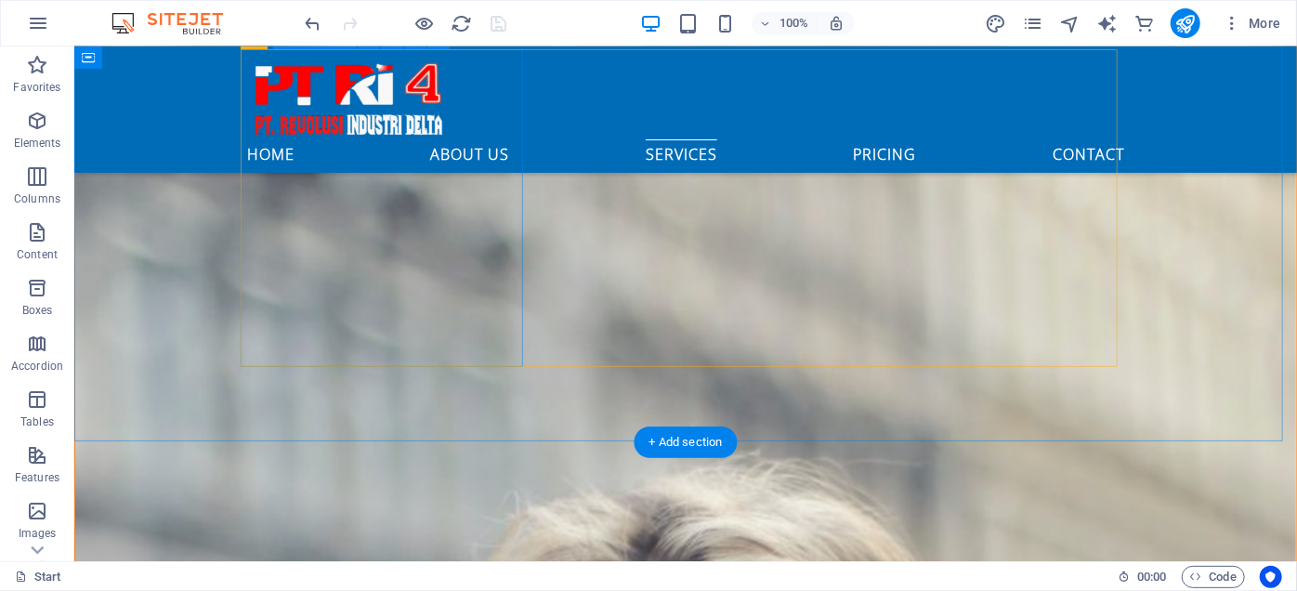
scroll to position [2135, 0]
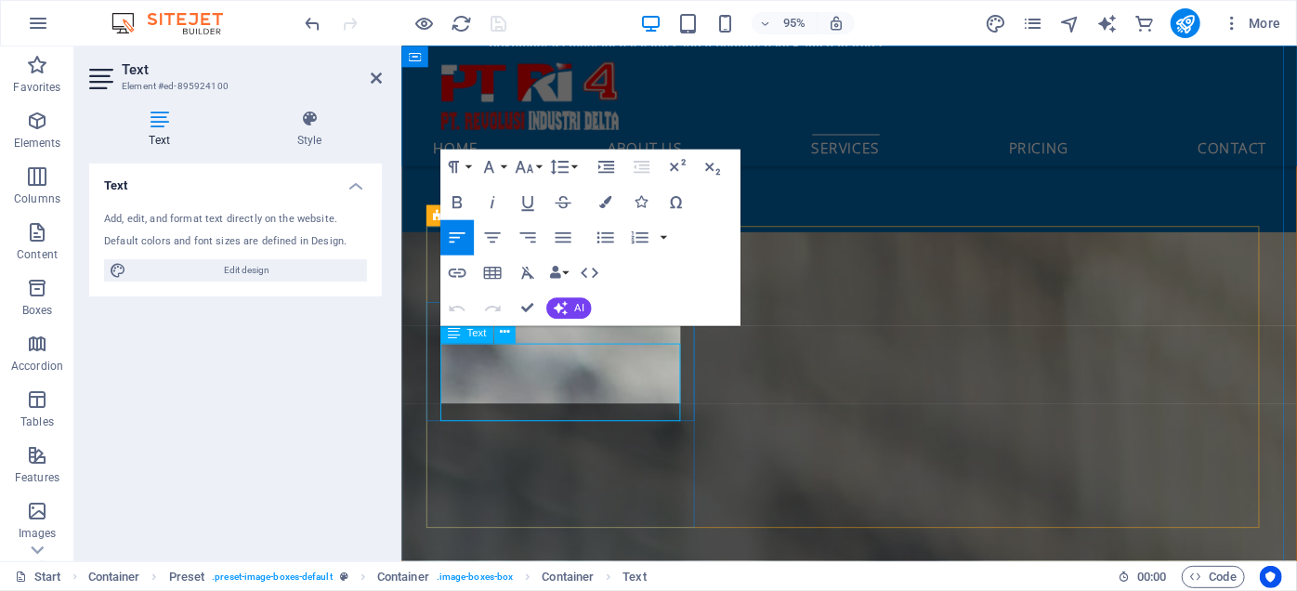
scroll to position [2144, 0]
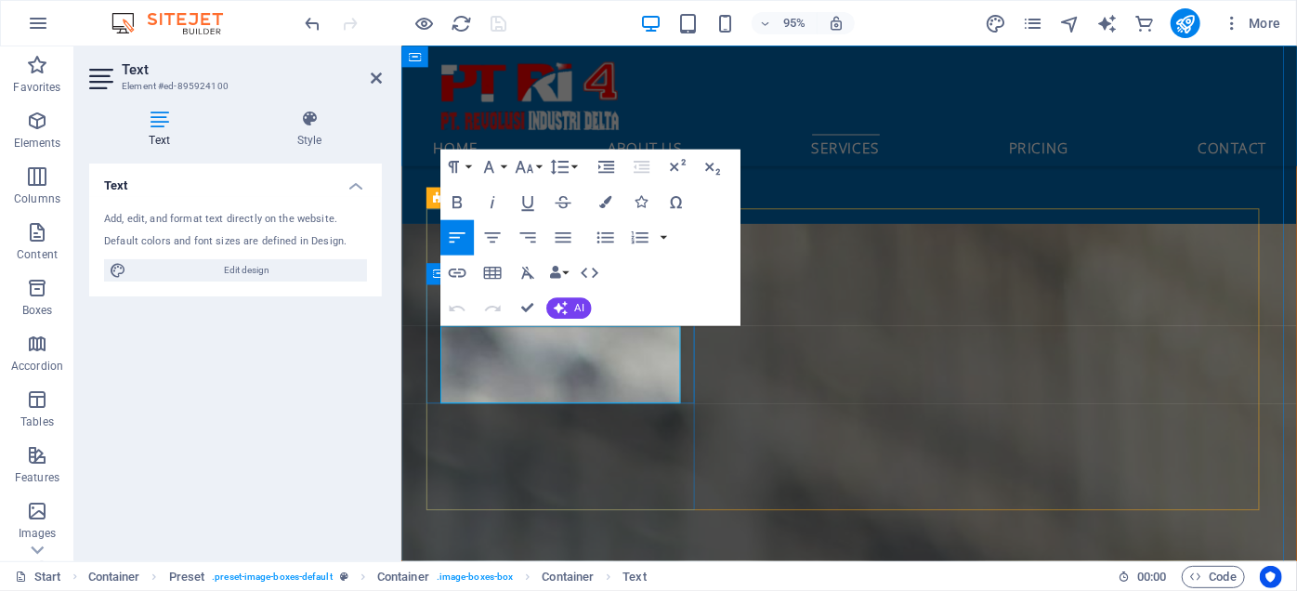
drag, startPoint x: 505, startPoint y: 399, endPoint x: 439, endPoint y: 358, distance: 78.1
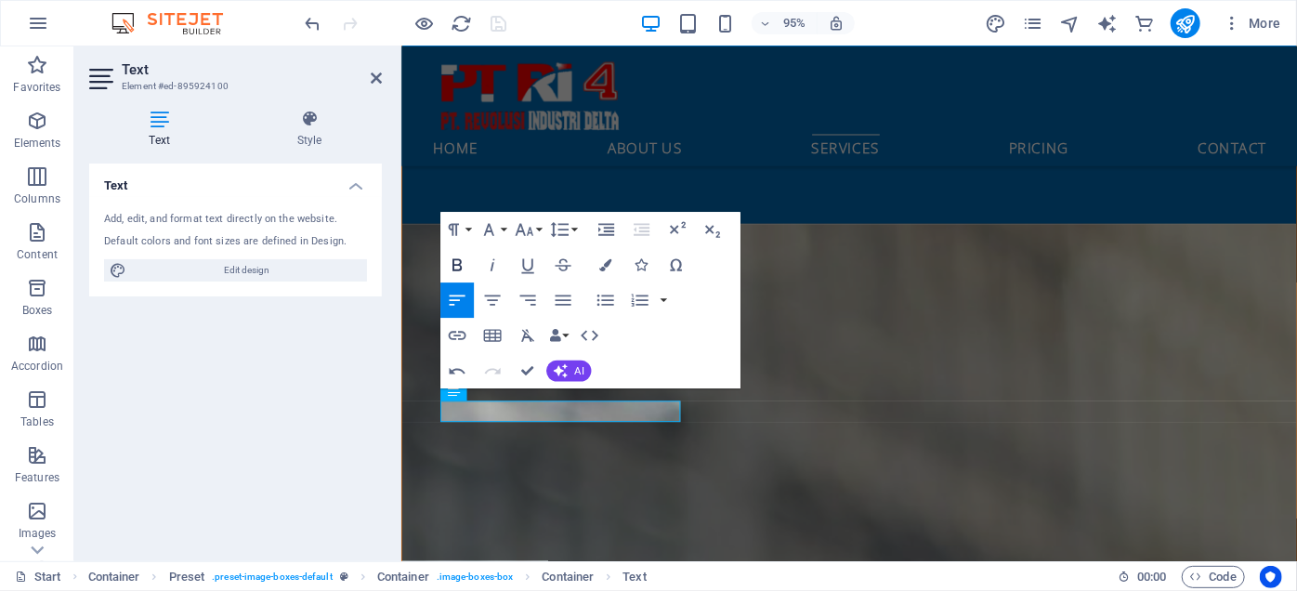
click at [456, 268] on icon "button" at bounding box center [456, 265] width 21 height 21
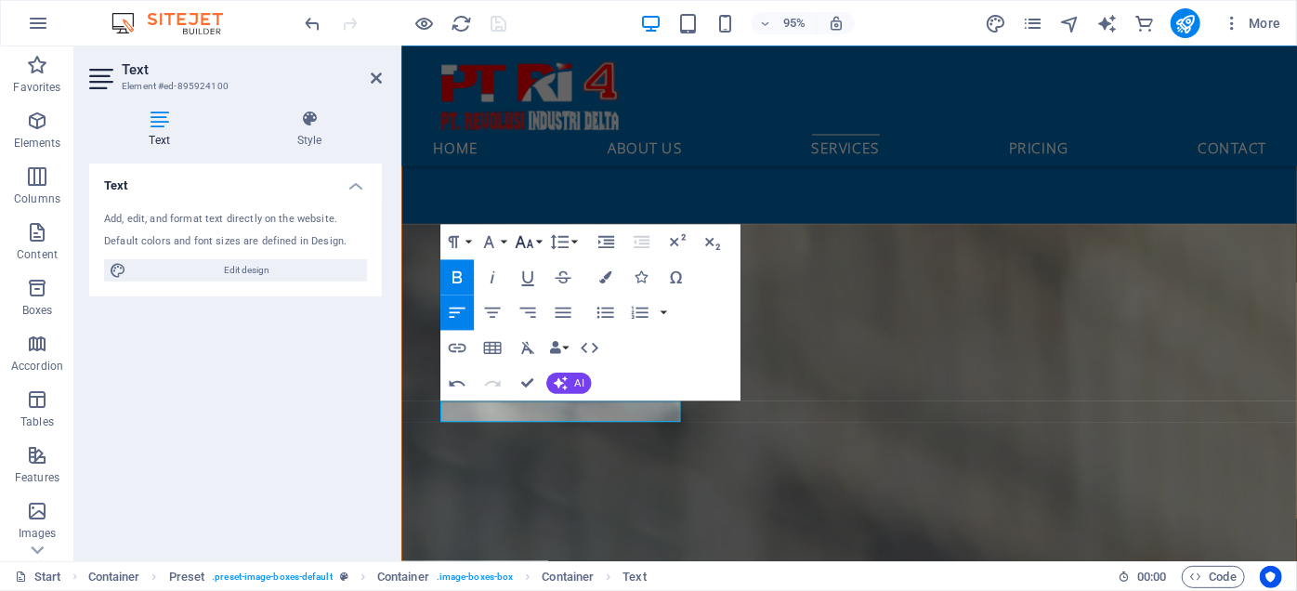
click at [527, 242] on icon "button" at bounding box center [524, 241] width 21 height 21
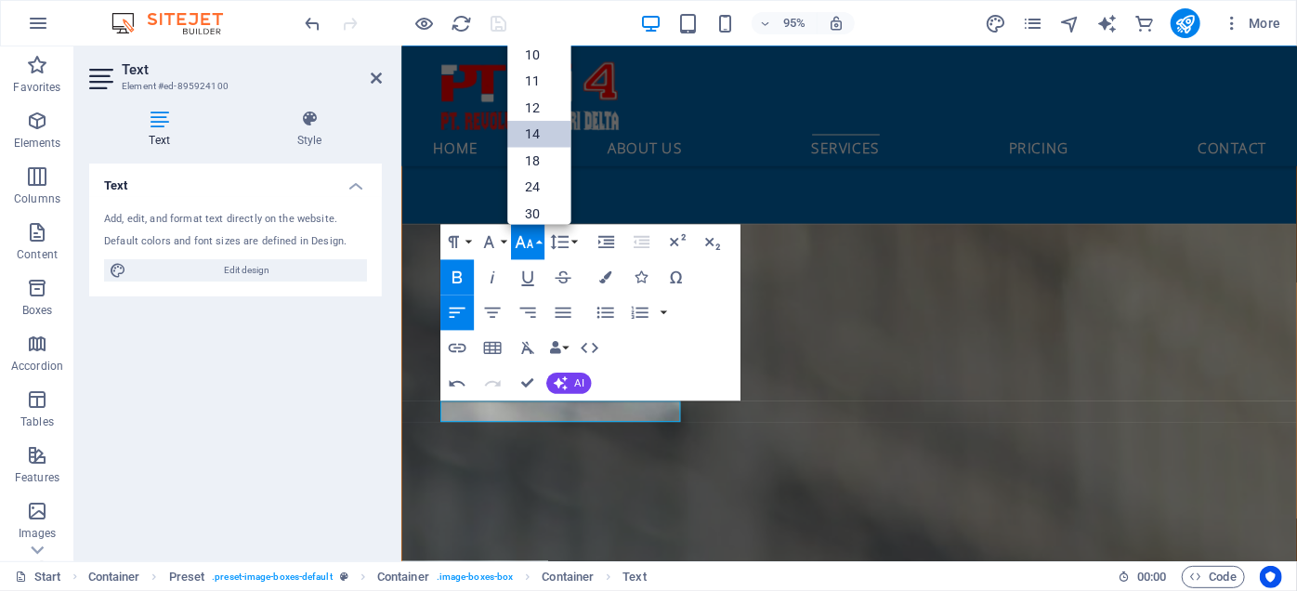
click at [542, 137] on link "14" at bounding box center [538, 135] width 63 height 27
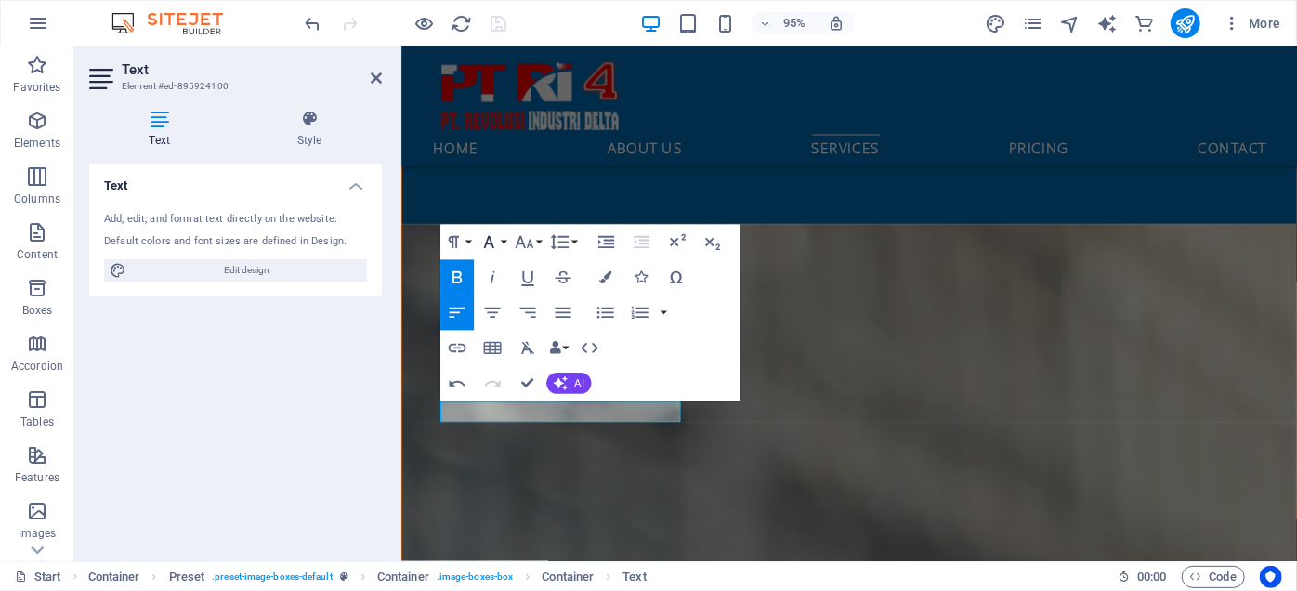
click at [495, 244] on icon "button" at bounding box center [488, 241] width 21 height 21
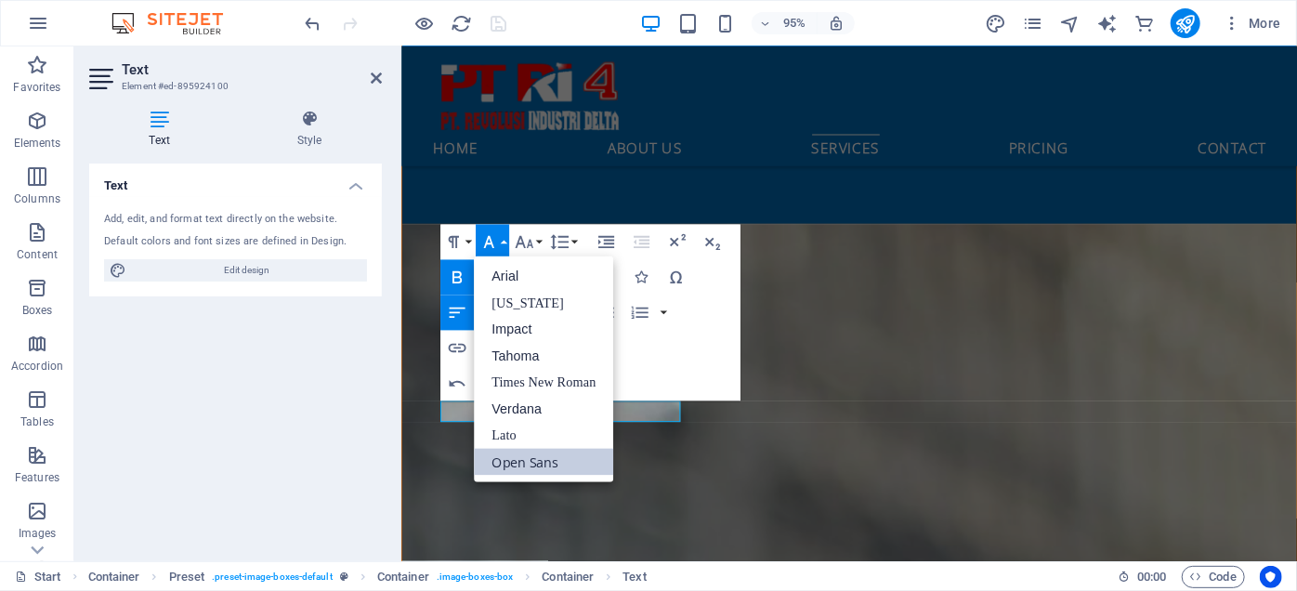
scroll to position [0, 0]
click at [517, 270] on link "Arial" at bounding box center [543, 277] width 139 height 27
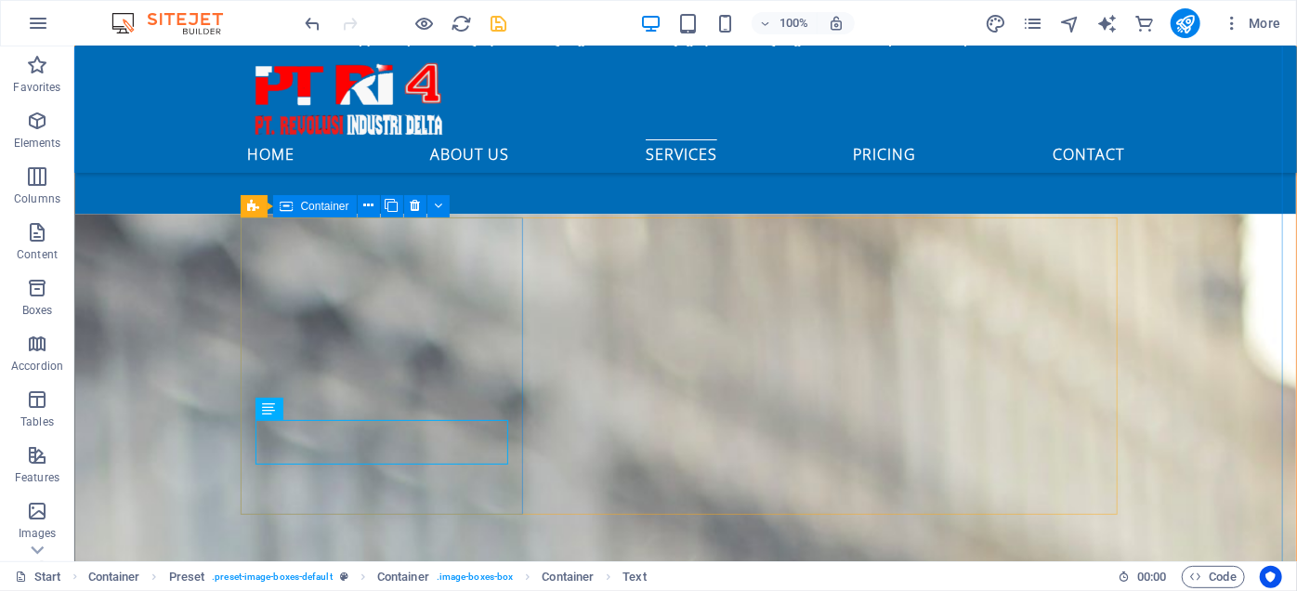
scroll to position [2305, 0]
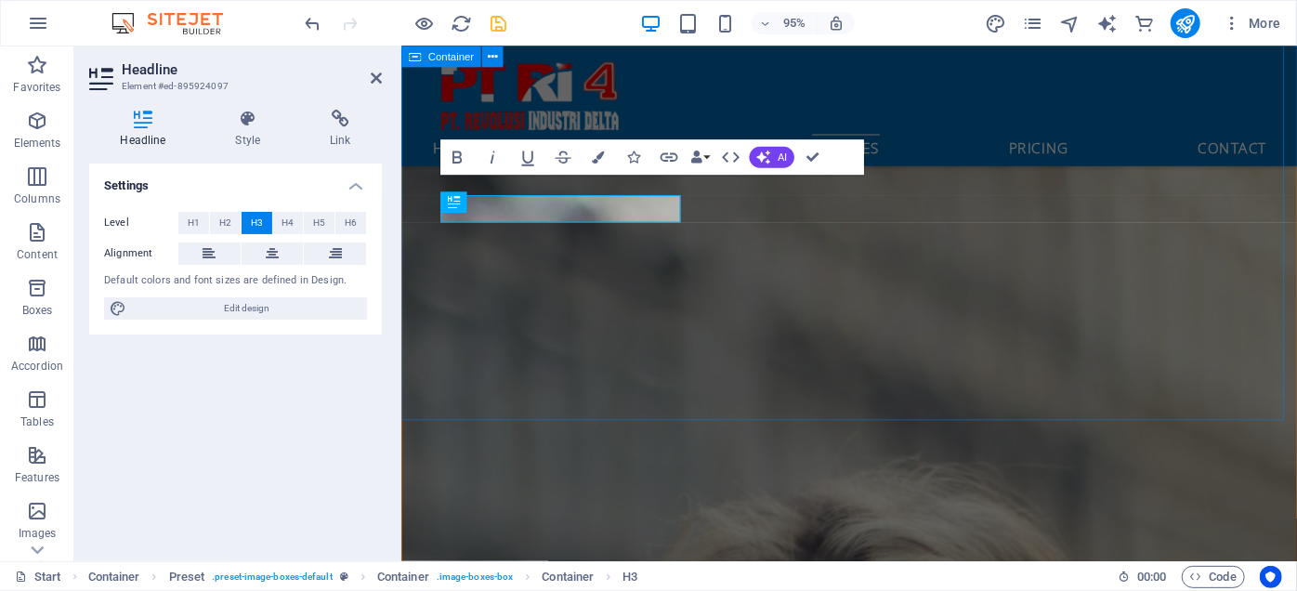
scroll to position [2313, 0]
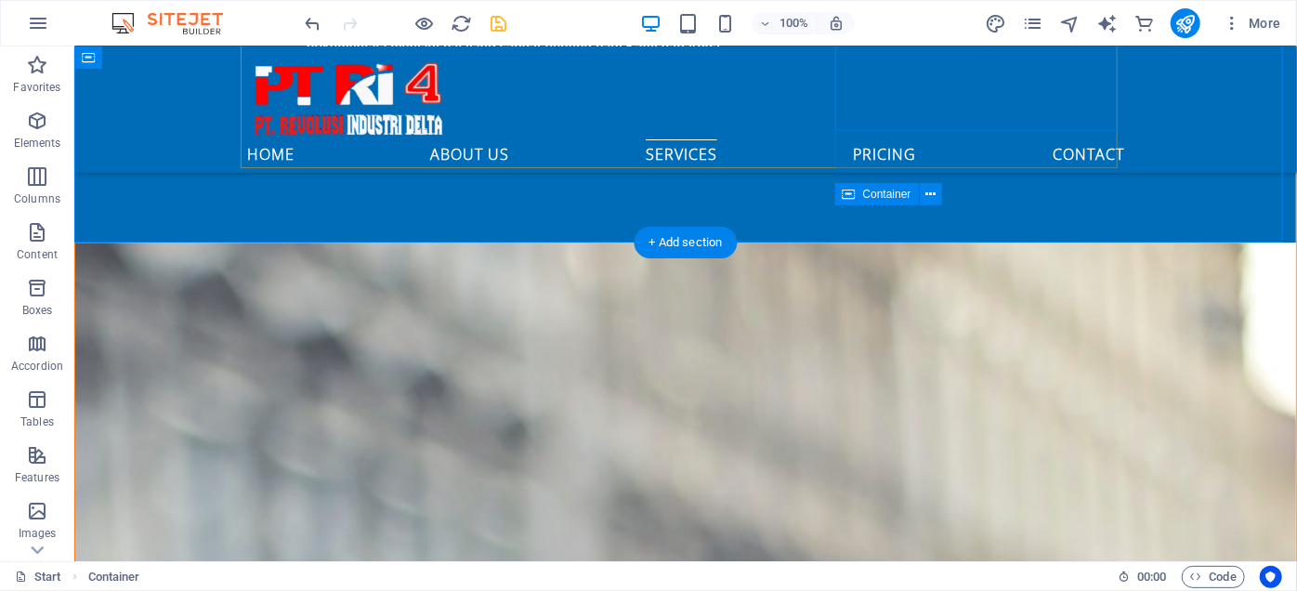
scroll to position [2305, 0]
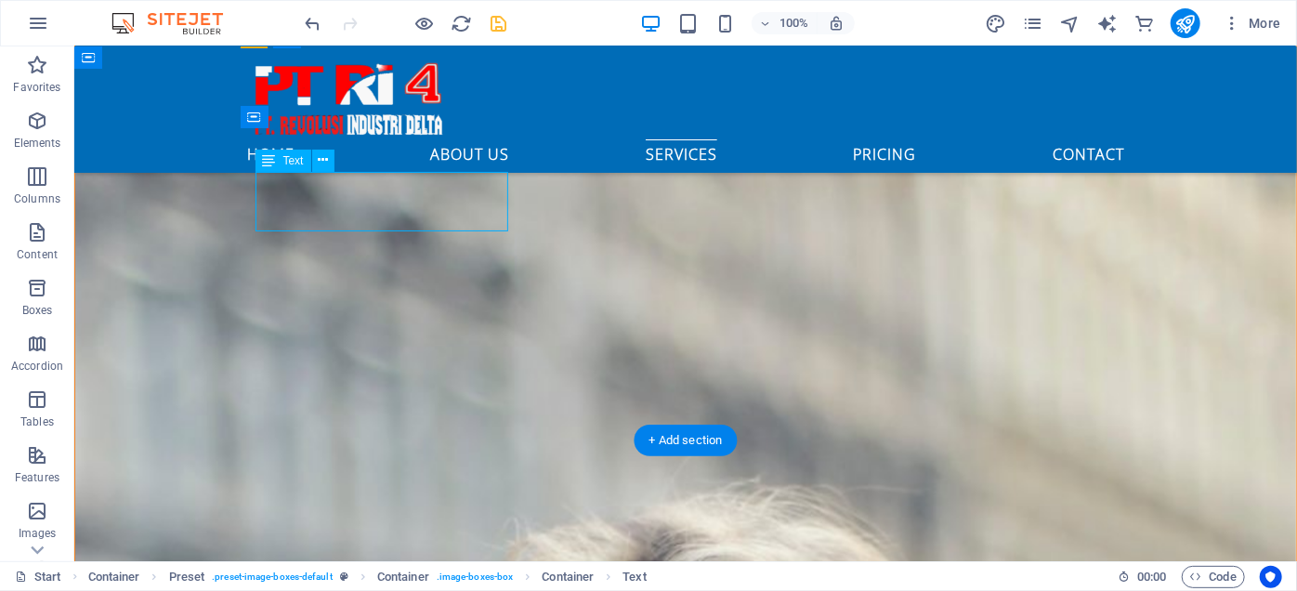
scroll to position [2313, 0]
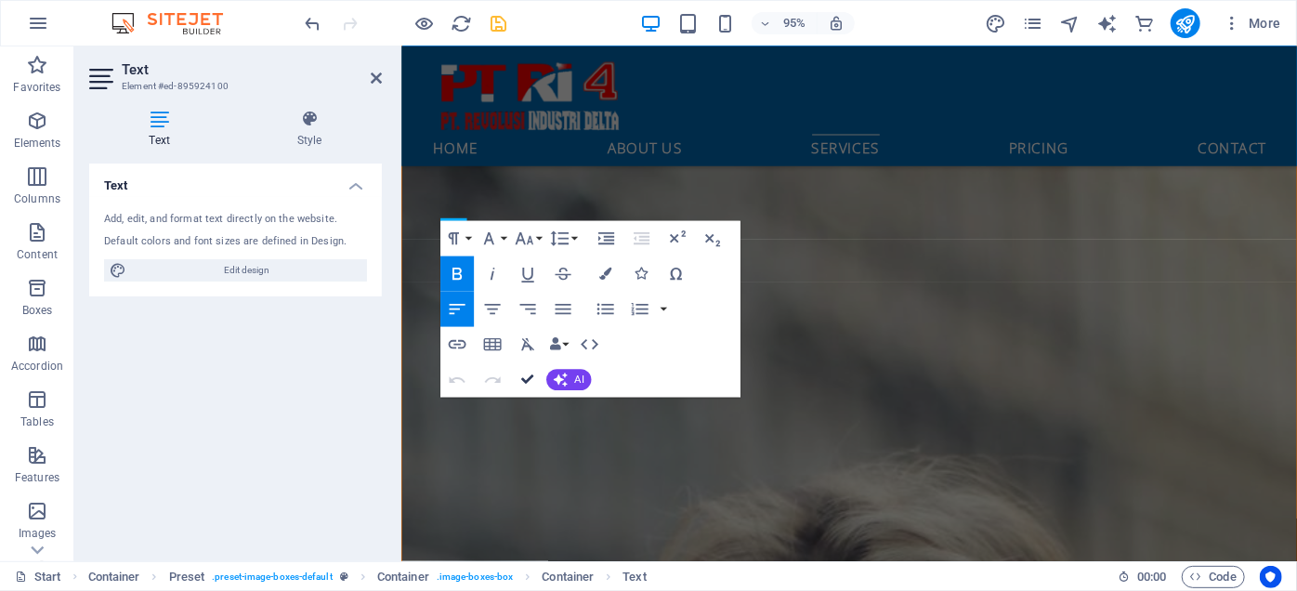
drag, startPoint x: 525, startPoint y: 374, endPoint x: 468, endPoint y: 300, distance: 93.5
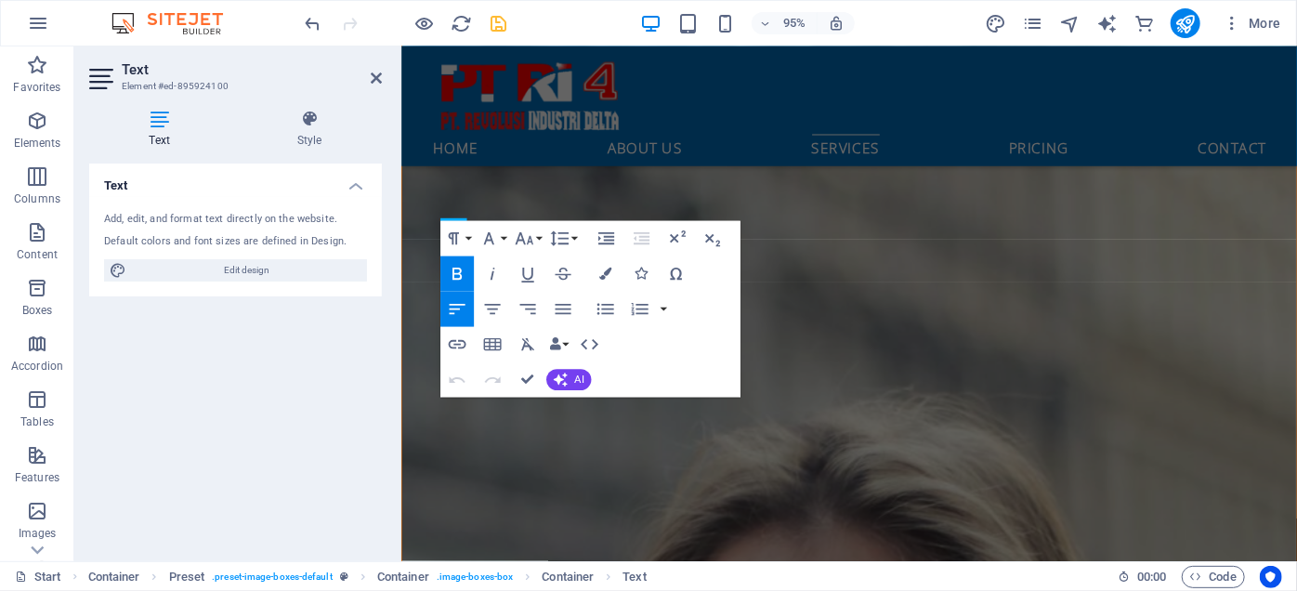
scroll to position [2306, 0]
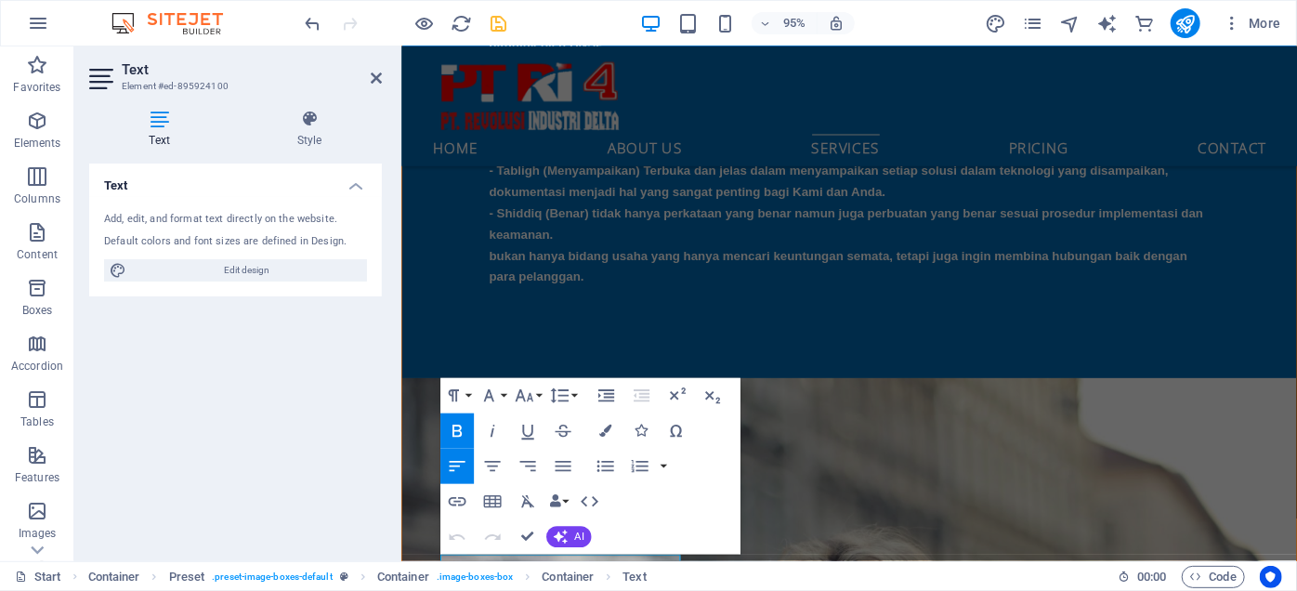
scroll to position [2000, 0]
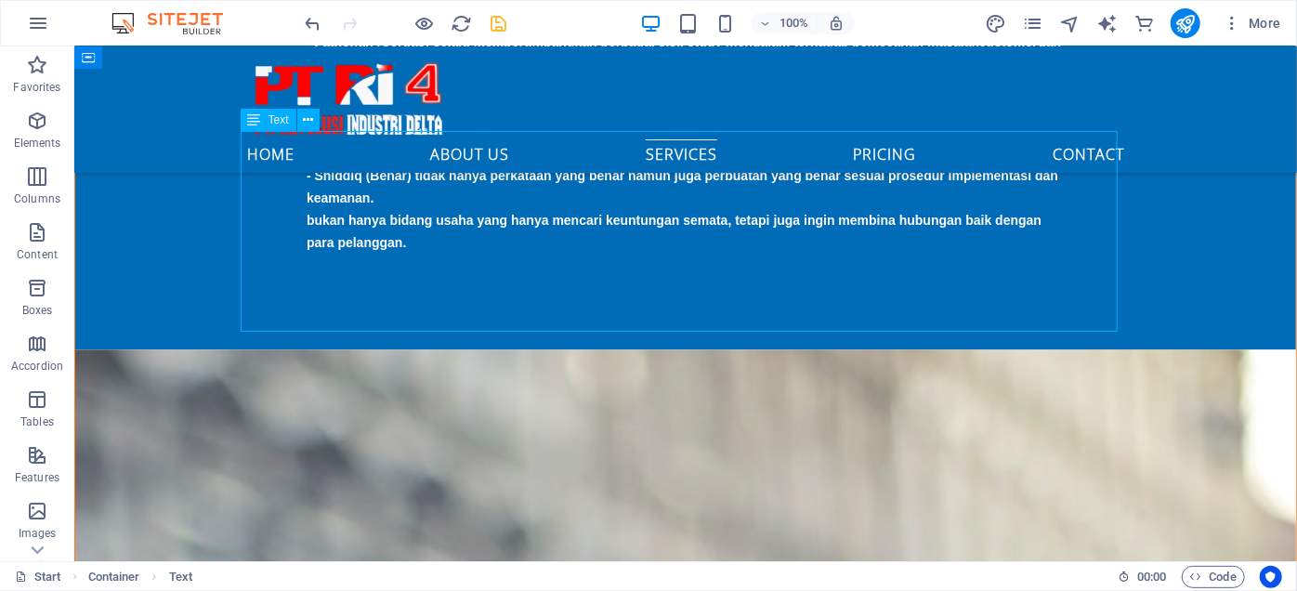
scroll to position [1992, 0]
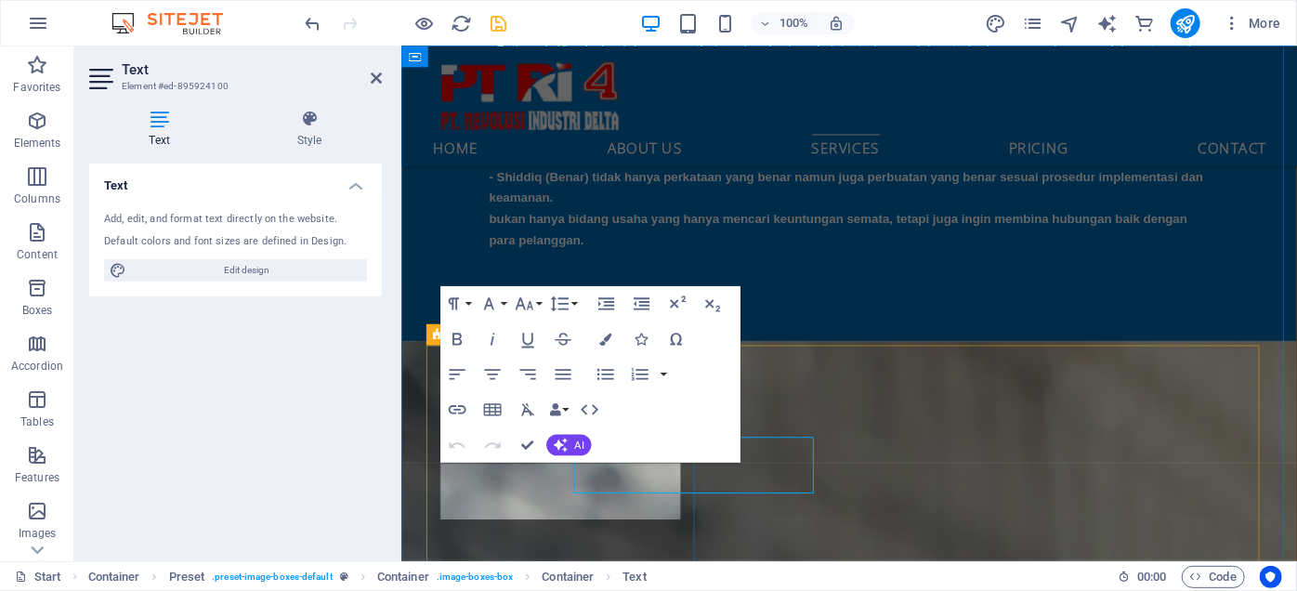
scroll to position [2000, 0]
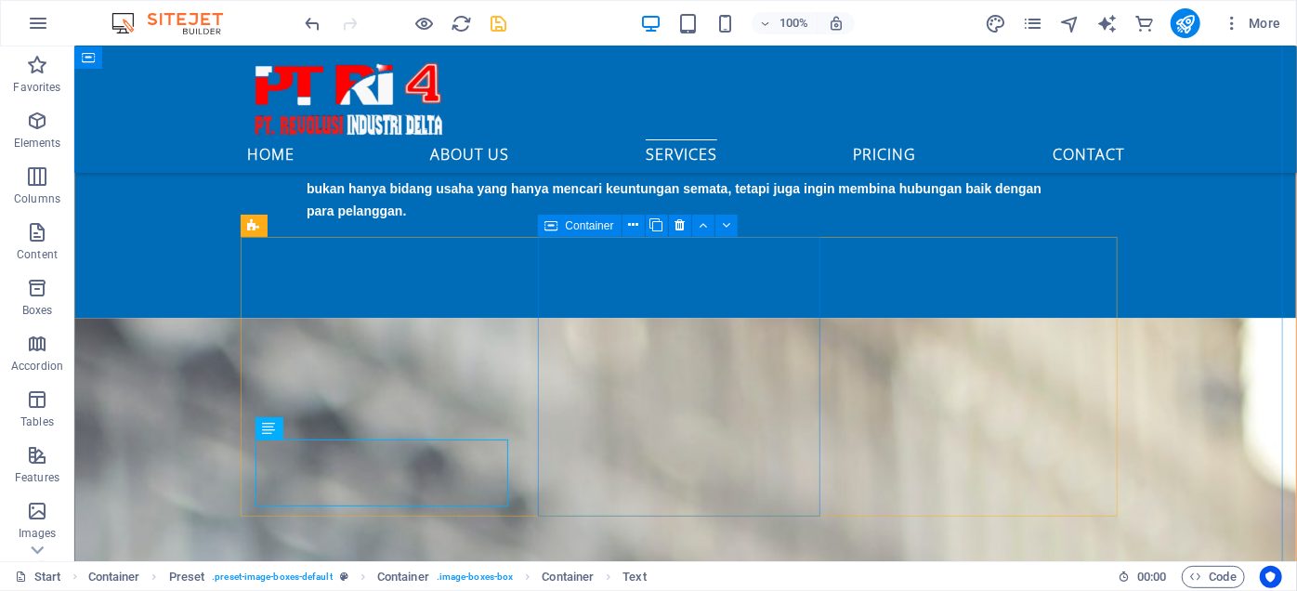
scroll to position [2201, 0]
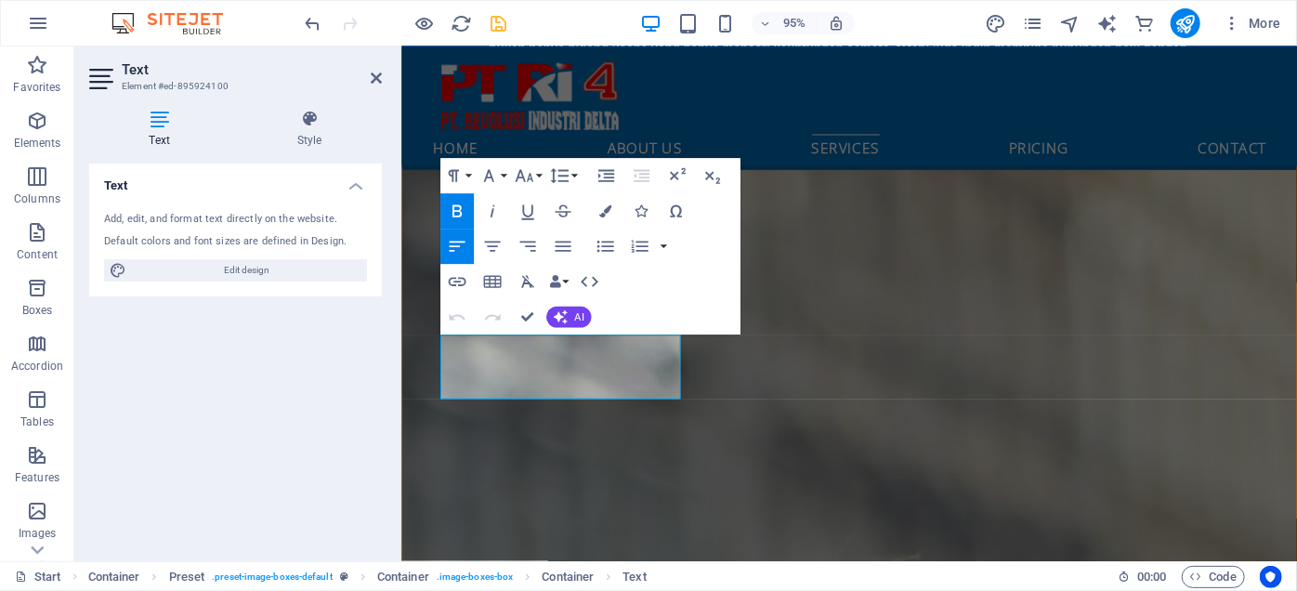
scroll to position [2209, 0]
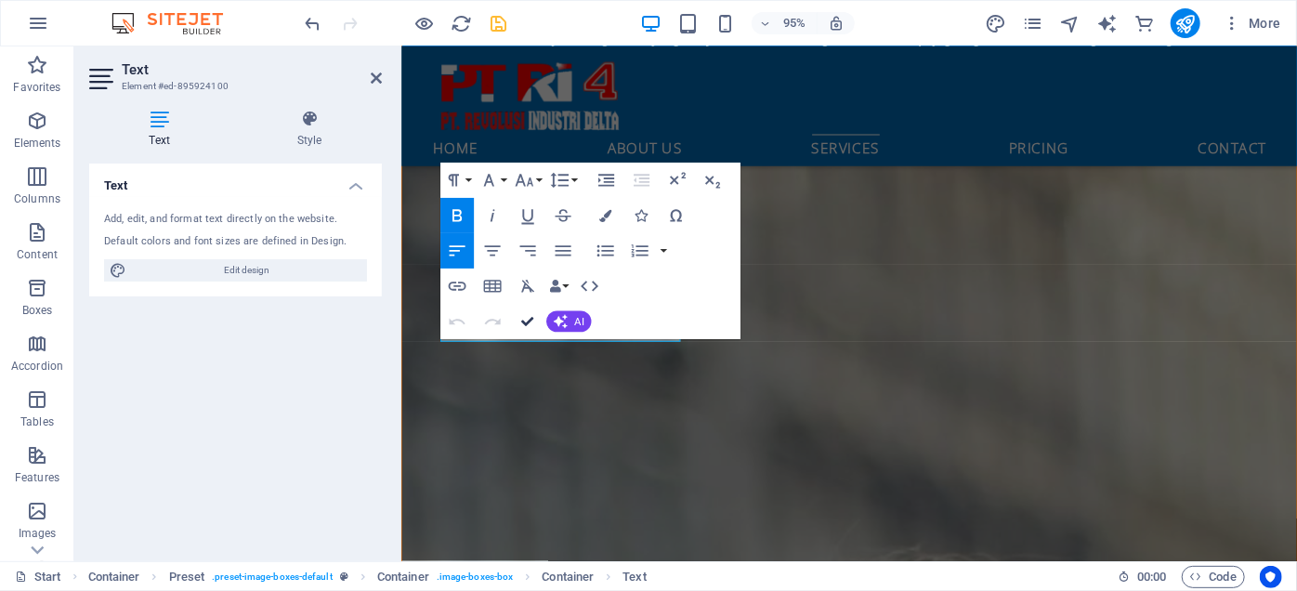
drag, startPoint x: 526, startPoint y: 313, endPoint x: 475, endPoint y: 310, distance: 51.2
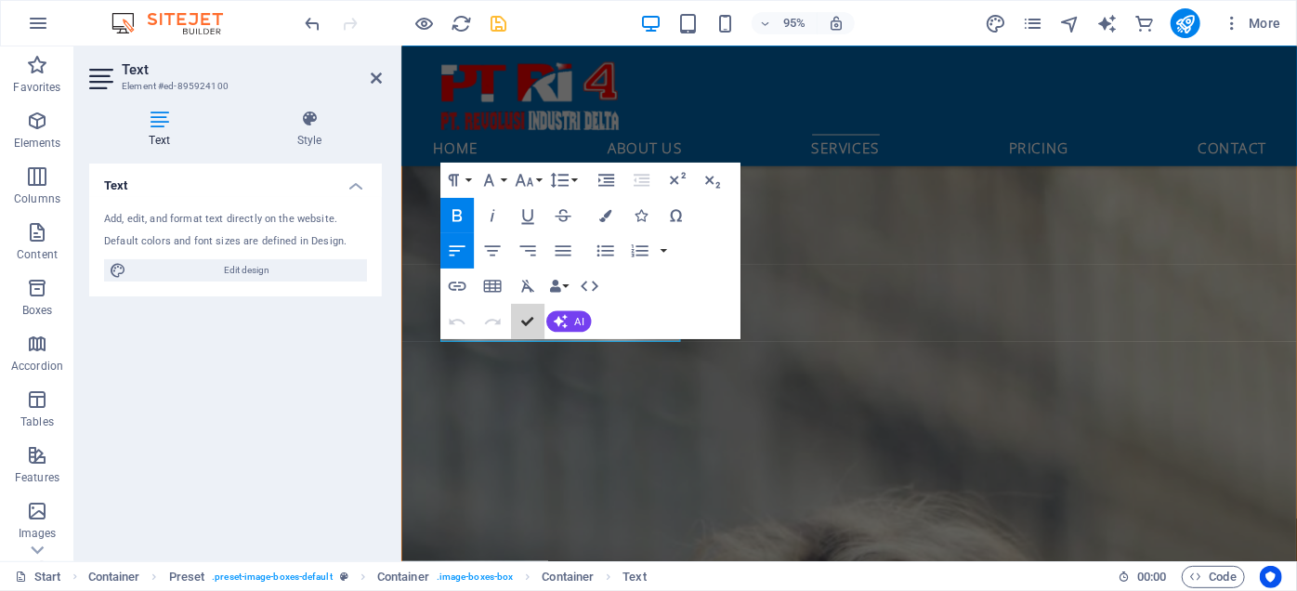
scroll to position [2201, 0]
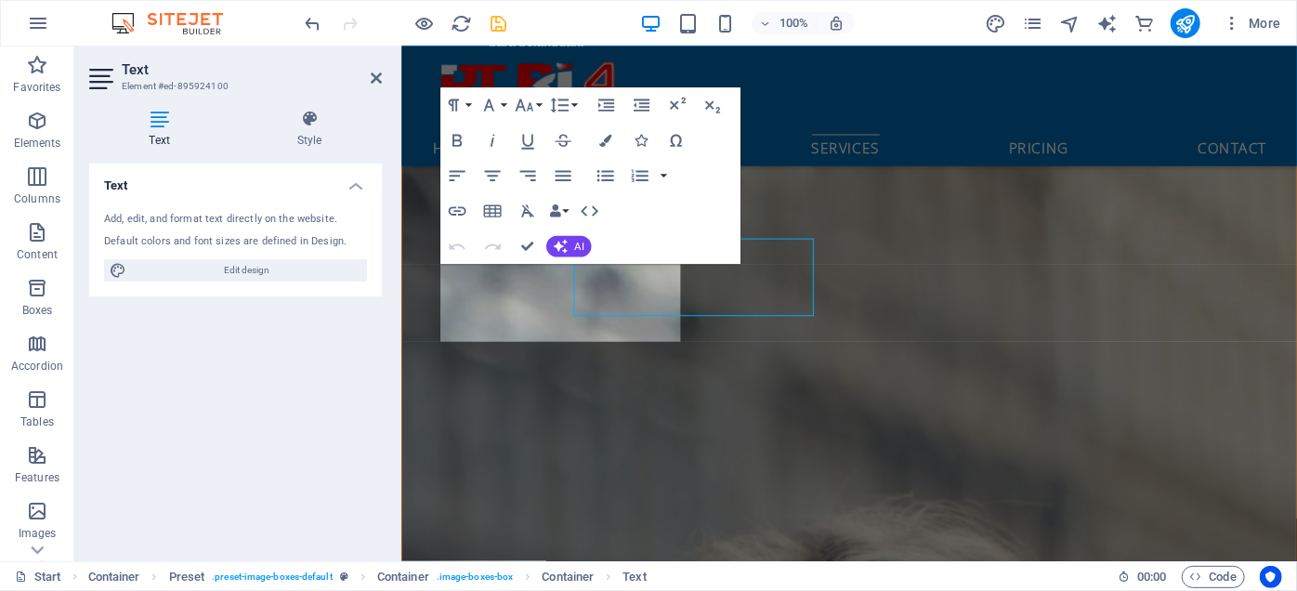
scroll to position [2209, 0]
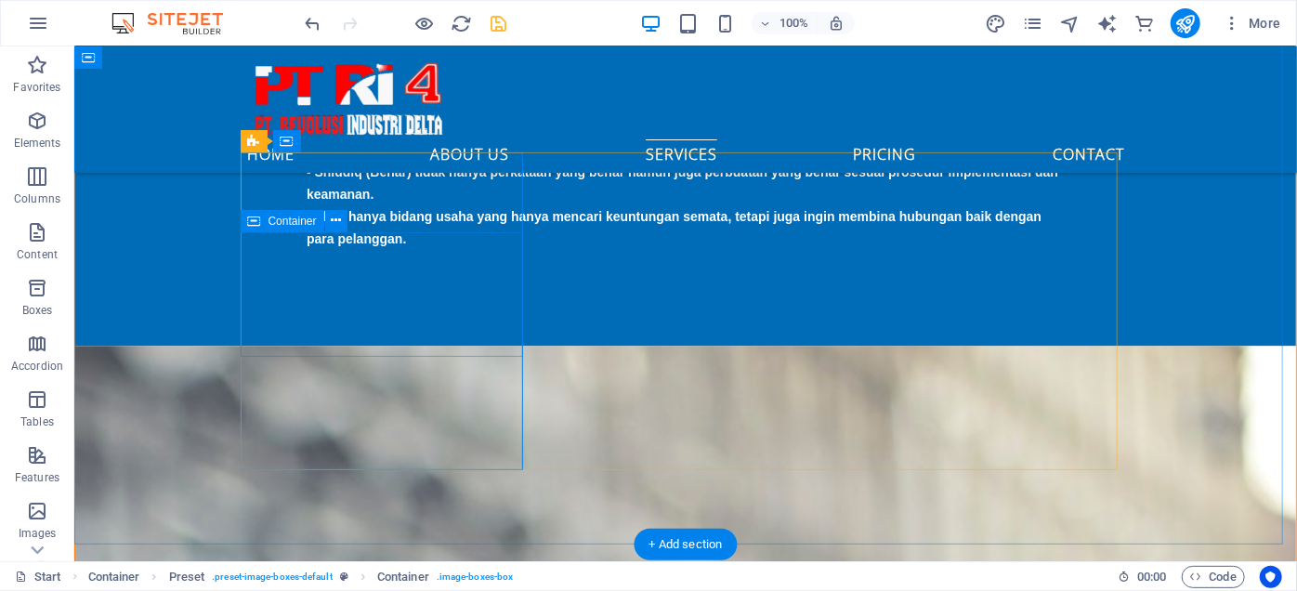
scroll to position [2202, 0]
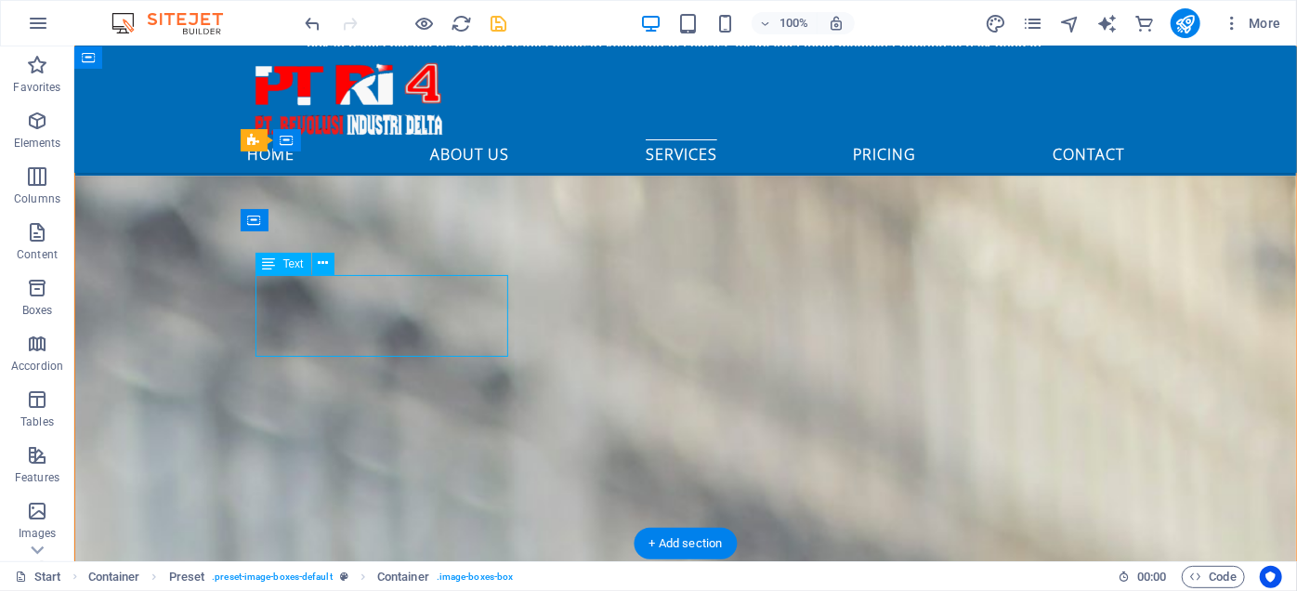
scroll to position [2209, 0]
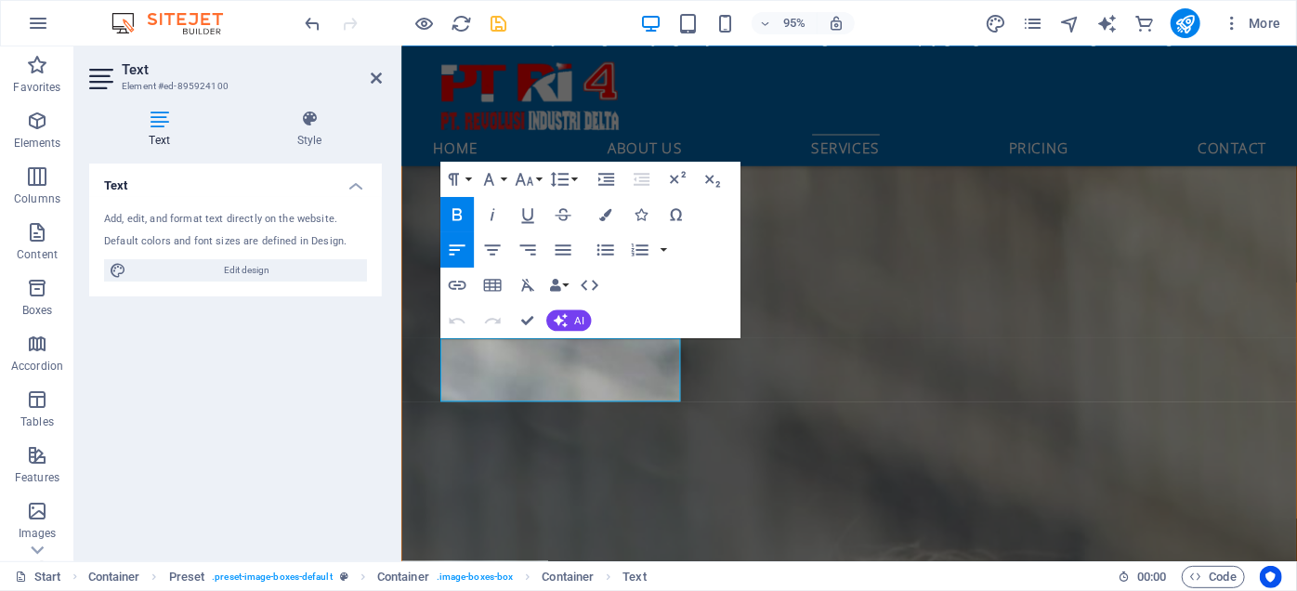
copy span "PT. RI 4 memiliki tenaga ahli profesional bersertifikat profesi BNSP digital ma…"
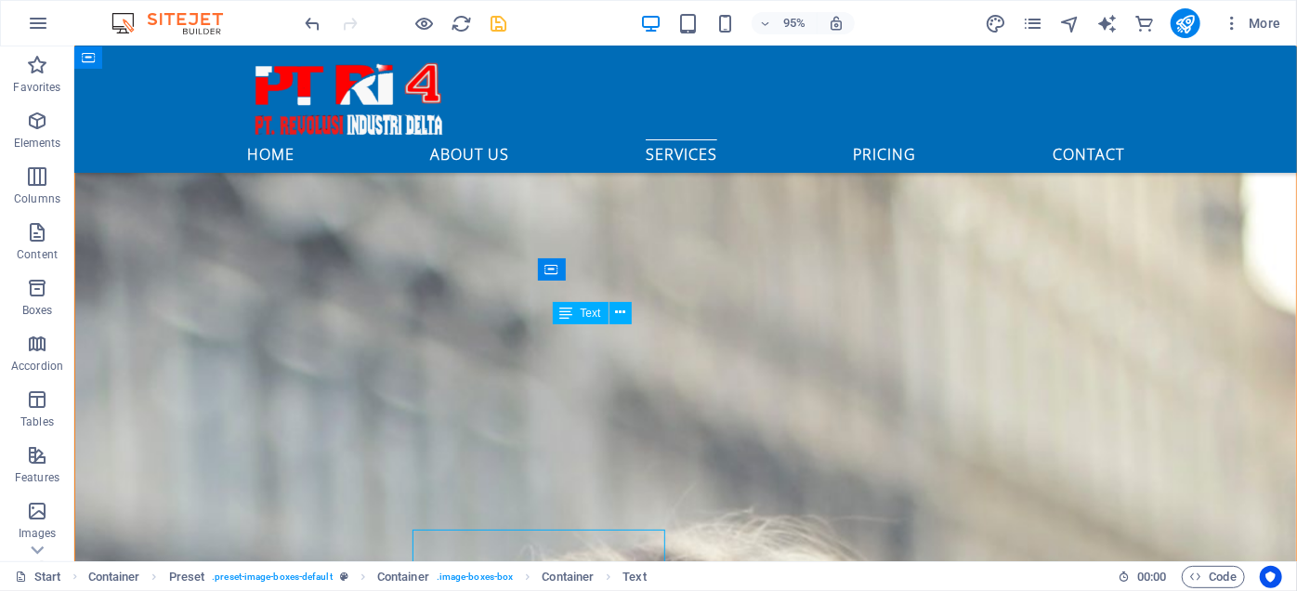
scroll to position [2202, 0]
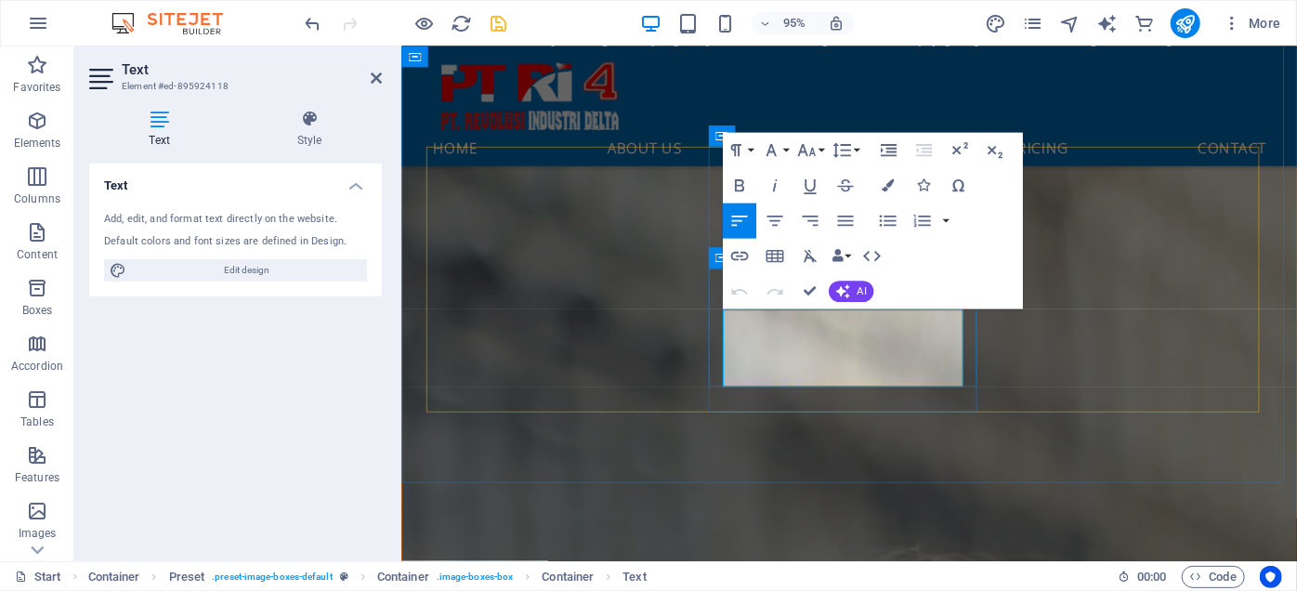
drag, startPoint x: 818, startPoint y: 384, endPoint x: 730, endPoint y: 335, distance: 99.8
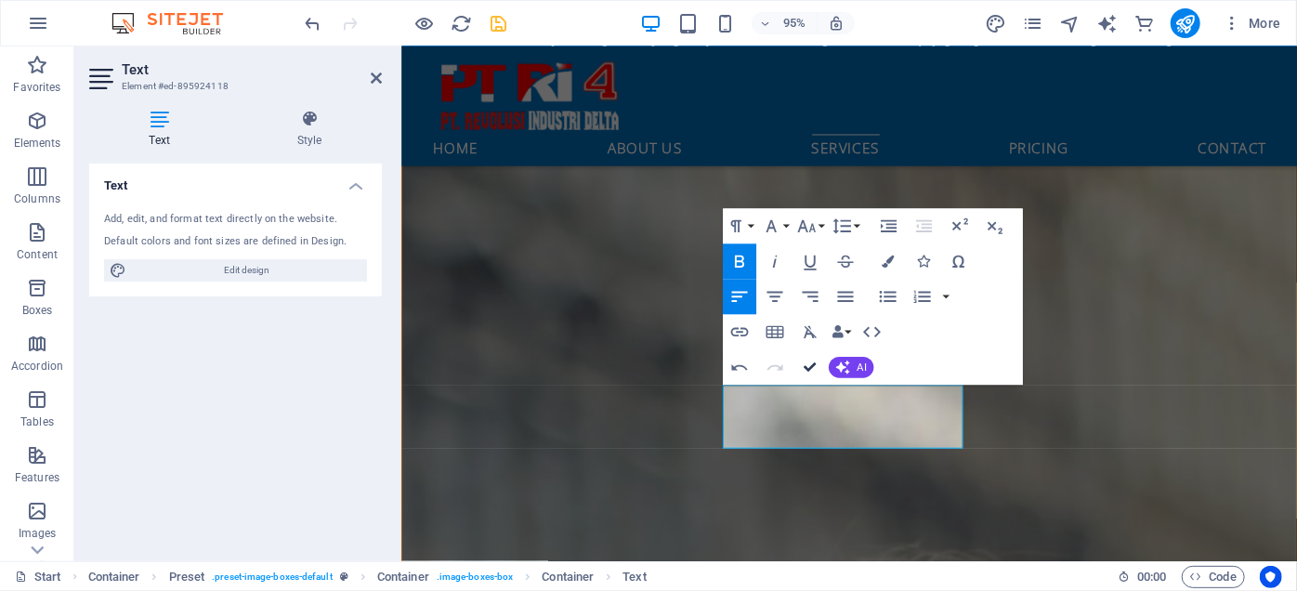
drag, startPoint x: 815, startPoint y: 360, endPoint x: 870, endPoint y: 344, distance: 57.3
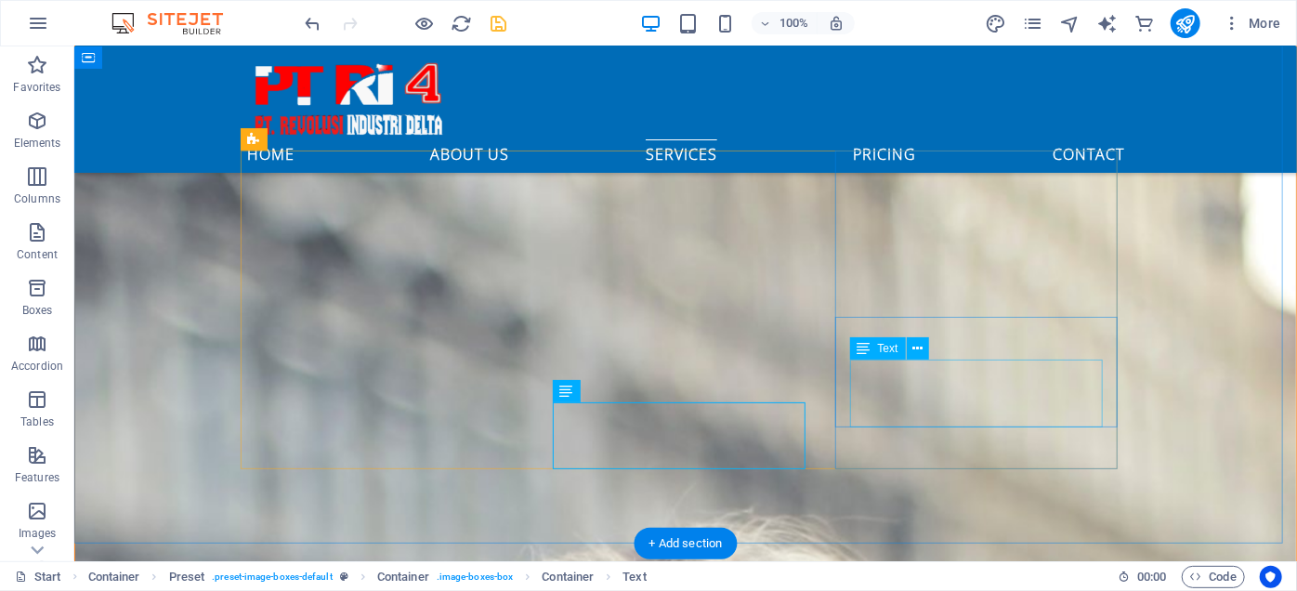
scroll to position [2202, 0]
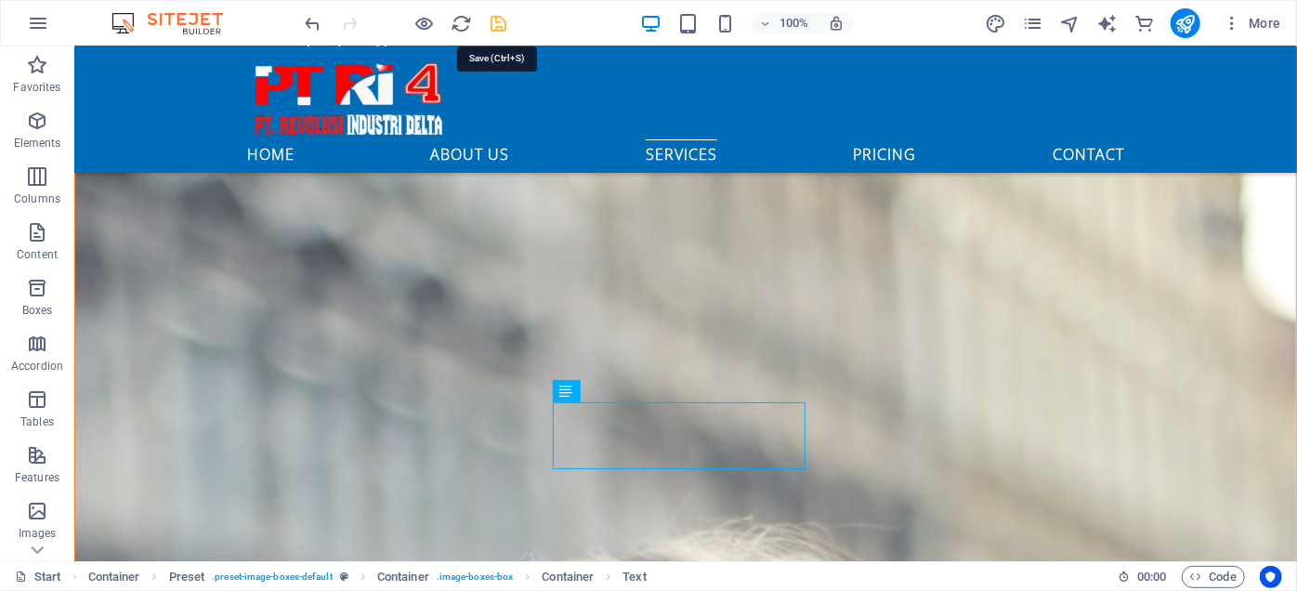
click at [505, 25] on icon "save" at bounding box center [499, 23] width 21 height 21
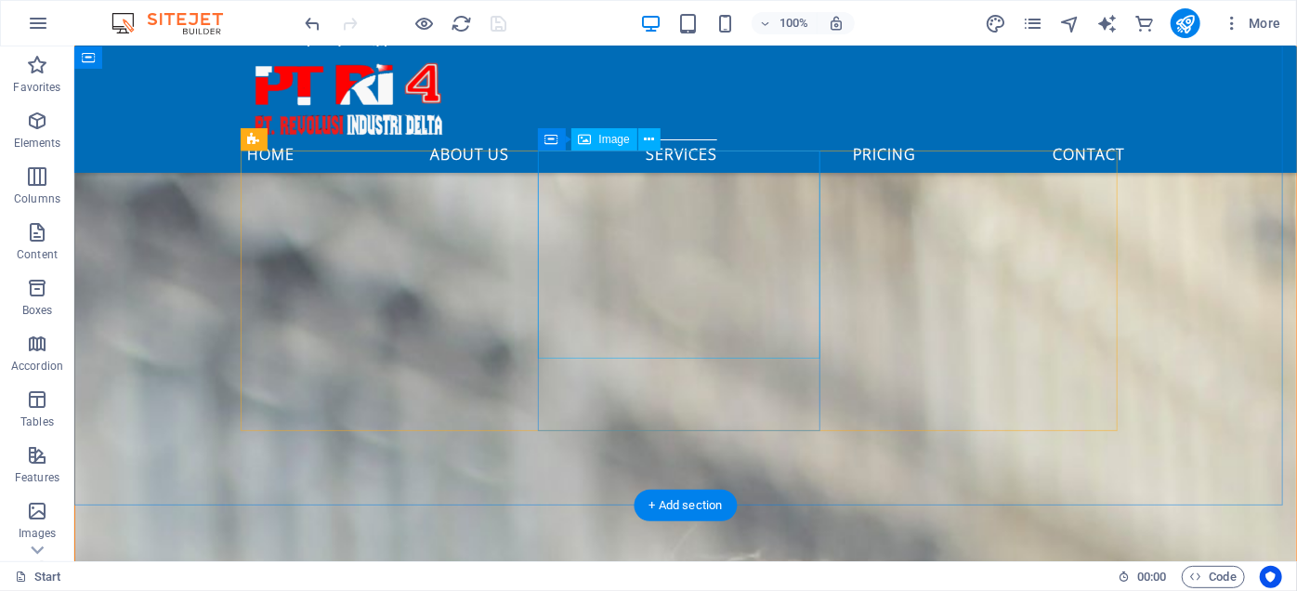
select select "%"
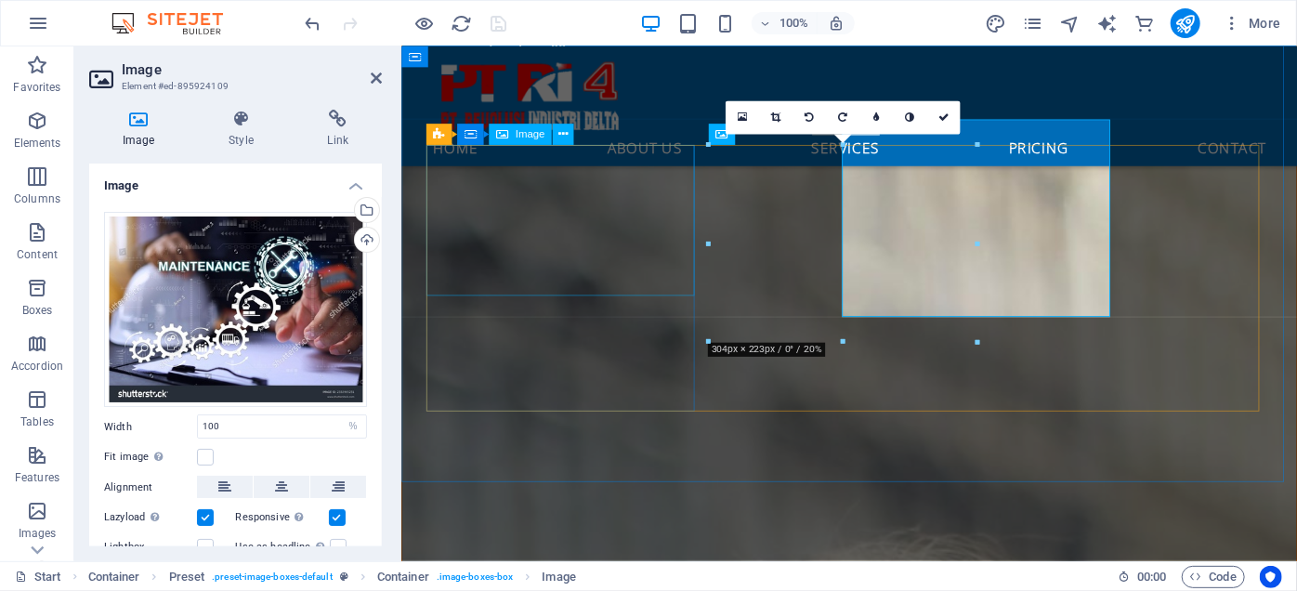
scroll to position [2210, 0]
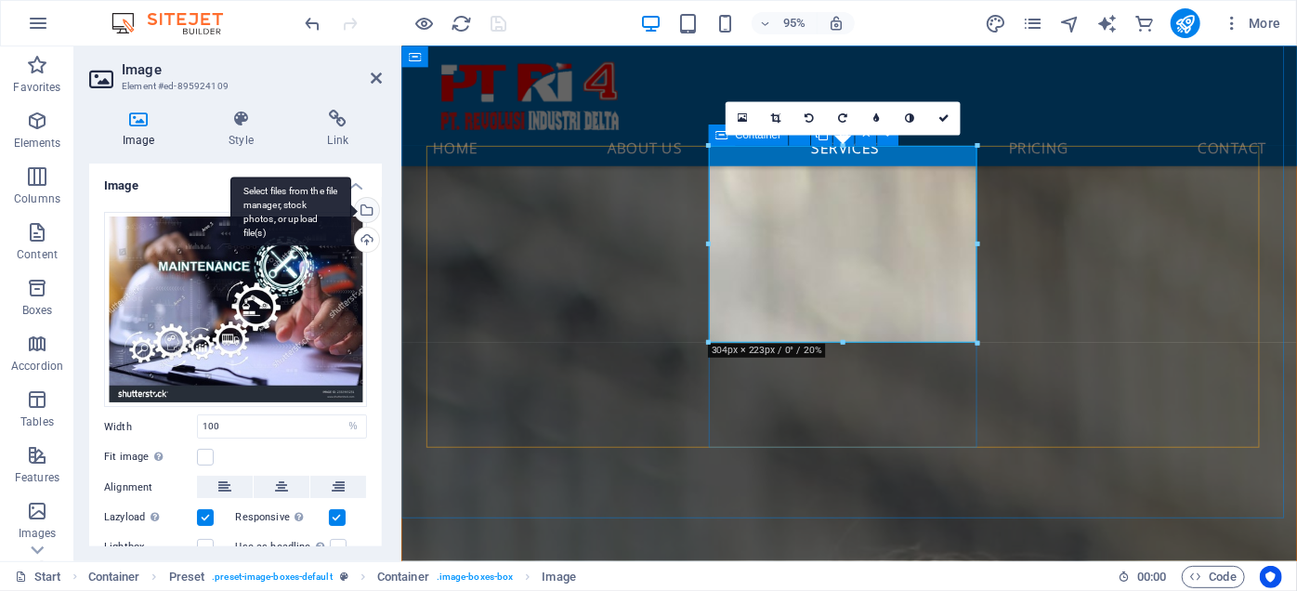
click at [351, 209] on div "Select files from the file manager, stock photos, or upload file(s)" at bounding box center [290, 212] width 121 height 70
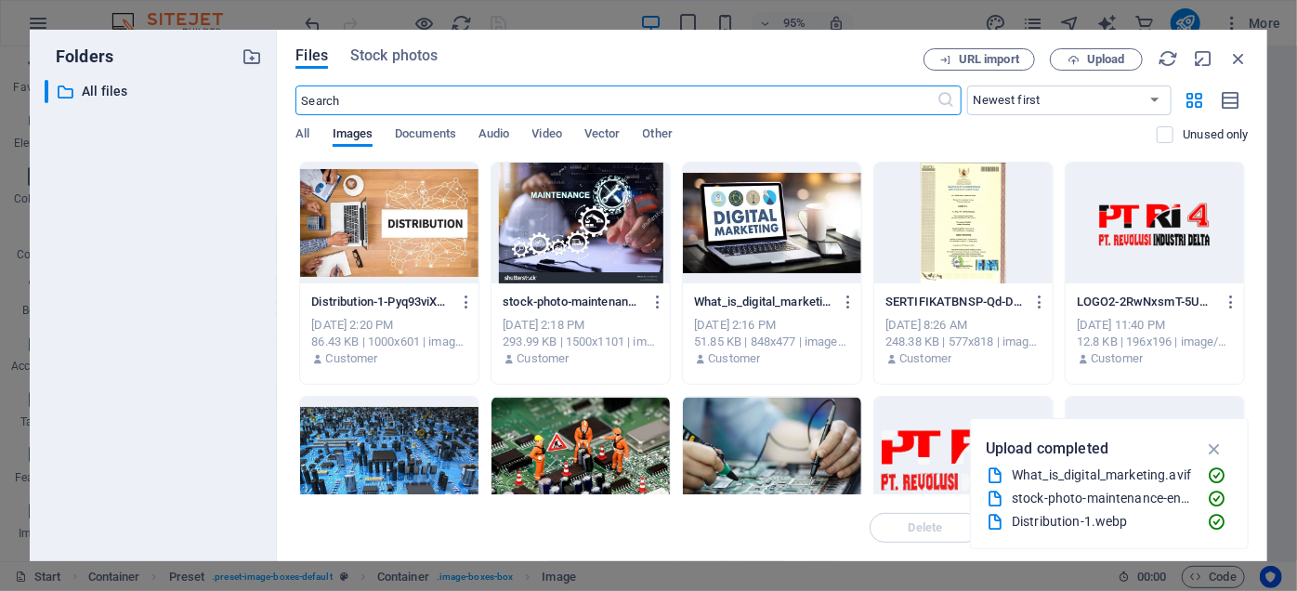
scroll to position [2790, 0]
click at [657, 295] on icon "button" at bounding box center [658, 302] width 18 height 17
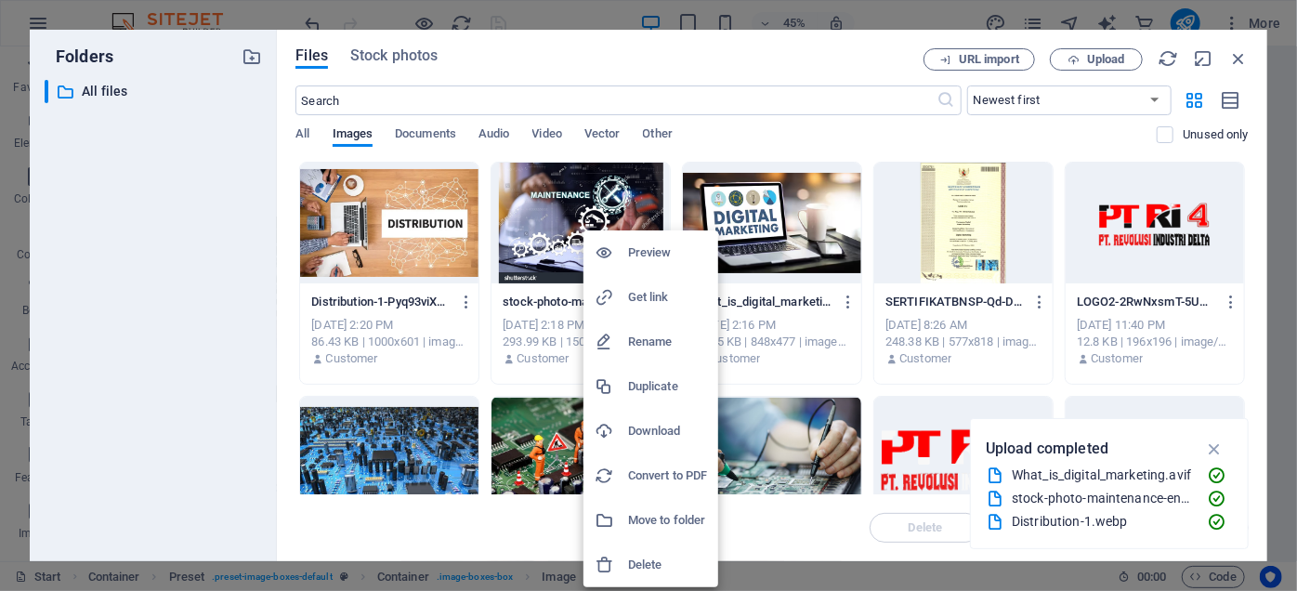
click at [640, 554] on h6 "Delete" at bounding box center [667, 565] width 79 height 22
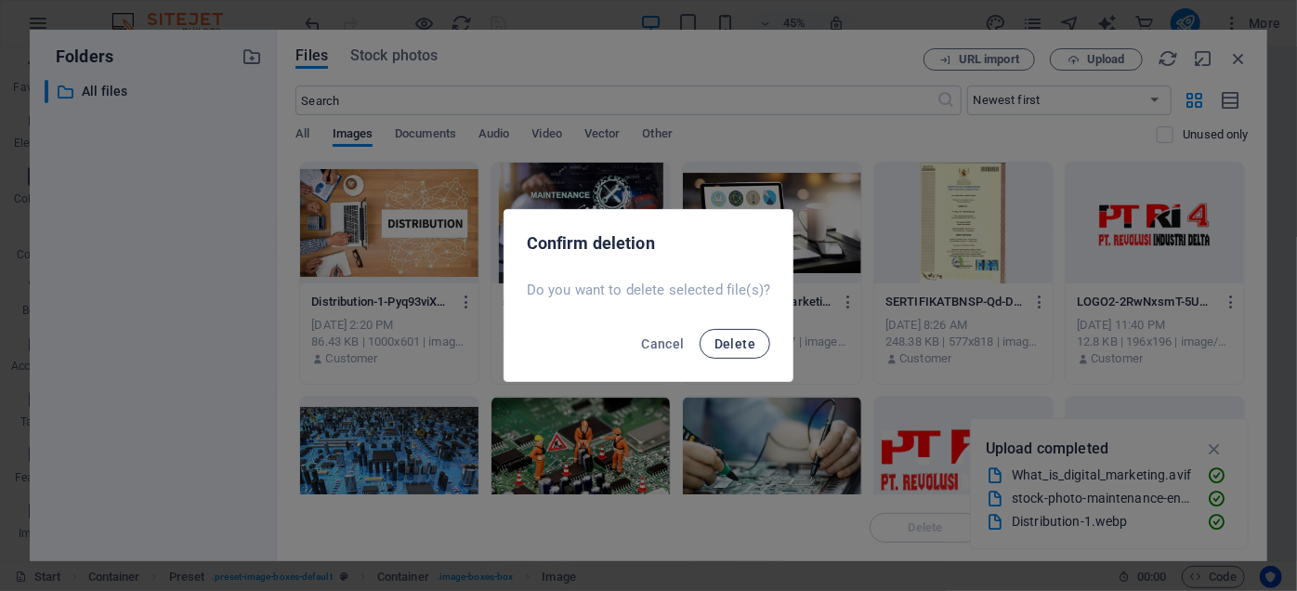
click at [733, 350] on span "Delete" at bounding box center [734, 343] width 41 height 15
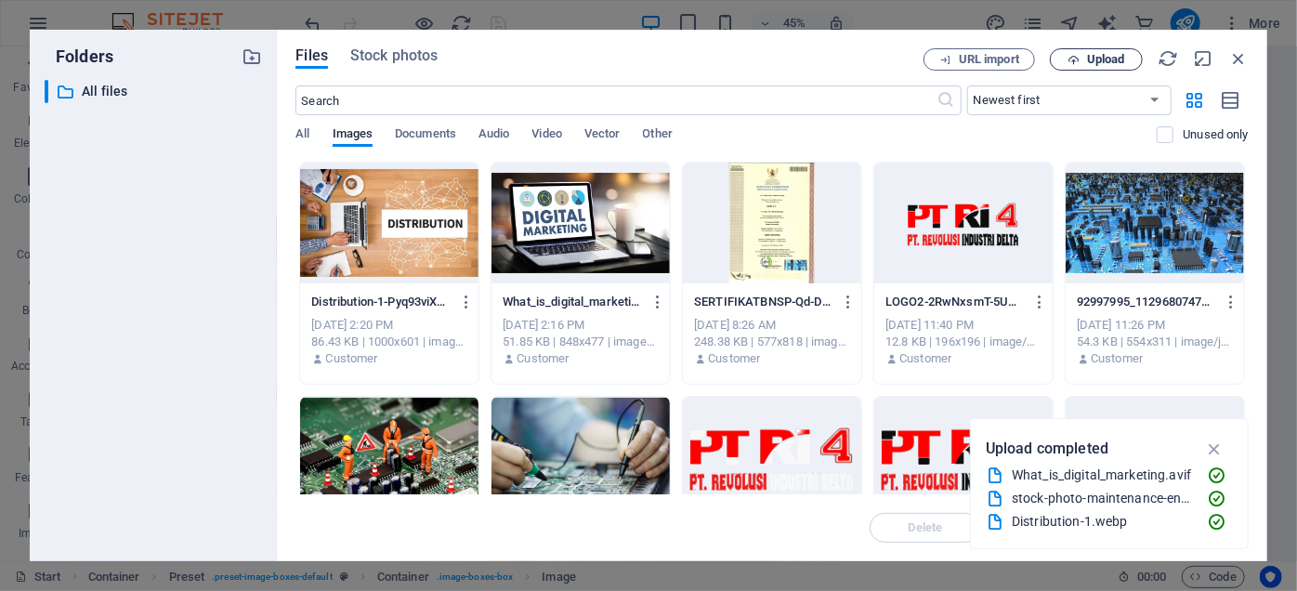
click at [1080, 62] on span "Upload" at bounding box center [1096, 60] width 76 height 12
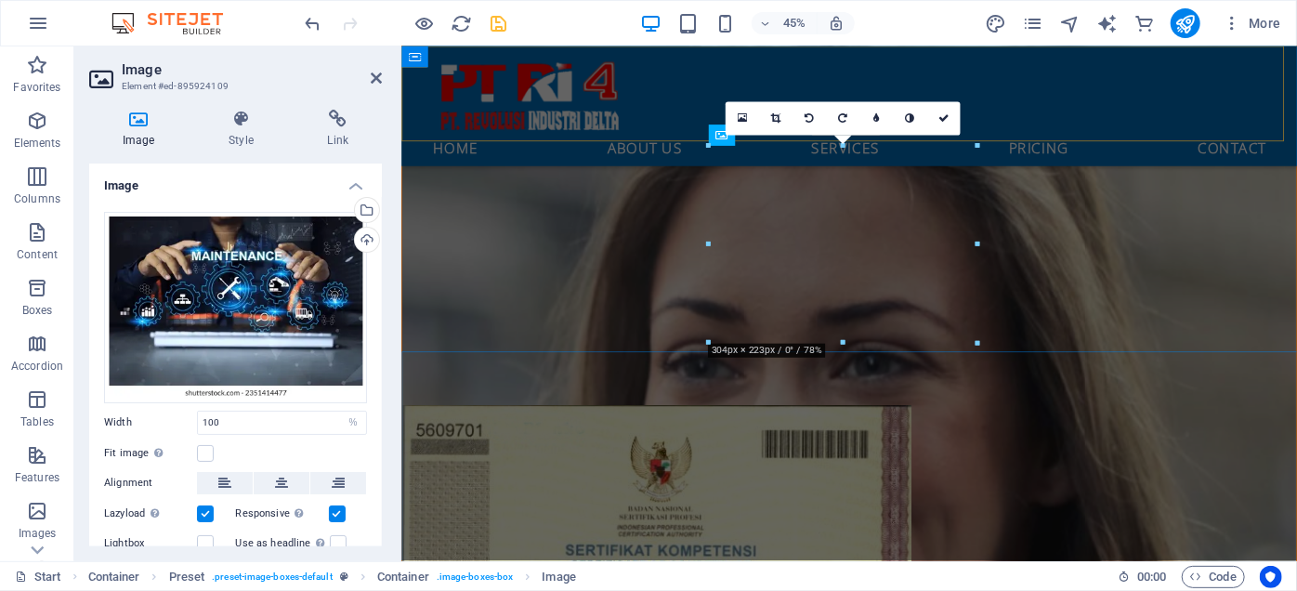
scroll to position [2210, 0]
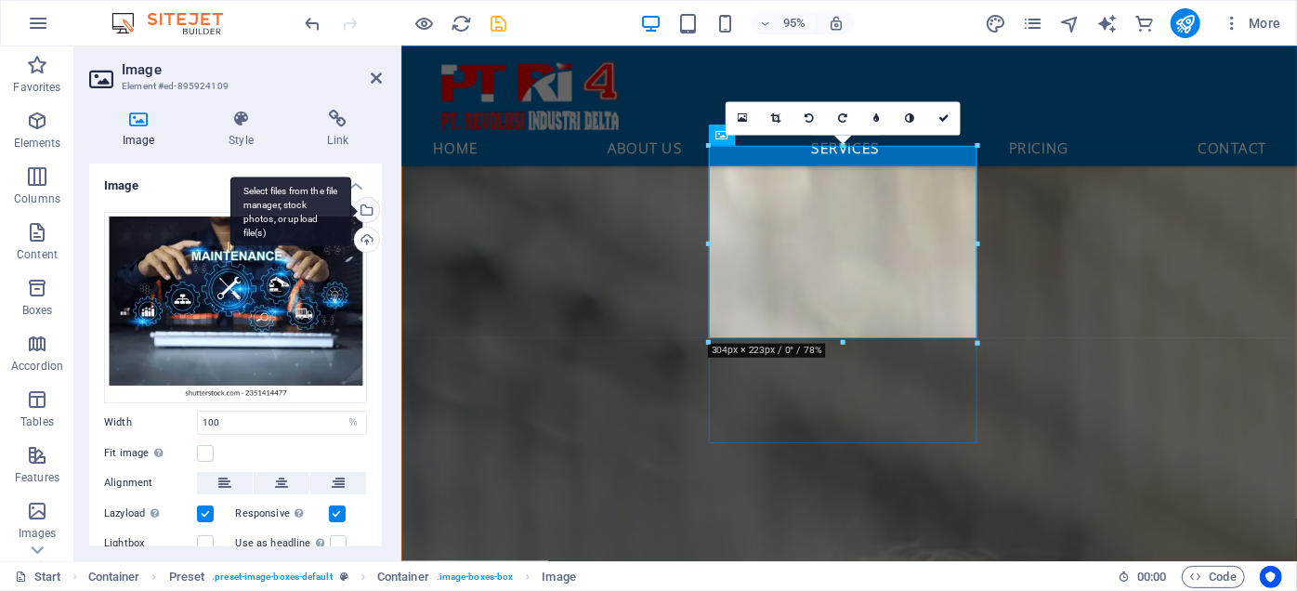
click at [364, 202] on div "Select files from the file manager, stock photos, or upload file(s)" at bounding box center [365, 212] width 28 height 28
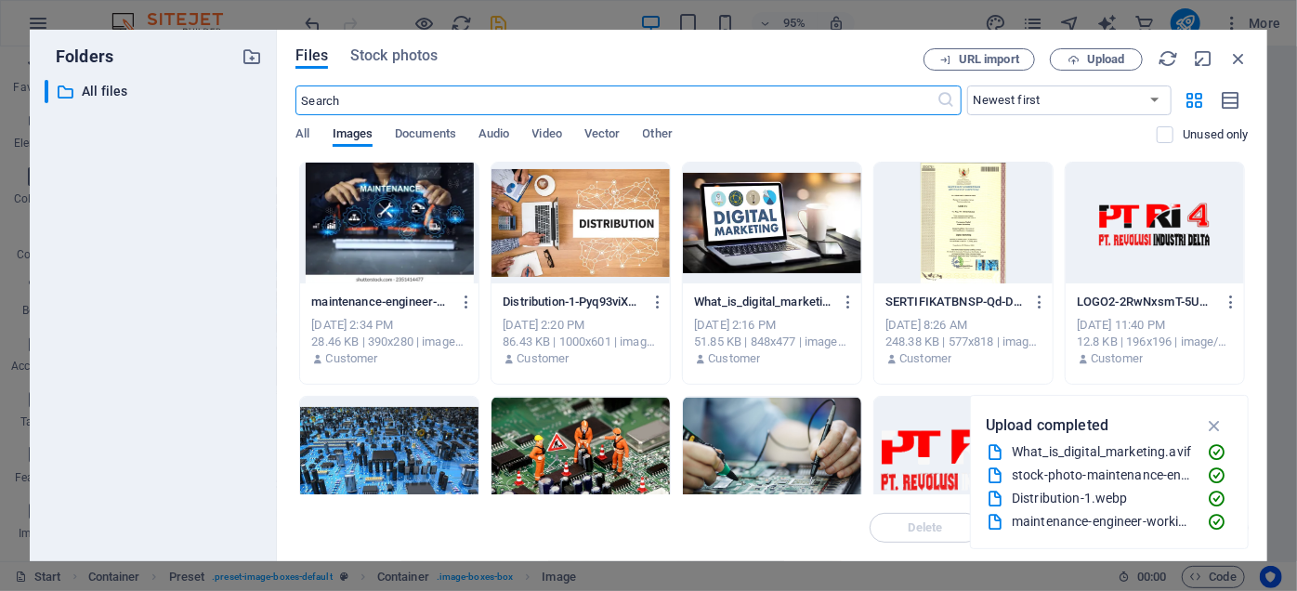
scroll to position [2790, 0]
click at [465, 301] on icon "button" at bounding box center [467, 302] width 18 height 17
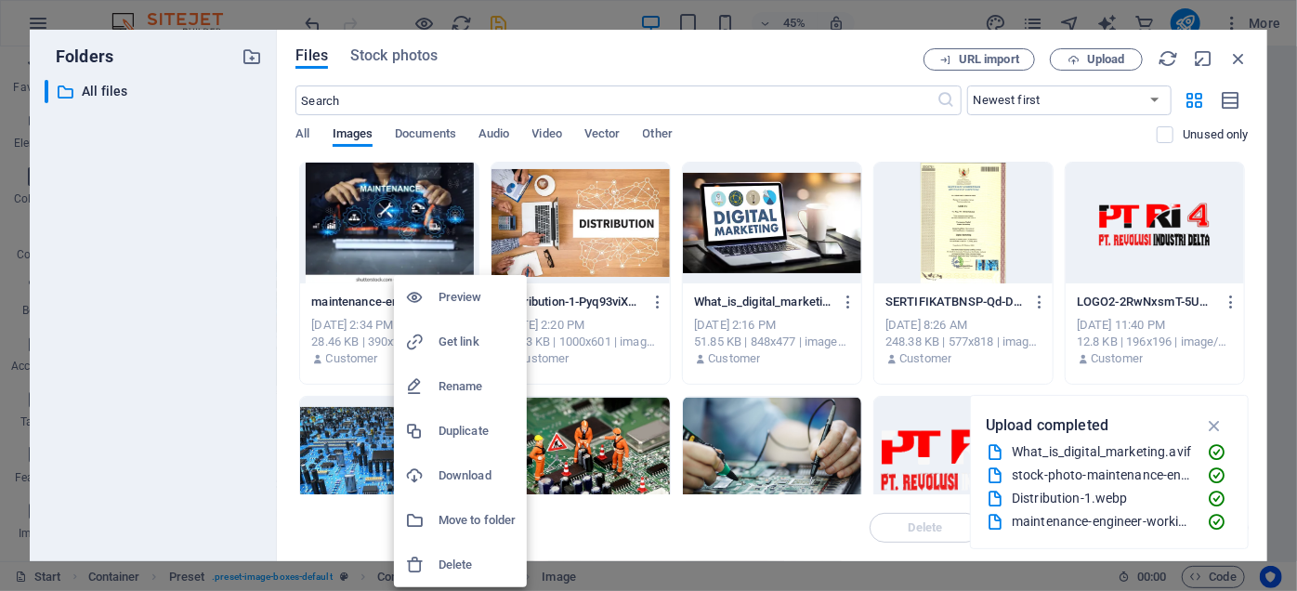
click at [451, 566] on h6 "Delete" at bounding box center [476, 565] width 77 height 22
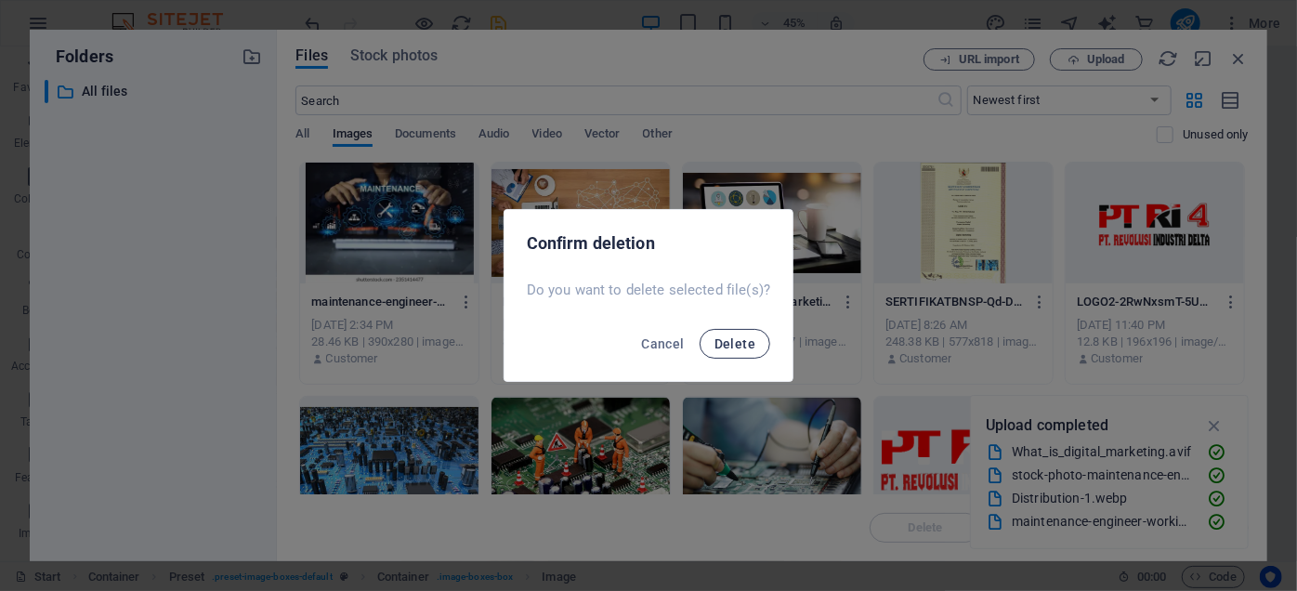
click at [736, 343] on span "Delete" at bounding box center [734, 343] width 41 height 15
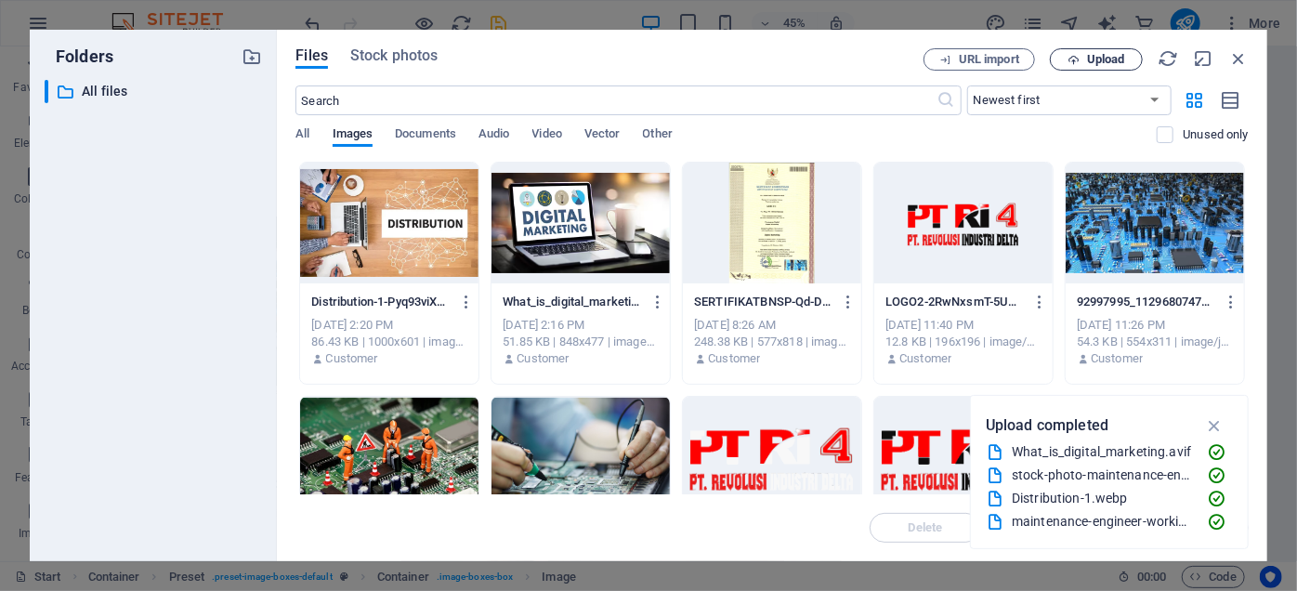
click at [1106, 67] on button "Upload" at bounding box center [1096, 59] width 93 height 22
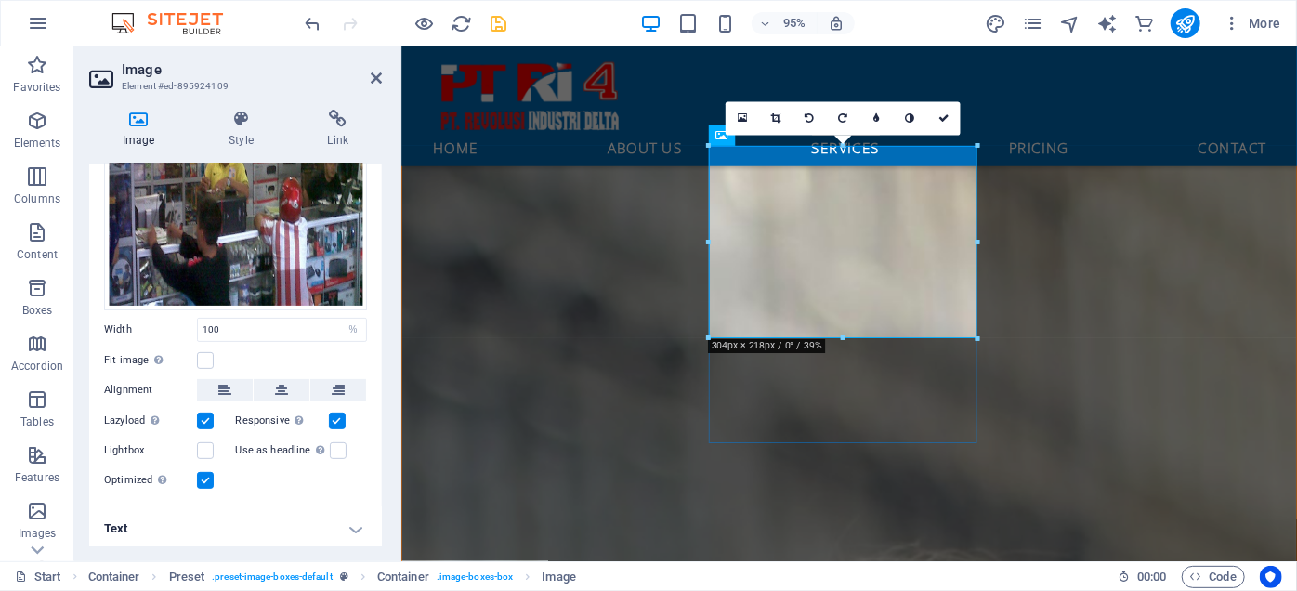
scroll to position [0, 0]
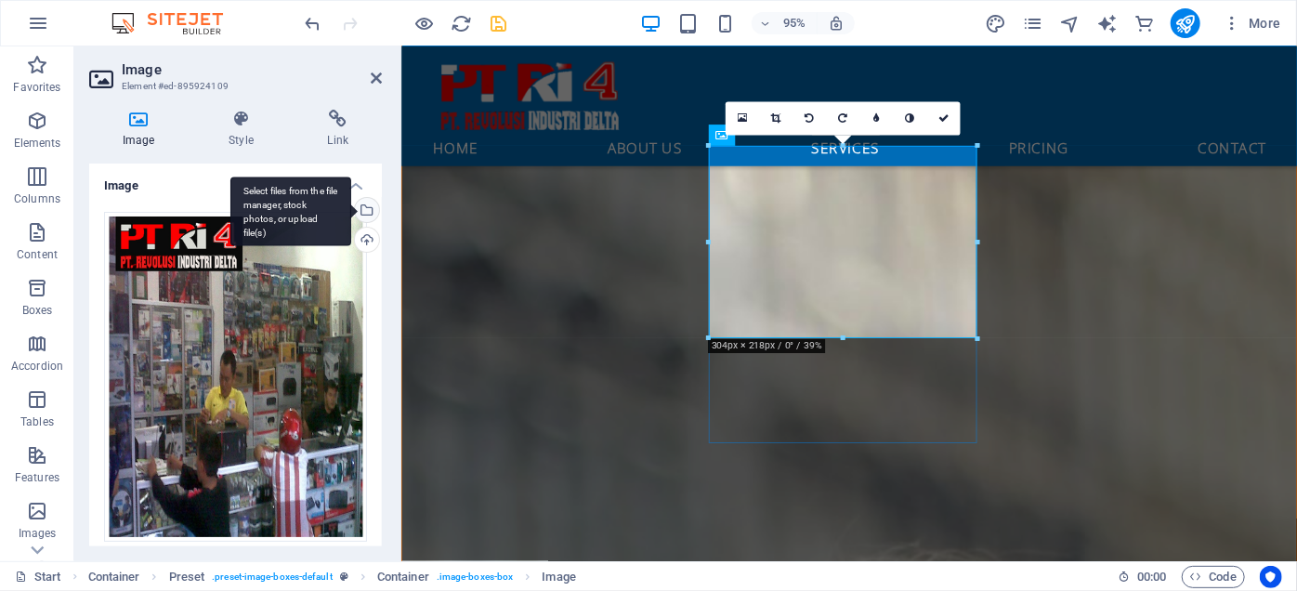
click at [351, 209] on div "Select files from the file manager, stock photos, or upload file(s)" at bounding box center [290, 212] width 121 height 70
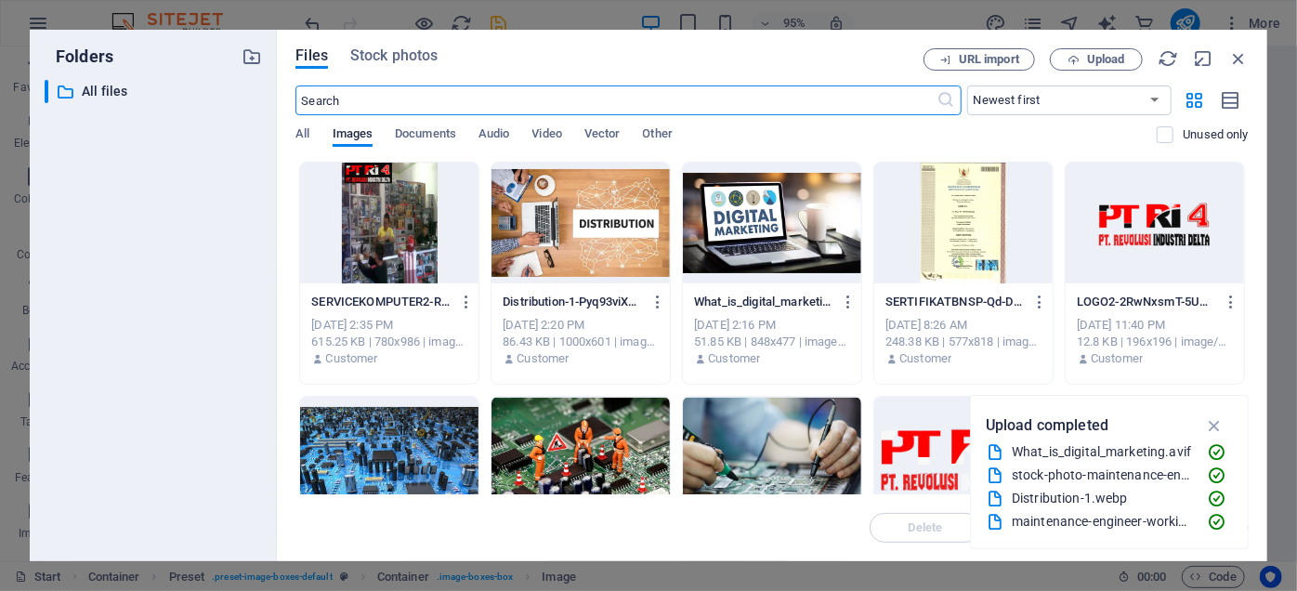
scroll to position [2790, 0]
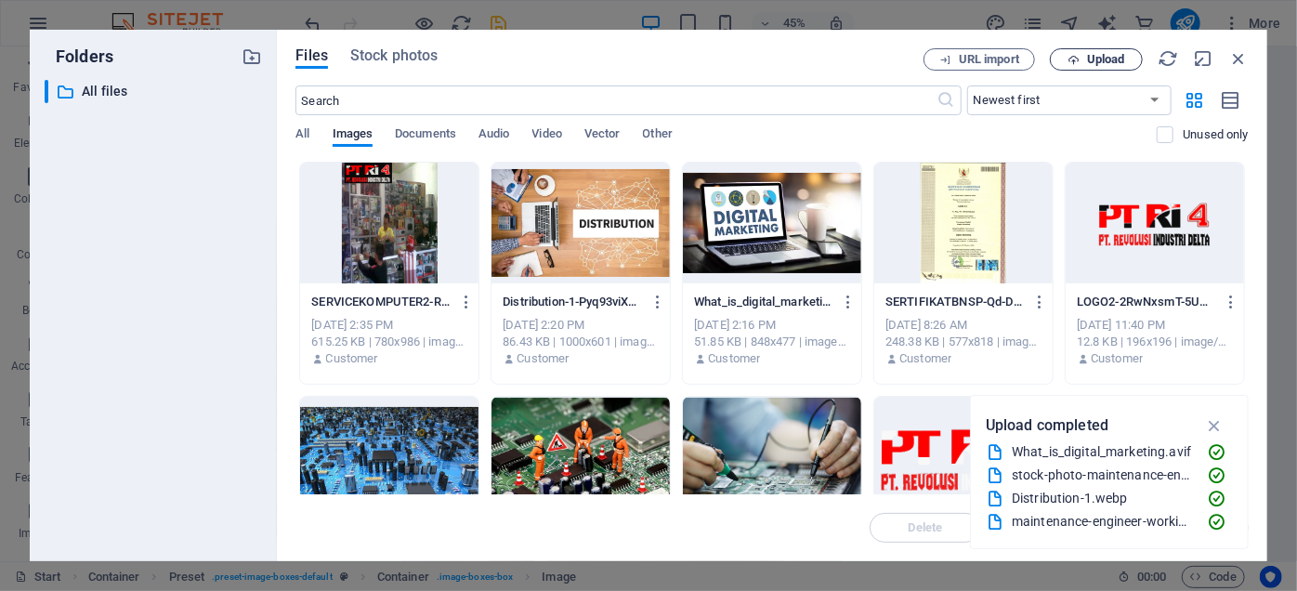
click at [1080, 65] on button "Upload" at bounding box center [1096, 59] width 93 height 22
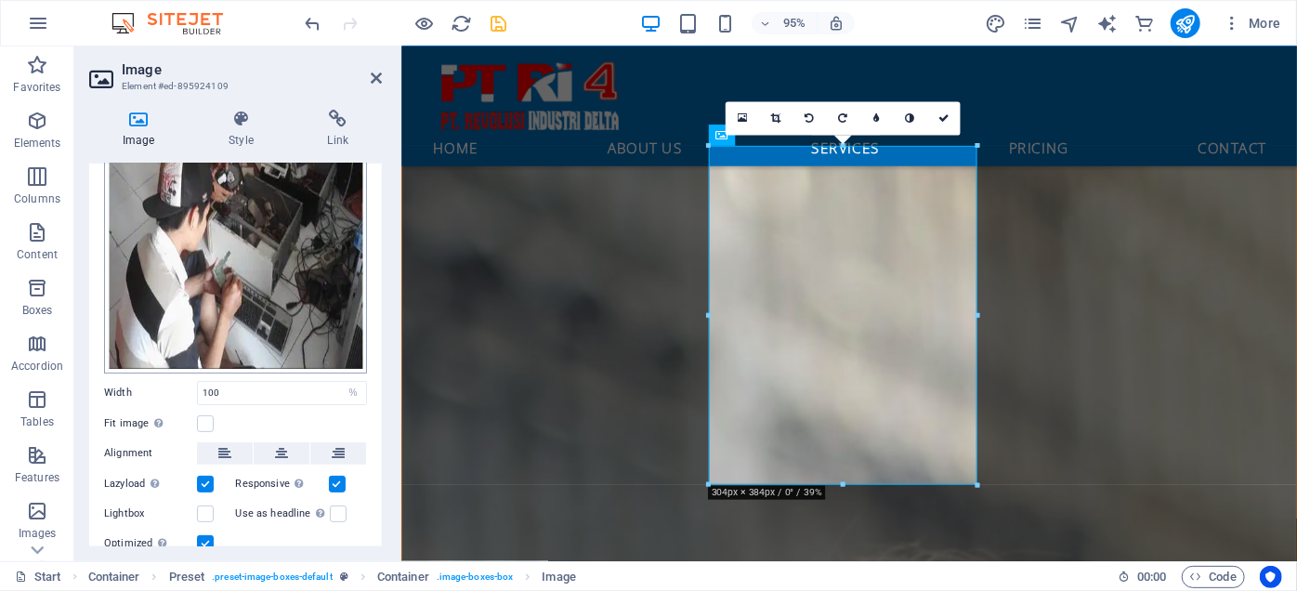
scroll to position [0, 0]
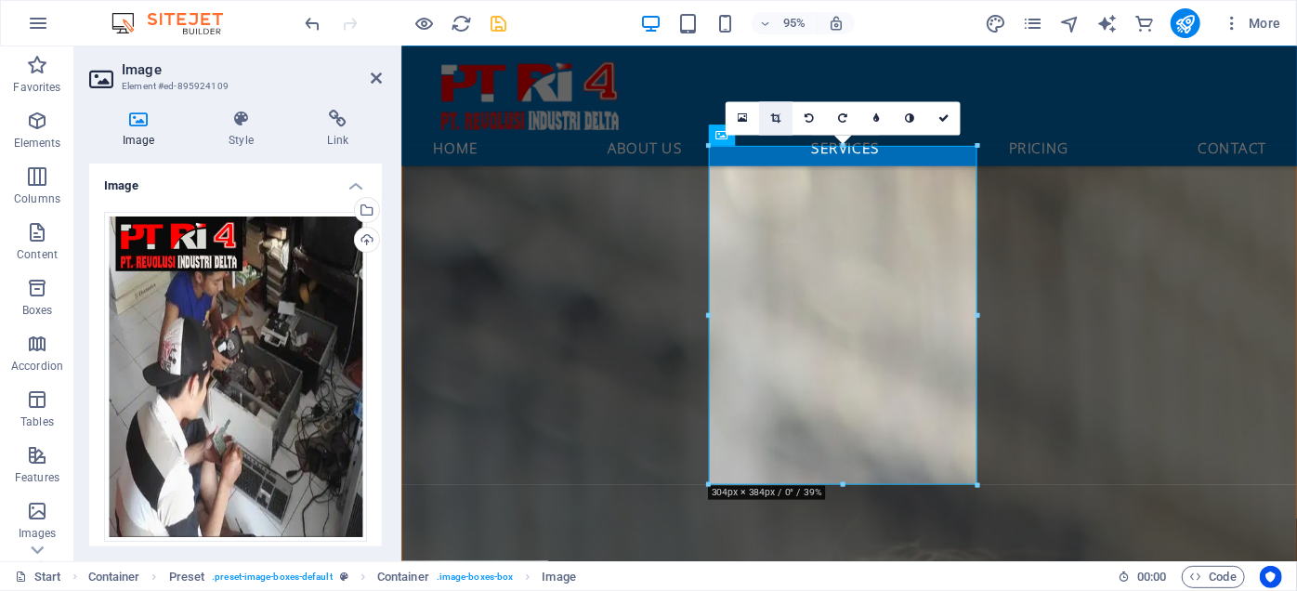
click at [774, 119] on icon at bounding box center [776, 118] width 10 height 10
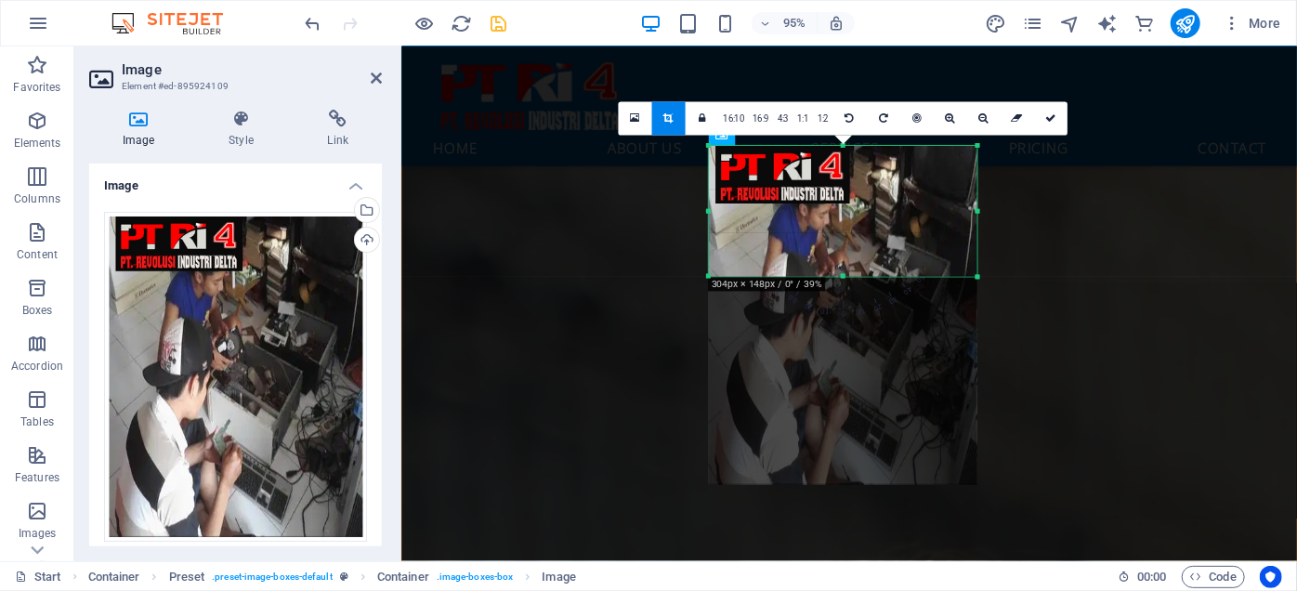
drag, startPoint x: 844, startPoint y: 484, endPoint x: 870, endPoint y: 265, distance: 220.8
click at [870, 265] on div "180 170 160 150 140 130 120 110 100 90 80 70 60 50 40 30 20 10 0 -10 -20 -30 -4…" at bounding box center [843, 211] width 268 height 131
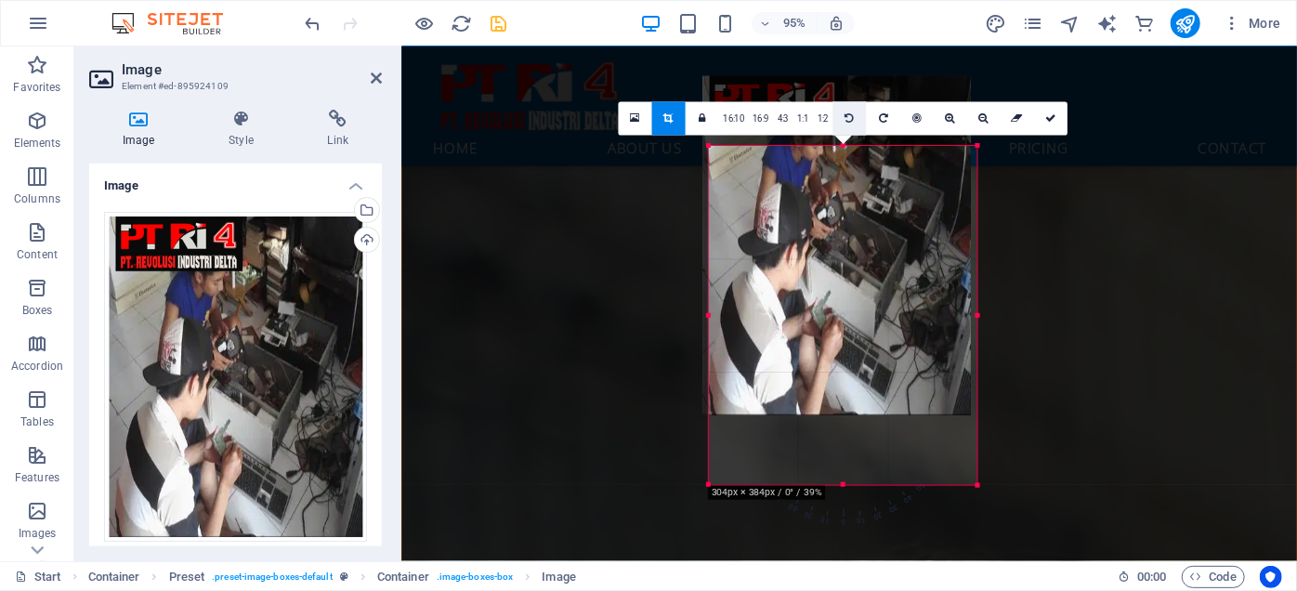
drag, startPoint x: 850, startPoint y: 180, endPoint x: 844, endPoint y: 108, distance: 72.8
click at [844, 146] on div "180 170 160 150 140 130 120 110 100 90 80 70 60 50 40 30 20 10 0 -10 -20 -30 -4…" at bounding box center [843, 315] width 268 height 339
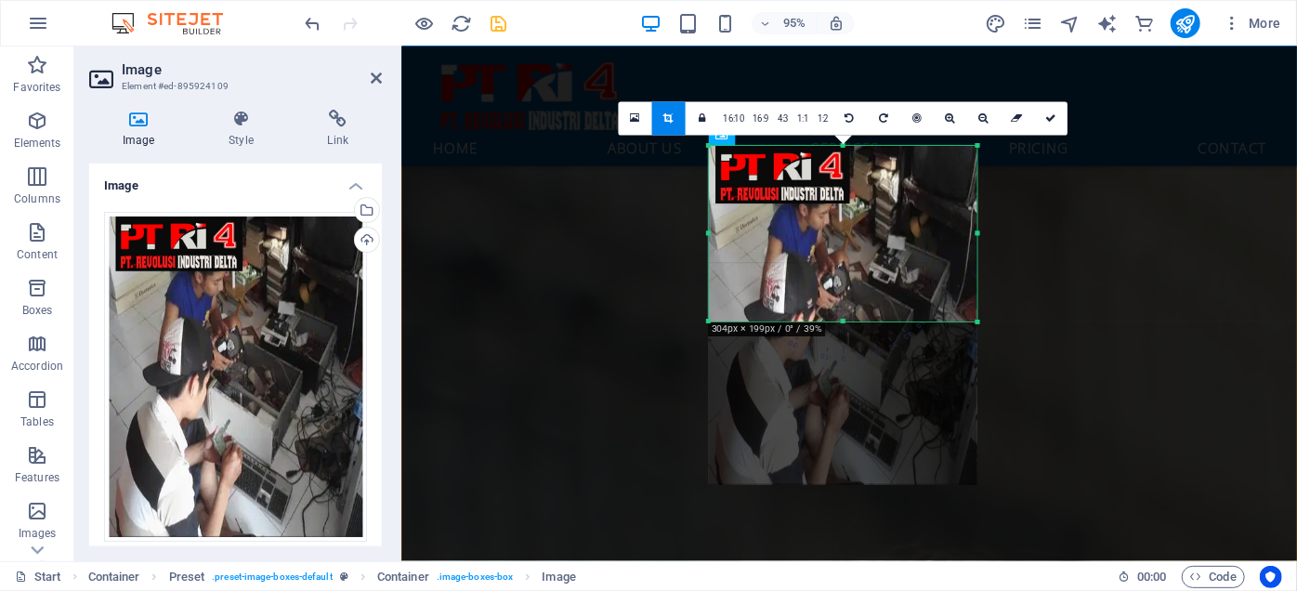
drag, startPoint x: 848, startPoint y: 484, endPoint x: 906, endPoint y: 312, distance: 181.3
click at [906, 312] on div "180 170 160 150 140 130 120 110 100 90 80 70 60 50 40 30 20 10 0 -10 -20 -30 -4…" at bounding box center [843, 234] width 268 height 176
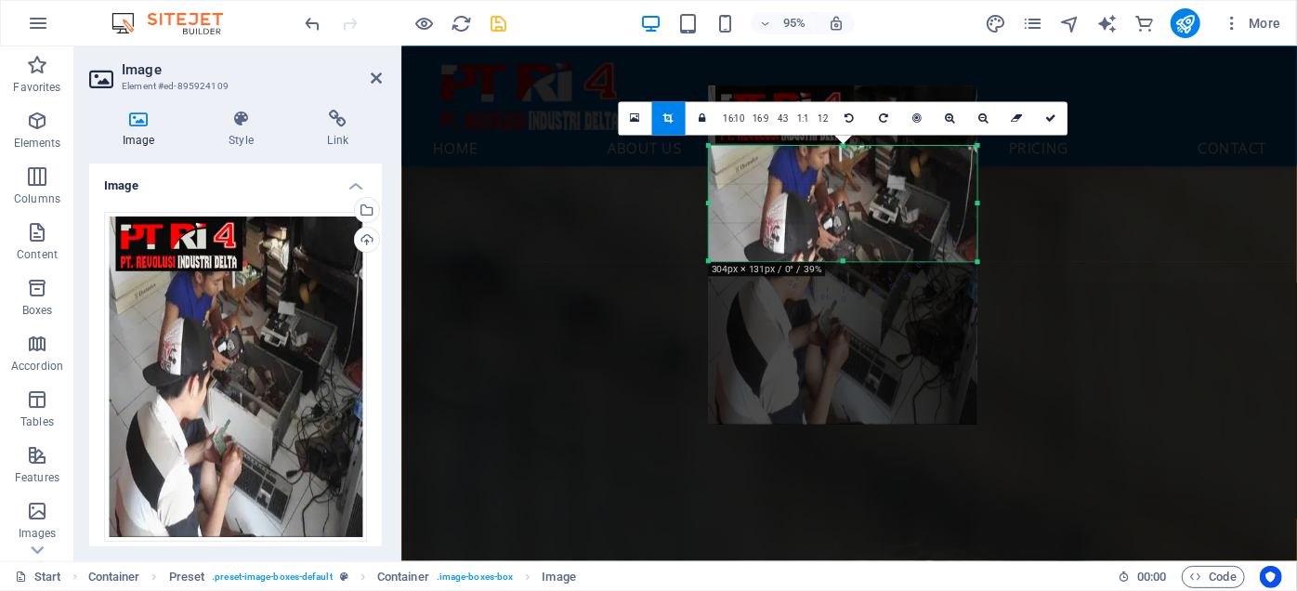
drag, startPoint x: 834, startPoint y: 145, endPoint x: 834, endPoint y: 208, distance: 63.2
click at [834, 208] on div "180 170 160 150 140 130 120 110 100 90 80 70 60 50 40 30 20 10 0 -10 -20 -30 -4…" at bounding box center [843, 203] width 268 height 115
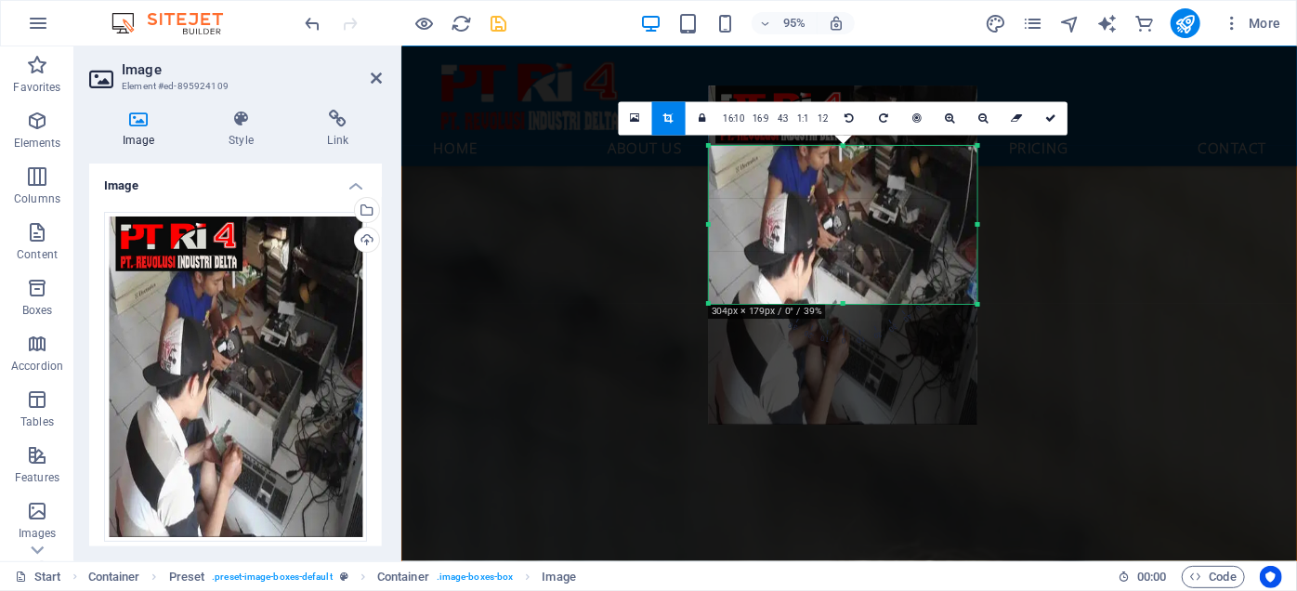
drag, startPoint x: 842, startPoint y: 261, endPoint x: 844, endPoint y: 306, distance: 44.7
click at [844, 306] on div at bounding box center [843, 304] width 268 height 7
click at [1050, 116] on icon at bounding box center [1050, 118] width 11 height 10
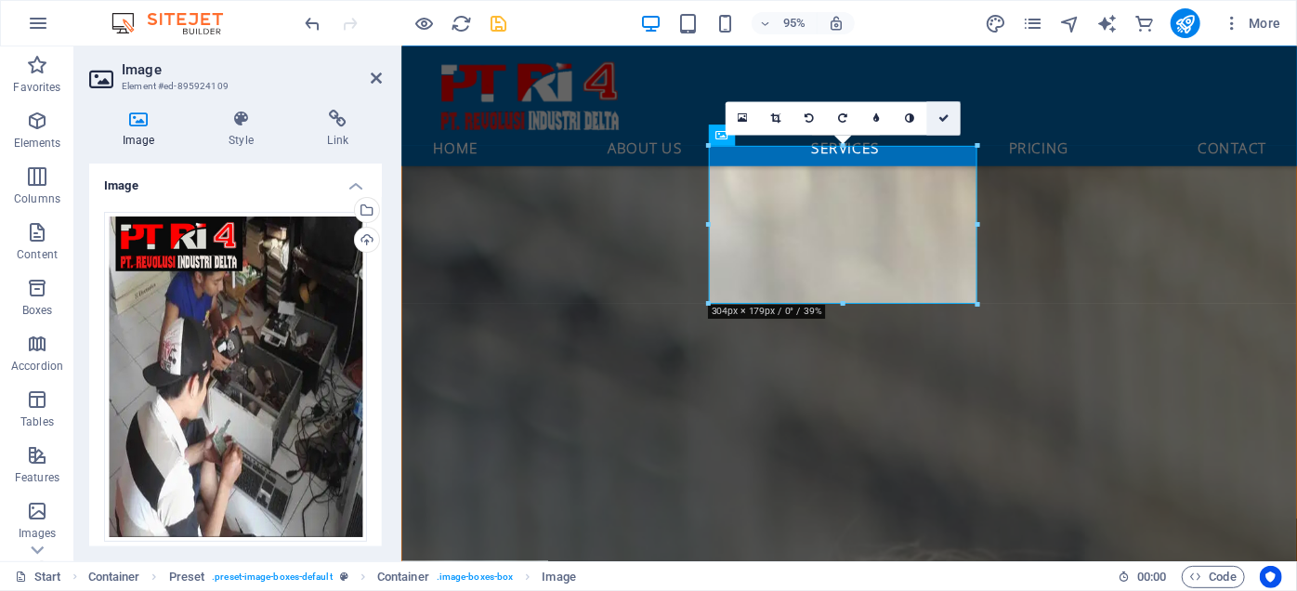
click at [942, 120] on icon at bounding box center [943, 118] width 11 height 10
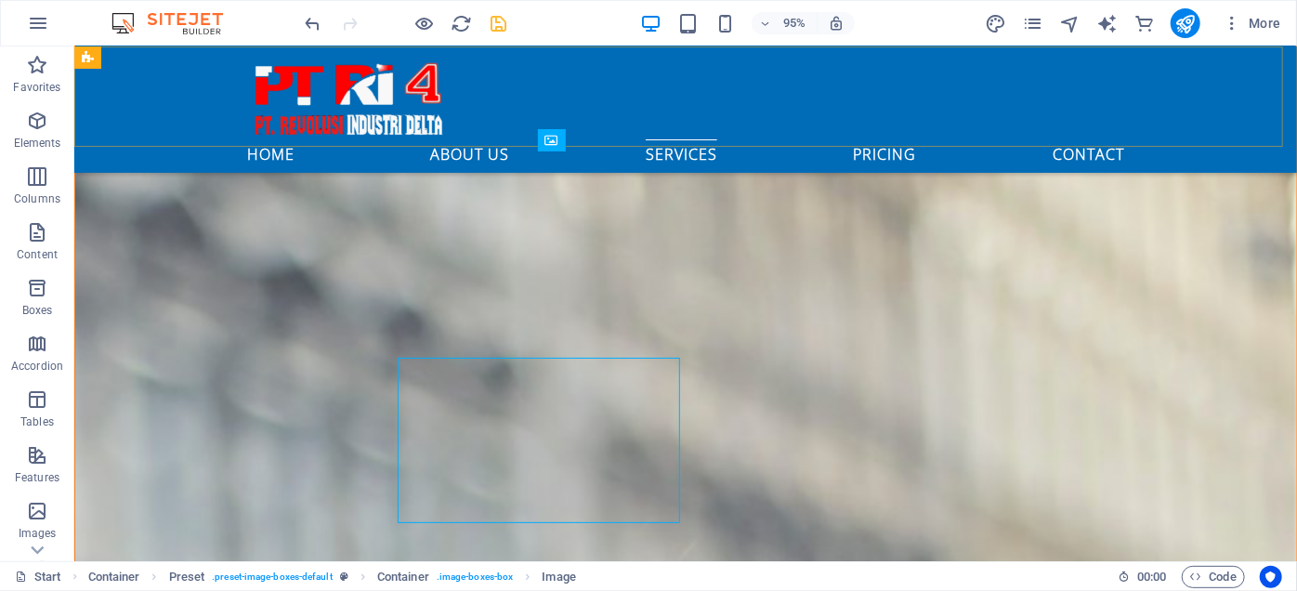
scroll to position [2202, 0]
